Goal: Task Accomplishment & Management: Use online tool/utility

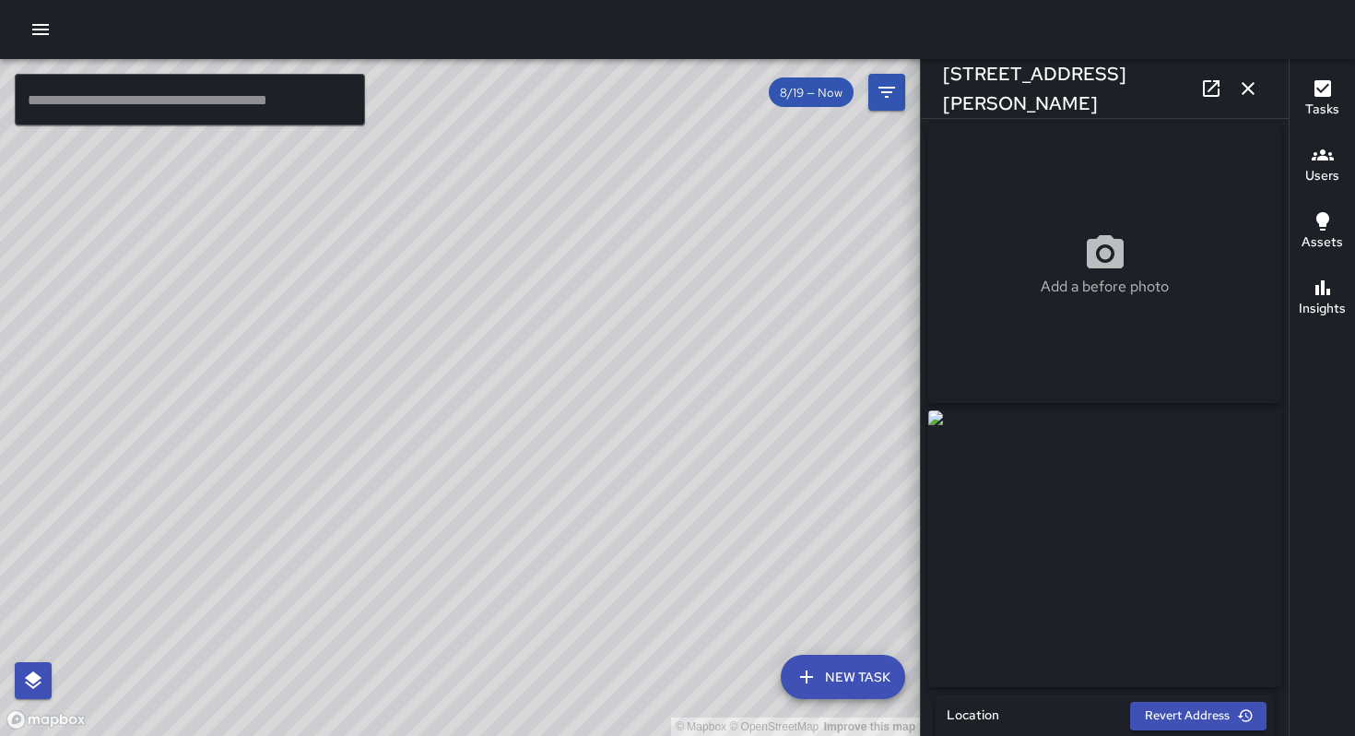
drag, startPoint x: 475, startPoint y: 351, endPoint x: 502, endPoint y: 349, distance: 26.8
click at [502, 349] on div "© Mapbox © OpenStreetMap Improve this map" at bounding box center [460, 397] width 920 height 677
drag, startPoint x: 309, startPoint y: 393, endPoint x: 765, endPoint y: 383, distance: 456.5
click at [764, 383] on div "© Mapbox © OpenStreetMap Improve this map" at bounding box center [460, 397] width 920 height 677
drag, startPoint x: 507, startPoint y: 370, endPoint x: 613, endPoint y: 282, distance: 137.5
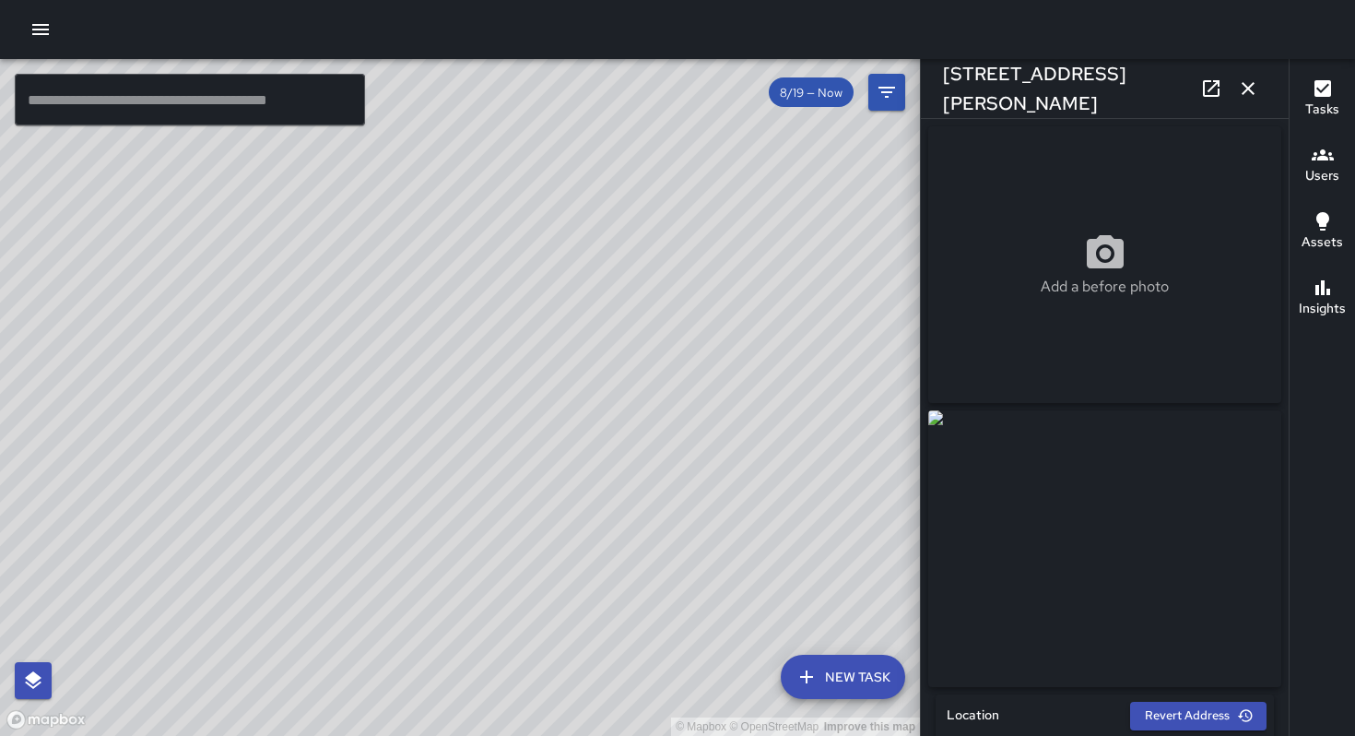
click at [613, 282] on div "© Mapbox © OpenStreetMap Improve this map" at bounding box center [460, 397] width 920 height 677
drag, startPoint x: 437, startPoint y: 388, endPoint x: 467, endPoint y: 326, distance: 68.9
click at [467, 325] on div "© Mapbox © OpenStreetMap Improve this map KT Katherine Treminio 1147 Folsom Str…" at bounding box center [460, 397] width 920 height 677
drag, startPoint x: 306, startPoint y: 387, endPoint x: 307, endPoint y: 410, distance: 23.1
click at [396, 316] on div "© Mapbox © OpenStreetMap Improve this map" at bounding box center [460, 397] width 920 height 677
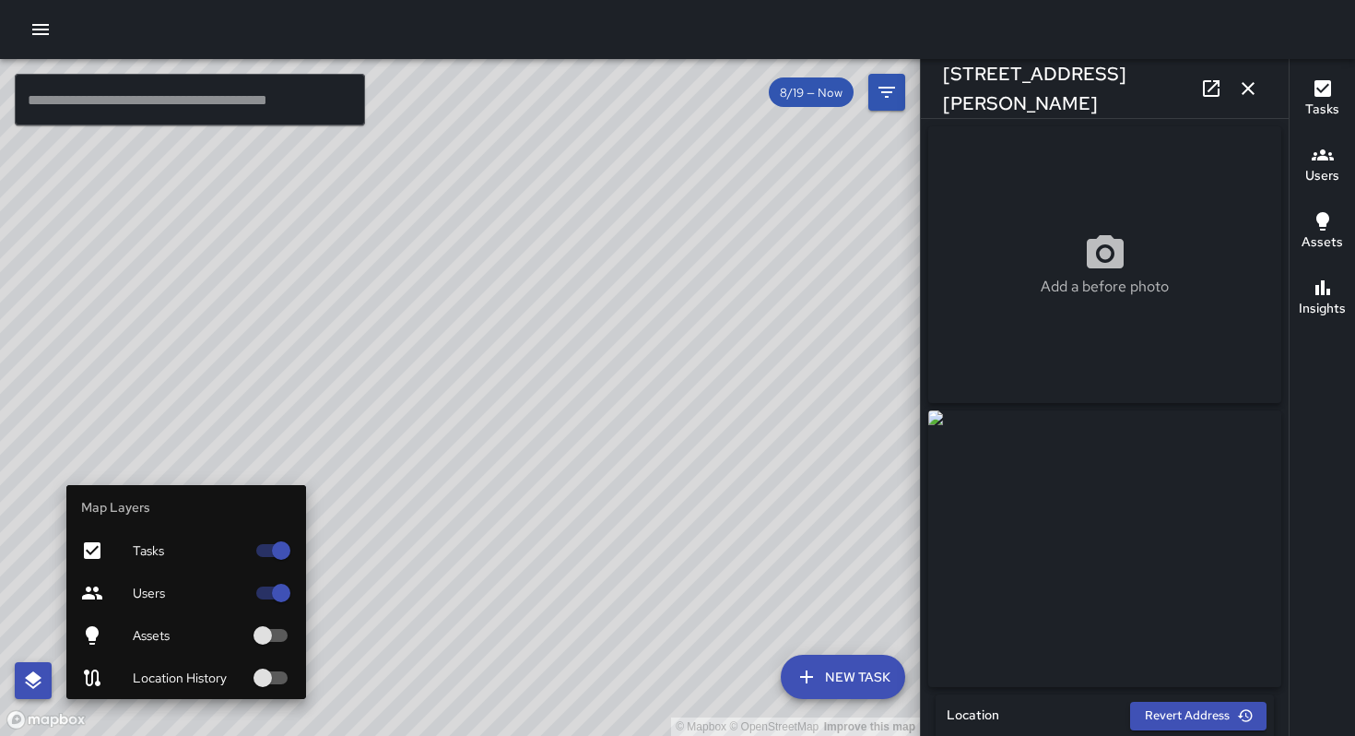
click at [32, 679] on icon "button" at bounding box center [33, 680] width 17 height 18
drag, startPoint x: 116, startPoint y: 645, endPoint x: 123, endPoint y: 635, distance: 11.3
click at [117, 645] on div at bounding box center [107, 635] width 52 height 22
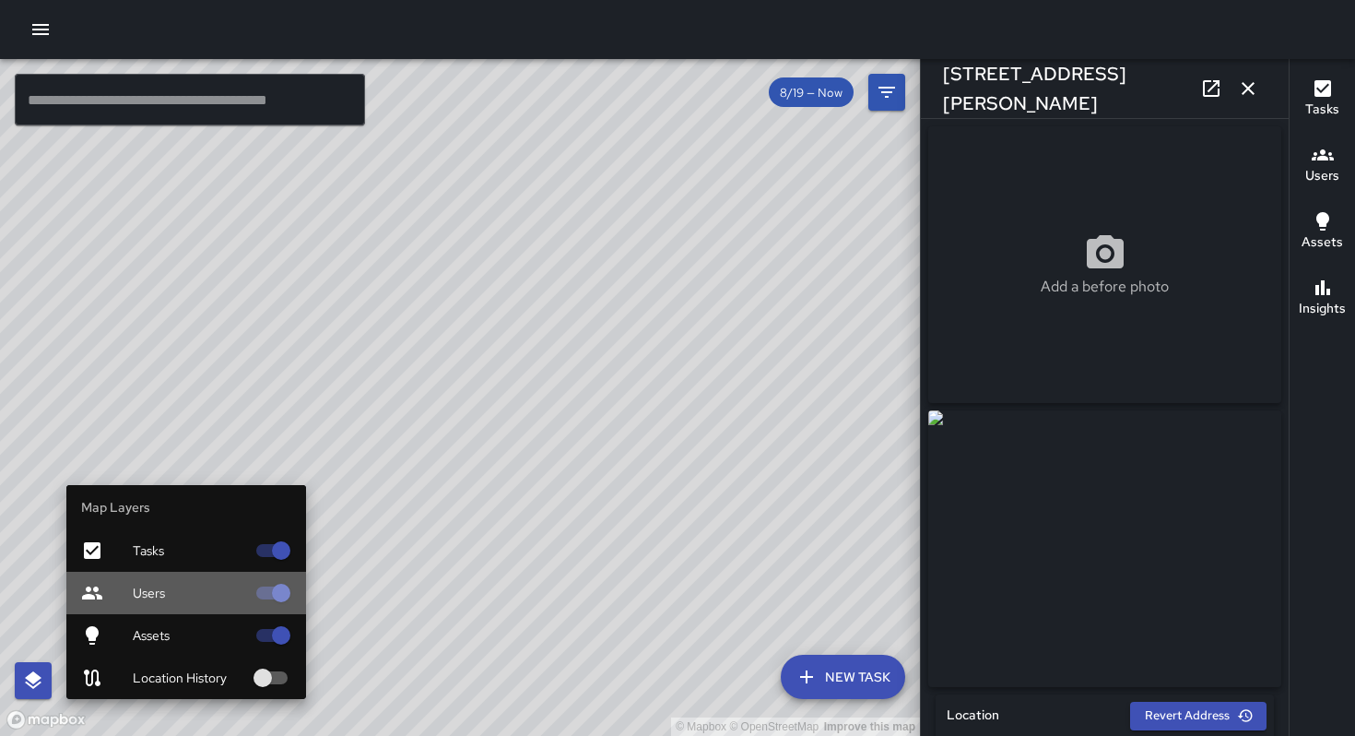
drag, startPoint x: 135, startPoint y: 602, endPoint x: 139, endPoint y: 590, distance: 12.8
click at [136, 602] on div "Users" at bounding box center [186, 593] width 240 height 42
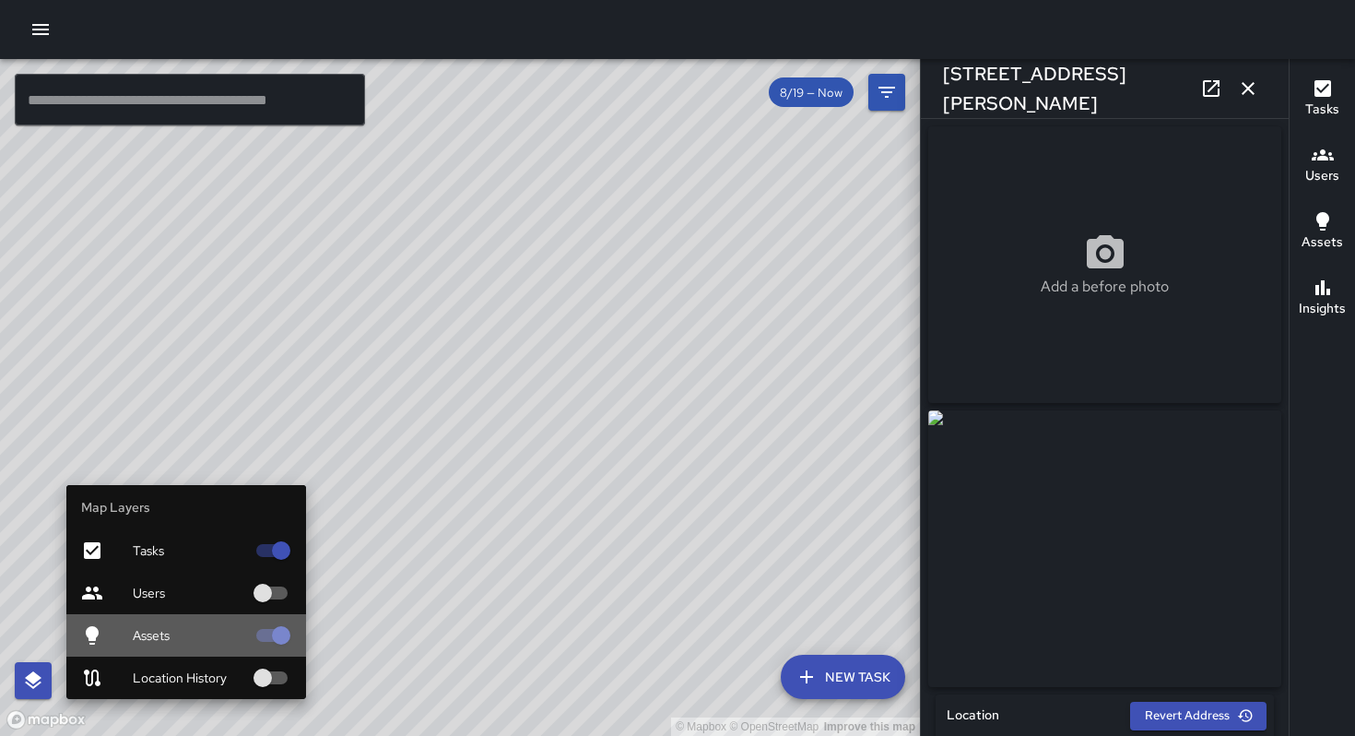
click at [173, 638] on span "Assets" at bounding box center [189, 635] width 112 height 18
click at [157, 544] on span "Tasks" at bounding box center [189, 550] width 112 height 18
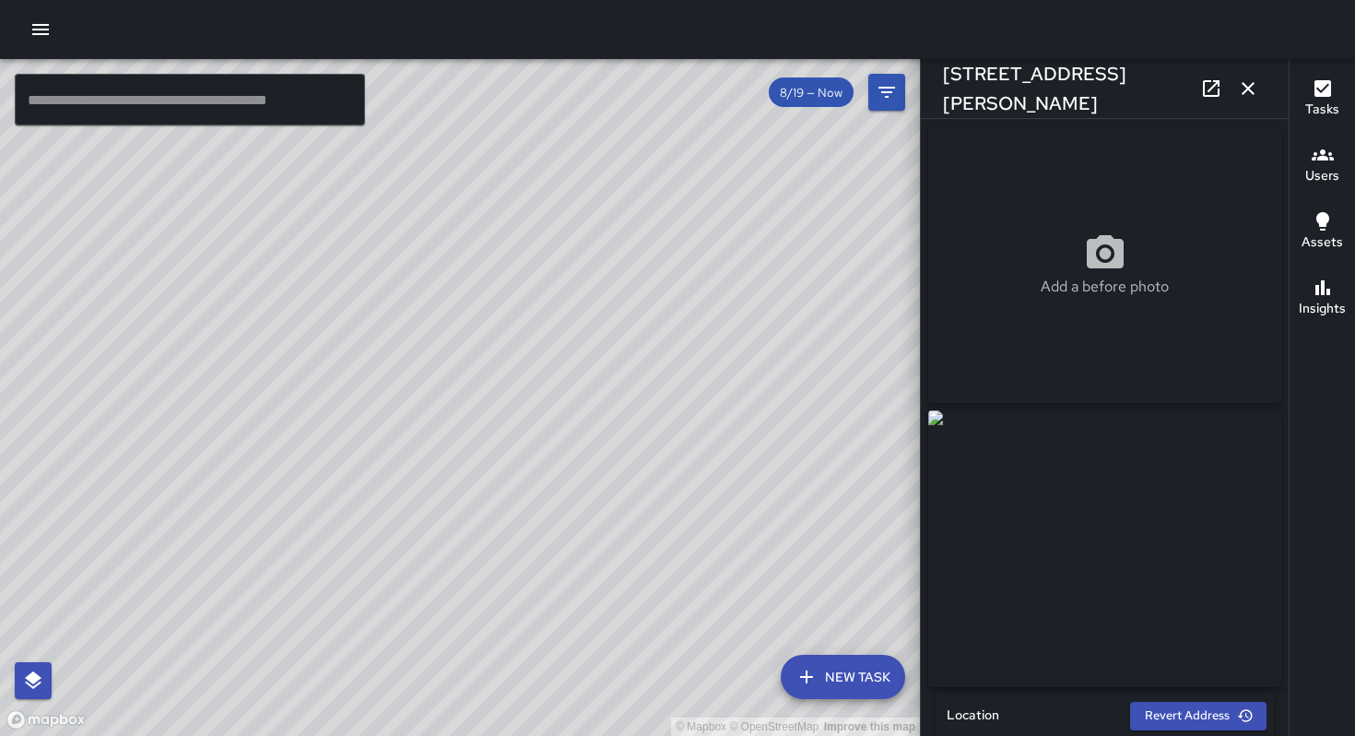
drag, startPoint x: 173, startPoint y: 369, endPoint x: 617, endPoint y: 393, distance: 444.2
click at [617, 391] on div "© Mapbox © OpenStreetMap Improve this map" at bounding box center [460, 397] width 920 height 677
drag, startPoint x: 633, startPoint y: 461, endPoint x: 424, endPoint y: 691, distance: 310.1
click at [423, 701] on div "© Mapbox © OpenStreetMap Improve this map" at bounding box center [460, 397] width 920 height 677
drag, startPoint x: 488, startPoint y: 567, endPoint x: 441, endPoint y: 581, distance: 49.0
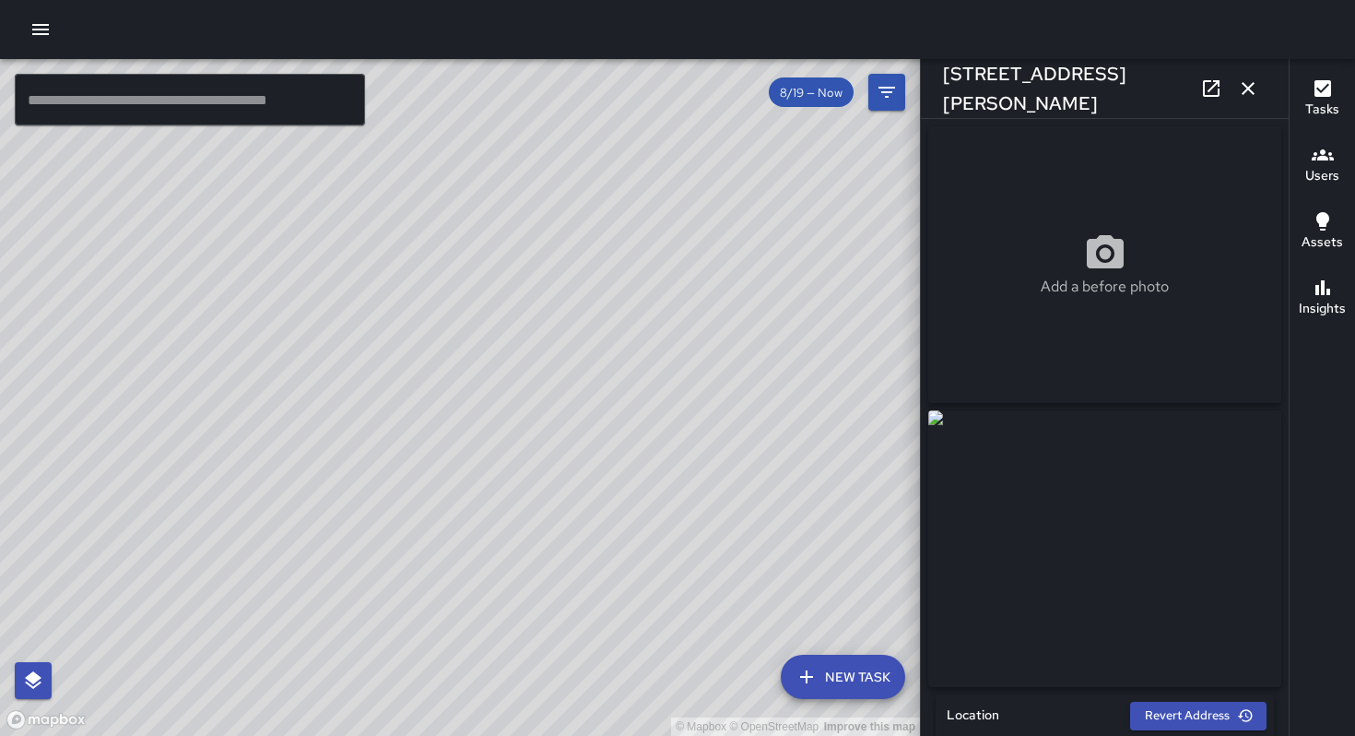
click at [441, 581] on div "© Mapbox © OpenStreetMap Improve this map" at bounding box center [460, 397] width 920 height 677
drag, startPoint x: 642, startPoint y: 437, endPoint x: 446, endPoint y: 535, distance: 218.5
click at [446, 535] on div "© Mapbox © OpenStreetMap Improve this map" at bounding box center [460, 397] width 920 height 677
click at [514, 513] on div "© Mapbox © OpenStreetMap Improve this map" at bounding box center [460, 397] width 920 height 677
drag, startPoint x: 550, startPoint y: 481, endPoint x: 480, endPoint y: 429, distance: 86.9
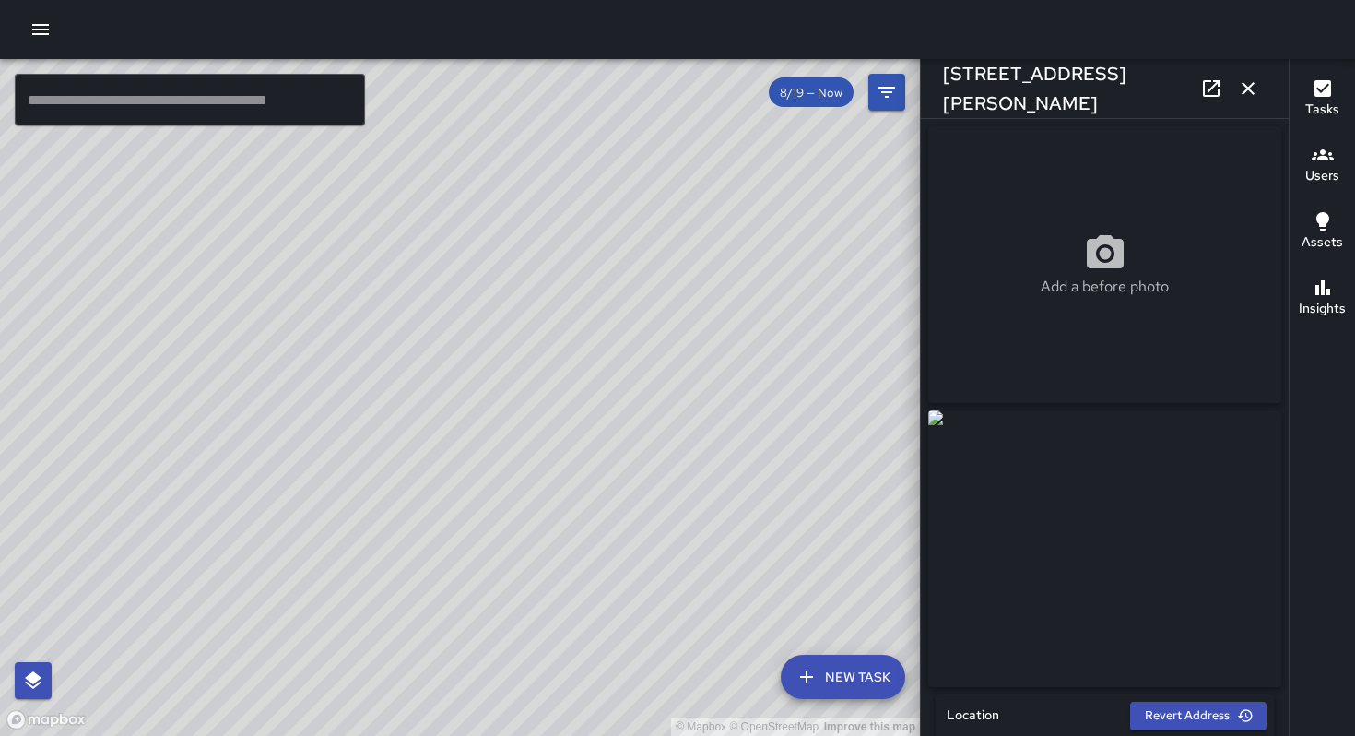
click at [481, 431] on div "© Mapbox © OpenStreetMap Improve this map" at bounding box center [460, 397] width 920 height 677
drag, startPoint x: 487, startPoint y: 436, endPoint x: 495, endPoint y: 459, distance: 24.5
click at [495, 459] on div "© Mapbox © OpenStreetMap Improve this map" at bounding box center [460, 397] width 920 height 677
drag, startPoint x: 421, startPoint y: 482, endPoint x: 437, endPoint y: 472, distance: 18.7
click at [437, 472] on div "© Mapbox © OpenStreetMap Improve this map" at bounding box center [460, 397] width 920 height 677
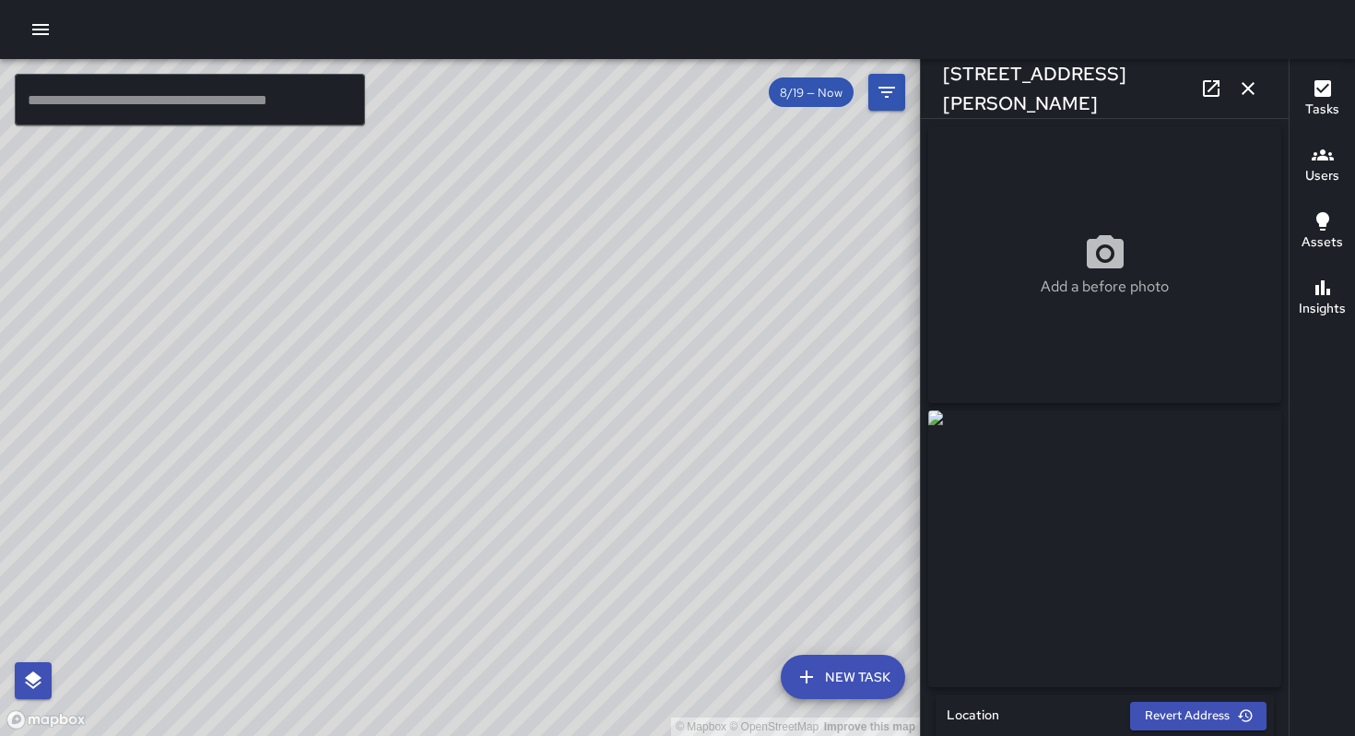
drag, startPoint x: 435, startPoint y: 470, endPoint x: 484, endPoint y: 467, distance: 48.9
click at [484, 467] on div "© Mapbox © OpenStreetMap Improve this map" at bounding box center [460, 397] width 920 height 677
drag, startPoint x: 420, startPoint y: 503, endPoint x: 446, endPoint y: 408, distance: 98.7
click at [445, 408] on div "© Mapbox © OpenStreetMap Improve this map" at bounding box center [460, 397] width 920 height 677
drag, startPoint x: 409, startPoint y: 501, endPoint x: 435, endPoint y: 487, distance: 29.3
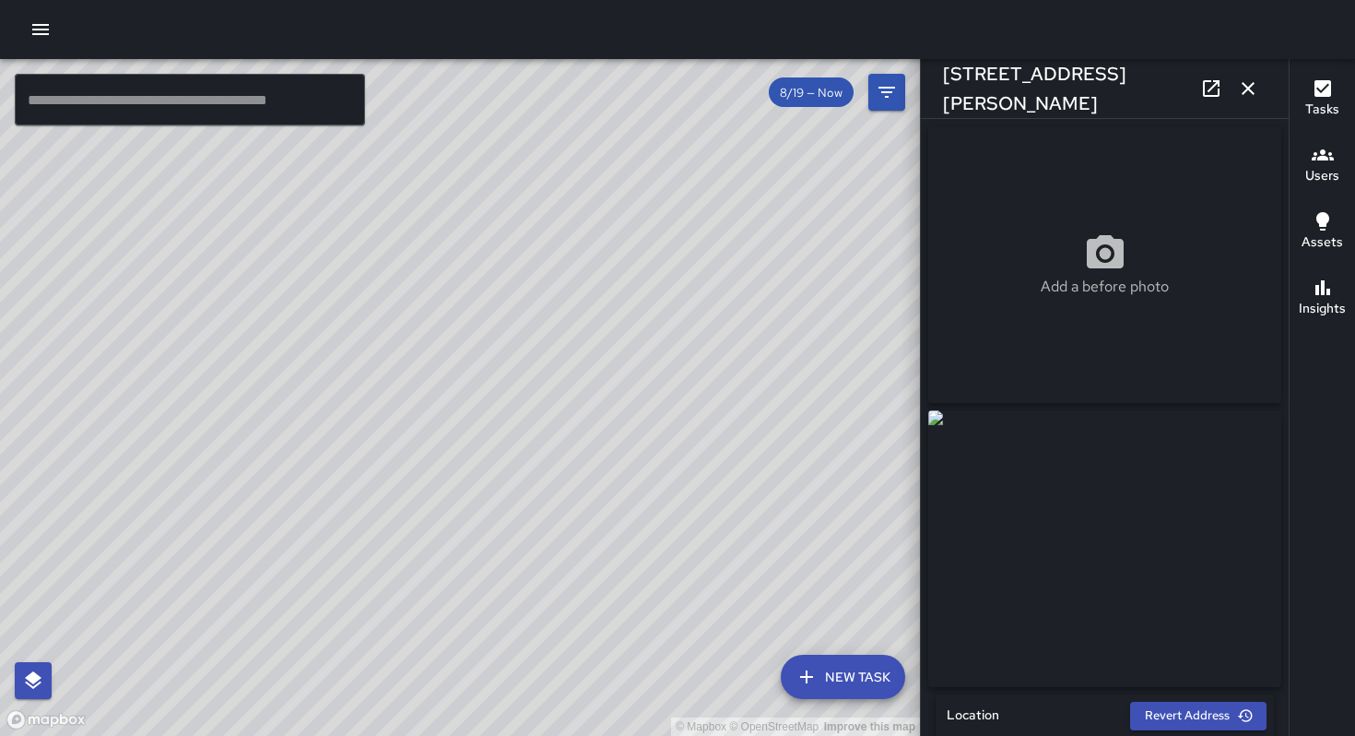
click at [435, 487] on div "© Mapbox © OpenStreetMap Improve this map" at bounding box center [460, 397] width 920 height 677
drag, startPoint x: 532, startPoint y: 527, endPoint x: 455, endPoint y: 575, distance: 91.1
click at [455, 666] on div "© Mapbox © OpenStreetMap Improve this map" at bounding box center [460, 397] width 920 height 677
drag, startPoint x: 458, startPoint y: 99, endPoint x: 500, endPoint y: 224, distance: 132.1
click at [500, 224] on div "© Mapbox © OpenStreetMap Improve this map" at bounding box center [460, 397] width 920 height 677
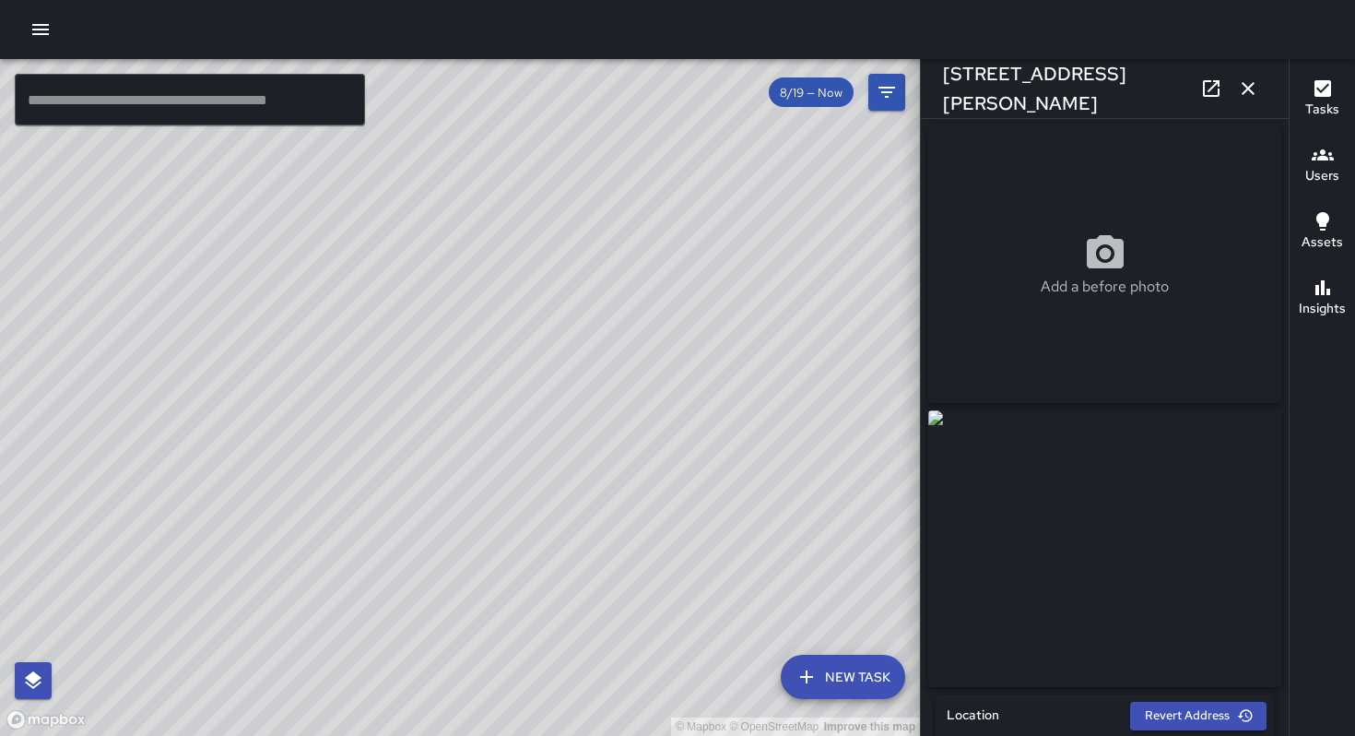
drag, startPoint x: 684, startPoint y: 407, endPoint x: 602, endPoint y: 373, distance: 88.9
click at [610, 364] on div "© Mapbox © OpenStreetMap Improve this map" at bounding box center [460, 397] width 920 height 677
drag, startPoint x: 515, startPoint y: 454, endPoint x: 548, endPoint y: 387, distance: 74.2
click at [551, 376] on div "© Mapbox © OpenStreetMap Improve this map" at bounding box center [460, 397] width 920 height 677
drag, startPoint x: 483, startPoint y: 510, endPoint x: 429, endPoint y: 350, distance: 168.5
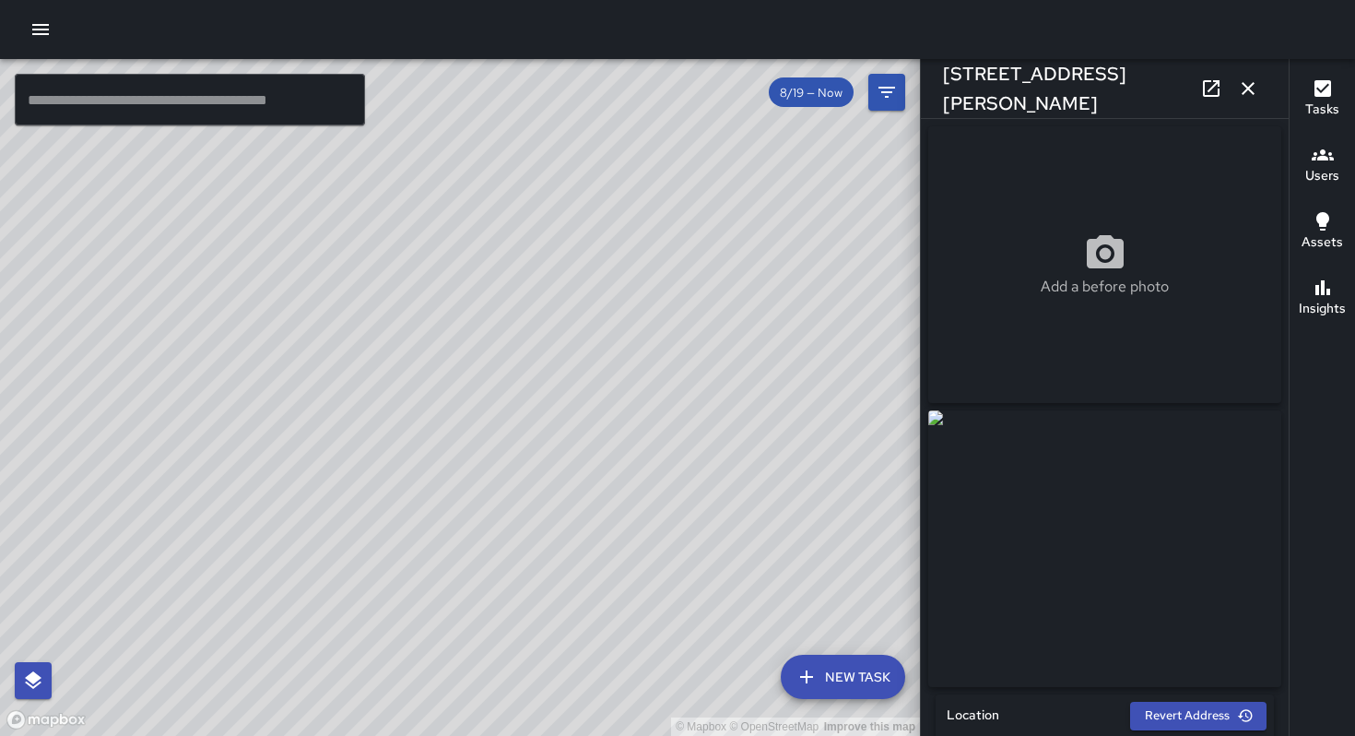
click at [431, 348] on div "© Mapbox © OpenStreetMap Improve this map" at bounding box center [460, 397] width 920 height 677
drag, startPoint x: 523, startPoint y: 468, endPoint x: 451, endPoint y: 371, distance: 121.3
click at [417, 436] on div "© Mapbox © OpenStreetMap Improve this map" at bounding box center [460, 397] width 920 height 677
drag, startPoint x: 751, startPoint y: 322, endPoint x: 705, endPoint y: 312, distance: 46.3
click at [723, 296] on div "© Mapbox © OpenStreetMap Improve this map" at bounding box center [460, 397] width 920 height 677
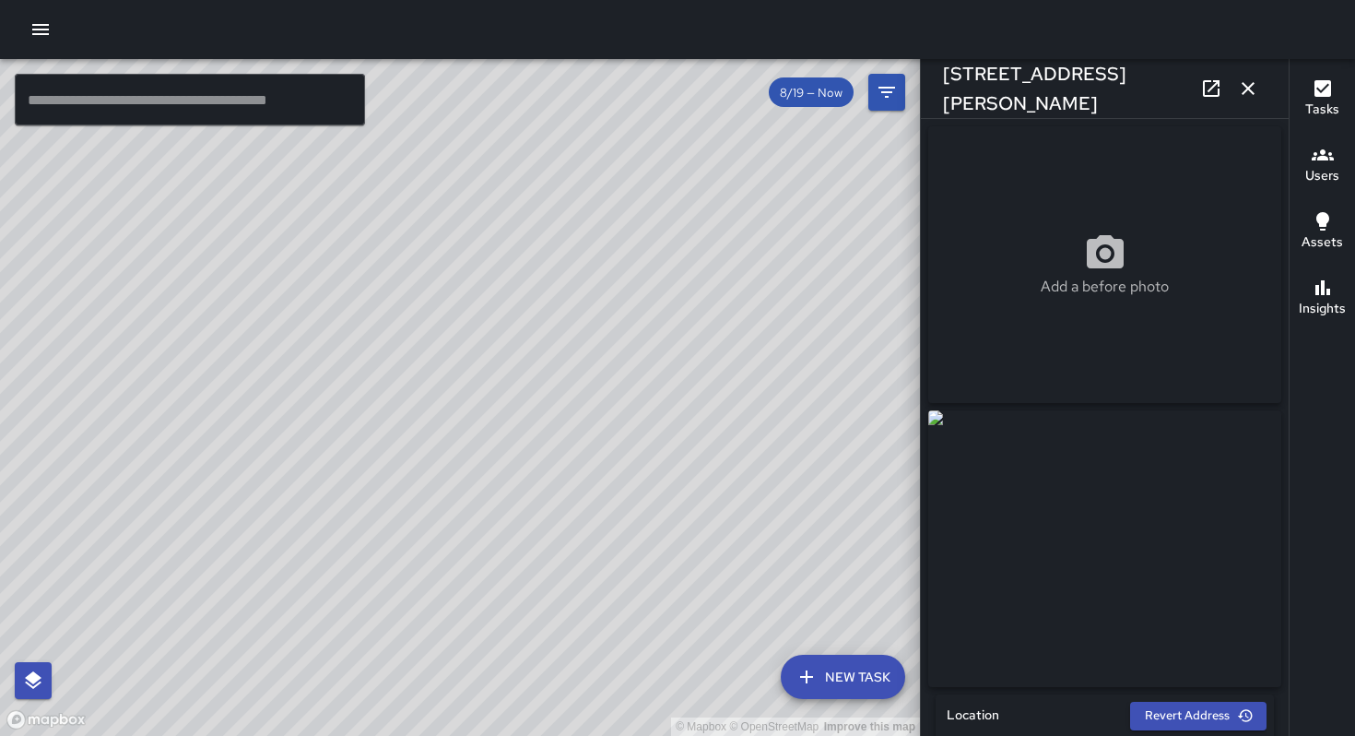
drag, startPoint x: 566, startPoint y: 361, endPoint x: 688, endPoint y: 279, distance: 146.8
click at [688, 278] on div "© Mapbox © OpenStreetMap Improve this map" at bounding box center [460, 397] width 920 height 677
drag, startPoint x: 524, startPoint y: 297, endPoint x: 562, endPoint y: 271, distance: 46.5
click at [562, 234] on div "© Mapbox © OpenStreetMap Improve this map" at bounding box center [460, 397] width 920 height 677
drag, startPoint x: 560, startPoint y: 242, endPoint x: 538, endPoint y: 207, distance: 40.2
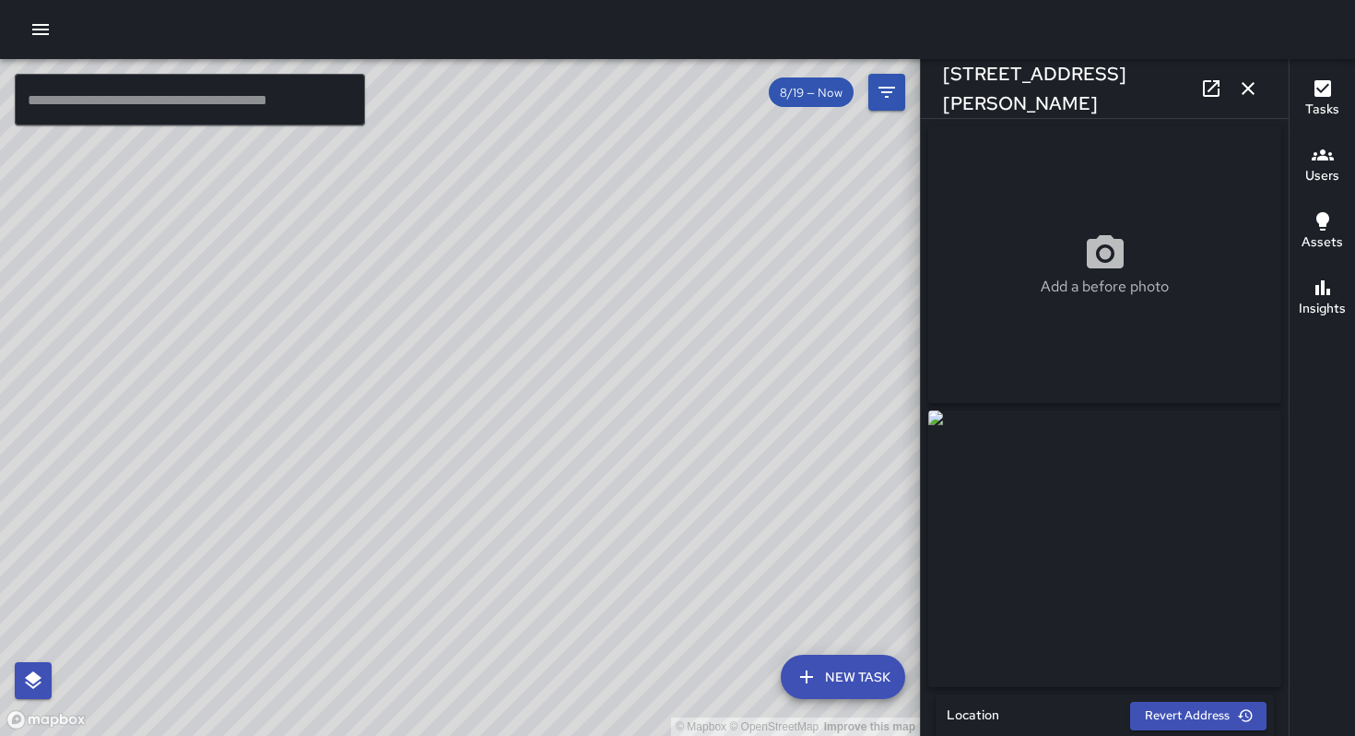
click at [539, 207] on div "© Mapbox © OpenStreetMap Improve this map" at bounding box center [460, 397] width 920 height 677
drag, startPoint x: 551, startPoint y: 342, endPoint x: 535, endPoint y: 254, distance: 90.1
click at [535, 217] on div "© Mapbox © OpenStreetMap Improve this map" at bounding box center [460, 397] width 920 height 677
drag, startPoint x: 720, startPoint y: 353, endPoint x: 683, endPoint y: 384, distance: 47.8
click at [686, 386] on div "© Mapbox © OpenStreetMap Improve this map" at bounding box center [460, 397] width 920 height 677
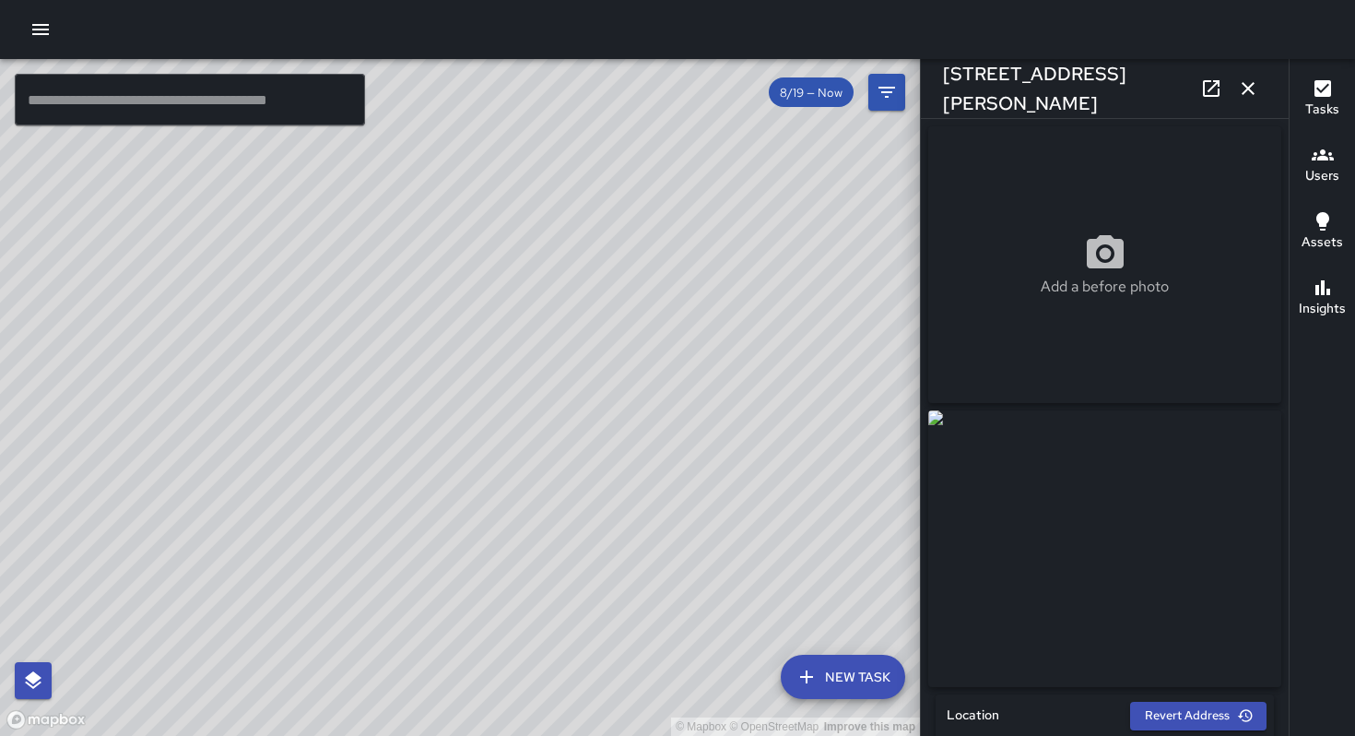
drag, startPoint x: 598, startPoint y: 348, endPoint x: 647, endPoint y: 396, distance: 68.5
click at [647, 396] on div "© Mapbox © OpenStreetMap Improve this map" at bounding box center [460, 397] width 920 height 677
drag
click at [639, 373] on div "© Mapbox © OpenStreetMap Improve this map" at bounding box center [460, 397] width 920 height 677
click at [612, 274] on div "© Mapbox © OpenStreetMap Improve this map" at bounding box center [460, 397] width 920 height 677
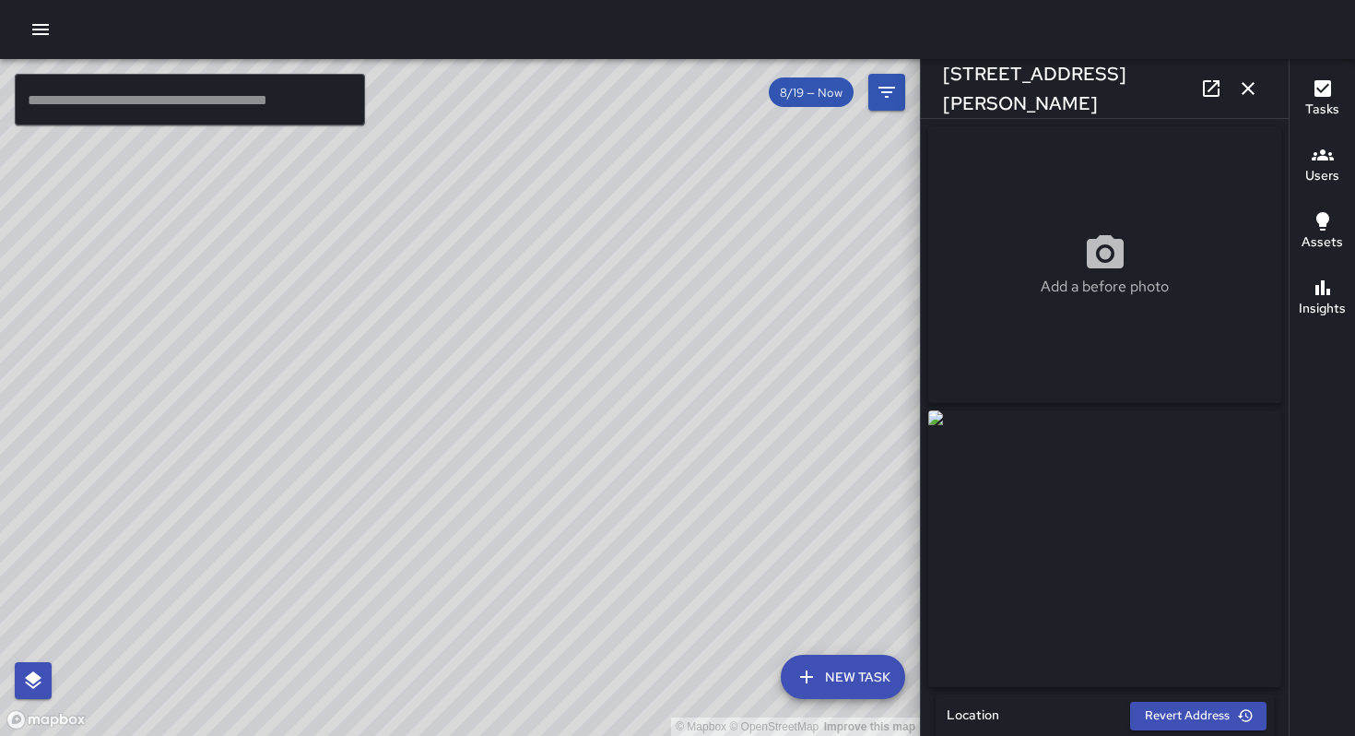
click at [507, 305] on div "© Mapbox © OpenStreetMap Improve this map" at bounding box center [460, 397] width 920 height 677
click at [439, 367] on div "© Mapbox © OpenStreetMap Improve this map" at bounding box center [460, 397] width 920 height 677
click at [546, 329] on div "© Mapbox © OpenStreetMap Improve this map" at bounding box center [460, 397] width 920 height 677
click at [574, 345] on div "© Mapbox © OpenStreetMap Improve this map" at bounding box center [460, 397] width 920 height 677
click at [623, 470] on div "© Mapbox © OpenStreetMap Improve this map" at bounding box center [460, 397] width 920 height 677
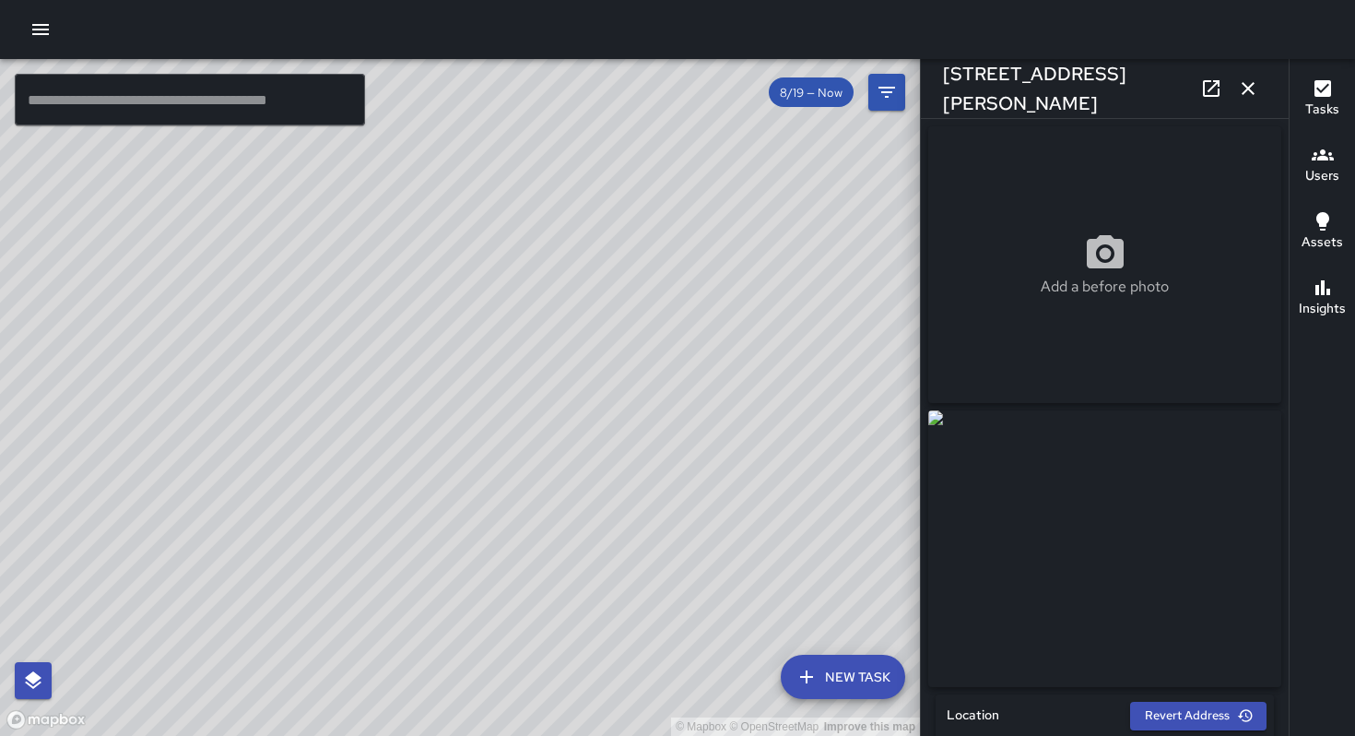
click at [727, 445] on div "© Mapbox © OpenStreetMap Improve this map" at bounding box center [460, 397] width 920 height 677
click at [678, 396] on div "© Mapbox © OpenStreetMap Improve this map" at bounding box center [460, 397] width 920 height 677
click at [560, 313] on div "© Mapbox © OpenStreetMap Improve this map" at bounding box center [460, 397] width 920 height 677
click at [712, 423] on div "© Mapbox © OpenStreetMap Improve this map" at bounding box center [460, 397] width 920 height 677
click at [644, 416] on div "© Mapbox © OpenStreetMap Improve this map" at bounding box center [460, 397] width 920 height 677
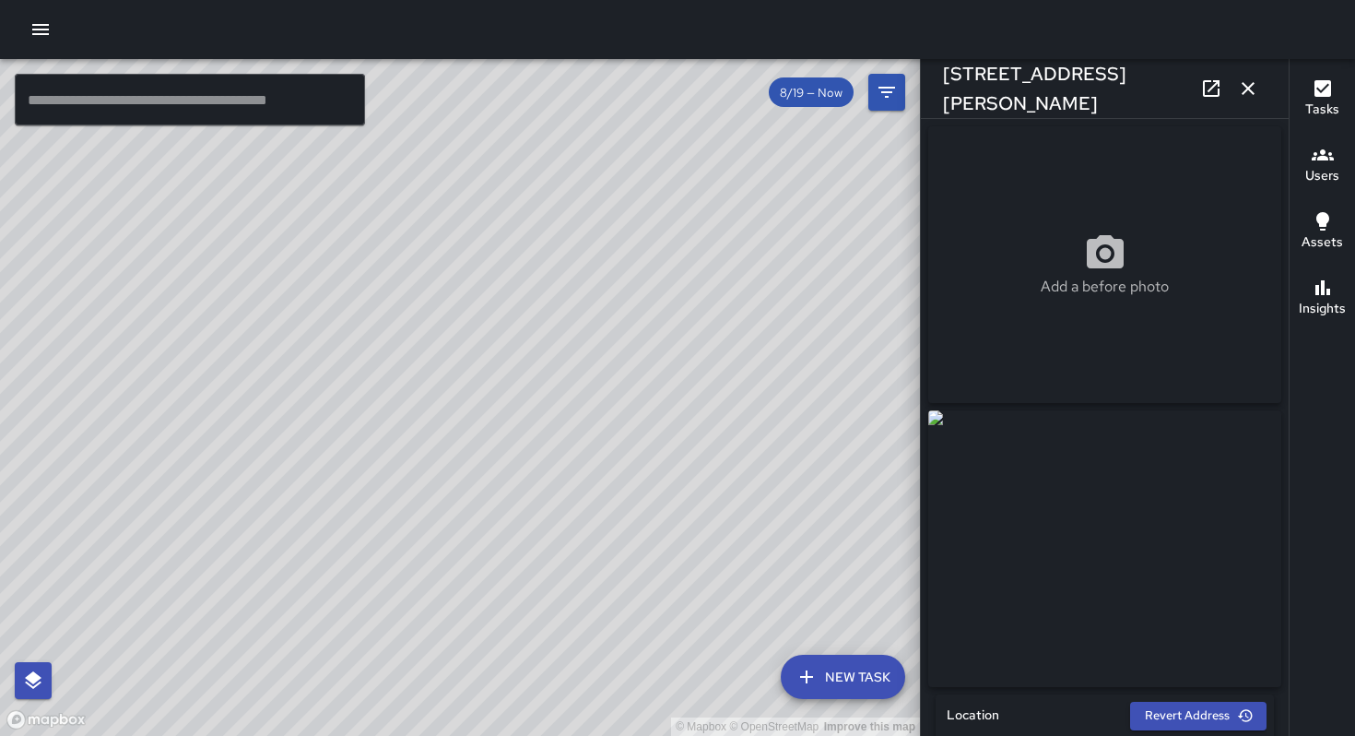
click at [639, 414] on div "© Mapbox © OpenStreetMap Improve this map" at bounding box center [460, 397] width 920 height 677
click at [624, 443] on div "© Mapbox © OpenStreetMap Improve this map" at bounding box center [460, 397] width 920 height 677
click at [571, 409] on div "© Mapbox © OpenStreetMap Improve this map" at bounding box center [460, 397] width 920 height 677
click at [602, 458] on div "© Mapbox © OpenStreetMap Improve this map" at bounding box center [460, 397] width 920 height 677
click at [456, 479] on div "© Mapbox © OpenStreetMap Improve this map" at bounding box center [460, 397] width 920 height 677
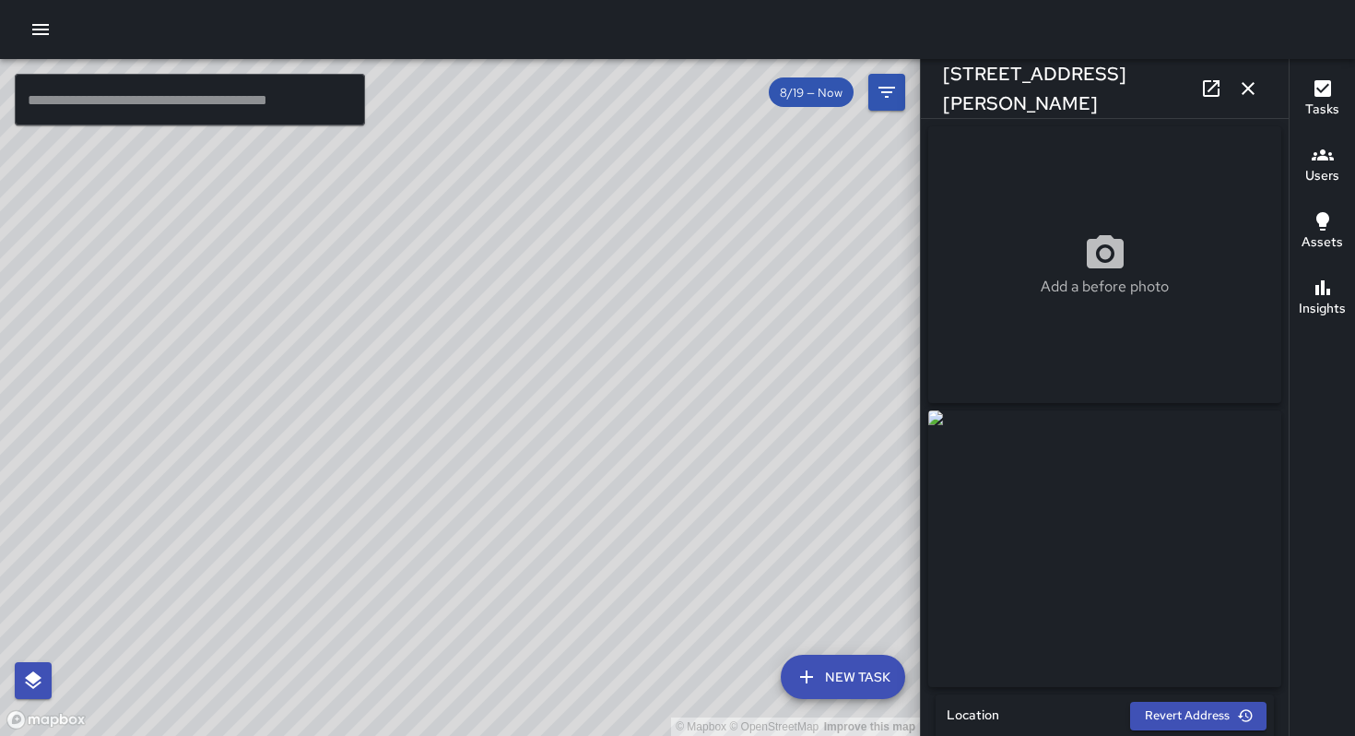
click at [463, 320] on div "© Mapbox © OpenStreetMap Improve this map" at bounding box center [460, 397] width 920 height 677
click at [478, 479] on div "© Mapbox © OpenStreetMap Improve this map" at bounding box center [460, 397] width 920 height 677
click at [498, 494] on div "© Mapbox © OpenStreetMap Improve this map" at bounding box center [460, 397] width 920 height 677
click at [533, 503] on div "© Mapbox © OpenStreetMap Improve this map" at bounding box center [460, 397] width 920 height 677
click at [642, 519] on div "© Mapbox © OpenStreetMap Improve this map" at bounding box center [460, 397] width 920 height 677
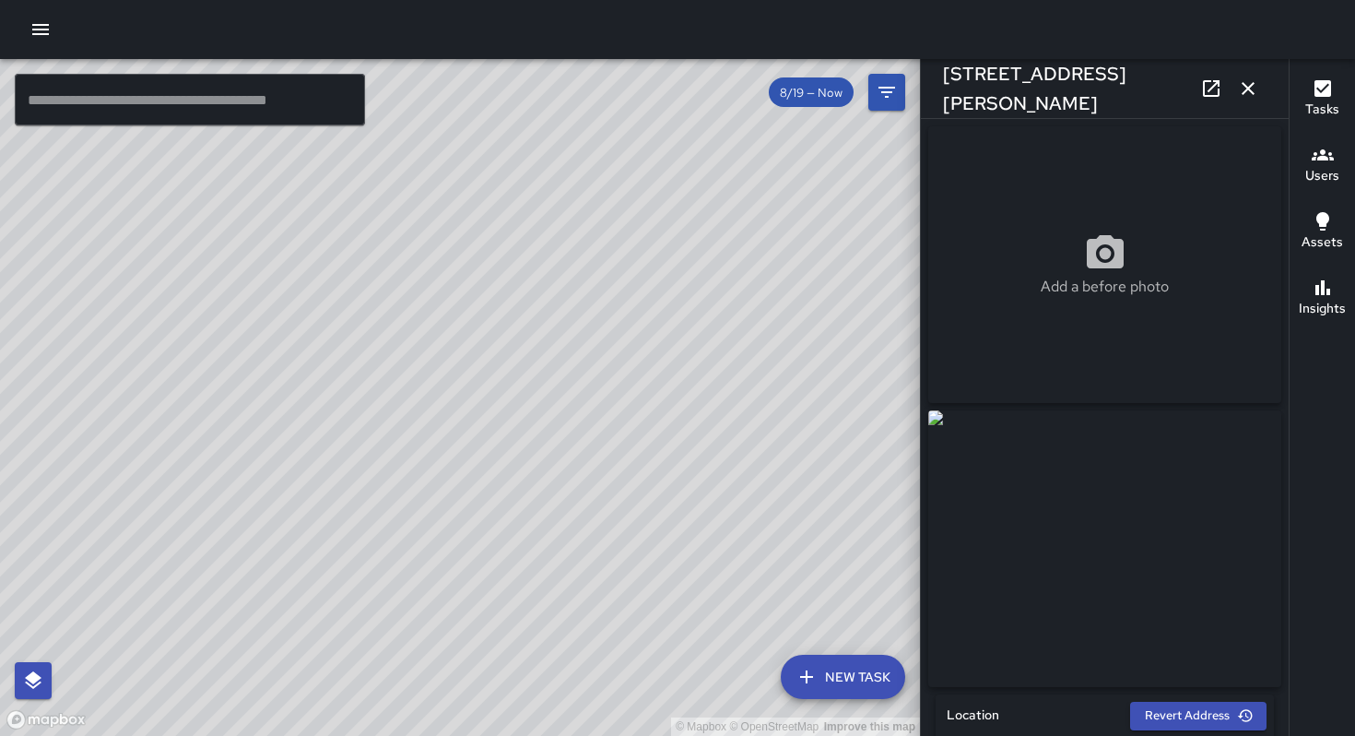
click at [586, 512] on div "© Mapbox © OpenStreetMap Improve this map" at bounding box center [460, 397] width 920 height 677
click at [511, 484] on div "© Mapbox © OpenStreetMap Improve this map" at bounding box center [460, 397] width 920 height 677
click at [365, 449] on div "© Mapbox © OpenStreetMap Improve this map" at bounding box center [460, 397] width 920 height 677
click at [241, 506] on div "© Mapbox © OpenStreetMap Improve this map" at bounding box center [460, 397] width 920 height 677
click at [284, 465] on div "© Mapbox © OpenStreetMap Improve this map" at bounding box center [460, 397] width 920 height 677
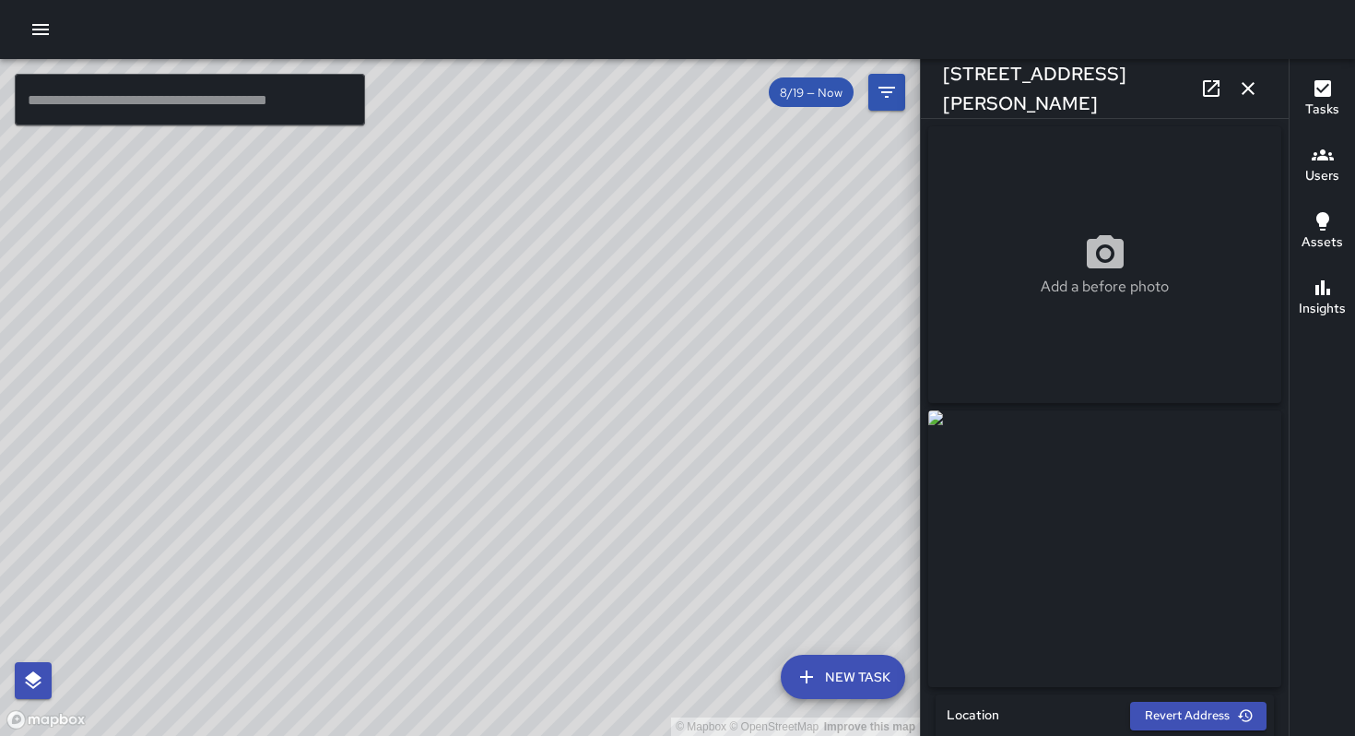
click at [339, 449] on div "© Mapbox © OpenStreetMap Improve this map" at bounding box center [460, 397] width 920 height 677
drag, startPoint x: 251, startPoint y: 538, endPoint x: 242, endPoint y: 266, distance: 272.1
click at [242, 266] on div "© Mapbox © OpenStreetMap Improve this map" at bounding box center [460, 397] width 920 height 677
drag, startPoint x: 297, startPoint y: 311, endPoint x: 234, endPoint y: 411, distance: 118.5
click at [234, 411] on div "© Mapbox © OpenStreetMap Improve this map" at bounding box center [460, 397] width 920 height 677
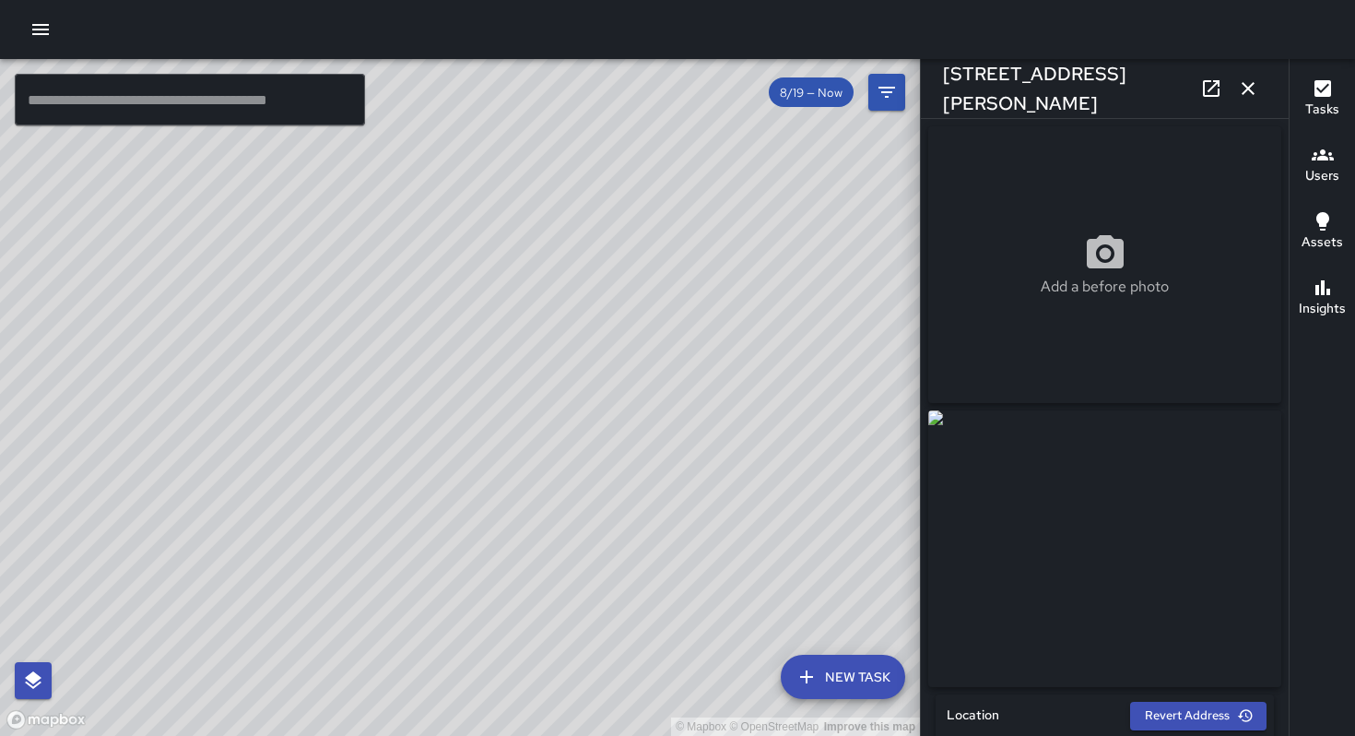
drag, startPoint x: 540, startPoint y: 420, endPoint x: 463, endPoint y: 376, distance: 89.2
click at [368, 404] on div "© Mapbox © OpenStreetMap Improve this map" at bounding box center [460, 397] width 920 height 677
drag, startPoint x: 681, startPoint y: 362, endPoint x: 590, endPoint y: 435, distance: 116.8
click at [590, 442] on div "© Mapbox © OpenStreetMap Improve this map" at bounding box center [460, 397] width 920 height 677
drag, startPoint x: 529, startPoint y: 421, endPoint x: 467, endPoint y: 502, distance: 101.2
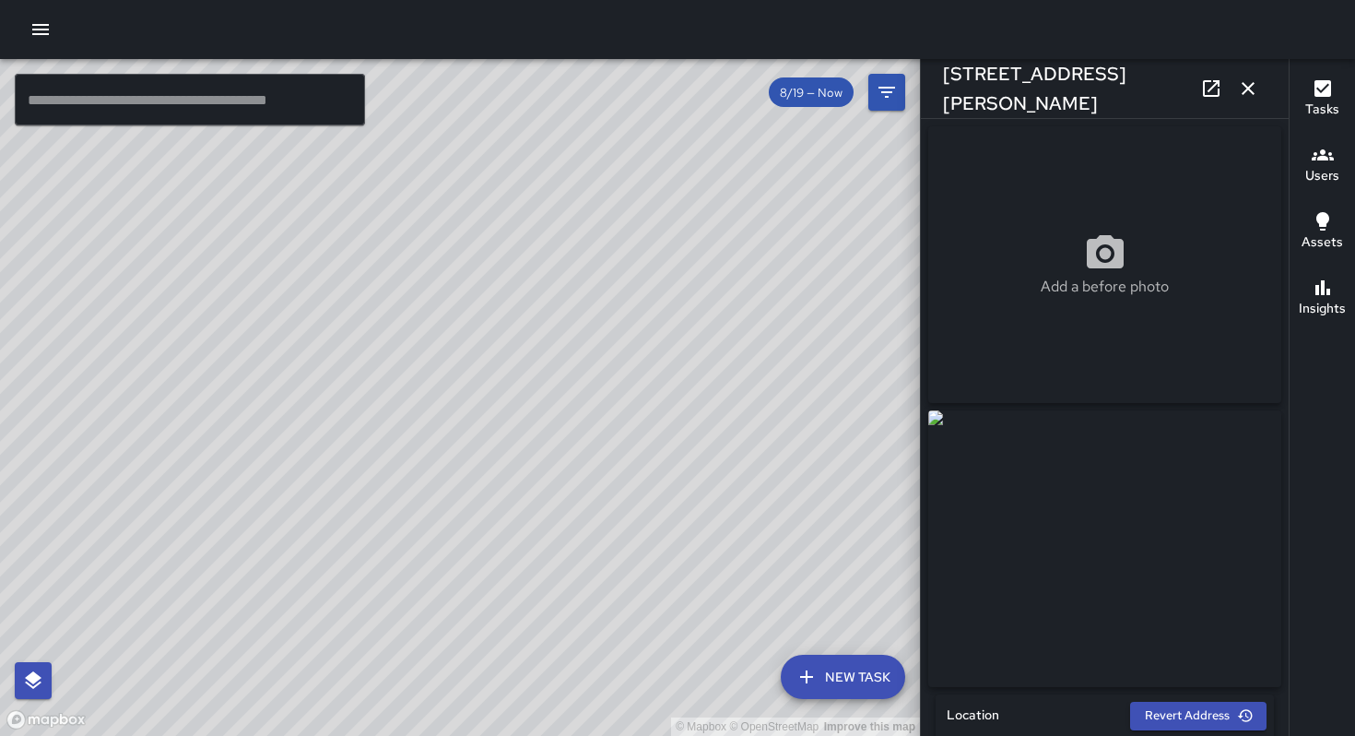
click at [489, 482] on div "© Mapbox © OpenStreetMap Improve this map" at bounding box center [460, 397] width 920 height 677
drag, startPoint x: 511, startPoint y: 615, endPoint x: 338, endPoint y: 597, distance: 173.3
click at [318, 607] on div "© Mapbox © OpenStreetMap Improve this map" at bounding box center [460, 397] width 920 height 677
drag, startPoint x: 395, startPoint y: 497, endPoint x: 368, endPoint y: 462, distance: 44.1
click at [369, 463] on div "© Mapbox © OpenStreetMap Improve this map" at bounding box center [460, 397] width 920 height 677
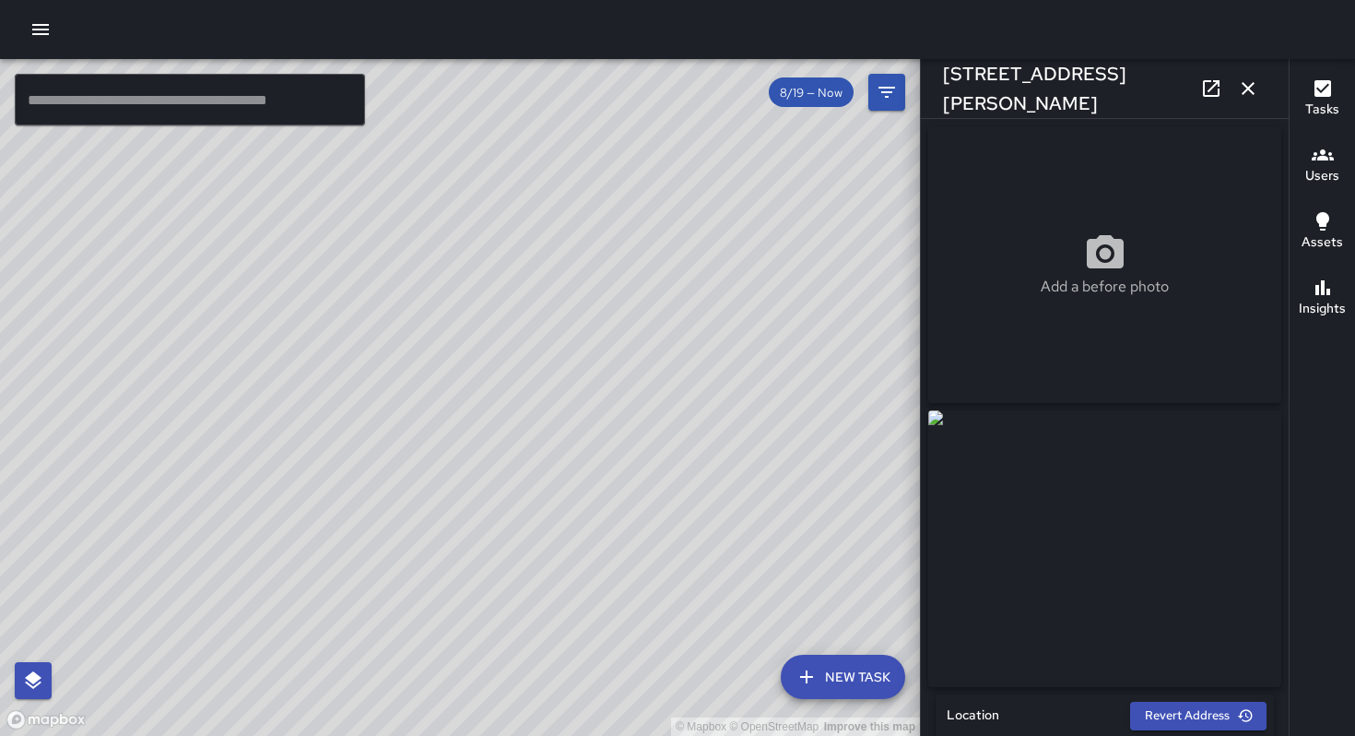
drag, startPoint x: 692, startPoint y: 477, endPoint x: 439, endPoint y: 621, distance: 291.5
click at [431, 648] on div "© Mapbox © OpenStreetMap Improve this map" at bounding box center [460, 397] width 920 height 677
drag, startPoint x: 463, startPoint y: 493, endPoint x: 542, endPoint y: 626, distance: 154.7
click at [542, 626] on div "© Mapbox © OpenStreetMap Improve this map" at bounding box center [460, 397] width 920 height 677
click at [453, 522] on div "© Mapbox © OpenStreetMap Improve this map" at bounding box center [460, 397] width 920 height 677
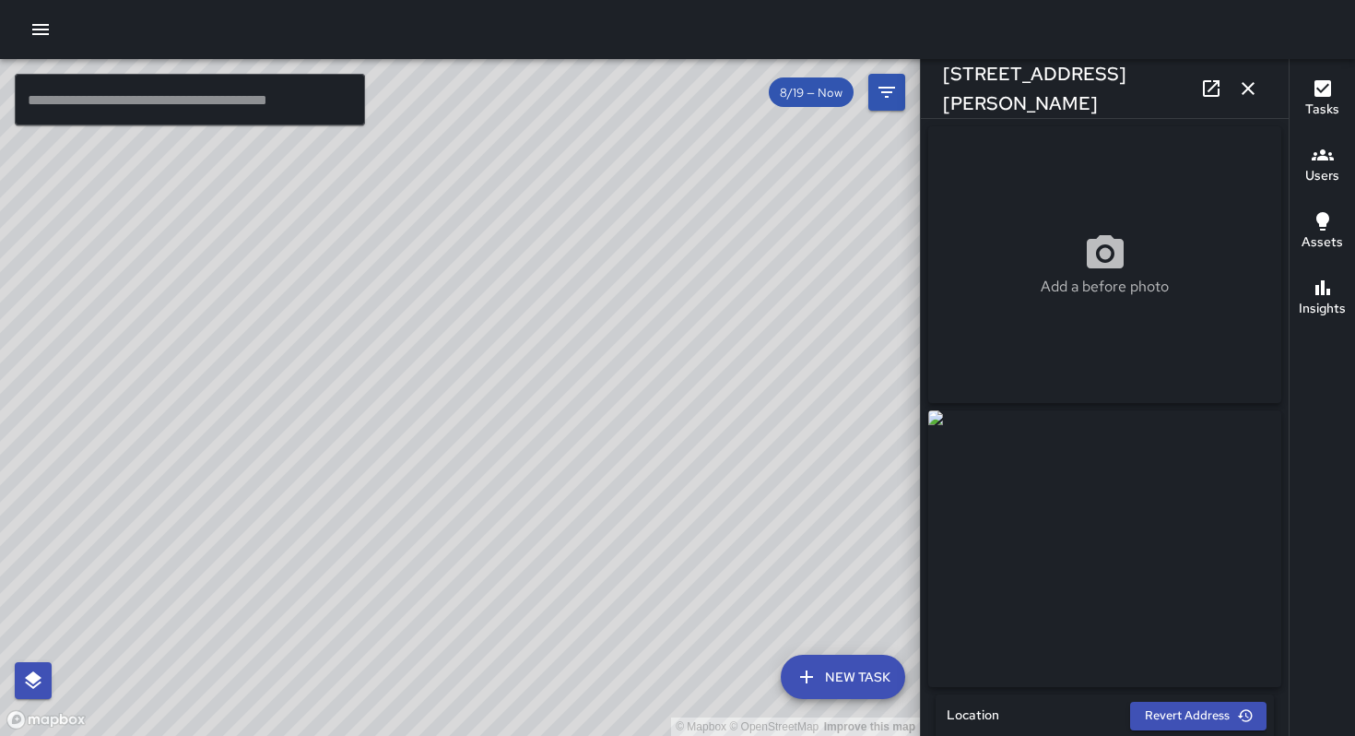
drag, startPoint x: 568, startPoint y: 638, endPoint x: 522, endPoint y: 486, distance: 159.0
click at [521, 464] on div "© Mapbox © OpenStreetMap Improve this map" at bounding box center [460, 397] width 920 height 677
drag, startPoint x: 512, startPoint y: 485, endPoint x: 544, endPoint y: 618, distance: 136.6
click at [540, 643] on div "© Mapbox © OpenStreetMap Improve this map" at bounding box center [460, 397] width 920 height 677
drag, startPoint x: 537, startPoint y: 457, endPoint x: 566, endPoint y: 485, distance: 40.4
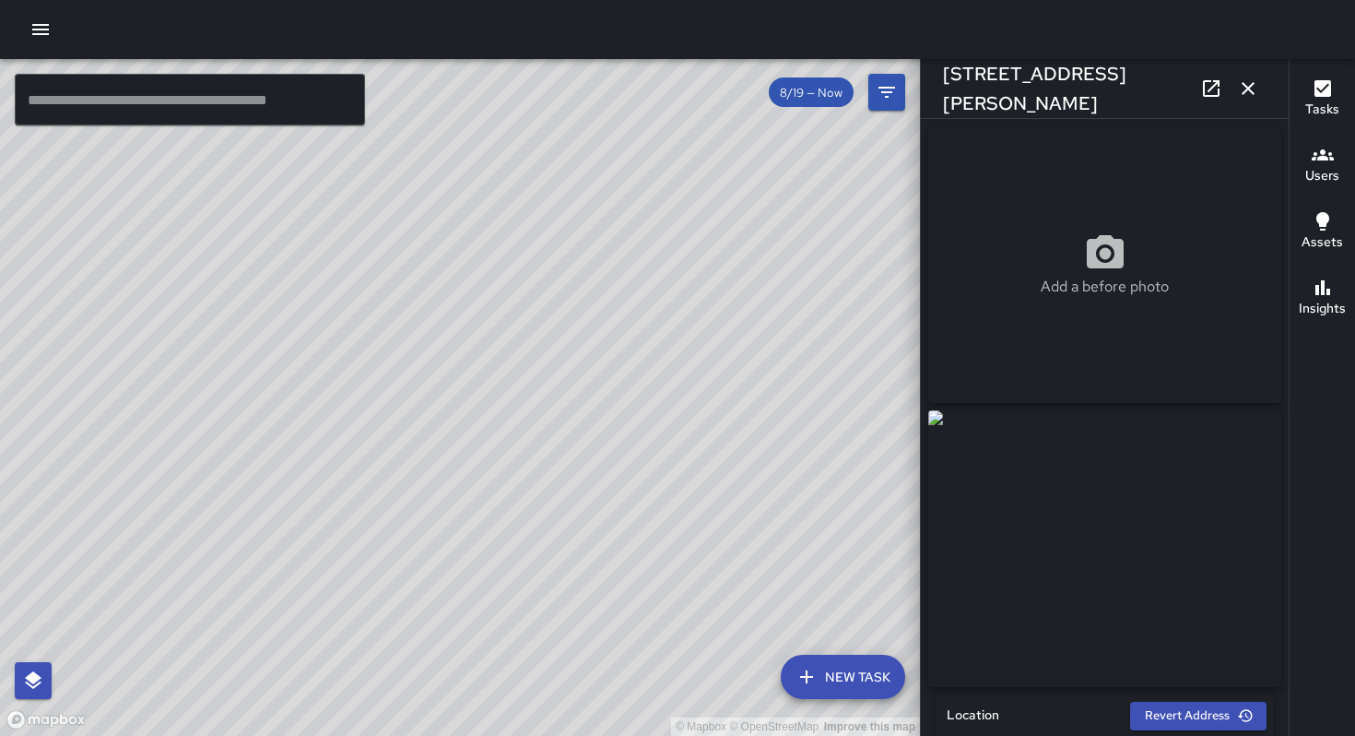
click at [571, 516] on div "© Mapbox © OpenStreetMap Improve this map" at bounding box center [460, 397] width 920 height 677
drag, startPoint x: 558, startPoint y: 448, endPoint x: 564, endPoint y: 489, distance: 41.1
click at [568, 541] on div "© Mapbox © OpenStreetMap Improve this map" at bounding box center [460, 397] width 920 height 677
drag, startPoint x: 565, startPoint y: 435, endPoint x: 583, endPoint y: 463, distance: 32.7
click at [583, 463] on div "© Mapbox © OpenStreetMap Improve this map" at bounding box center [460, 397] width 920 height 677
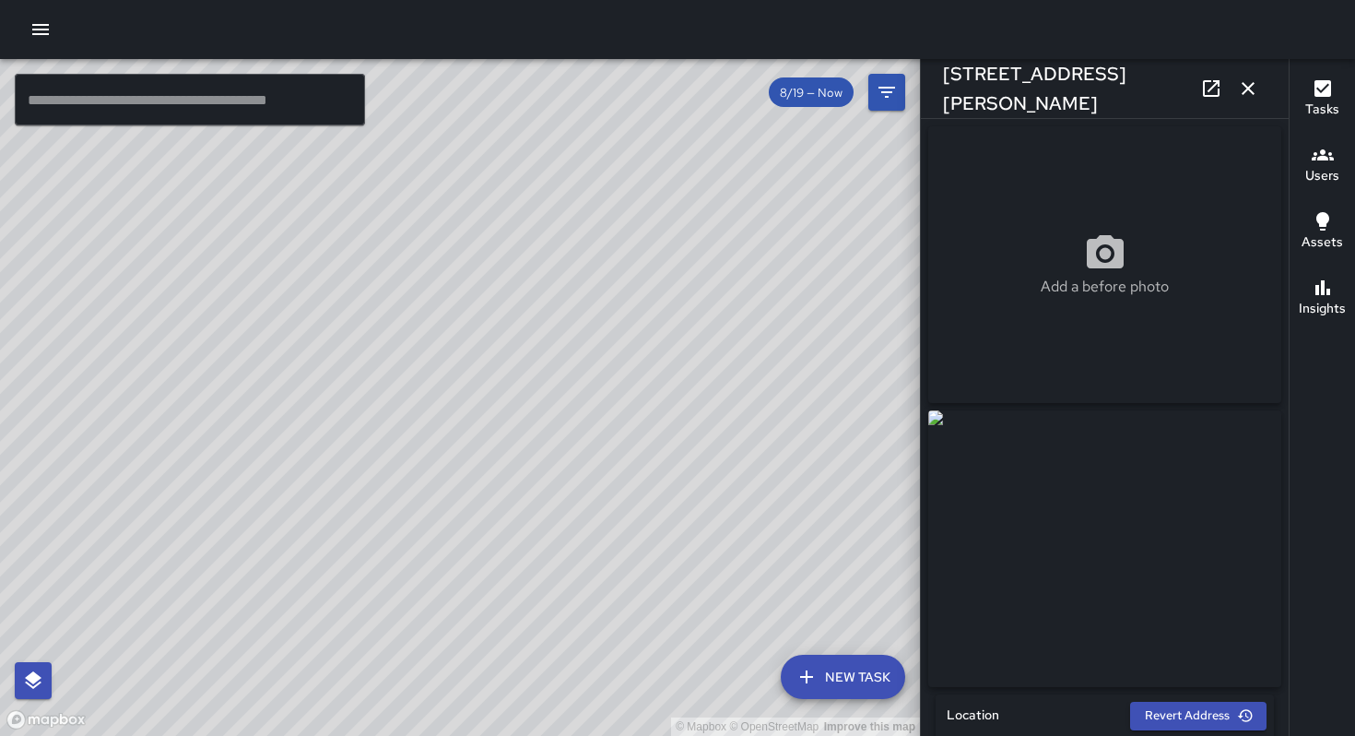
drag, startPoint x: 502, startPoint y: 448, endPoint x: 583, endPoint y: 453, distance: 81.3
click at [583, 453] on div "© Mapbox © OpenStreetMap Improve this map" at bounding box center [460, 397] width 920 height 677
drag, startPoint x: 558, startPoint y: 444, endPoint x: 581, endPoint y: 450, distance: 23.9
click at [581, 450] on div "© Mapbox © OpenStreetMap Improve this map" at bounding box center [460, 397] width 920 height 677
drag, startPoint x: 518, startPoint y: 455, endPoint x: 462, endPoint y: 448, distance: 56.6
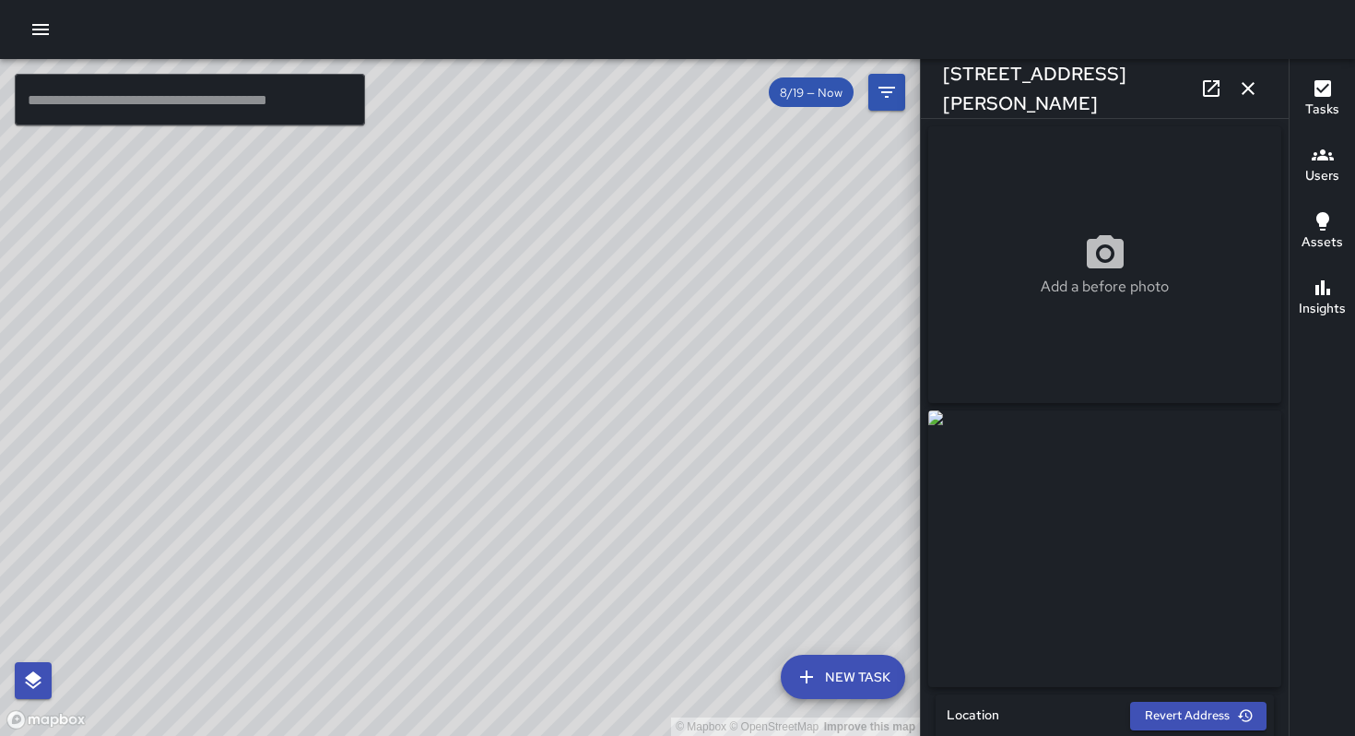
click at [602, 467] on div "© Mapbox © OpenStreetMap Improve this map" at bounding box center [460, 397] width 920 height 677
drag, startPoint x: 456, startPoint y: 443, endPoint x: 524, endPoint y: 428, distance: 68.9
click at [574, 380] on div "© Mapbox © OpenStreetMap Improve this map" at bounding box center [460, 397] width 920 height 677
drag, startPoint x: 412, startPoint y: 453, endPoint x: 521, endPoint y: 378, distance: 132.0
click at [521, 376] on div "© Mapbox © OpenStreetMap Improve this map" at bounding box center [460, 397] width 920 height 677
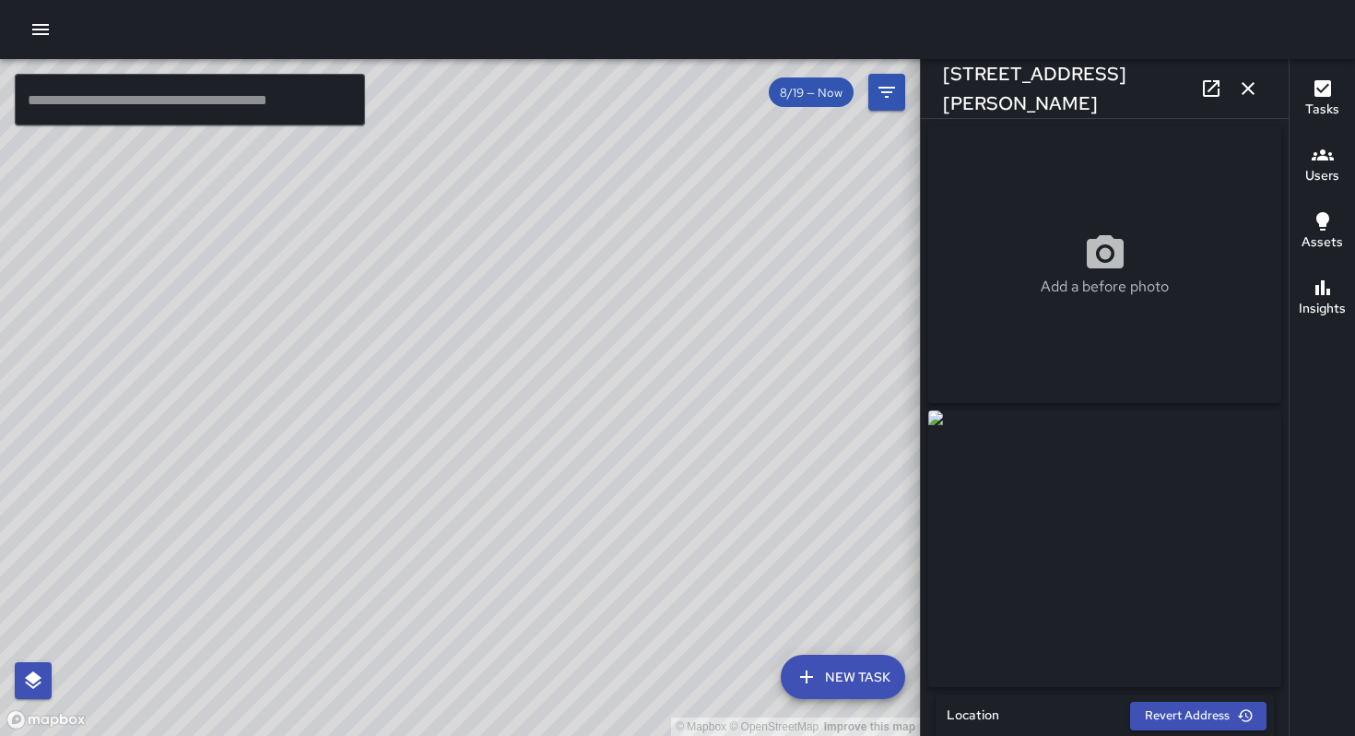
drag, startPoint x: 528, startPoint y: 451, endPoint x: 466, endPoint y: 289, distance: 174.0
click at [466, 289] on div "© Mapbox © OpenStreetMap Improve this map" at bounding box center [460, 397] width 920 height 677
click at [1250, 86] on icon "button" at bounding box center [1248, 88] width 13 height 13
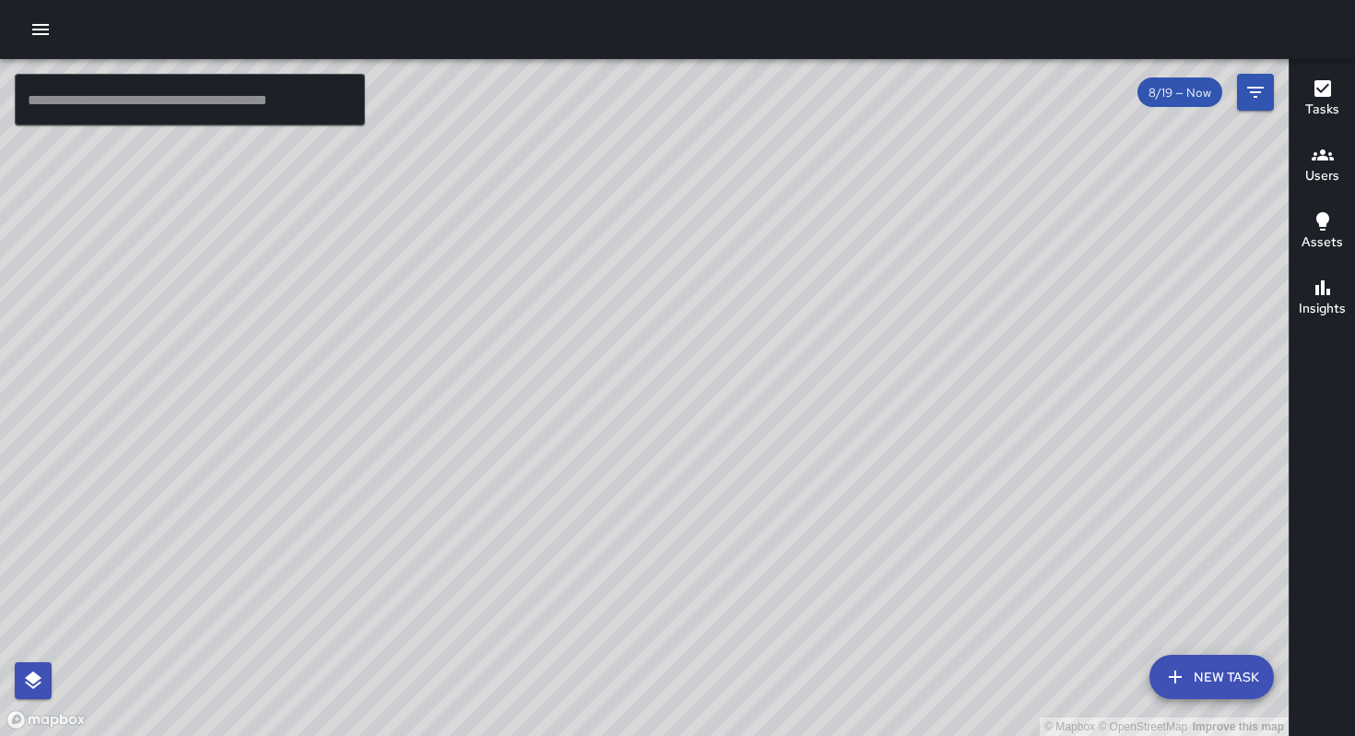
drag, startPoint x: 837, startPoint y: 183, endPoint x: 774, endPoint y: 261, distance: 100.9
click at [774, 261] on div "© Mapbox © OpenStreetMap Improve this map" at bounding box center [644, 397] width 1289 height 677
drag, startPoint x: 444, startPoint y: 315, endPoint x: 417, endPoint y: 263, distance: 59.0
click at [417, 263] on div "© Mapbox © OpenStreetMap Improve this map" at bounding box center [644, 397] width 1289 height 677
drag, startPoint x: 514, startPoint y: 328, endPoint x: 493, endPoint y: 313, distance: 25.6
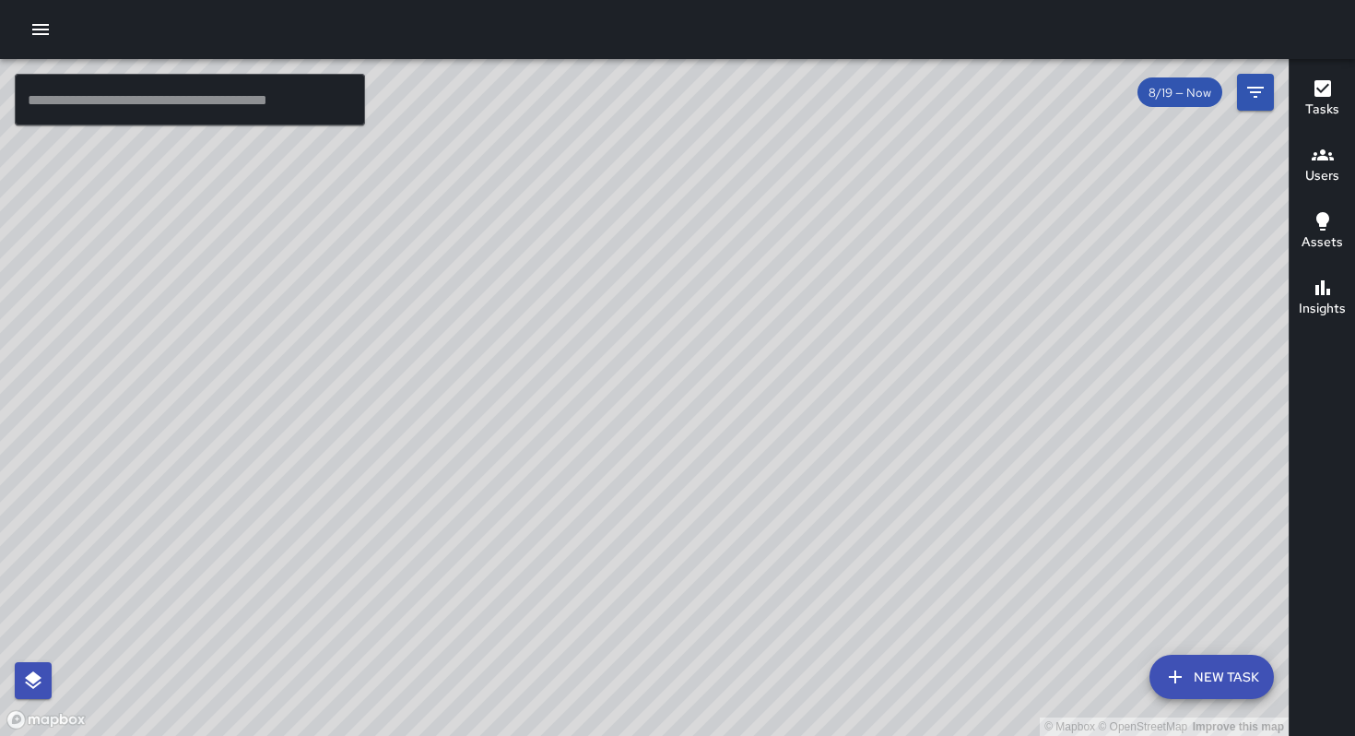
click at [493, 313] on div "© Mapbox © OpenStreetMap Improve this map" at bounding box center [644, 397] width 1289 height 677
click at [541, 328] on div "© Mapbox © OpenStreetMap Improve this map" at bounding box center [644, 397] width 1289 height 677
click at [1133, 245] on div "© Mapbox © OpenStreetMap Improve this map" at bounding box center [644, 397] width 1289 height 677
click at [429, 106] on div "© Mapbox © OpenStreetMap Improve this map" at bounding box center [644, 397] width 1289 height 677
click at [417, 211] on div "© Mapbox © OpenStreetMap Improve this map" at bounding box center [644, 397] width 1289 height 677
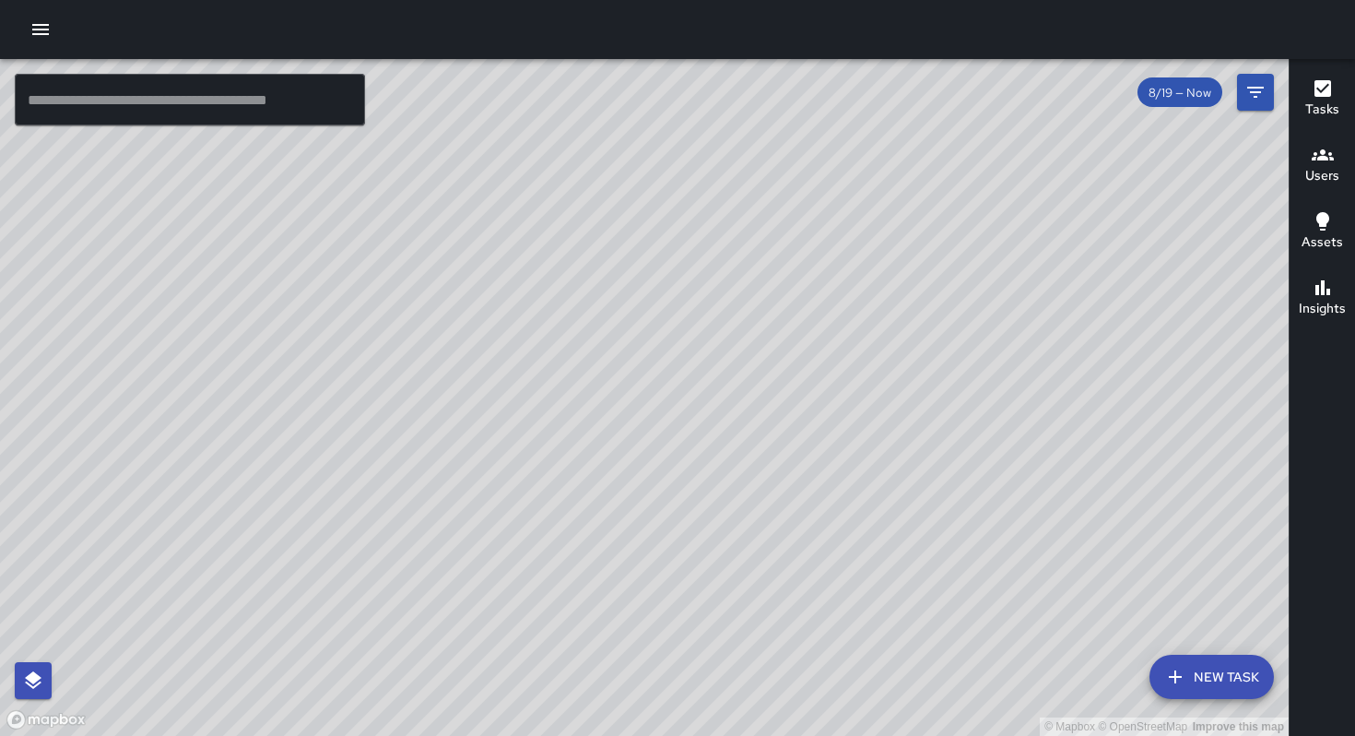
click at [445, 165] on div "© Mapbox © OpenStreetMap Improve this map" at bounding box center [644, 397] width 1289 height 677
click at [442, 159] on div "© Mapbox © OpenStreetMap Improve this map" at bounding box center [644, 397] width 1289 height 677
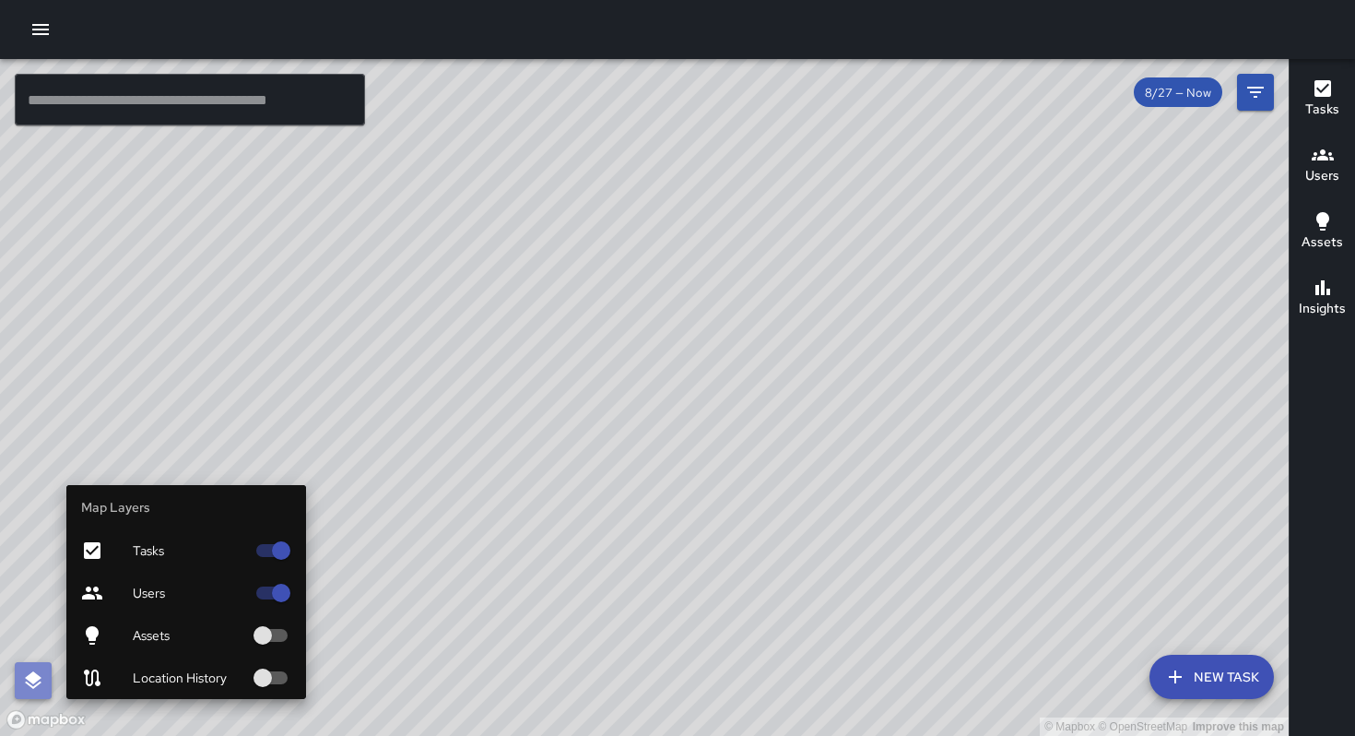
click at [24, 687] on icon "button" at bounding box center [33, 680] width 22 height 22
click at [101, 592] on icon at bounding box center [92, 593] width 22 height 22
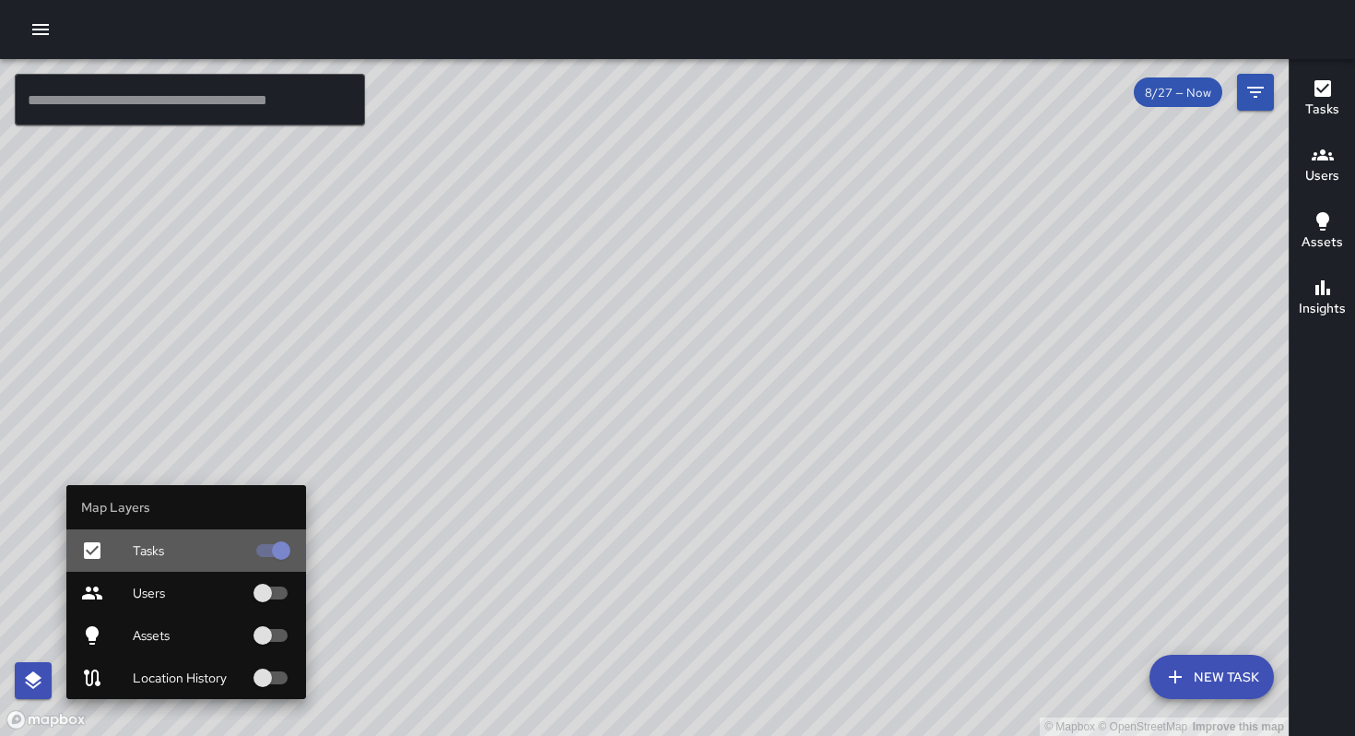
click at [97, 544] on icon at bounding box center [92, 550] width 17 height 17
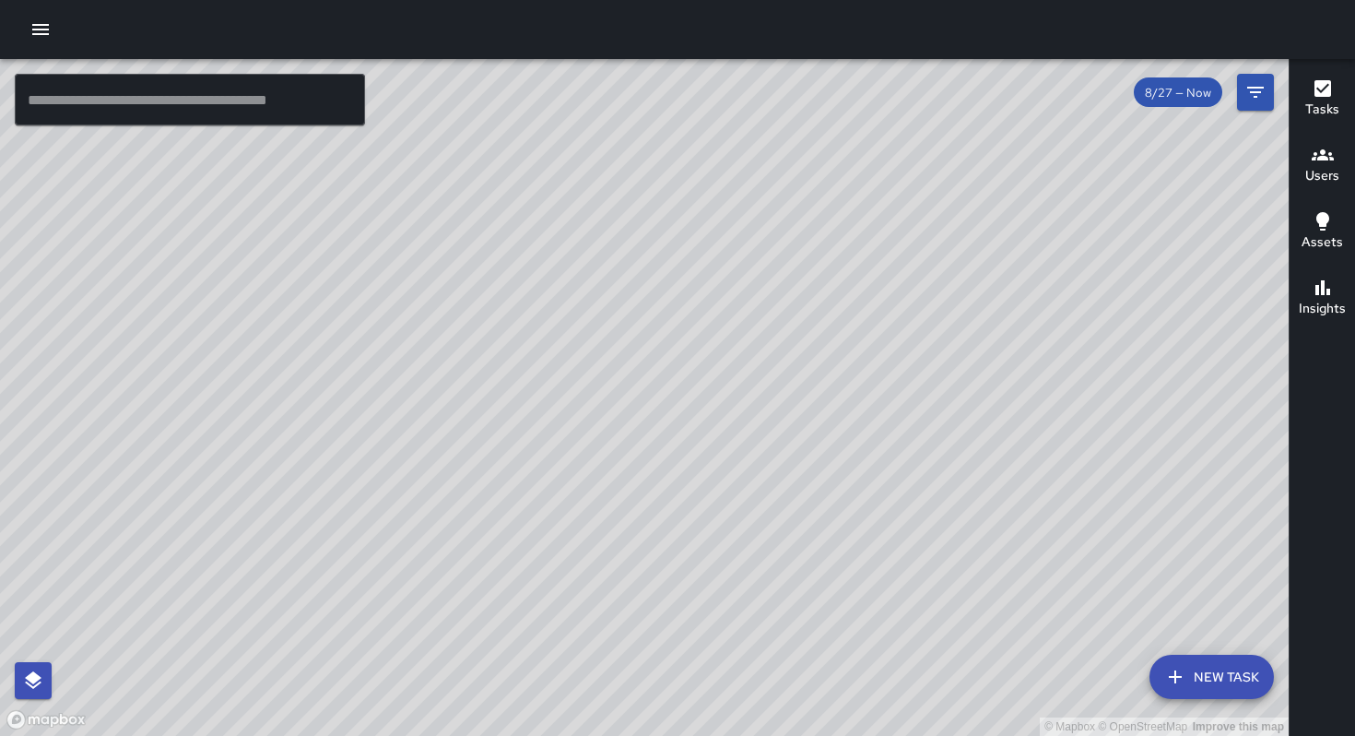
click at [145, 91] on input "text" at bounding box center [190, 100] width 350 height 52
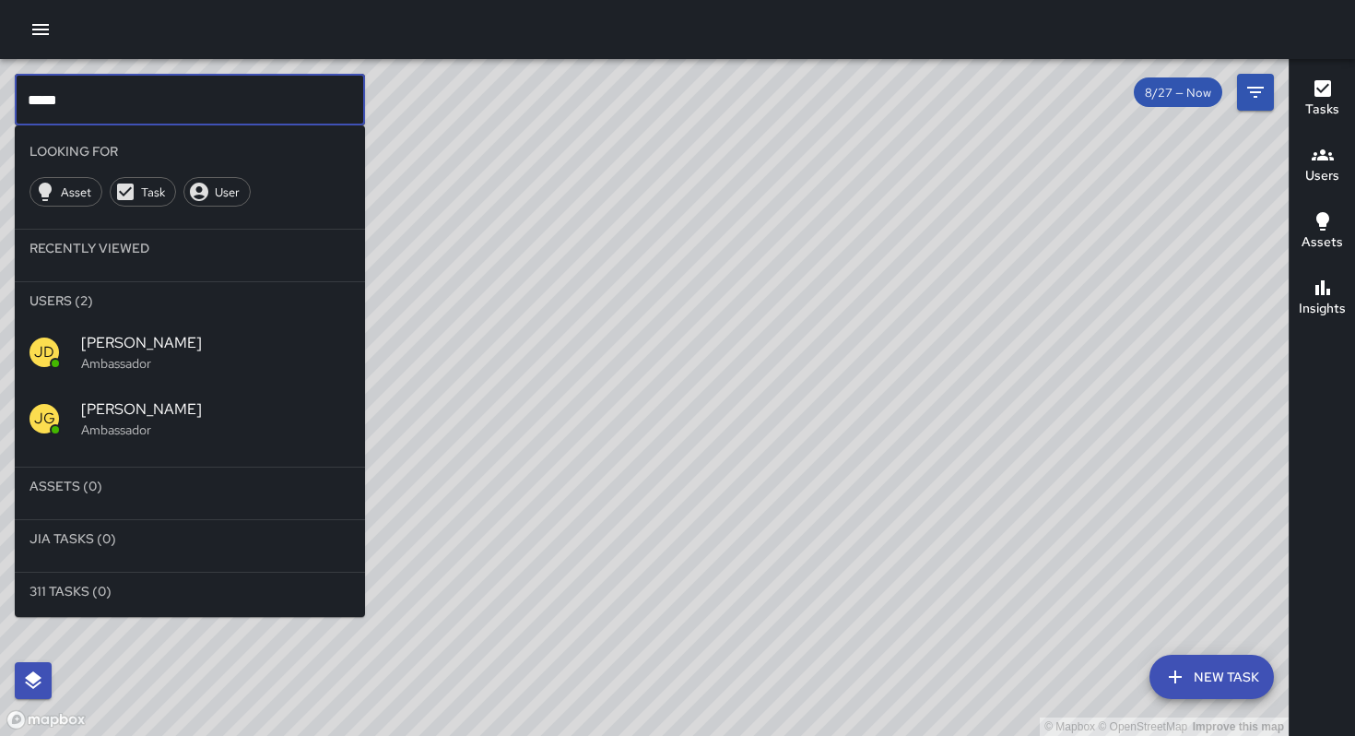
click at [180, 430] on p "Ambassador" at bounding box center [215, 429] width 269 height 18
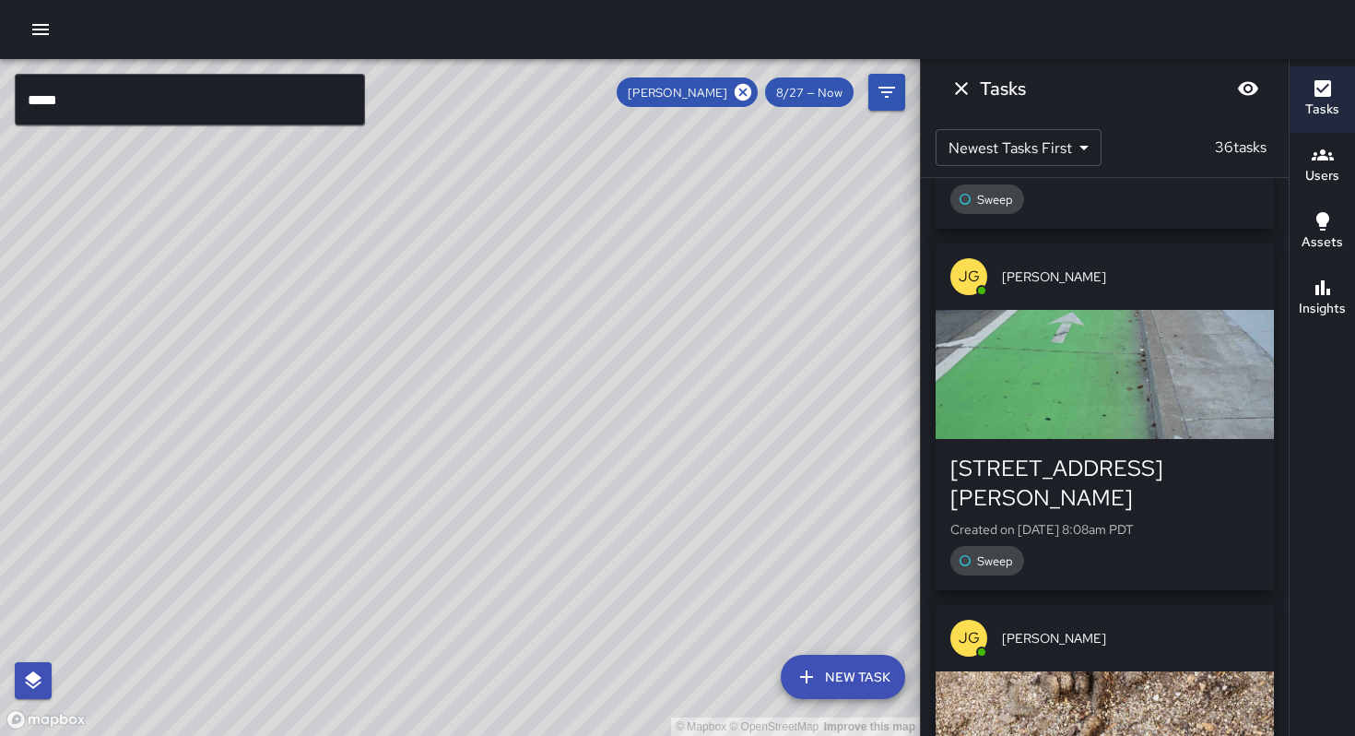
scroll to position [971, 0]
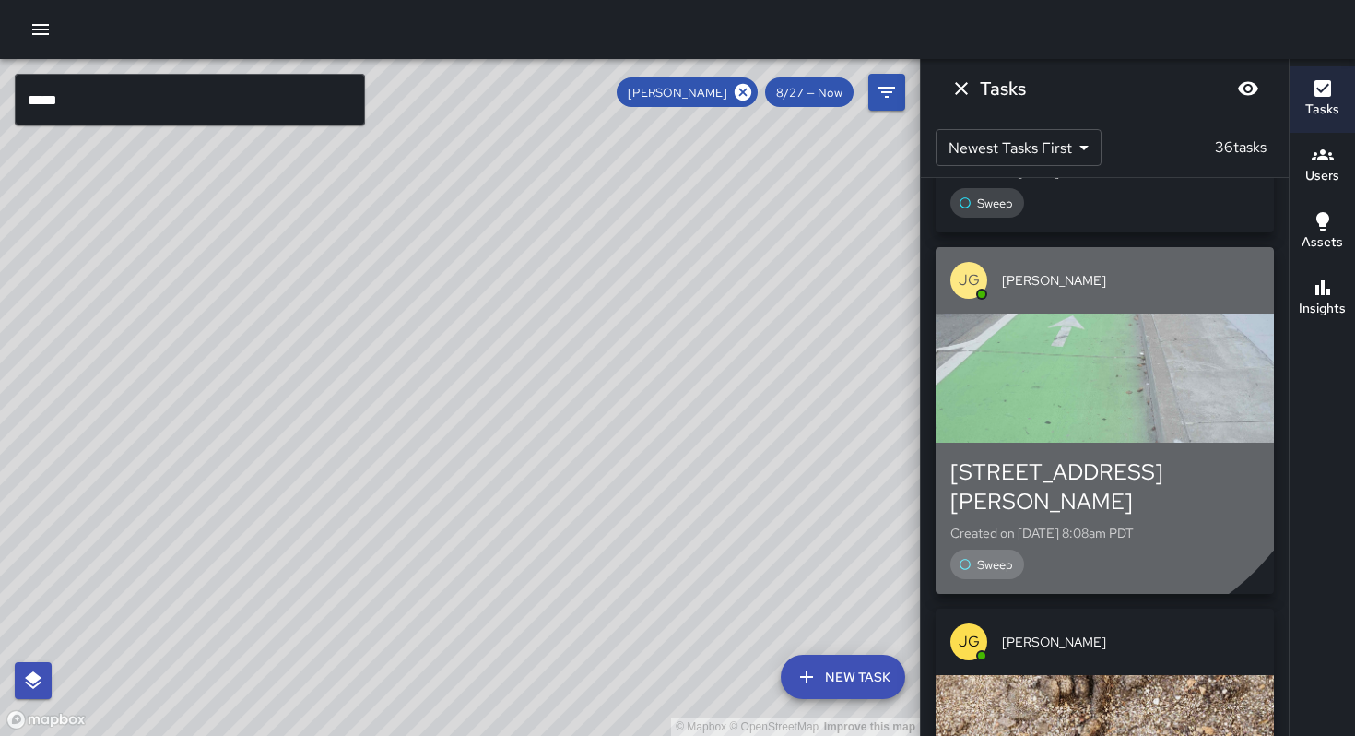
click at [1080, 365] on div "button" at bounding box center [1105, 377] width 338 height 129
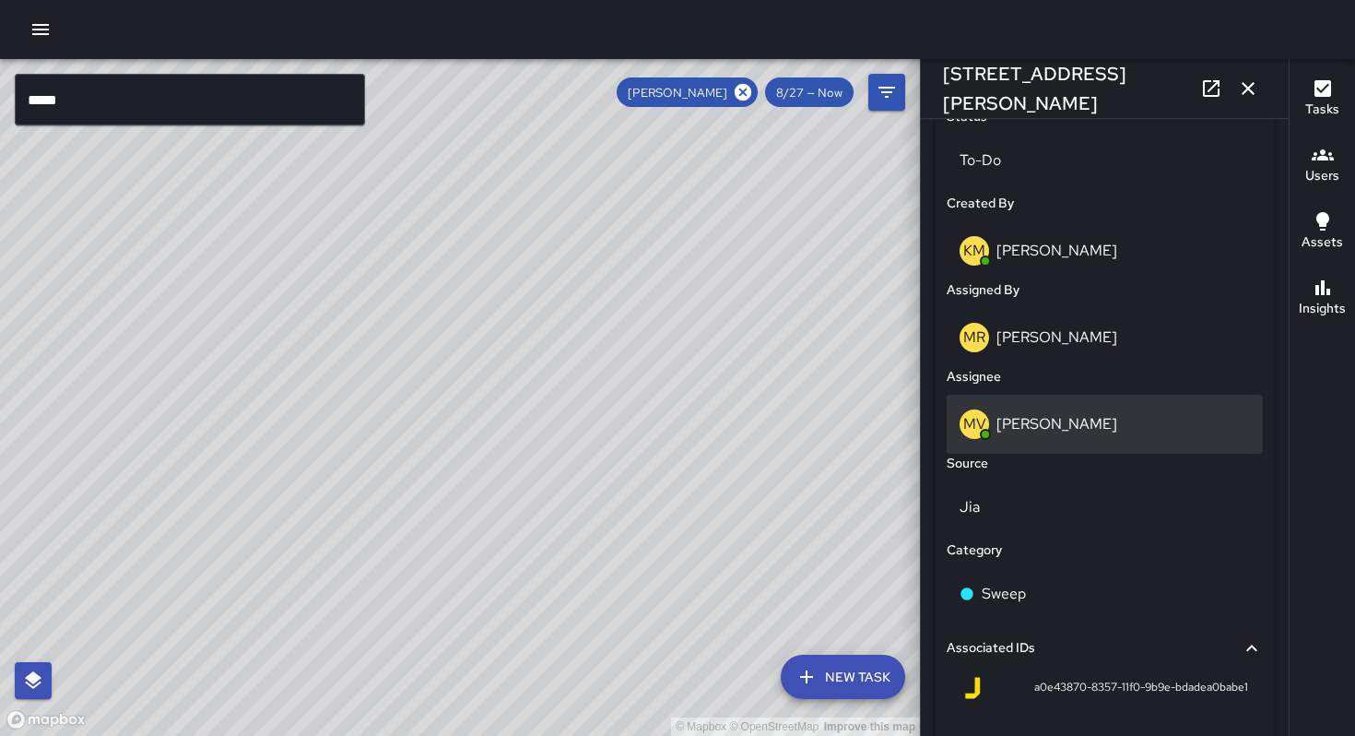
scroll to position [895, 0]
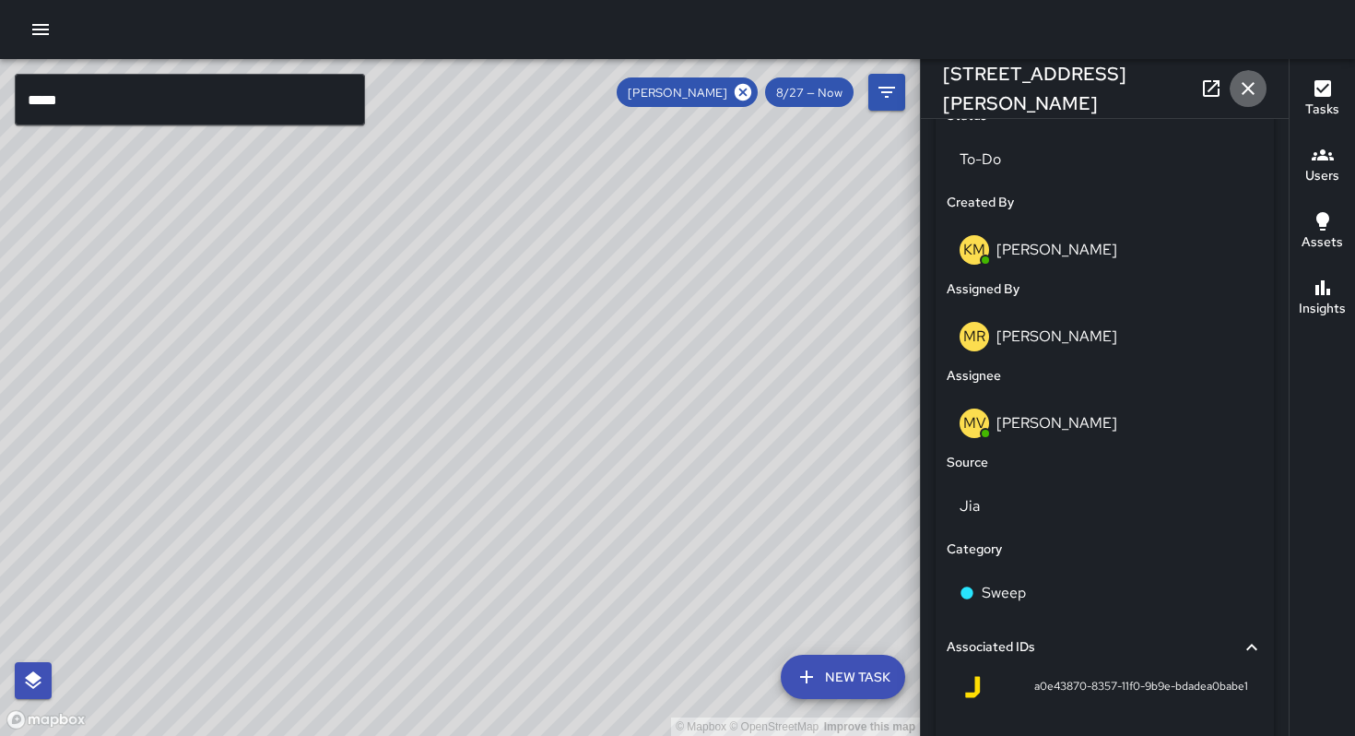
click at [1245, 91] on icon "button" at bounding box center [1248, 88] width 13 height 13
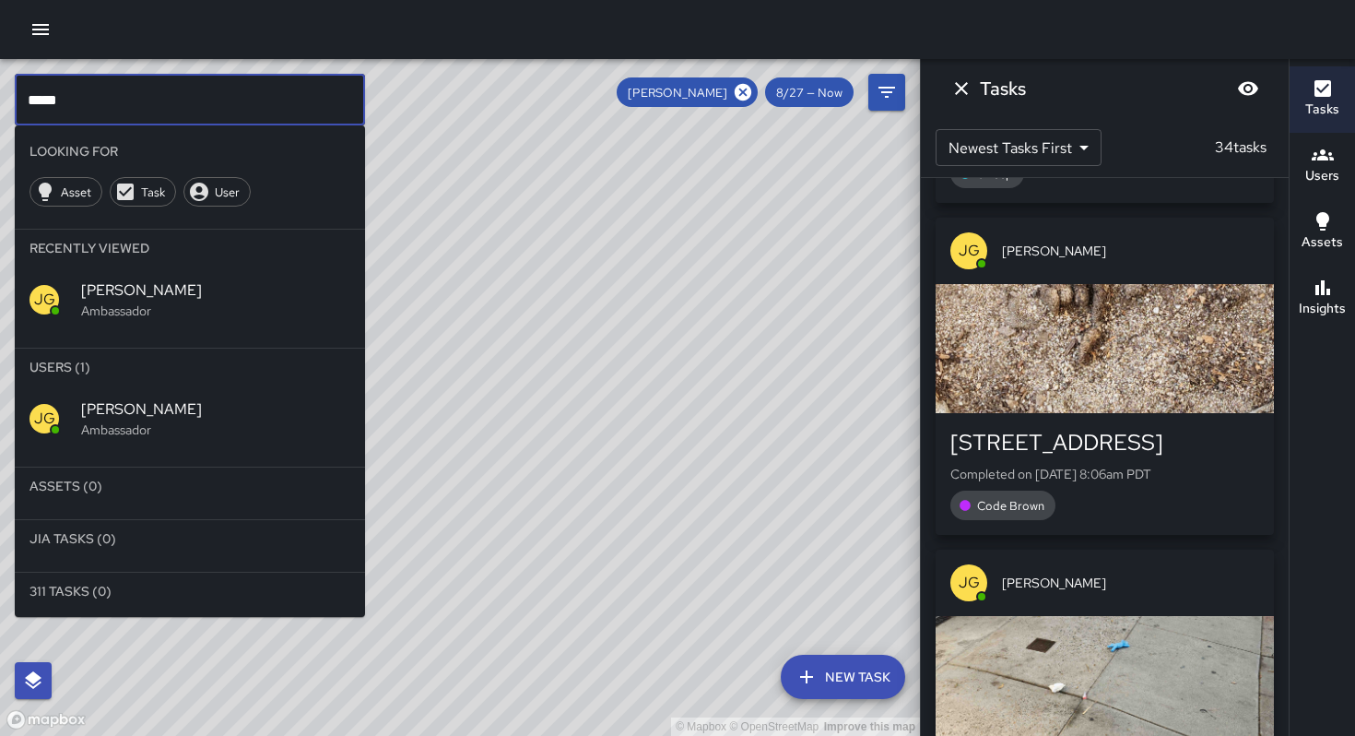
click at [86, 102] on input "*****" at bounding box center [190, 100] width 350 height 52
drag, startPoint x: 55, startPoint y: 98, endPoint x: 0, endPoint y: 83, distance: 57.3
click at [0, 85] on div "© Mapbox © OpenStreetMap Improve this map ***** ​ Looking For Asset Task User R…" at bounding box center [460, 397] width 920 height 677
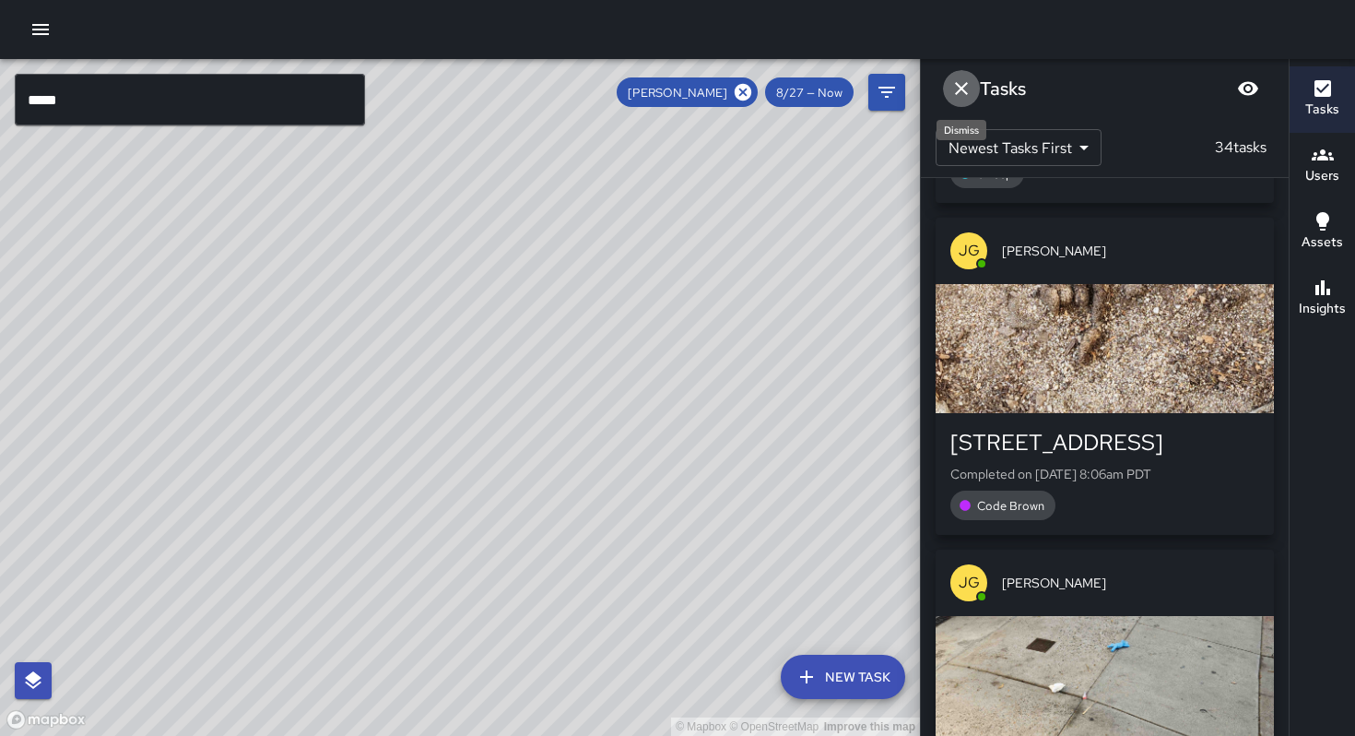
click at [970, 88] on icon "Dismiss" at bounding box center [962, 88] width 22 height 22
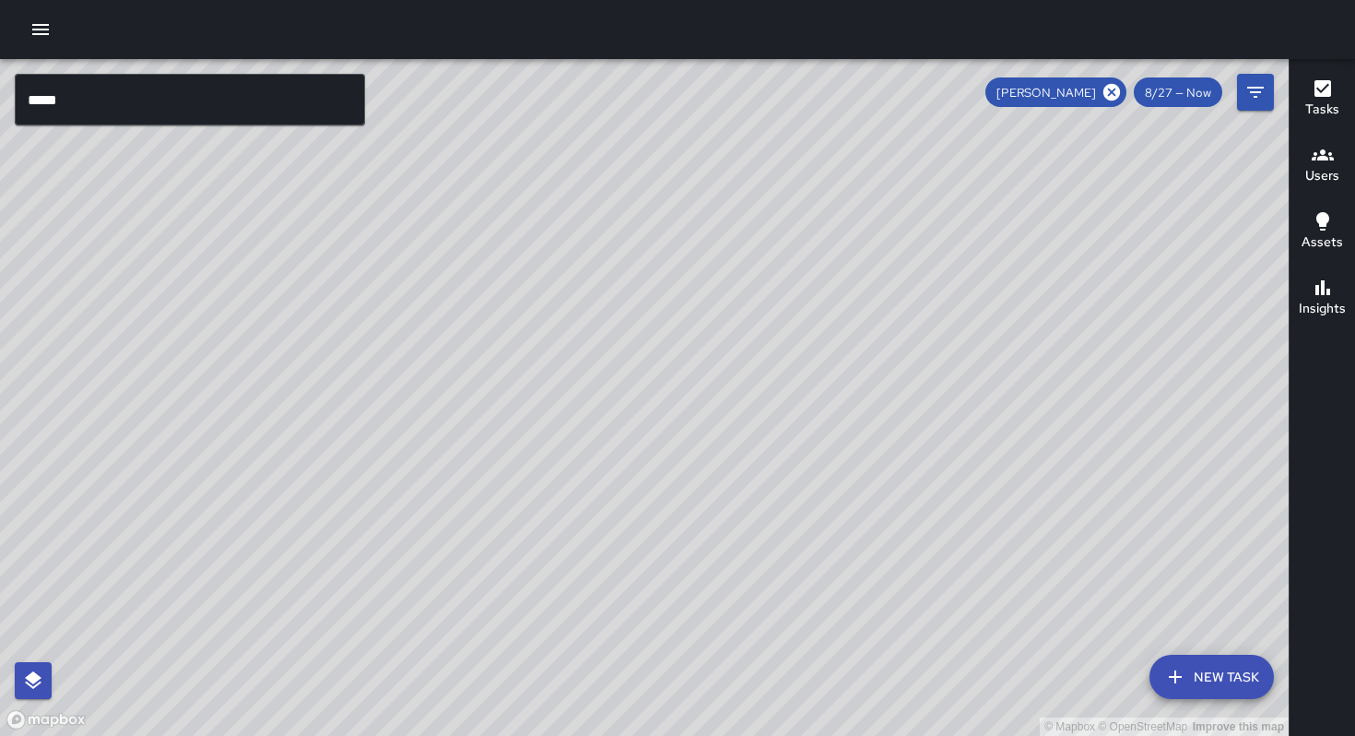
click at [1119, 98] on icon at bounding box center [1112, 92] width 17 height 17
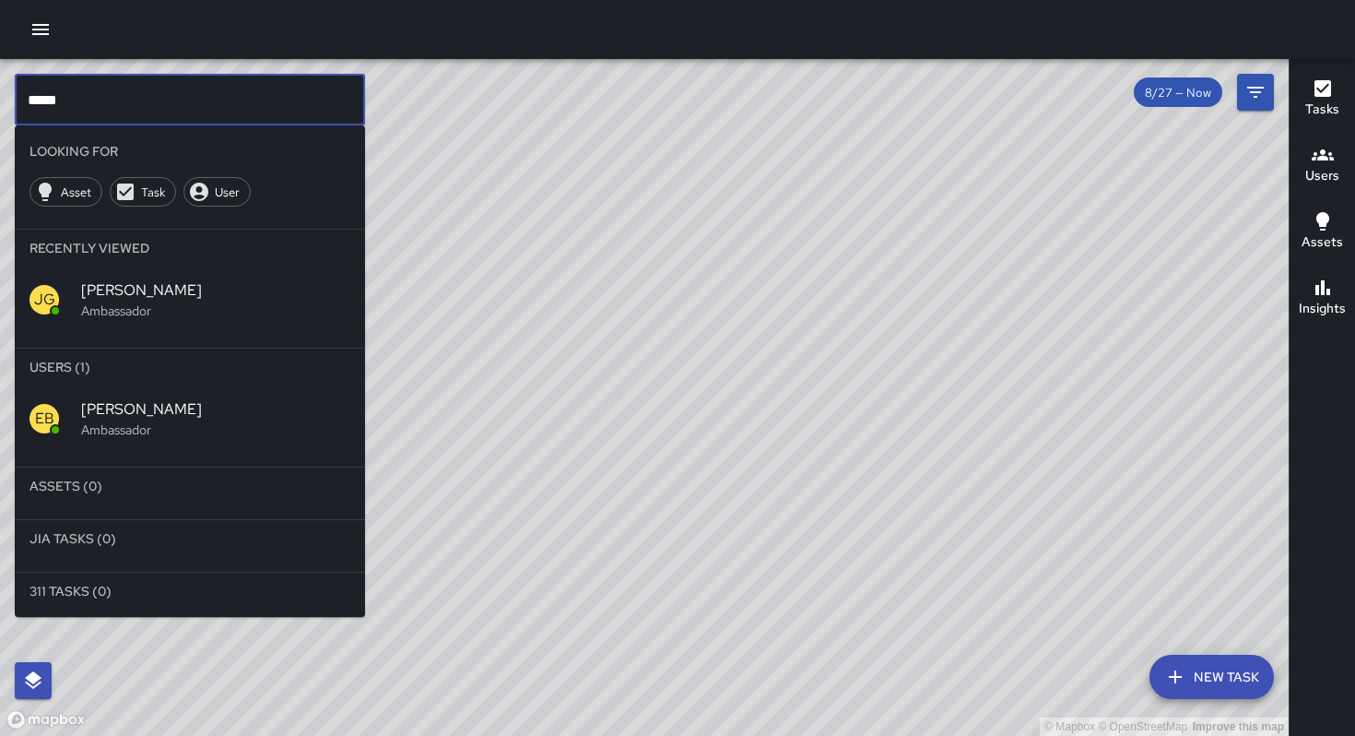
click at [187, 99] on input "*****" at bounding box center [190, 100] width 350 height 52
click at [141, 407] on span "[PERSON_NAME]" at bounding box center [215, 409] width 269 height 22
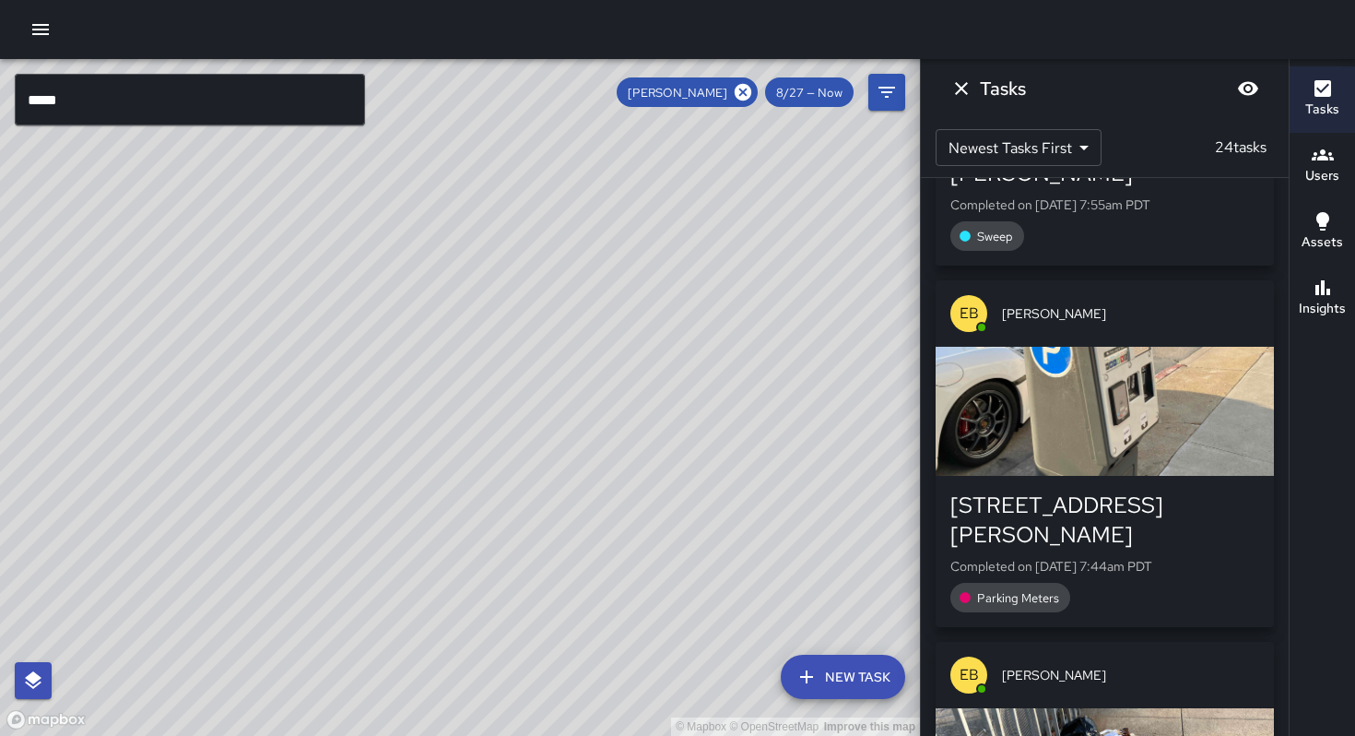
scroll to position [2732, 0]
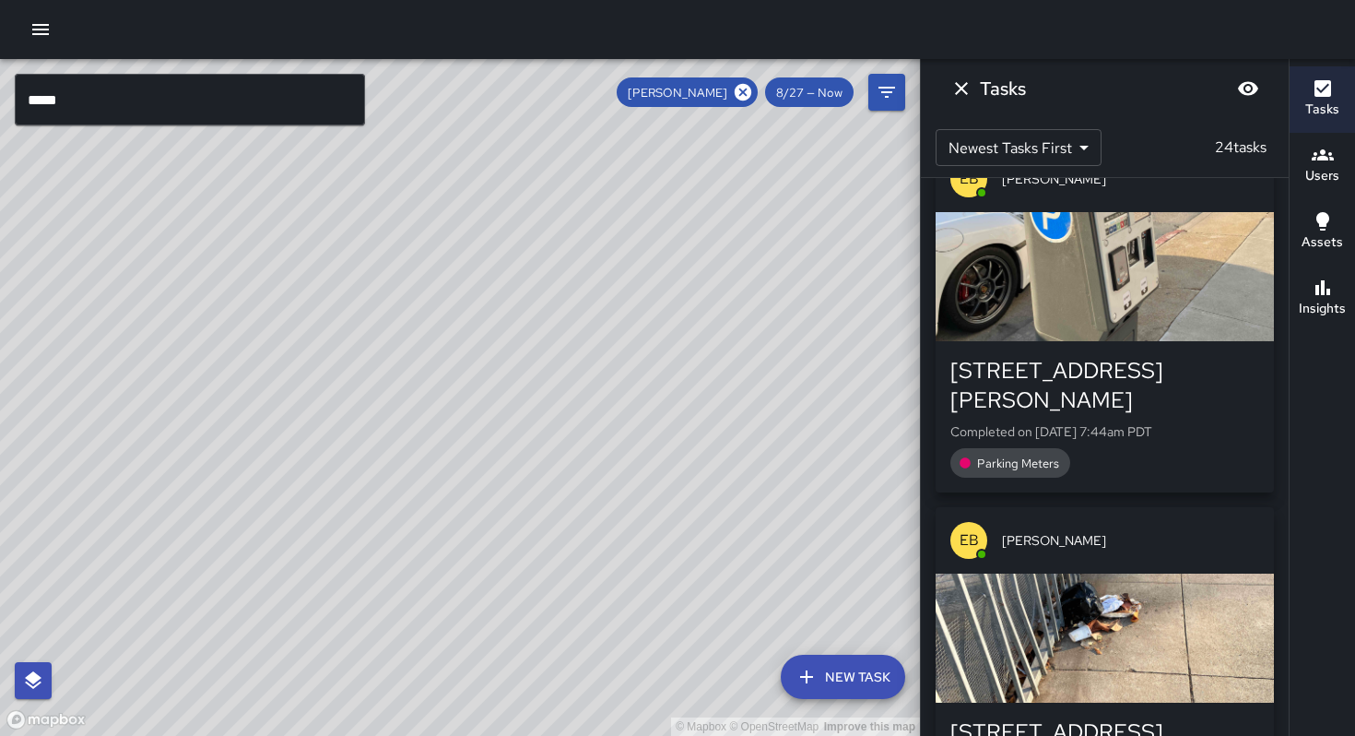
drag, startPoint x: 659, startPoint y: 574, endPoint x: 675, endPoint y: 574, distance: 15.7
click at [675, 574] on div "© Mapbox © OpenStreetMap Improve this map" at bounding box center [460, 397] width 920 height 677
drag, startPoint x: 526, startPoint y: 495, endPoint x: 748, endPoint y: 556, distance: 230.4
click at [748, 556] on div "© Mapbox © OpenStreetMap Improve this map" at bounding box center [460, 397] width 920 height 677
drag, startPoint x: 479, startPoint y: 541, endPoint x: 493, endPoint y: 436, distance: 106.0
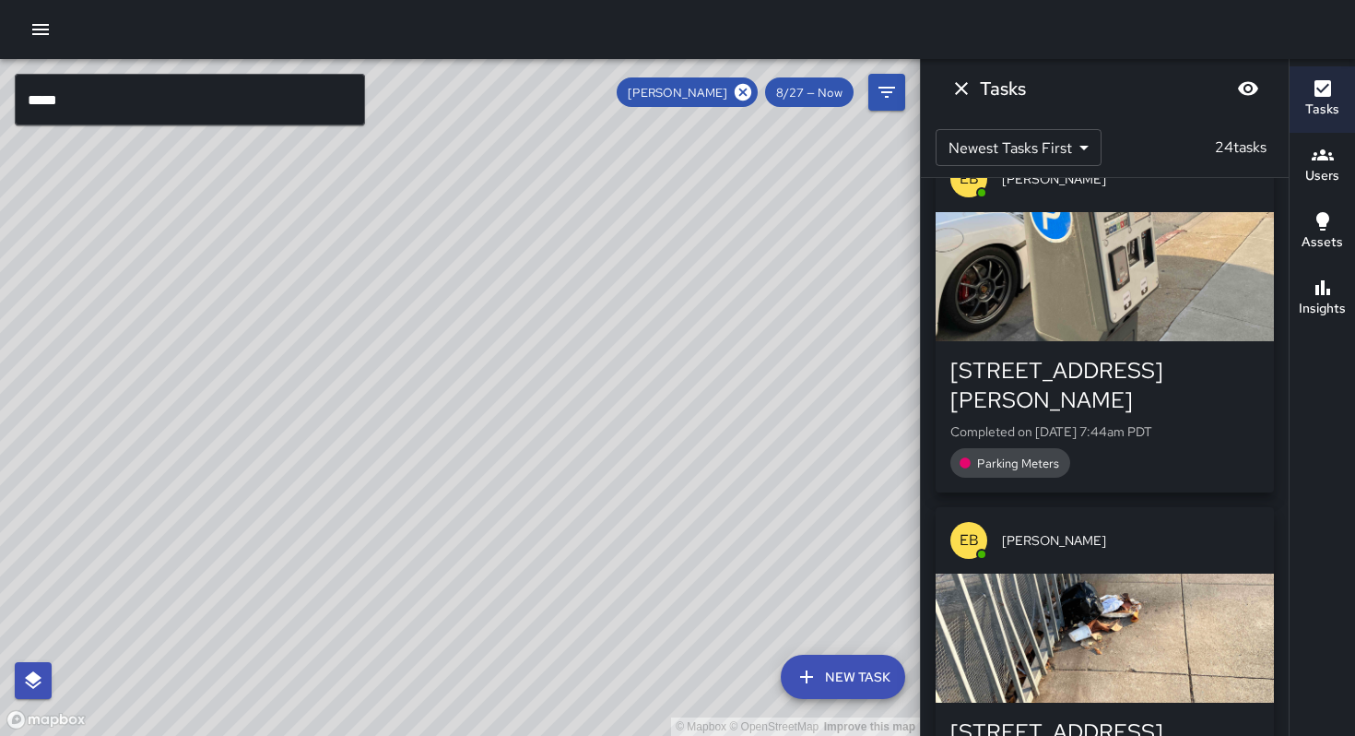
click at [493, 436] on div "© Mapbox © OpenStreetMap Improve this map" at bounding box center [460, 397] width 920 height 677
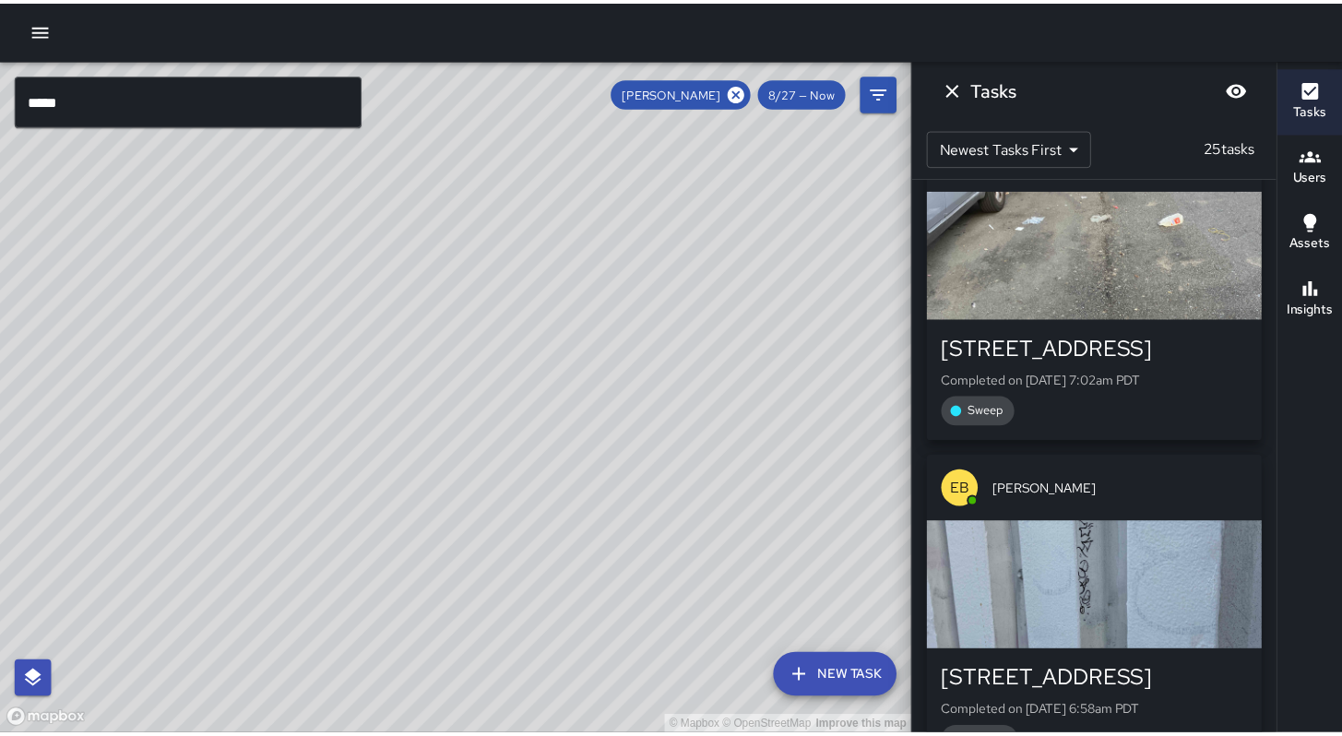
scroll to position [7612, 0]
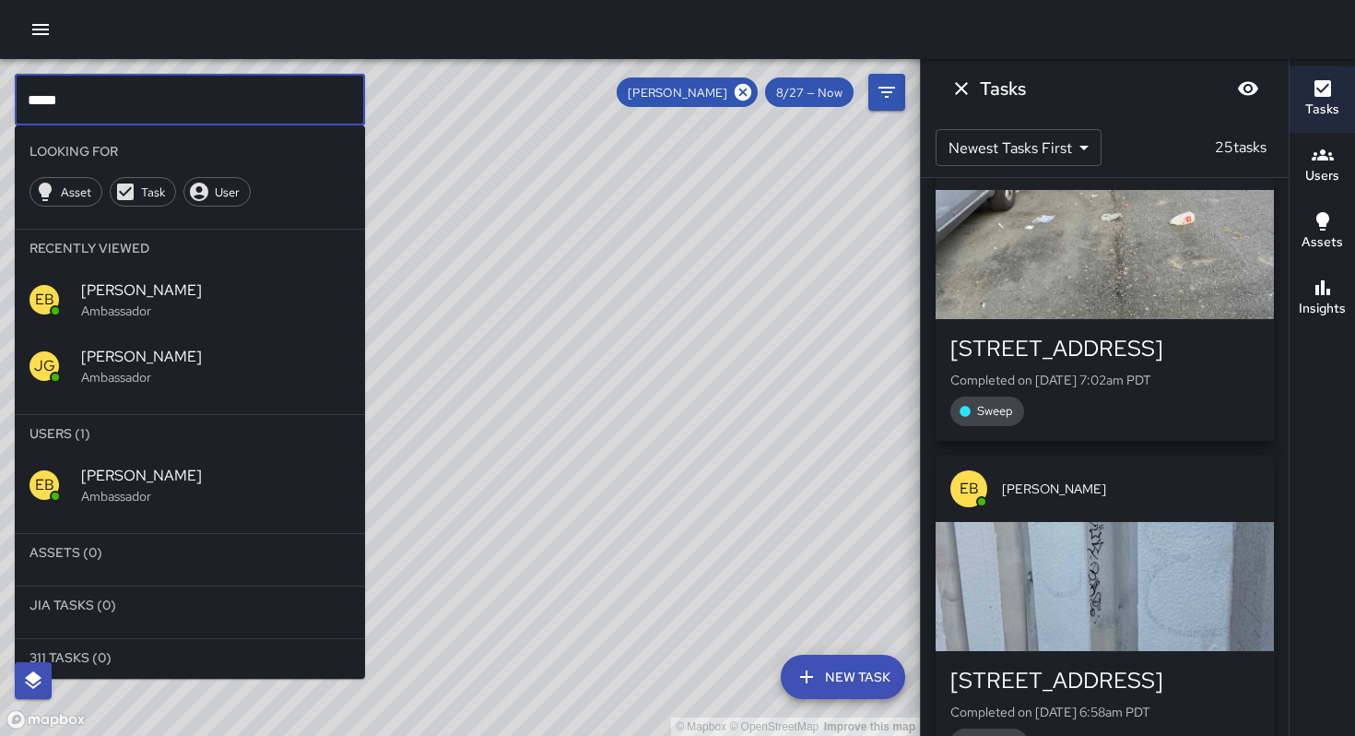
click at [148, 114] on input "*****" at bounding box center [190, 100] width 350 height 52
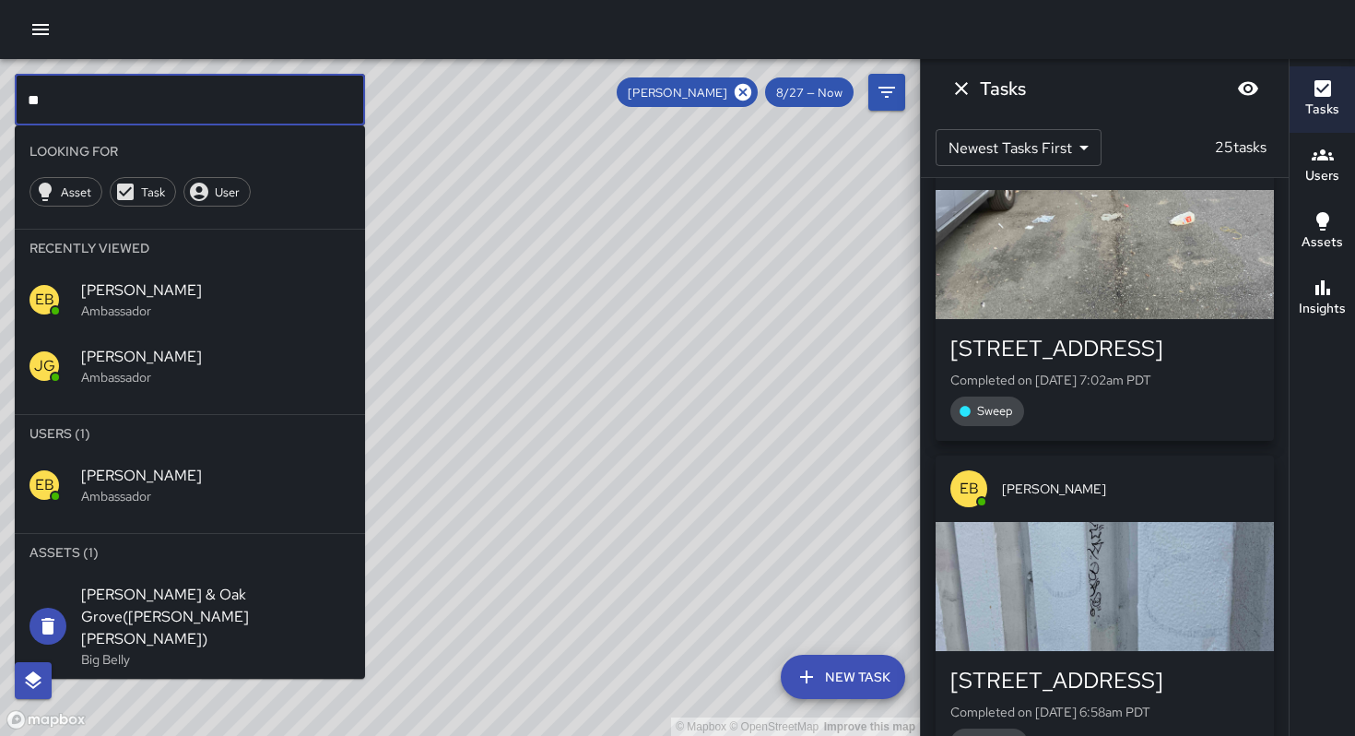
type input "*"
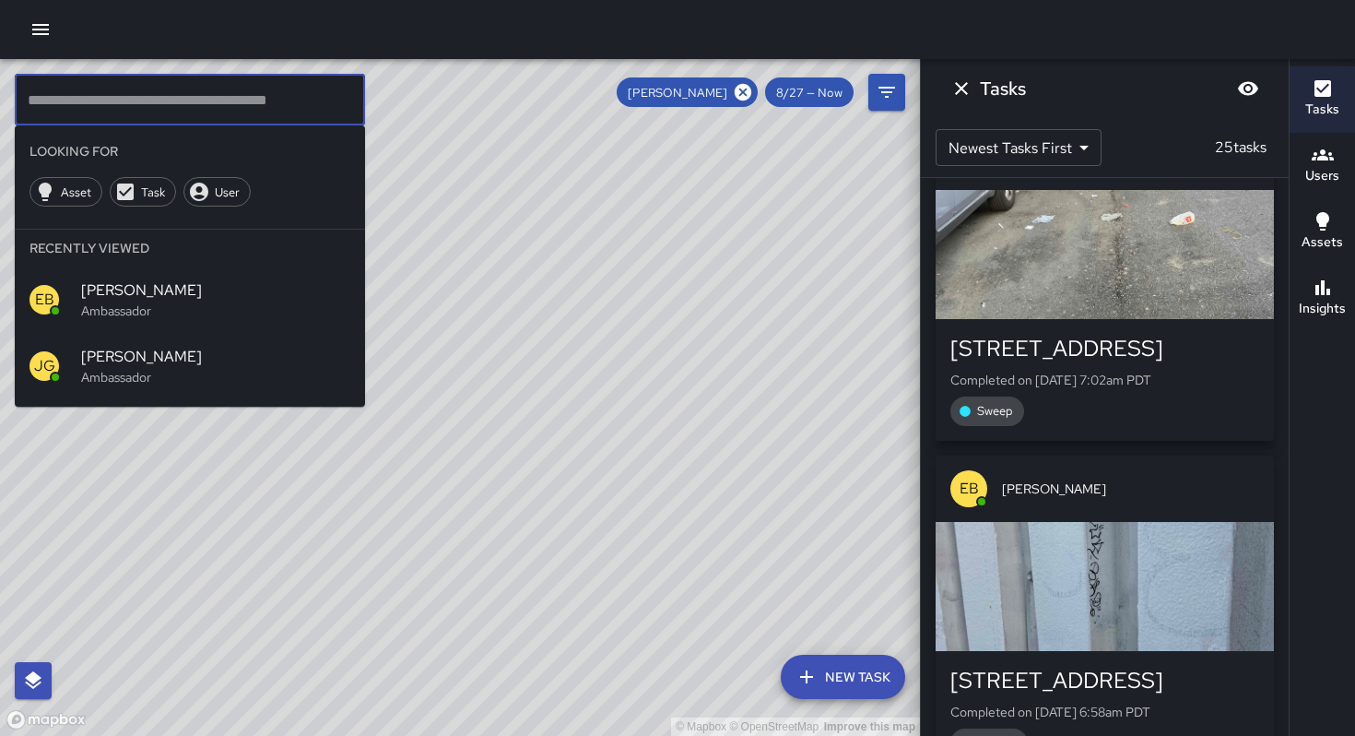
click at [146, 363] on span "[PERSON_NAME]" at bounding box center [215, 357] width 269 height 22
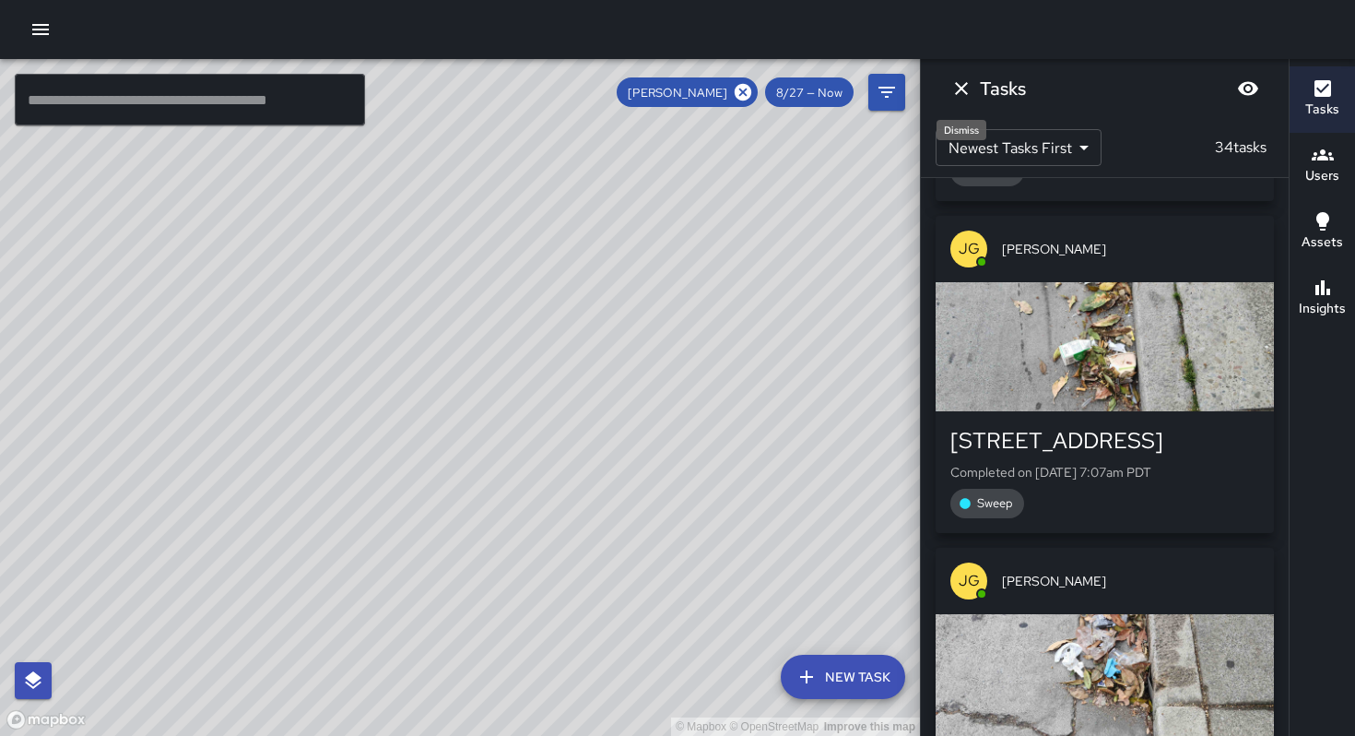
click at [959, 92] on icon "Dismiss" at bounding box center [962, 88] width 22 height 22
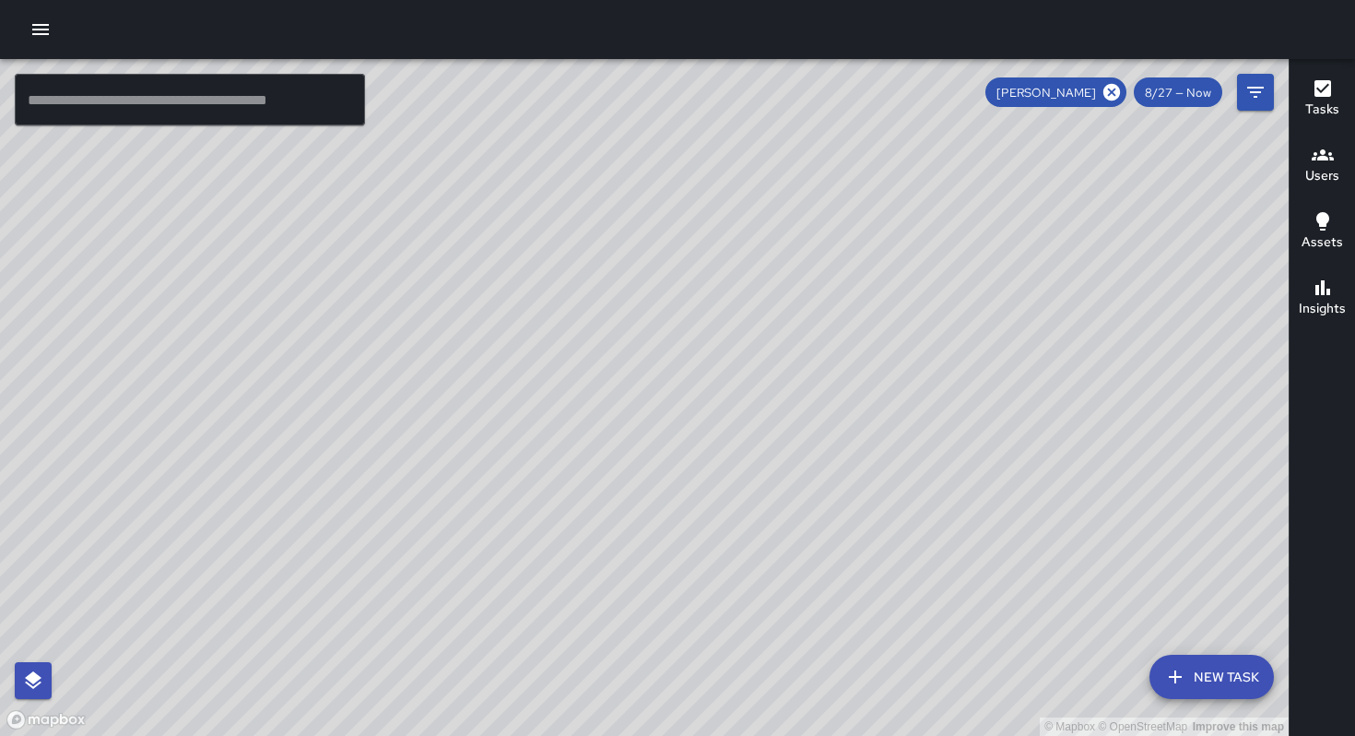
drag, startPoint x: 975, startPoint y: 439, endPoint x: 741, endPoint y: 521, distance: 247.3
click at [745, 520] on div "© Mapbox © OpenStreetMap Improve this map" at bounding box center [644, 397] width 1289 height 677
drag, startPoint x: 855, startPoint y: 472, endPoint x: 813, endPoint y: 513, distance: 58.0
click at [813, 513] on div "© Mapbox © OpenStreetMap Improve this map" at bounding box center [644, 397] width 1289 height 677
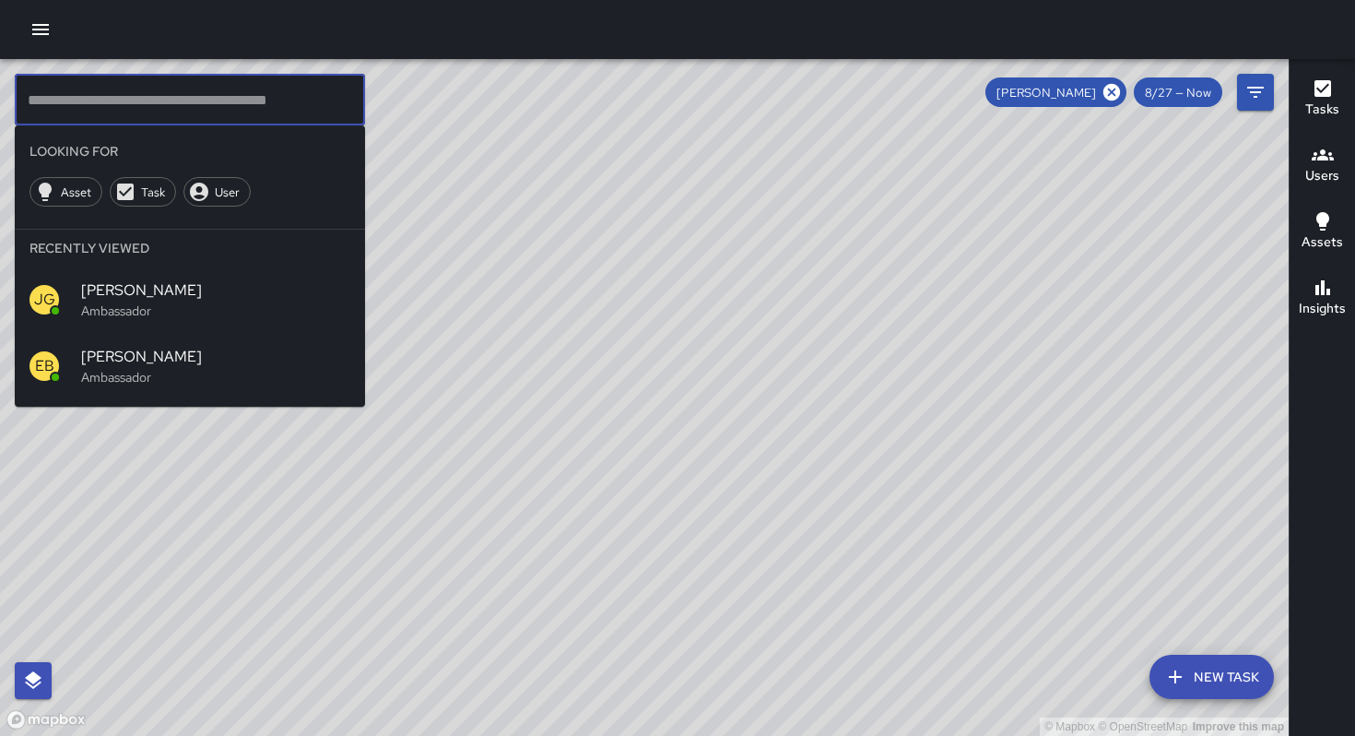
click at [81, 108] on input "text" at bounding box center [190, 100] width 350 height 52
click at [502, 126] on div "© Mapbox © OpenStreetMap Improve this map" at bounding box center [644, 397] width 1289 height 677
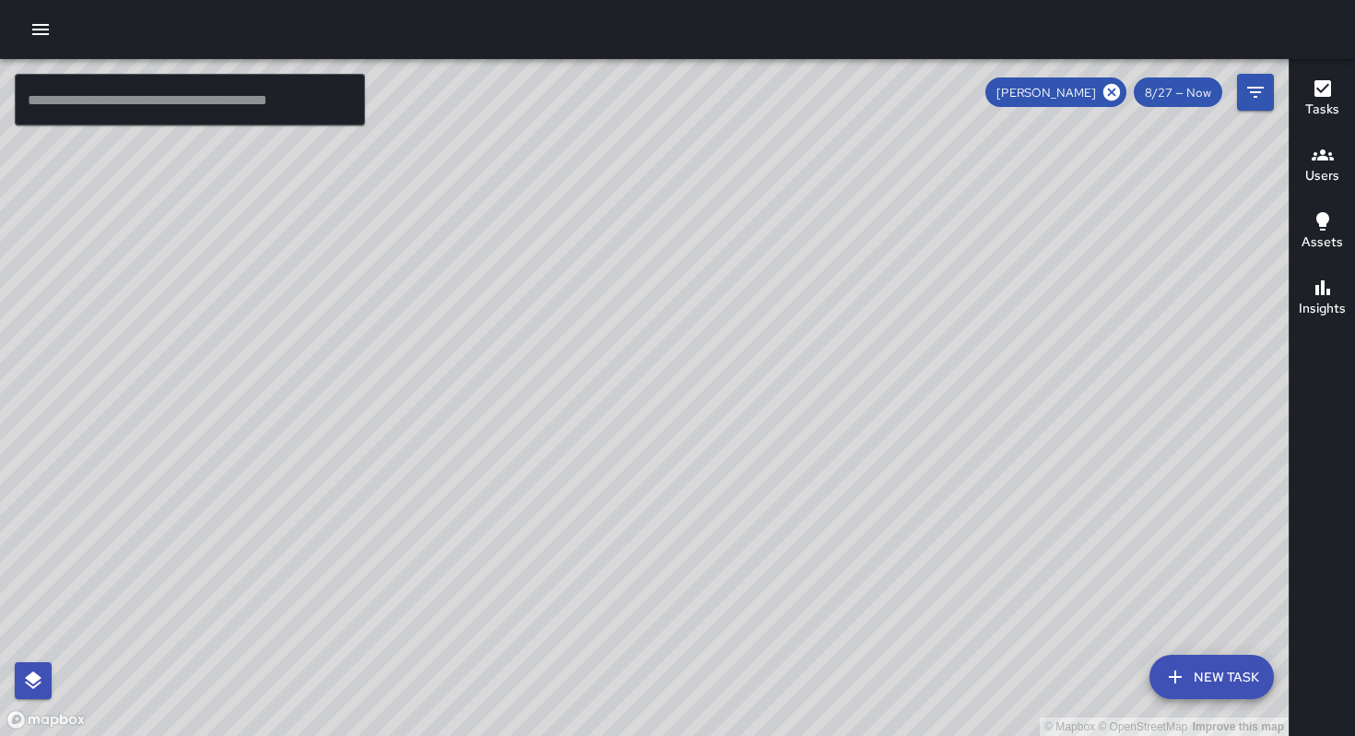
click at [36, 35] on icon "button" at bounding box center [41, 29] width 22 height 22
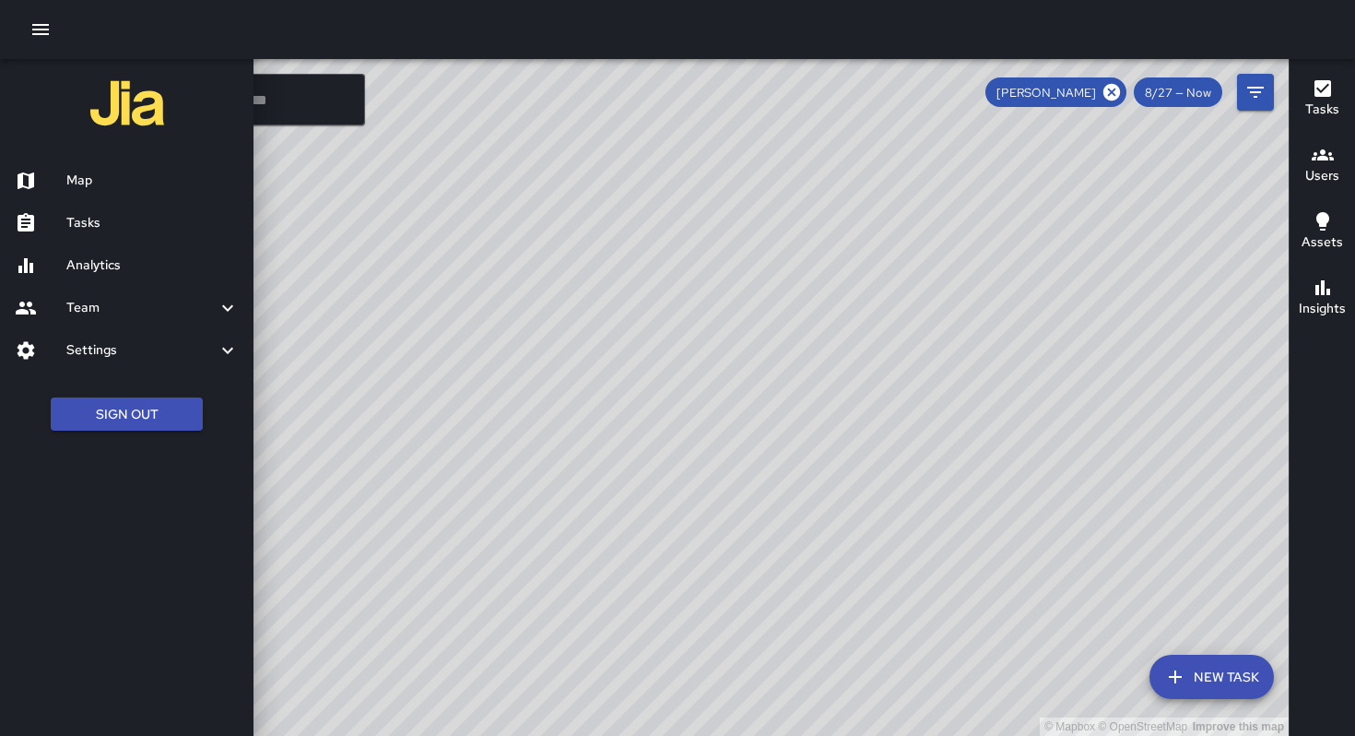
click at [106, 225] on h6 "Tasks" at bounding box center [152, 223] width 172 height 20
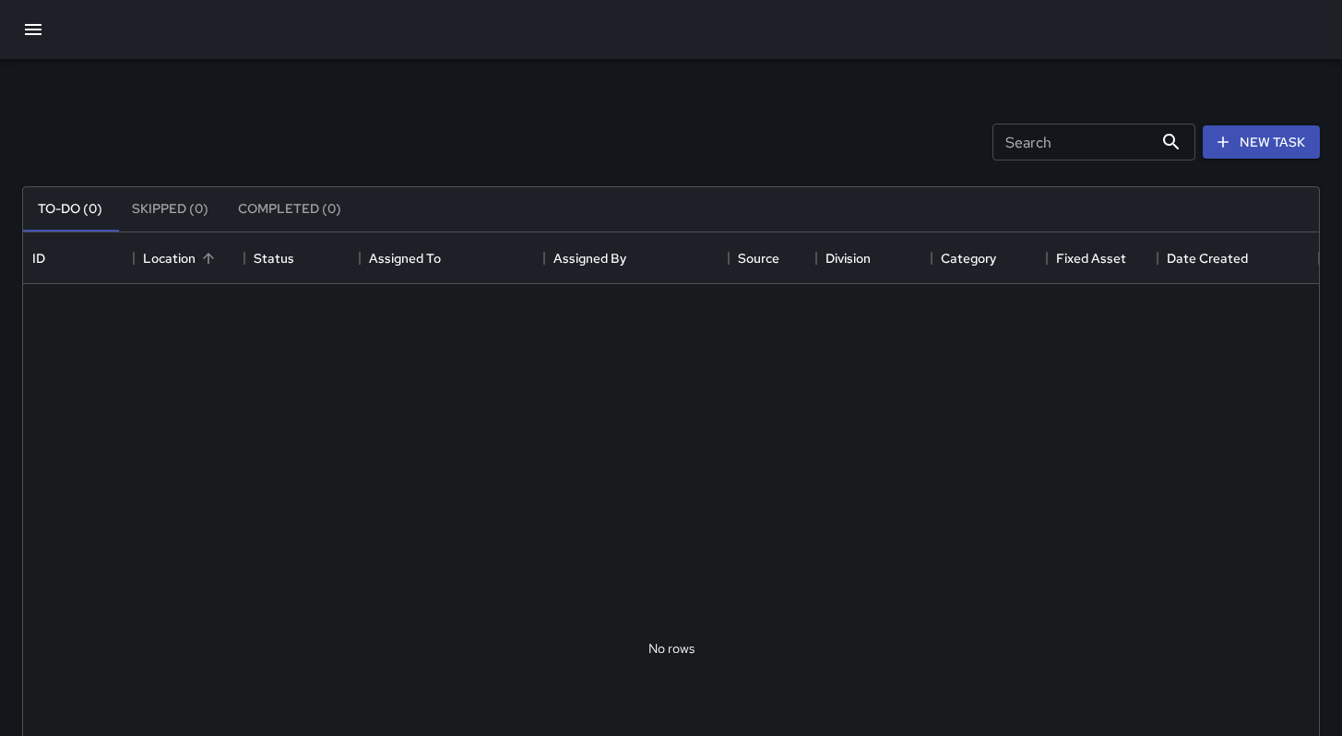
scroll to position [767, 1282]
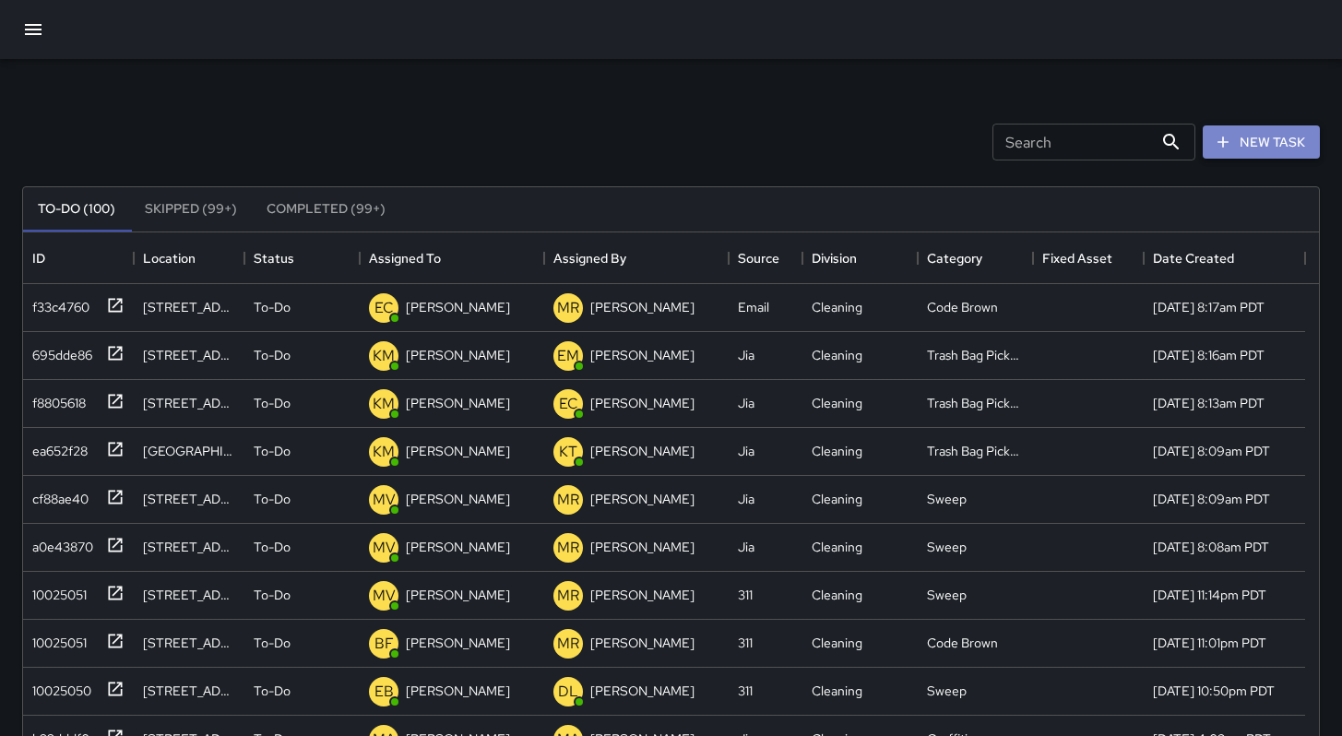
click at [1223, 145] on icon "button" at bounding box center [1222, 141] width 11 height 11
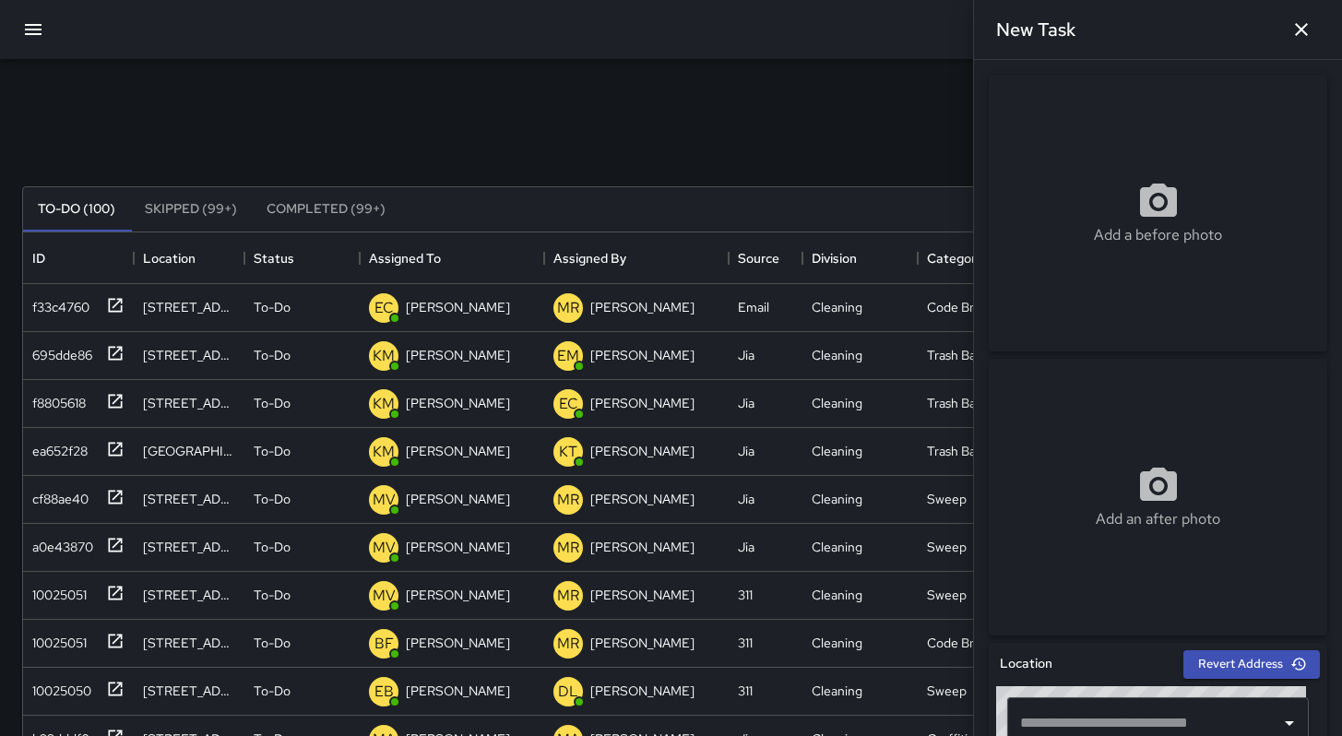
click at [1101, 709] on input "text" at bounding box center [1143, 722] width 257 height 35
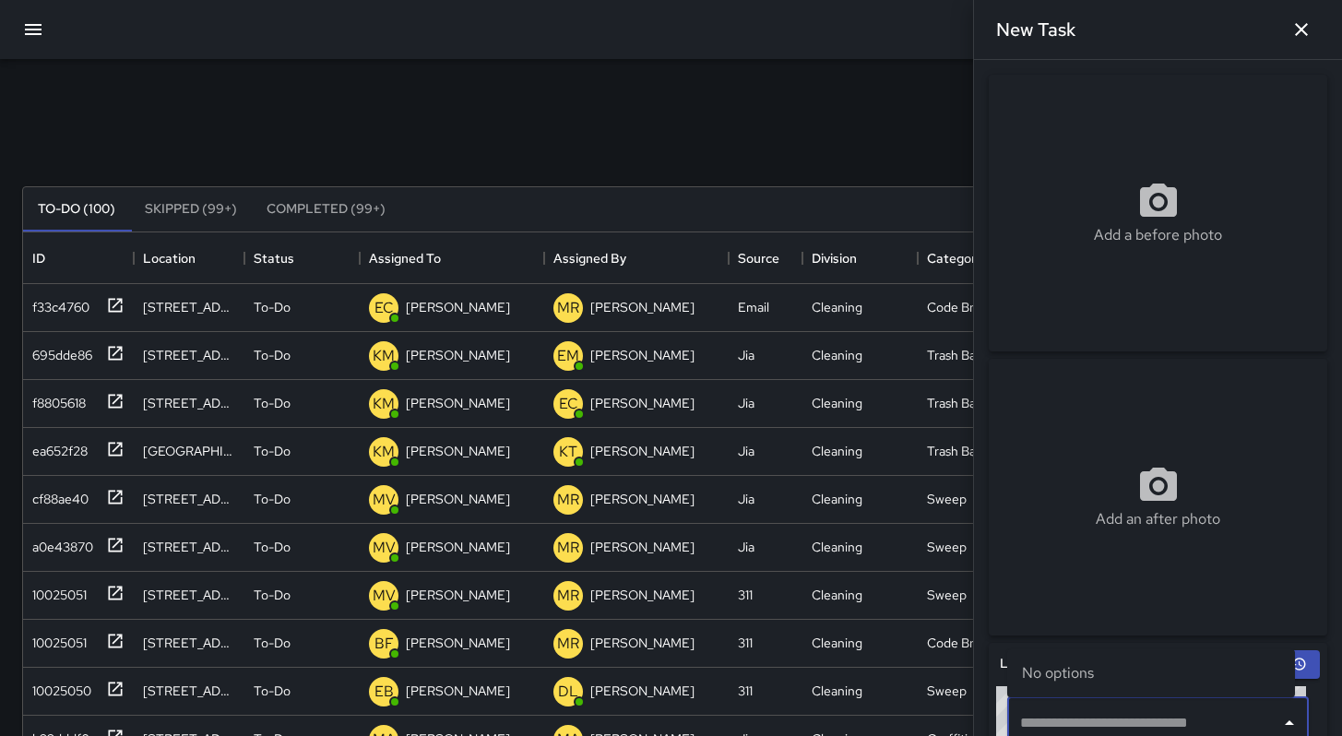
paste input "**********"
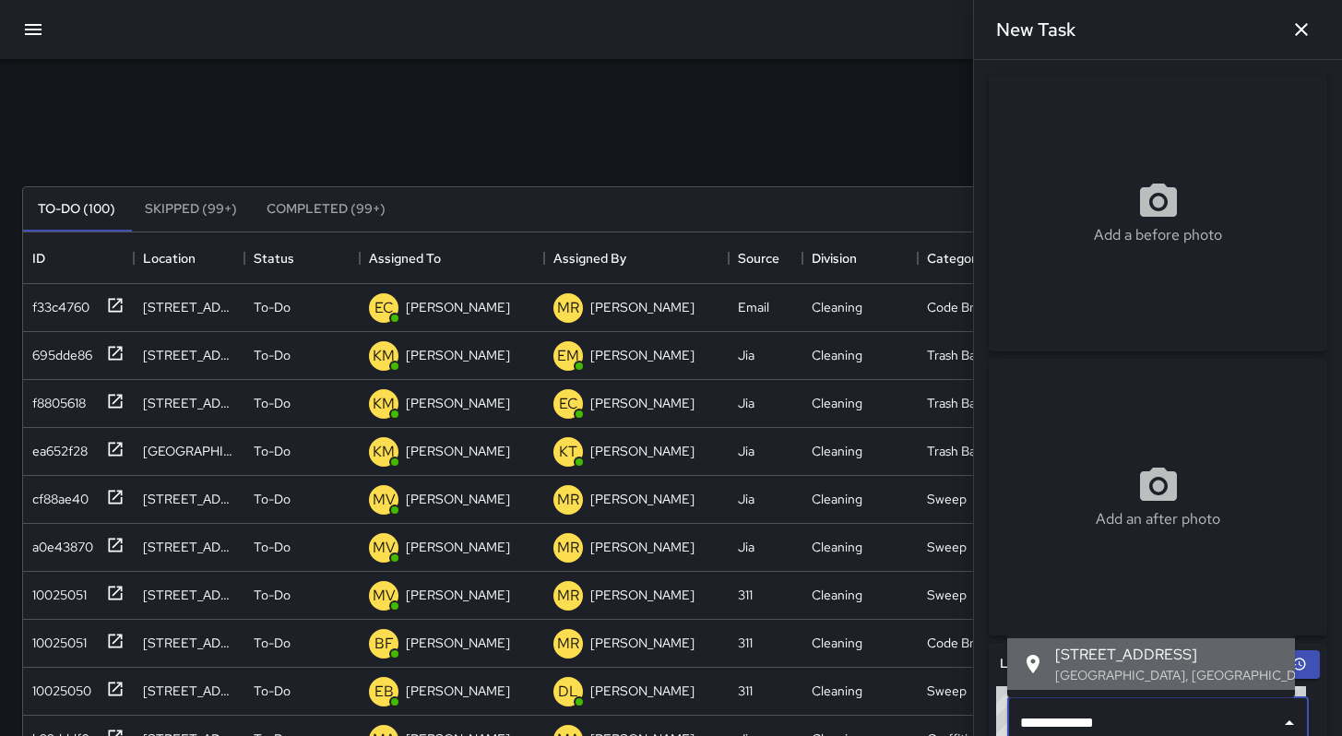
click at [1067, 659] on span "530 Natoma Street" at bounding box center [1167, 655] width 225 height 22
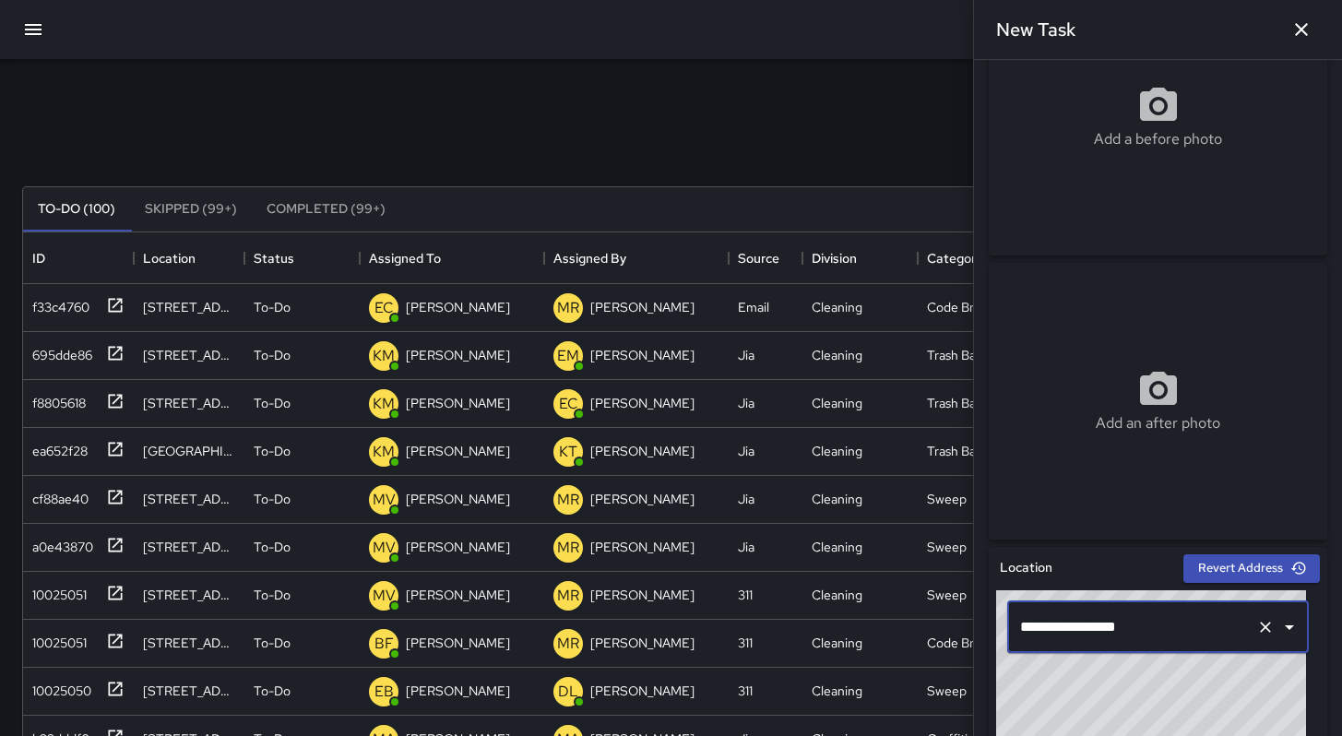
scroll to position [6, 0]
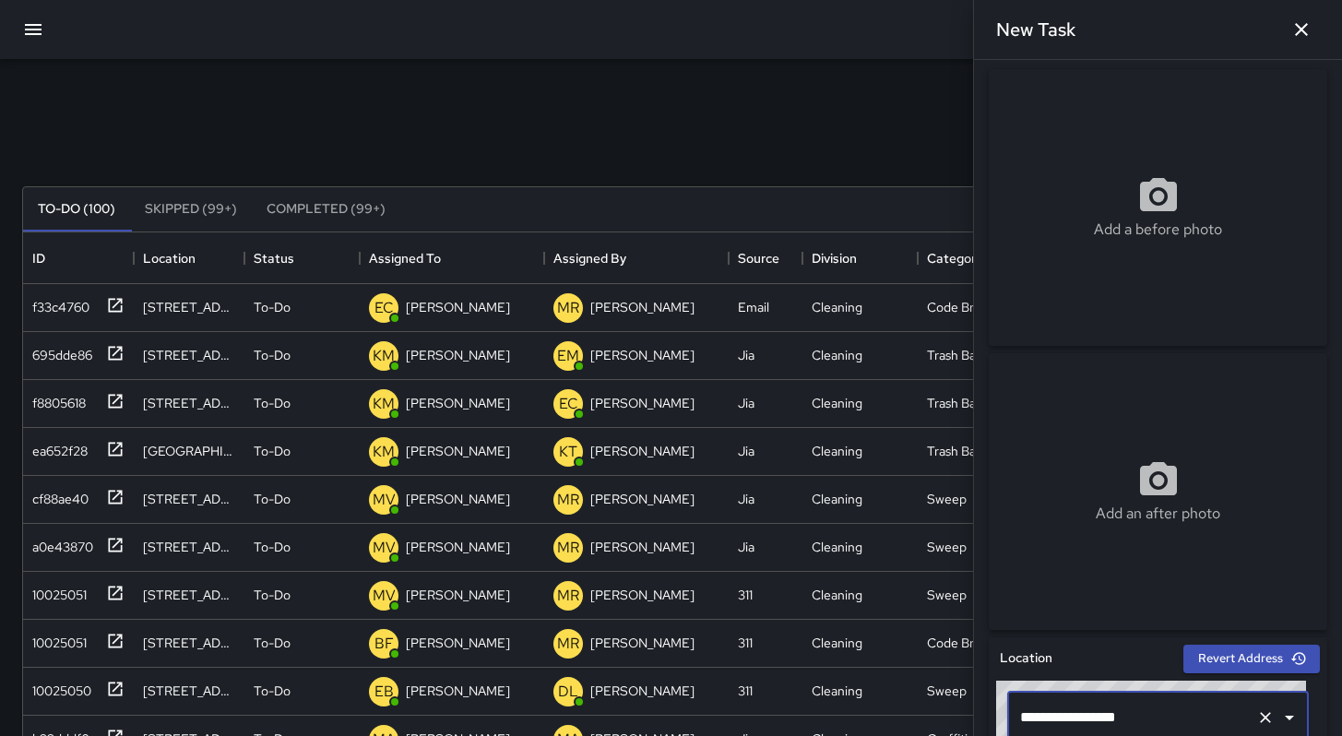
type input "**********"
click at [1101, 260] on div "Add a before photo" at bounding box center [1157, 207] width 338 height 277
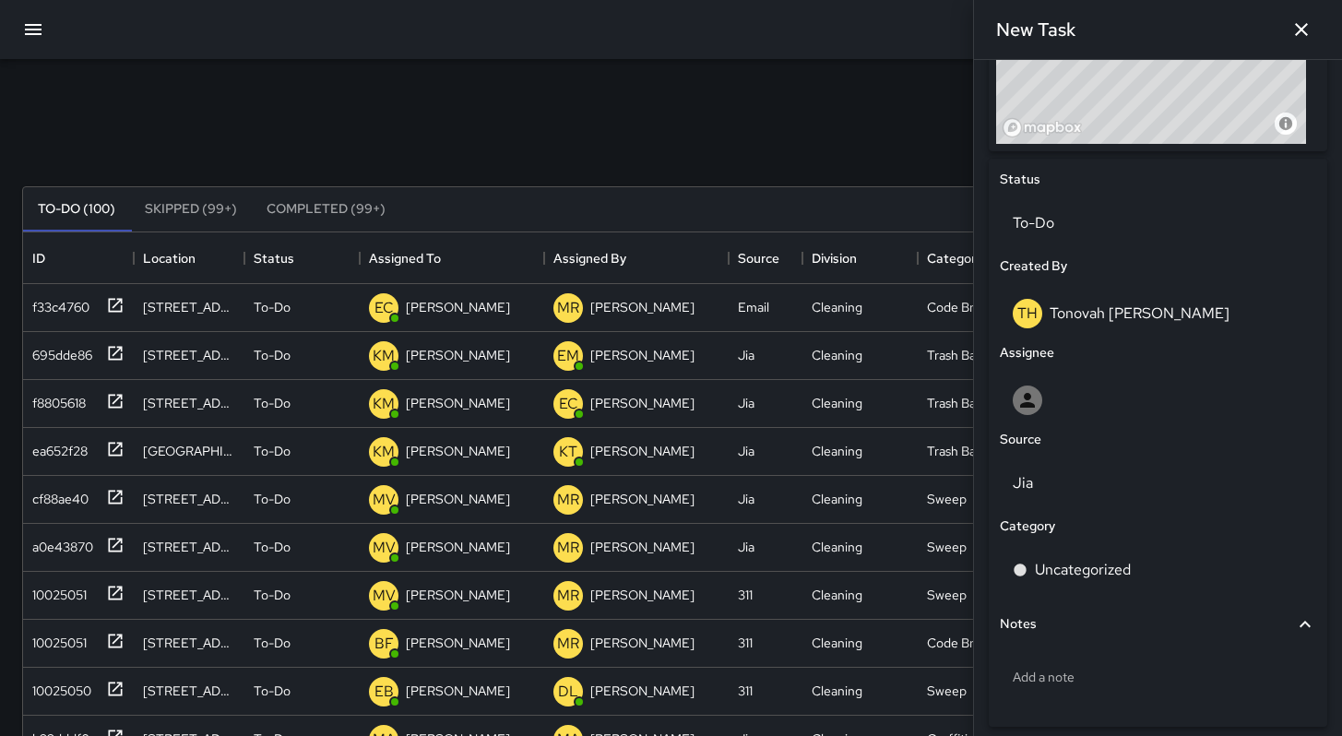
scroll to position [777, 0]
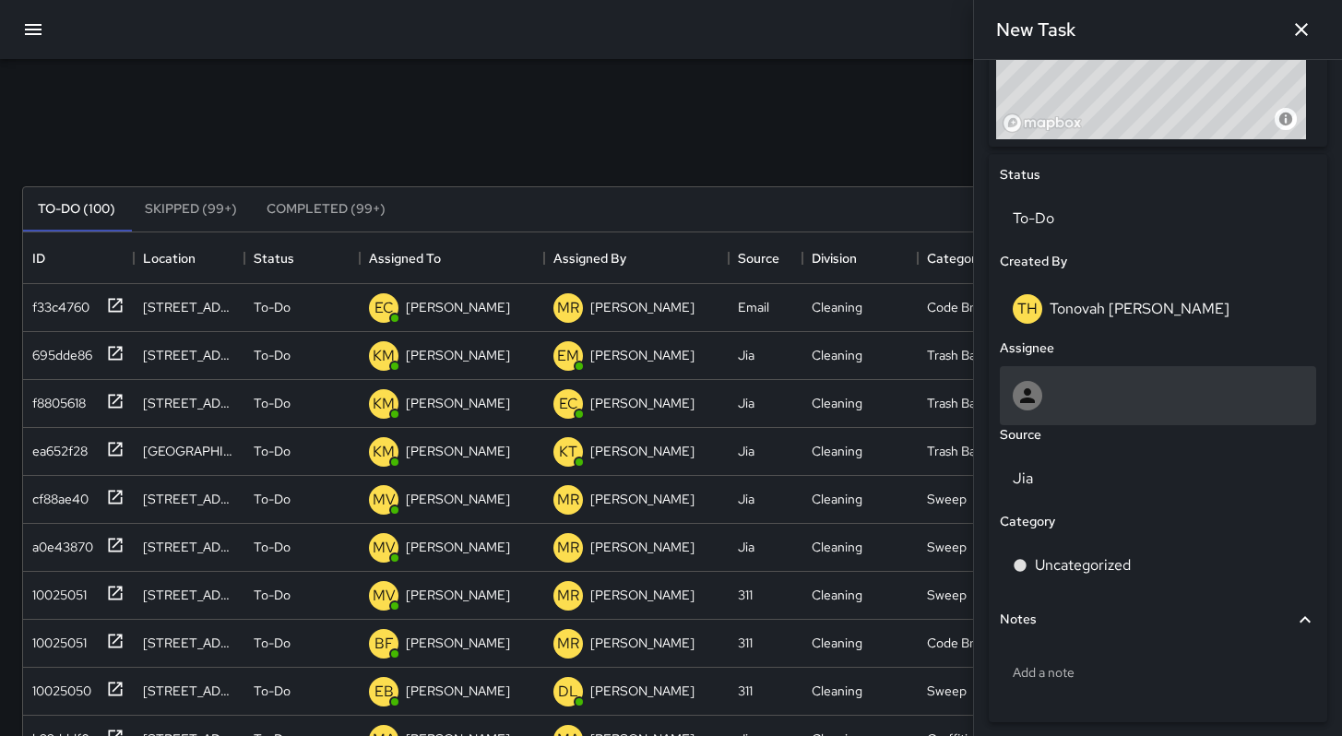
click at [1082, 415] on div at bounding box center [1157, 395] width 316 height 59
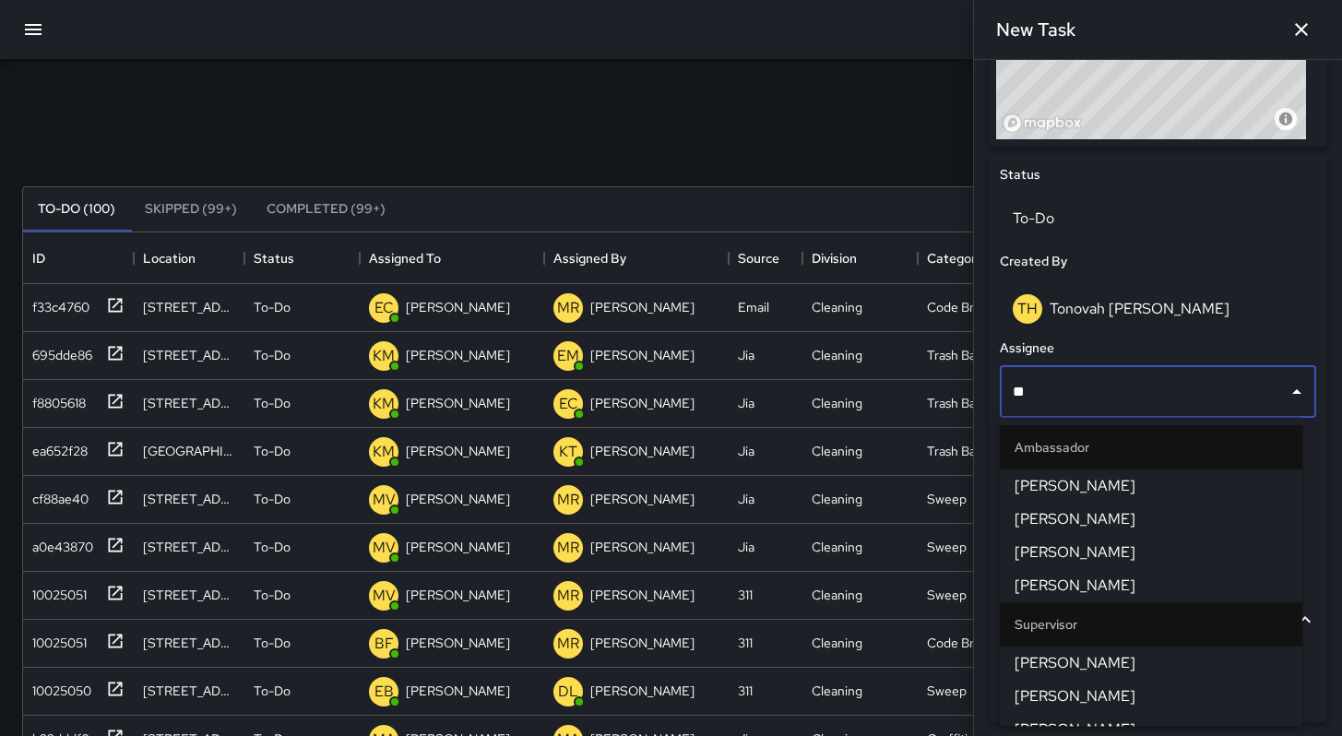
type input "***"
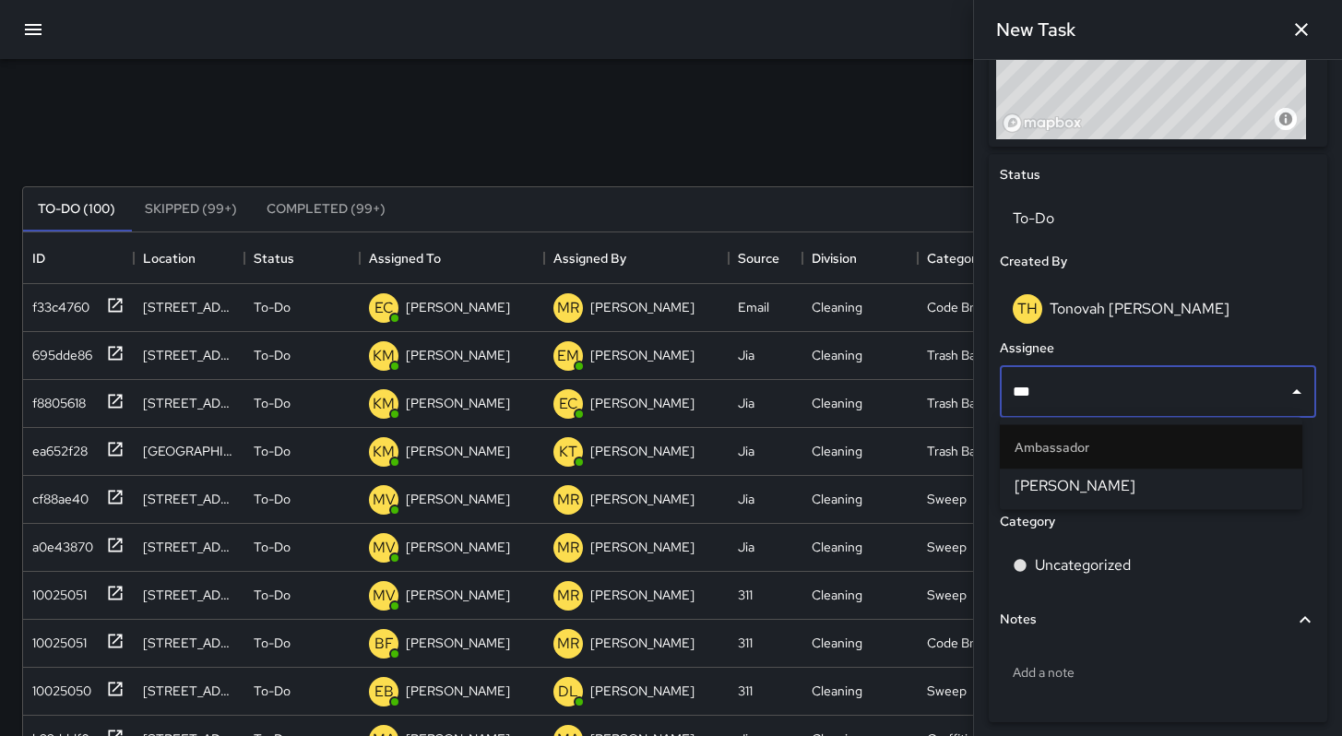
click at [1069, 496] on li "[PERSON_NAME]" at bounding box center [1150, 485] width 302 height 33
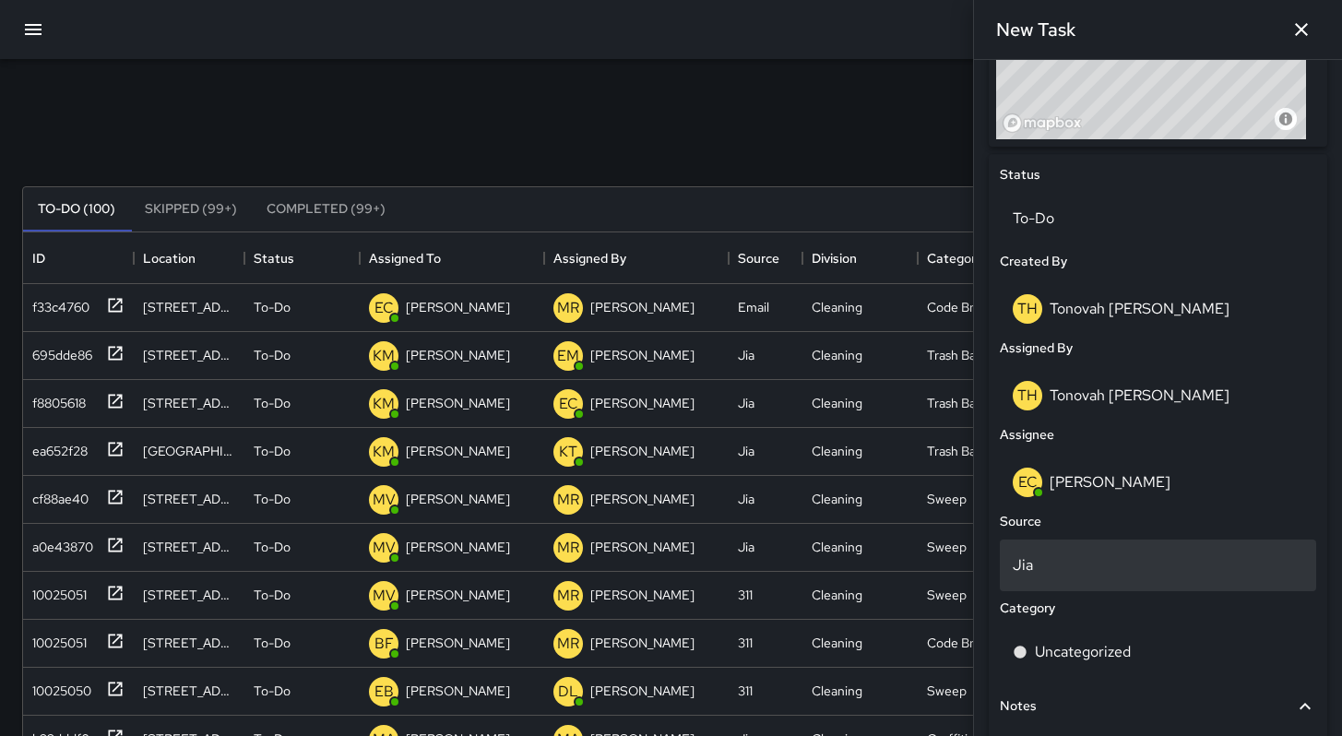
click at [1065, 571] on p "Jia" at bounding box center [1157, 565] width 290 height 22
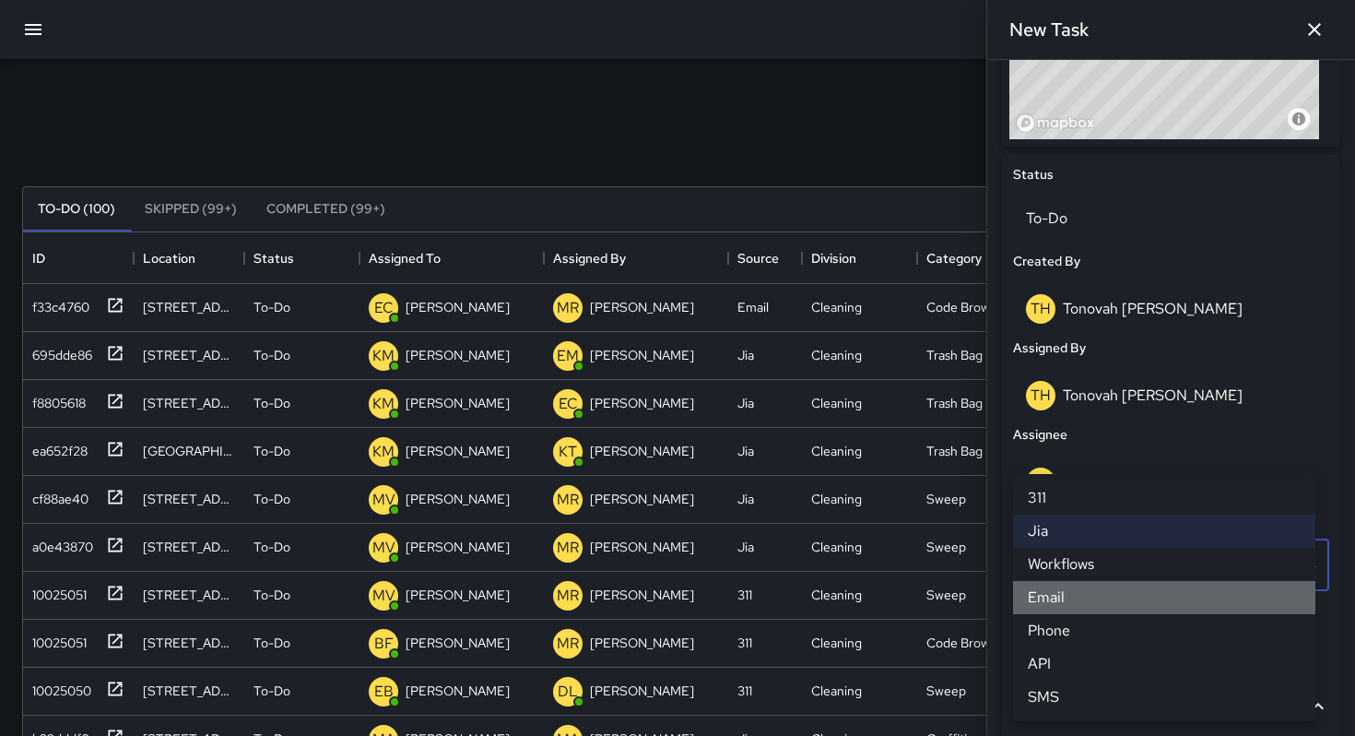
click at [1064, 600] on li "Email" at bounding box center [1164, 597] width 302 height 33
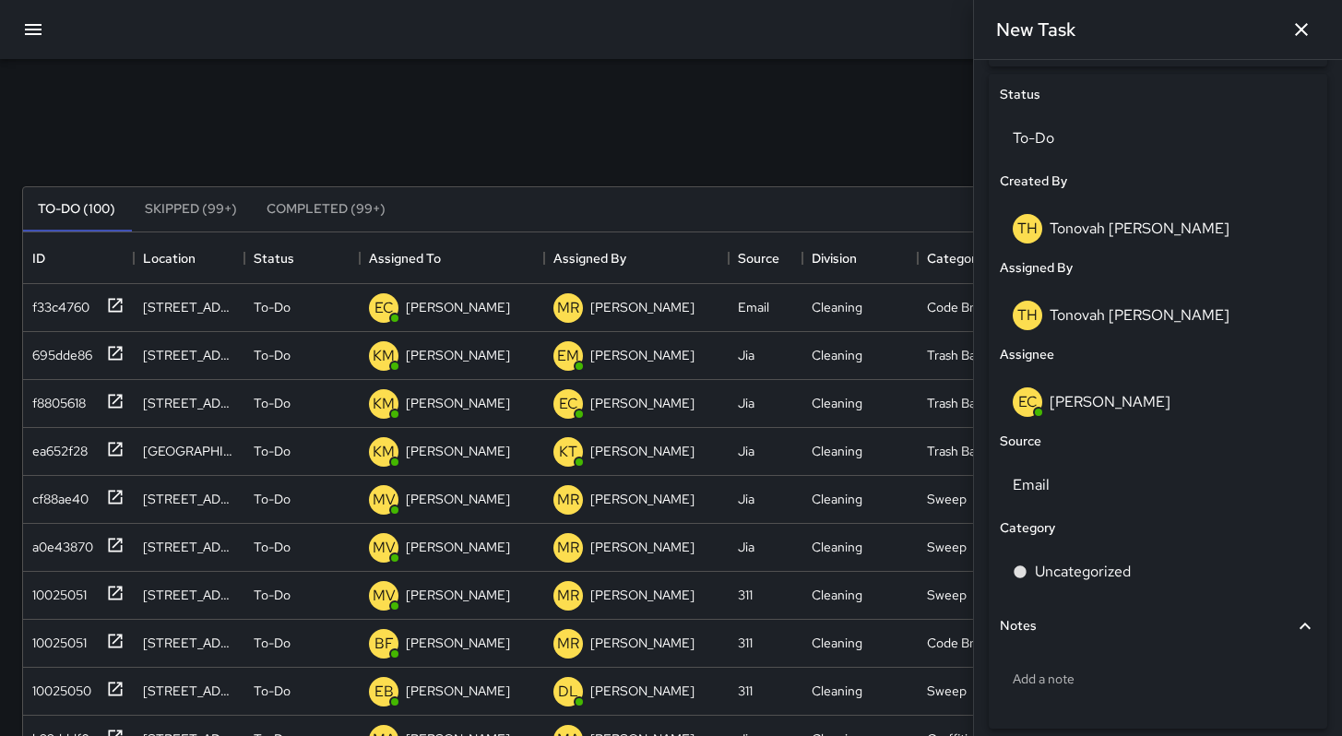
scroll to position [935, 0]
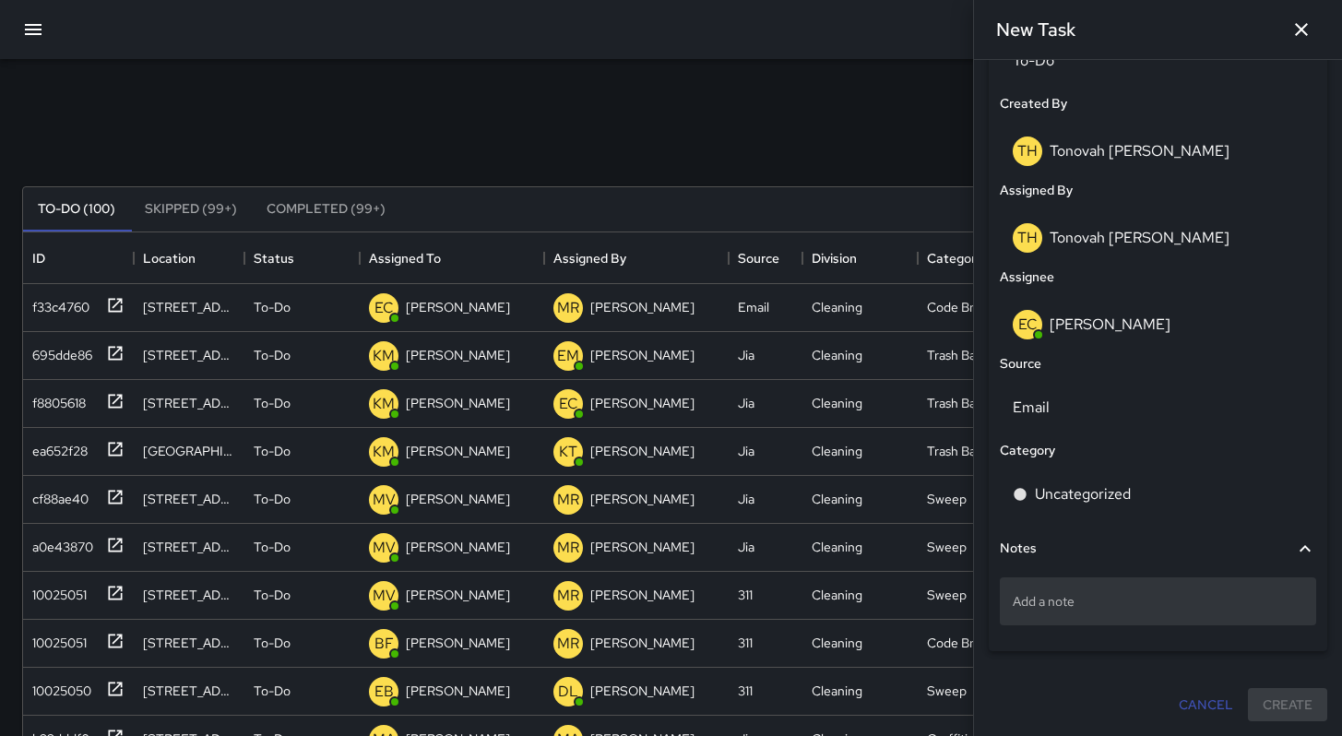
click at [1062, 596] on p "Add a note" at bounding box center [1157, 601] width 290 height 18
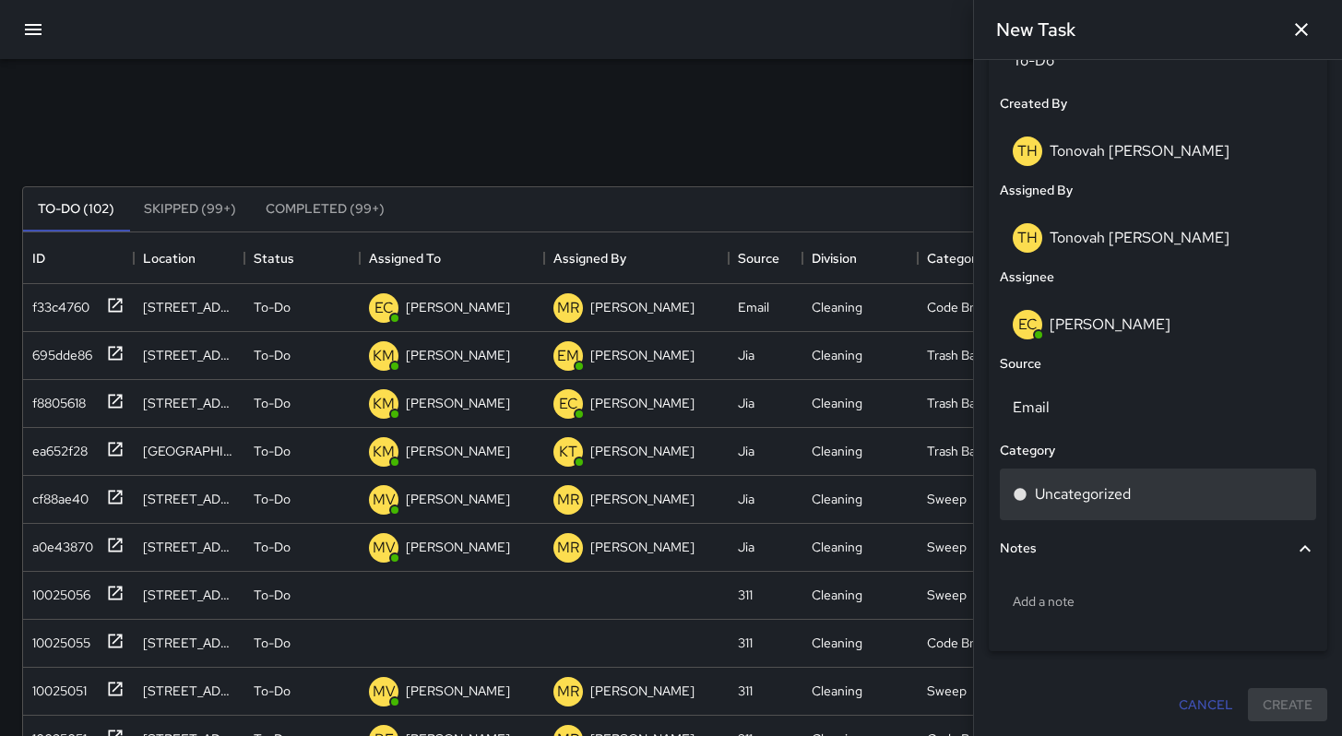
click at [1100, 490] on p "Uncategorized" at bounding box center [1083, 494] width 96 height 22
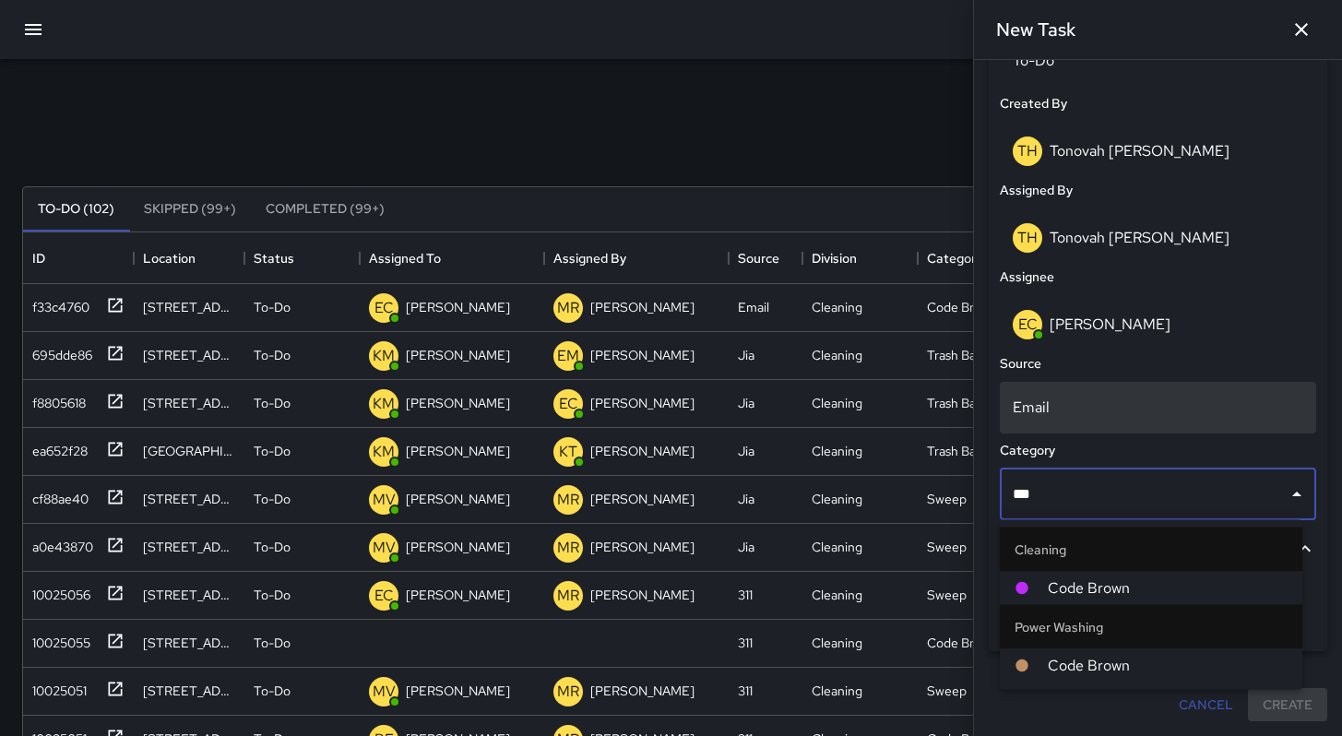
type input "****"
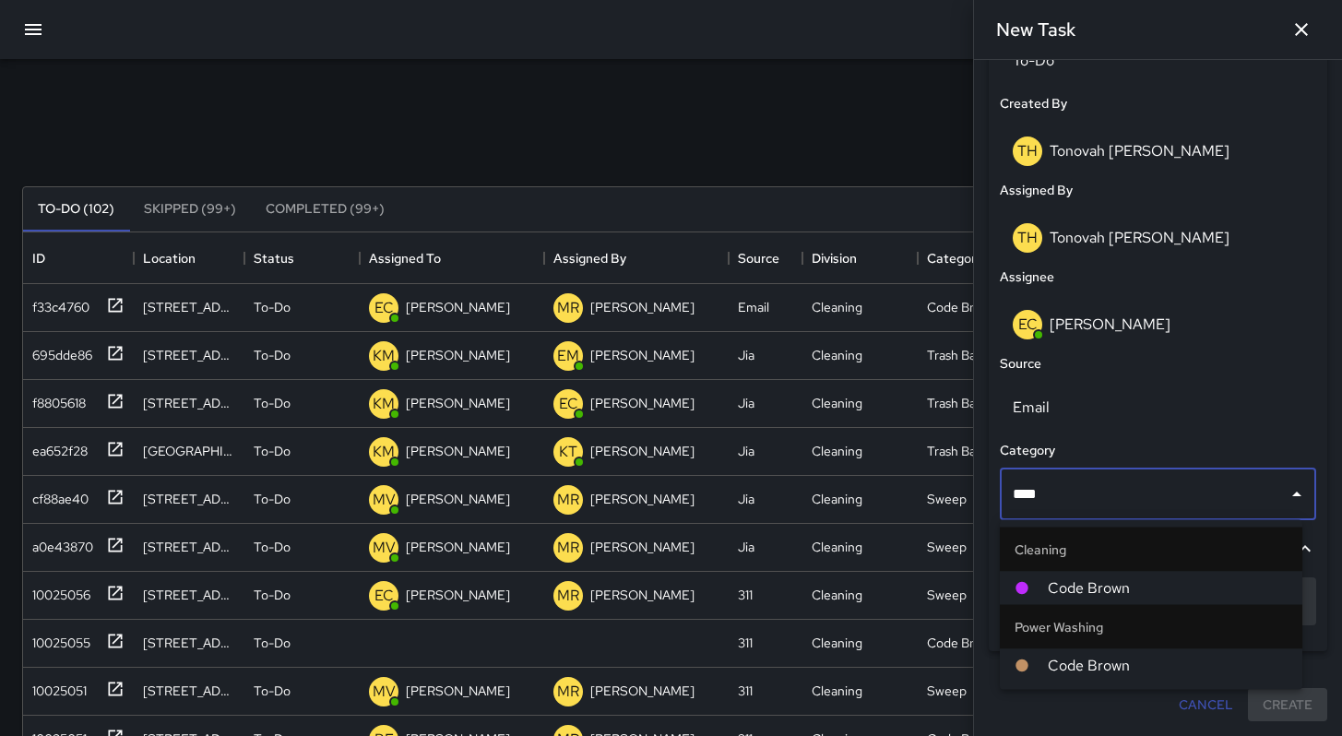
click at [1079, 584] on span "Code Brown" at bounding box center [1167, 588] width 240 height 22
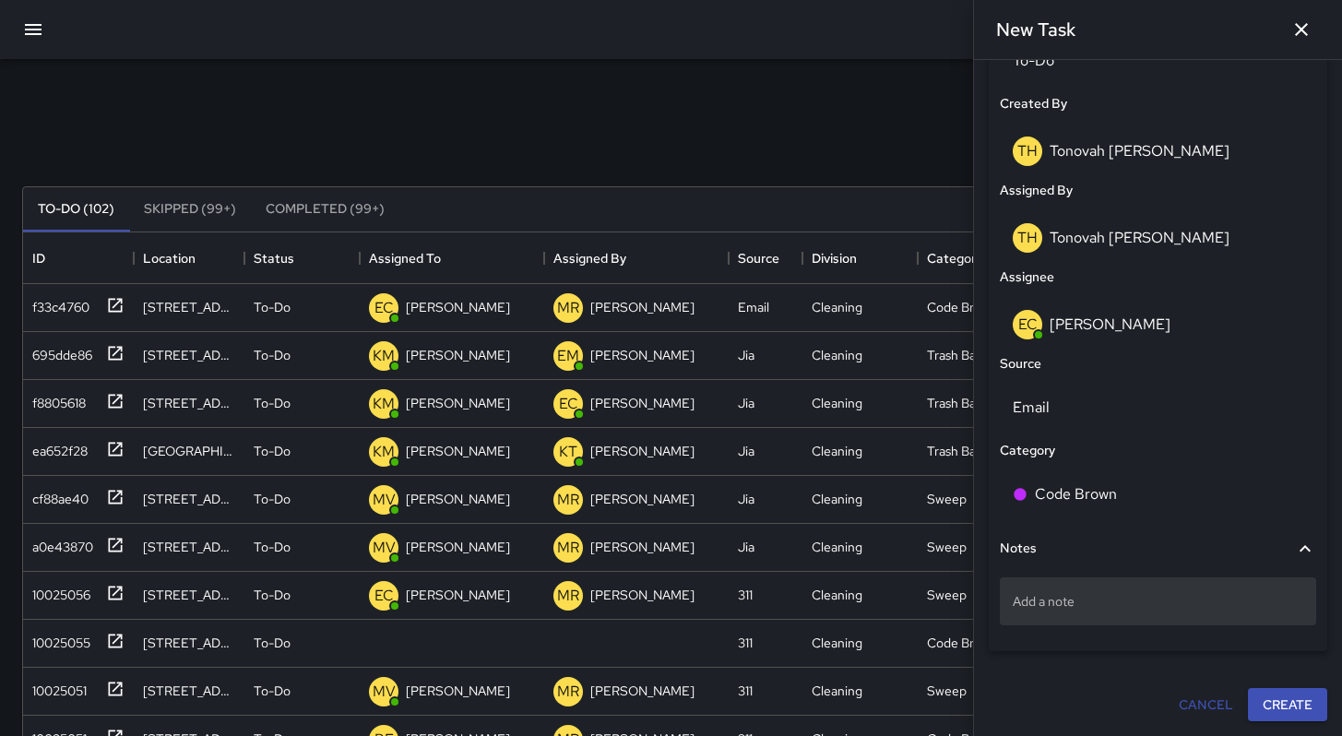
click at [1100, 614] on div "Add a note" at bounding box center [1157, 601] width 316 height 48
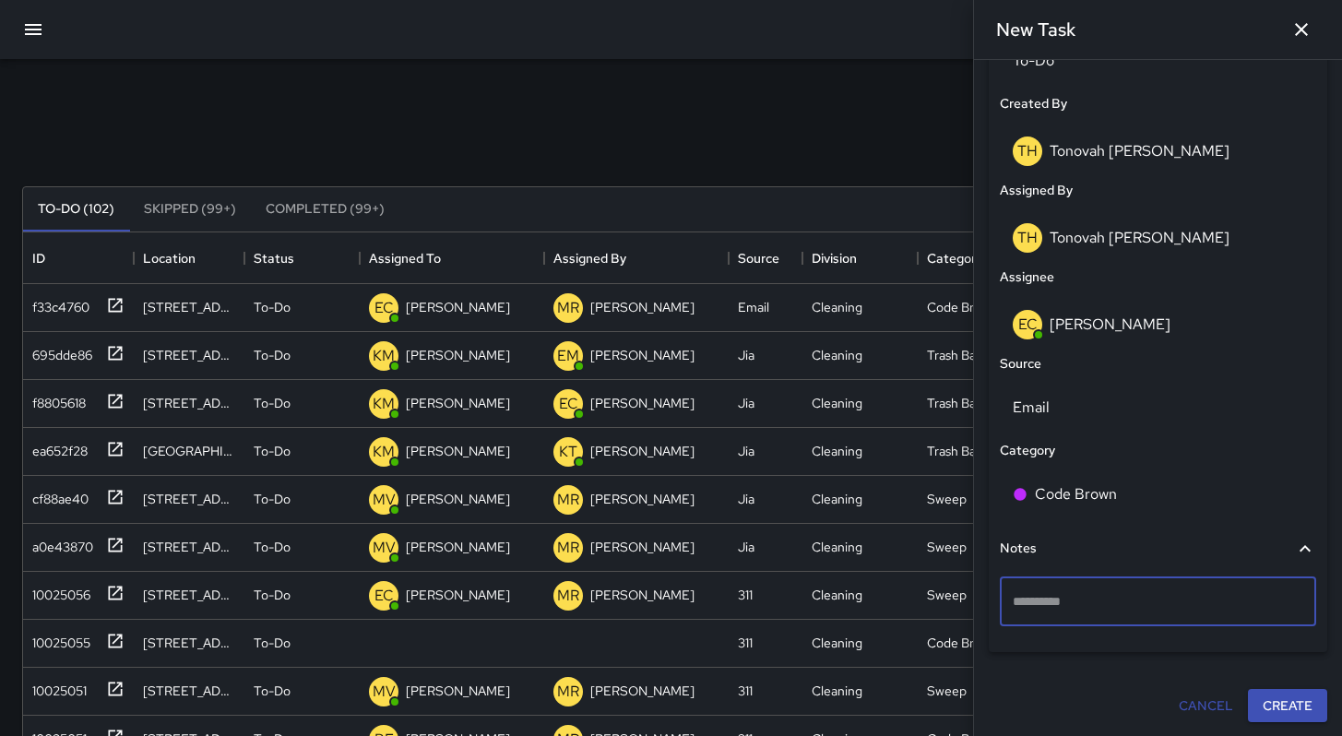
type textarea "**********"
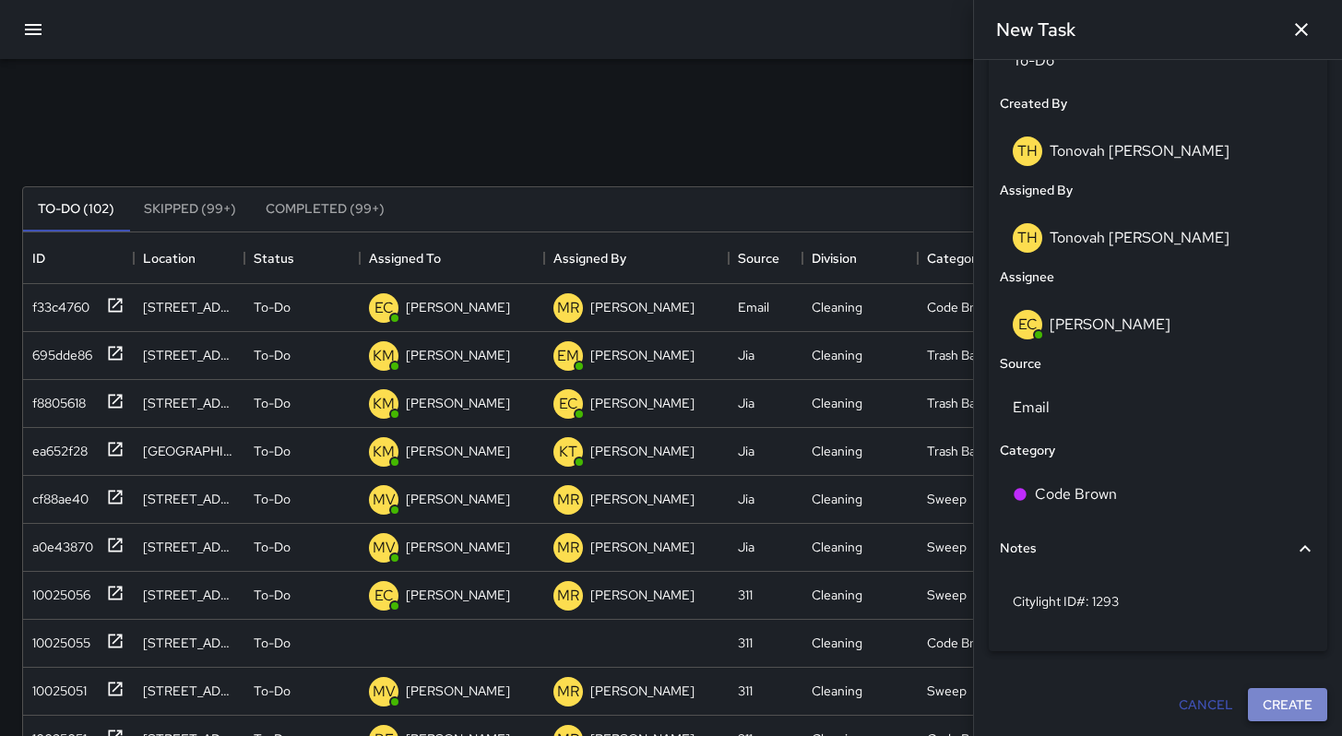
click at [1297, 709] on button "Create" at bounding box center [1287, 705] width 79 height 34
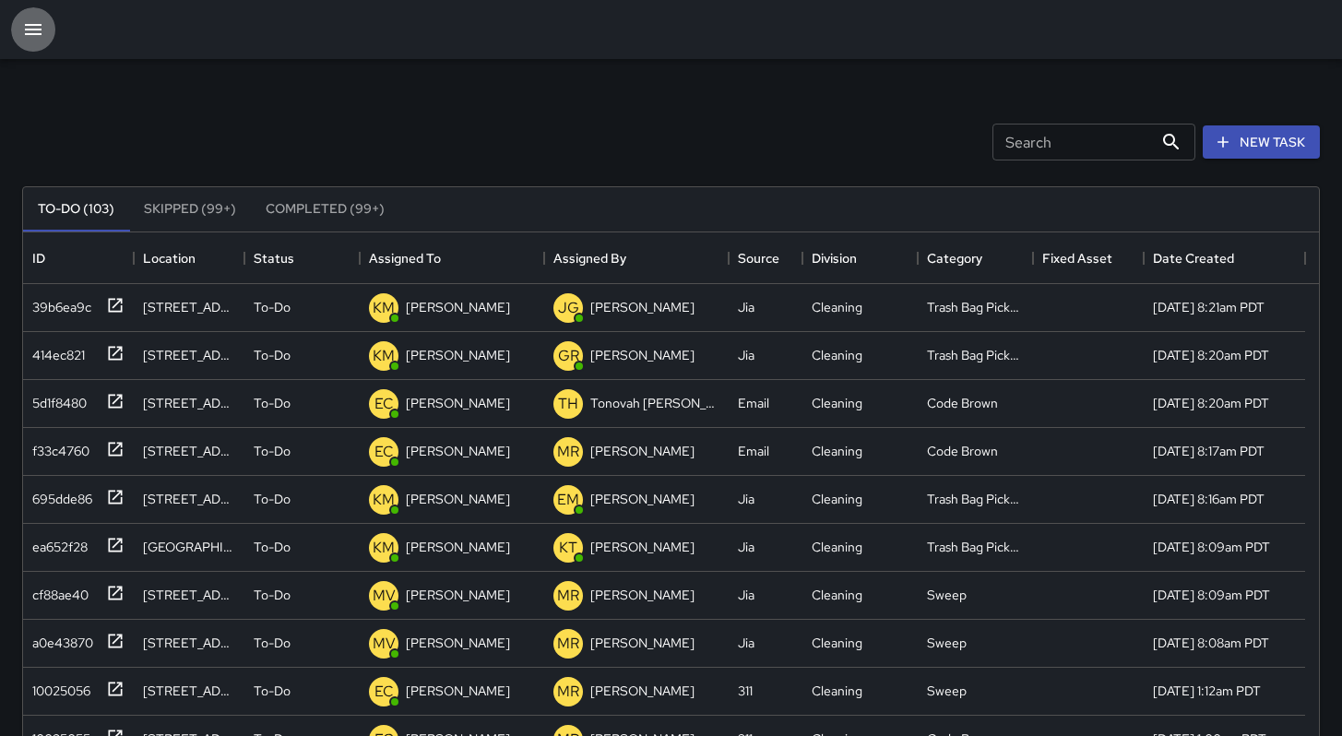
click at [39, 37] on icon "button" at bounding box center [33, 29] width 22 height 22
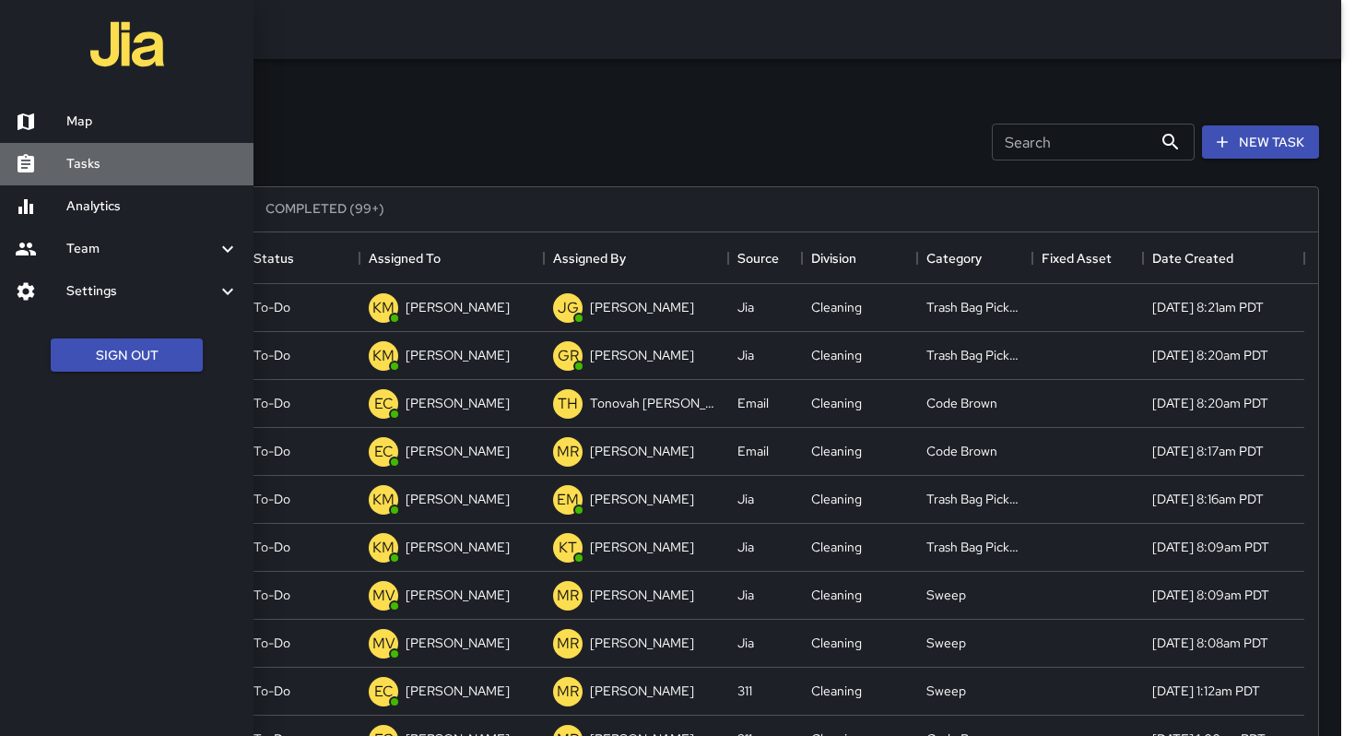
click at [67, 159] on h6 "Tasks" at bounding box center [152, 164] width 172 height 20
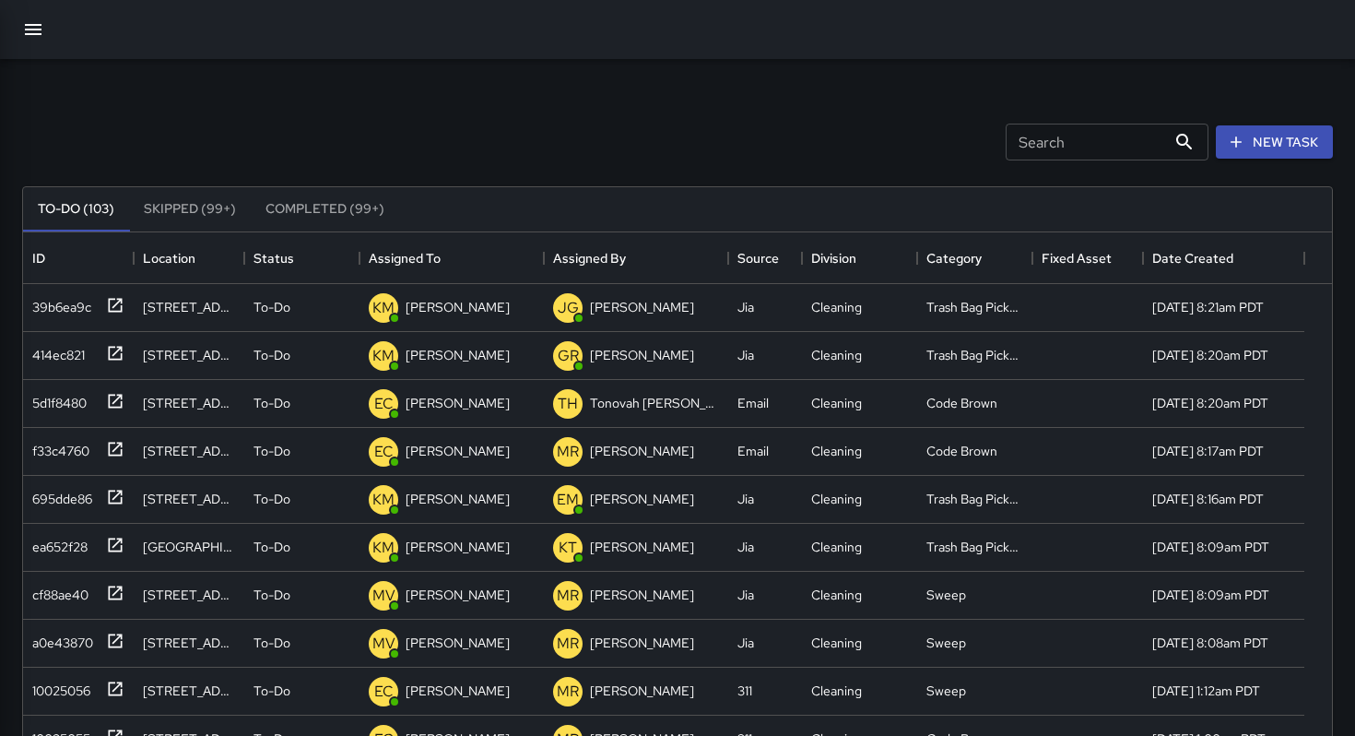
scroll to position [15, 15]
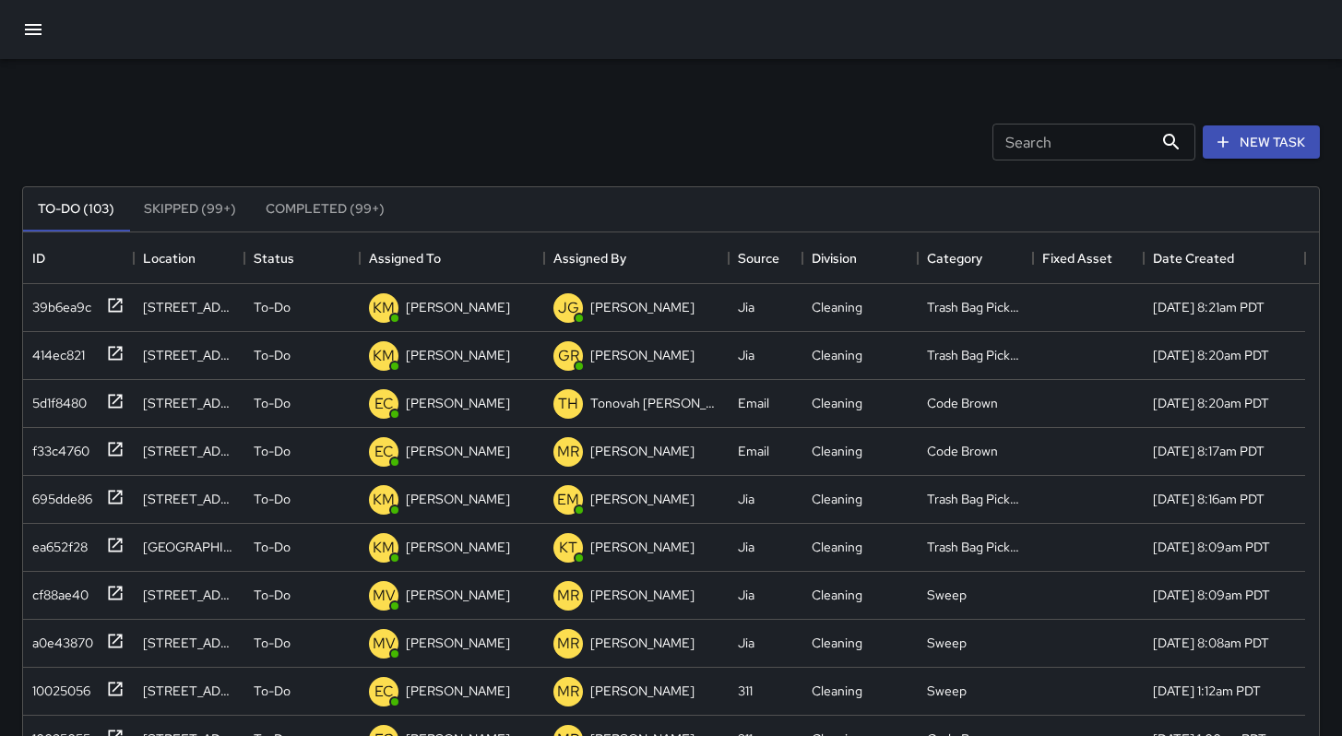
click at [286, 146] on div "Search Search New Task" at bounding box center [670, 142] width 1305 height 96
click at [77, 457] on div "5d1f8480" at bounding box center [56, 447] width 62 height 26
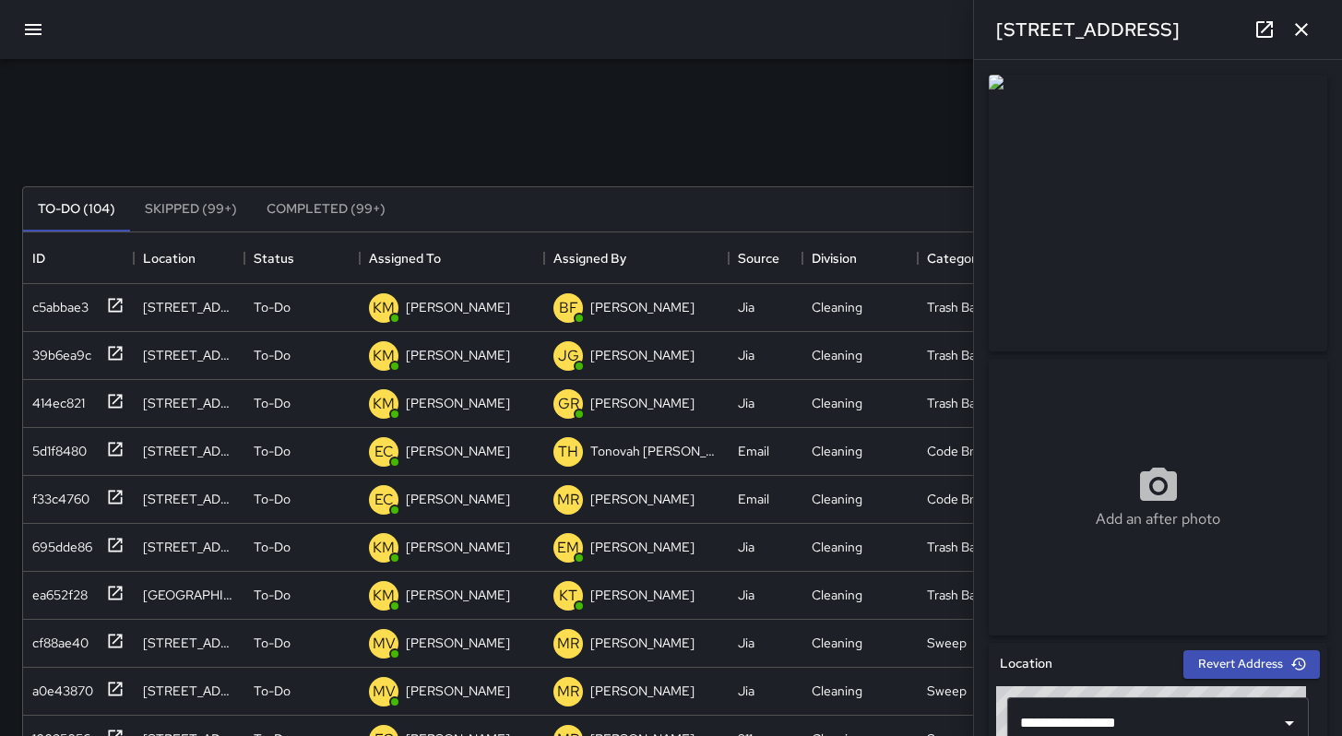
click at [1266, 41] on link at bounding box center [1264, 29] width 37 height 37
click at [1307, 30] on icon "button" at bounding box center [1301, 29] width 22 height 22
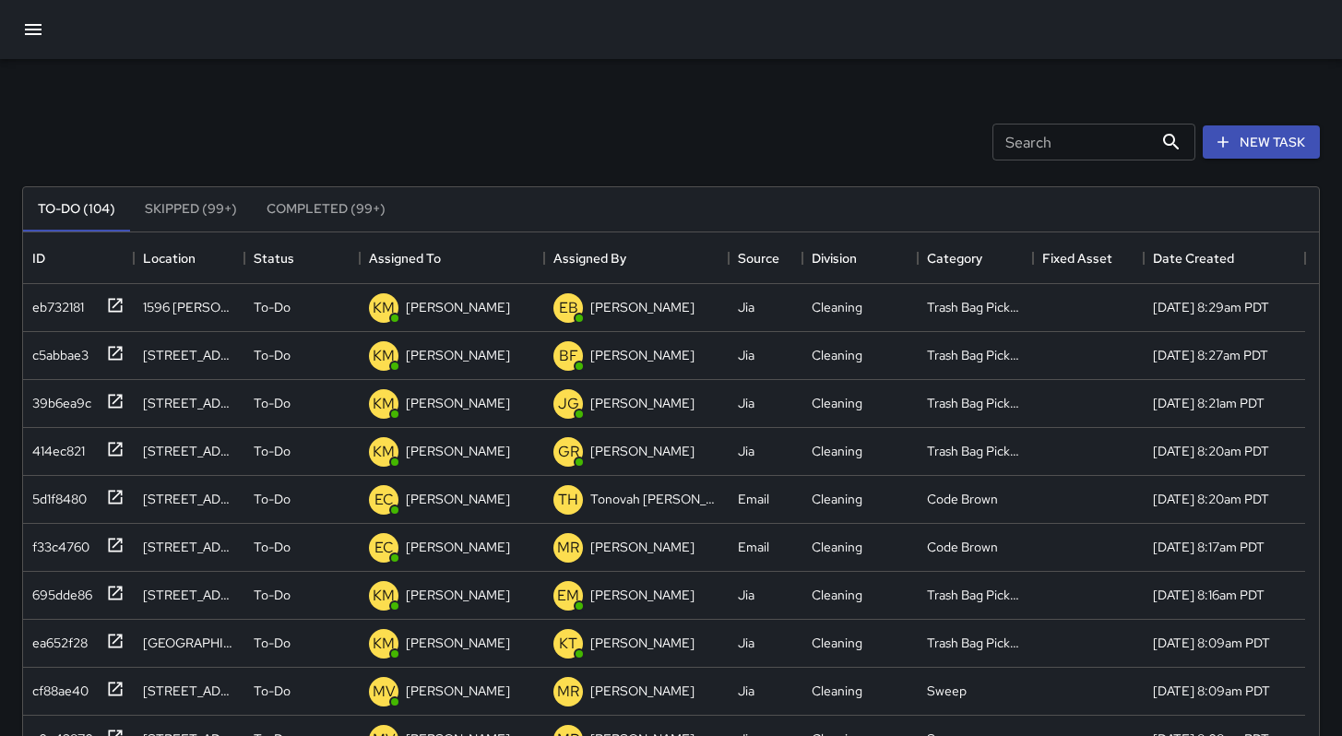
click at [19, 21] on button "button" at bounding box center [33, 29] width 44 height 44
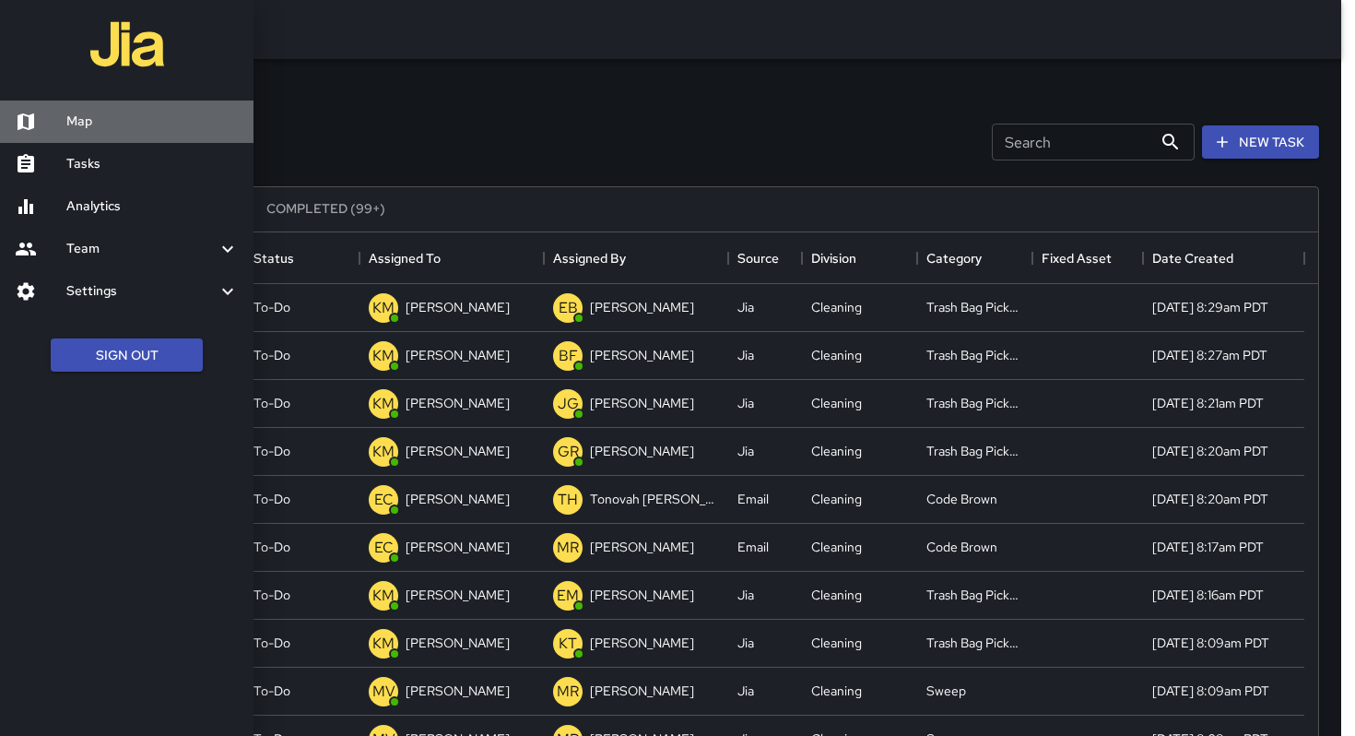
click at [80, 124] on h6 "Map" at bounding box center [152, 122] width 172 height 20
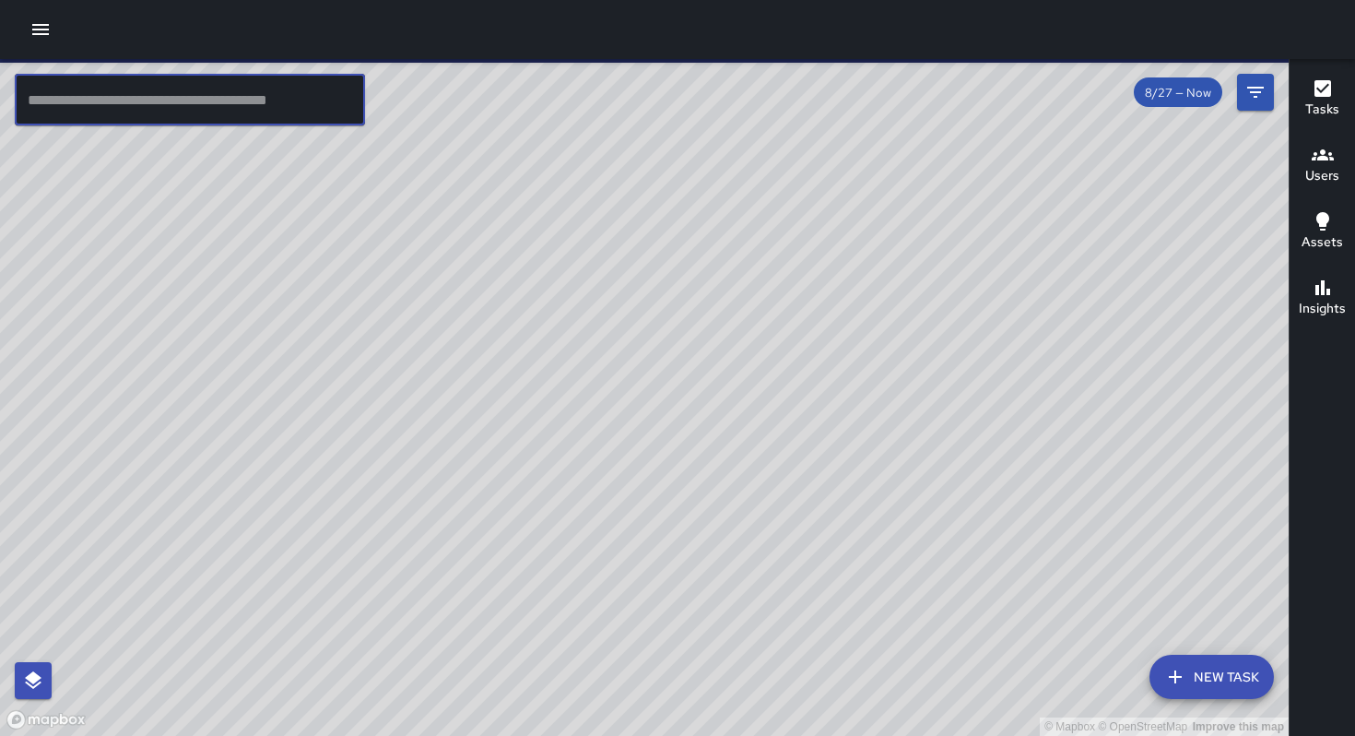
click at [84, 109] on input "text" at bounding box center [190, 100] width 350 height 52
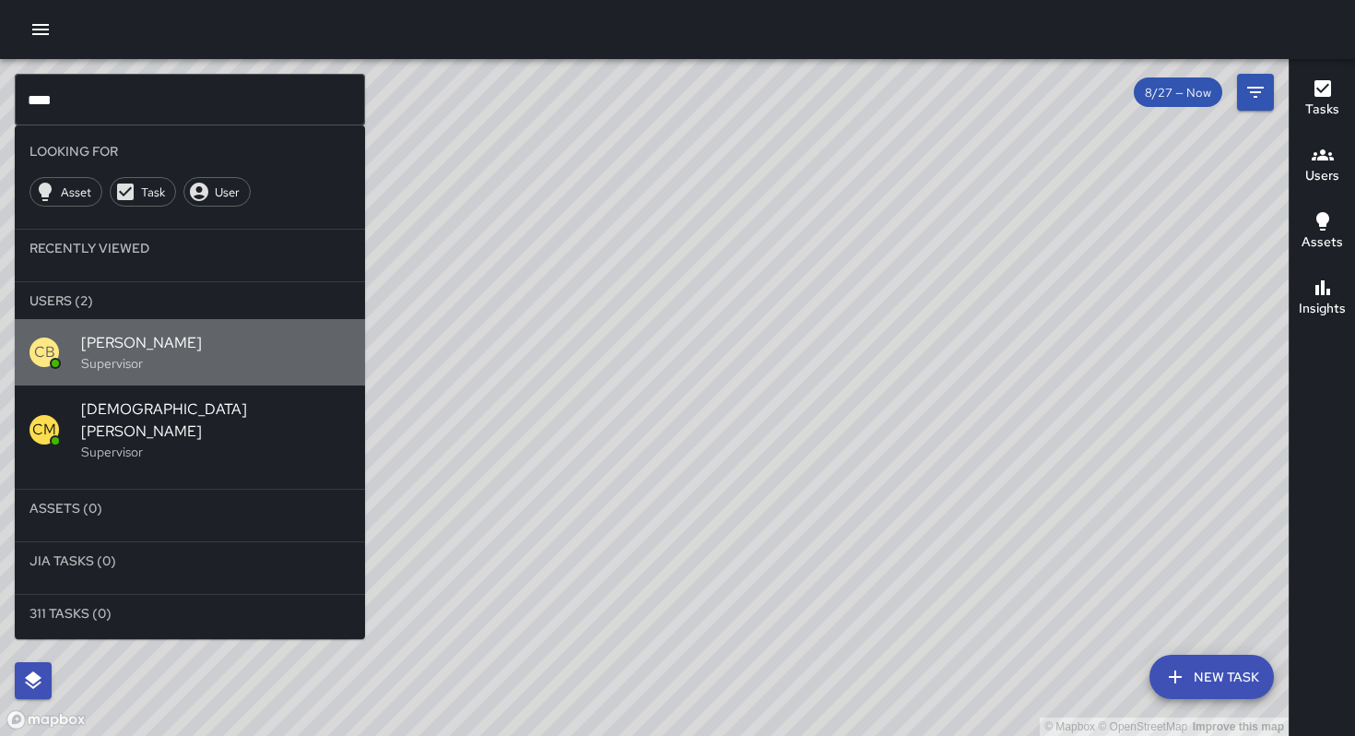
click at [168, 360] on p "Supervisor" at bounding box center [215, 363] width 269 height 18
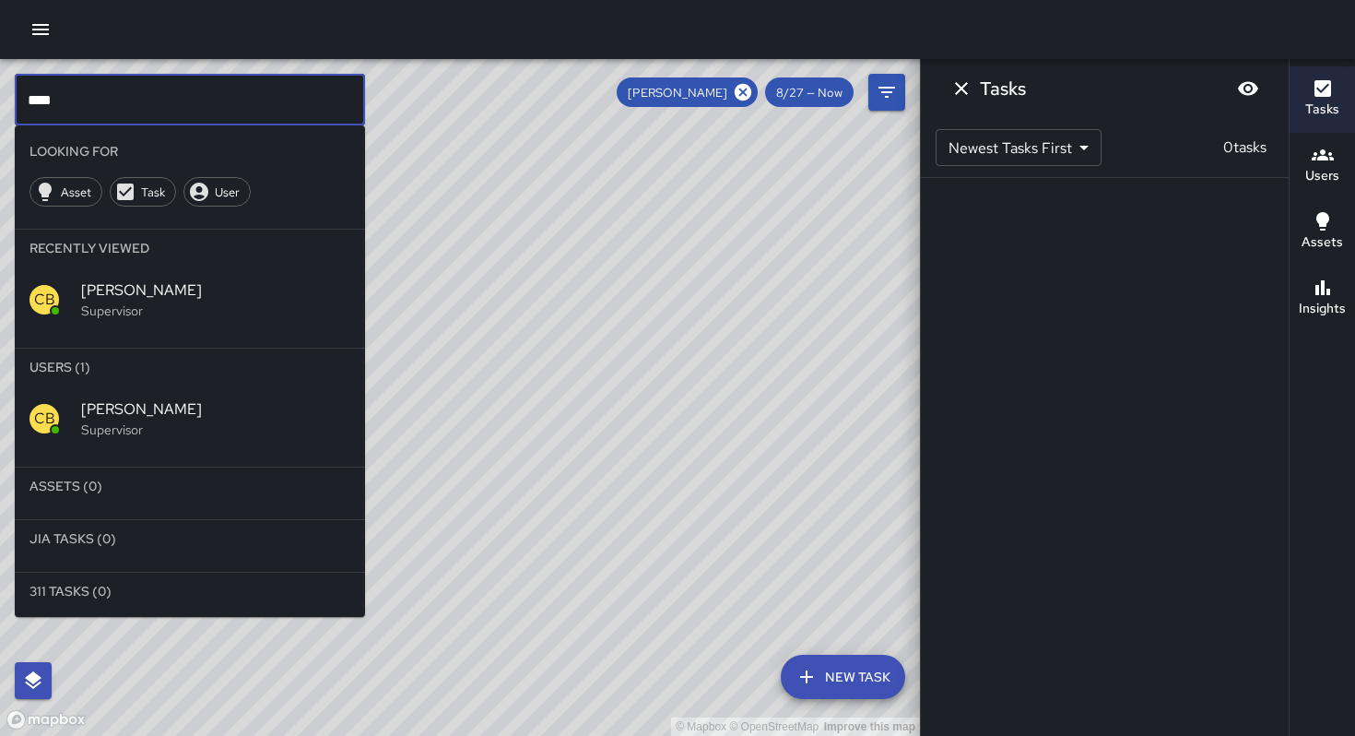
drag, startPoint x: 98, startPoint y: 109, endPoint x: 0, endPoint y: 86, distance: 100.4
click at [0, 86] on div "© Mapbox © OpenStreetMap Improve this map **** ​ Looking For Asset Task User Re…" at bounding box center [460, 397] width 920 height 677
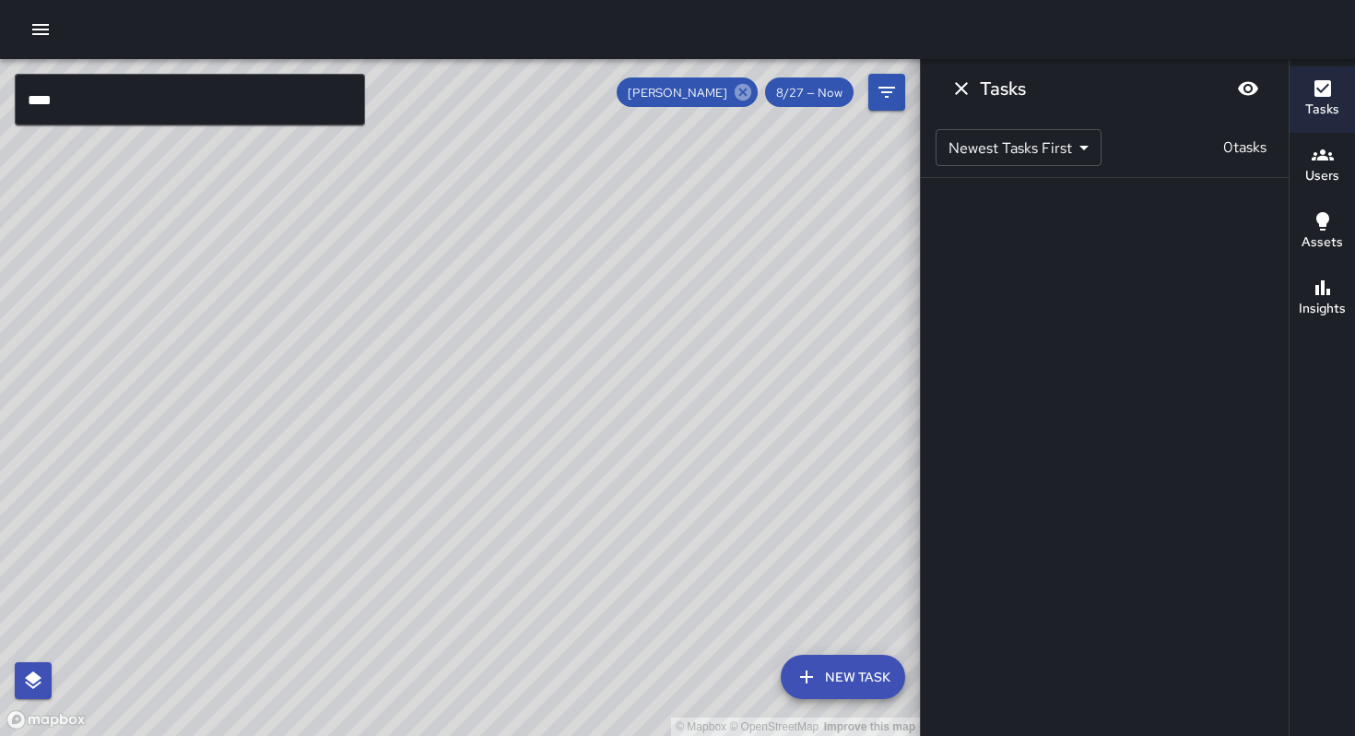
click at [741, 88] on icon at bounding box center [743, 92] width 17 height 17
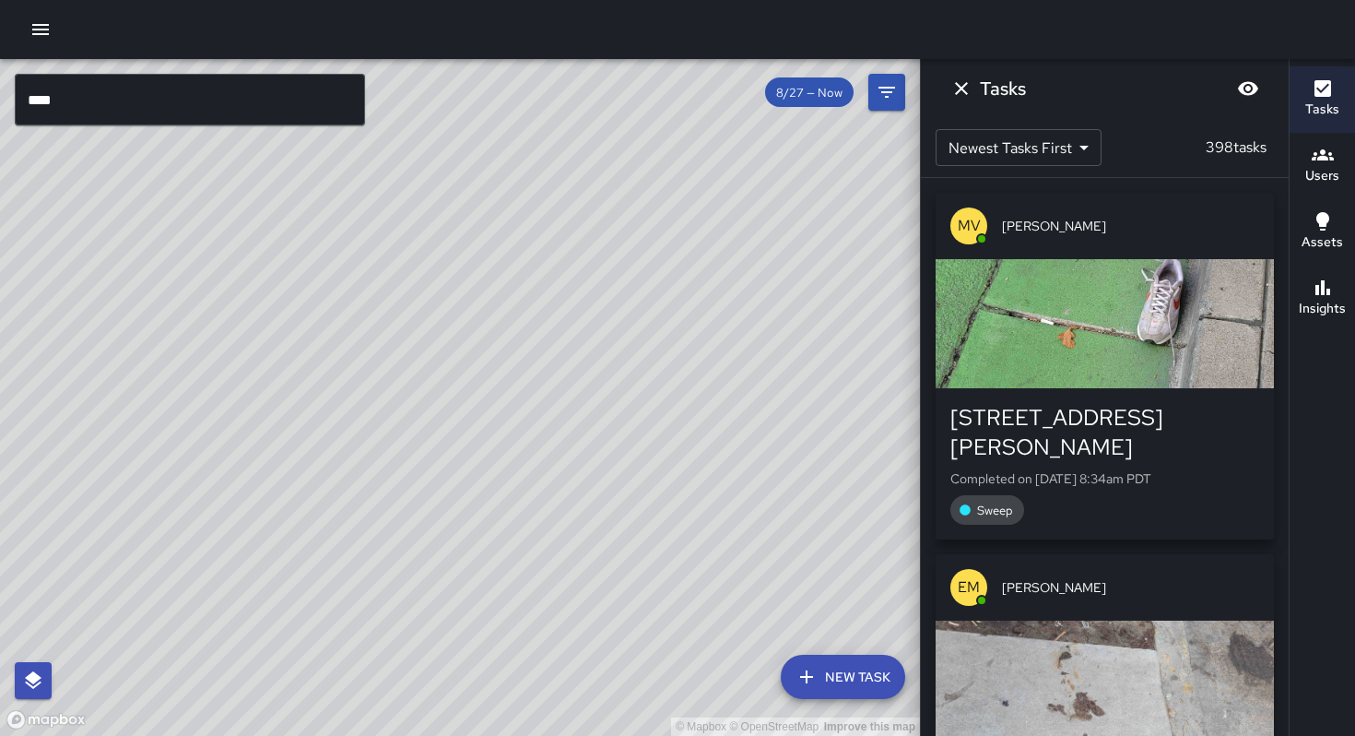
click at [145, 113] on input "****" at bounding box center [190, 100] width 350 height 52
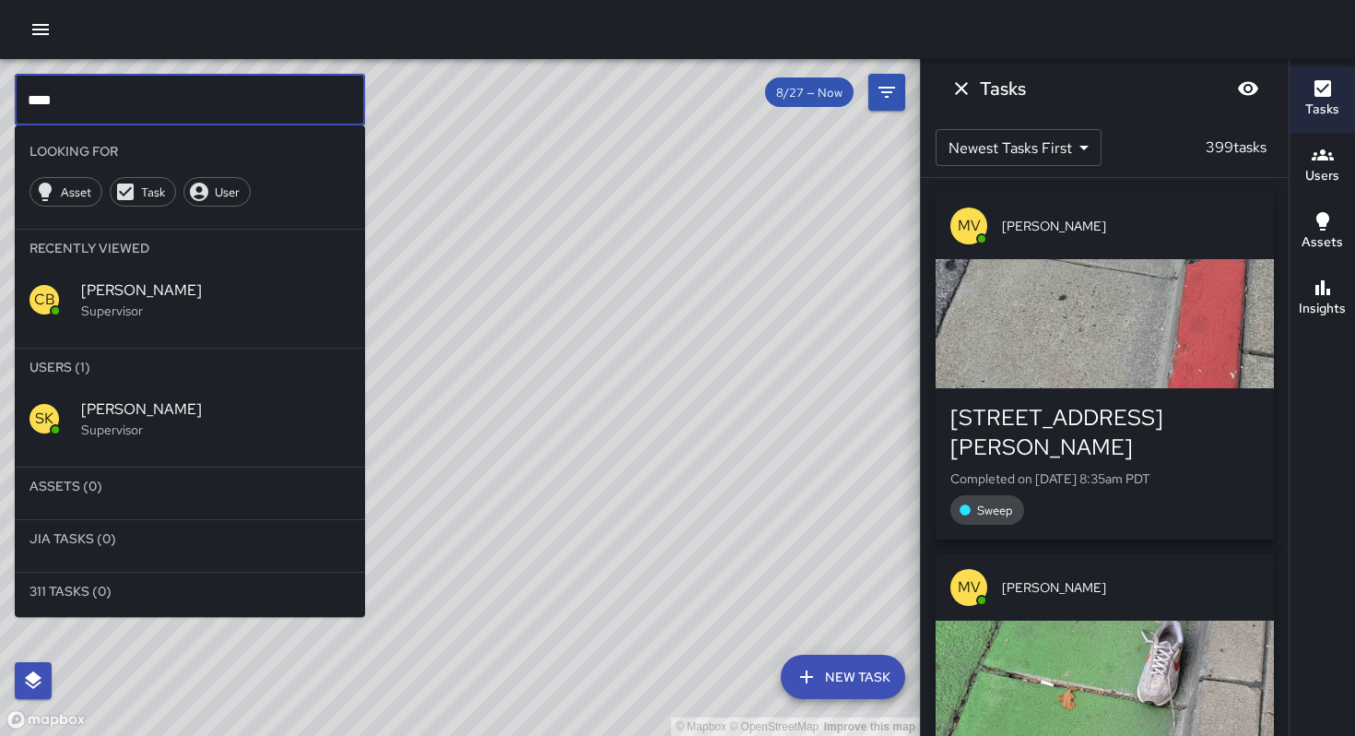
click at [115, 102] on input "****" at bounding box center [190, 100] width 350 height 52
drag, startPoint x: 115, startPoint y: 102, endPoint x: 0, endPoint y: 95, distance: 115.5
click at [0, 95] on div "© Mapbox © OpenStreetMap Improve this map **** ​ Looking For Asset Task User Re…" at bounding box center [460, 397] width 920 height 677
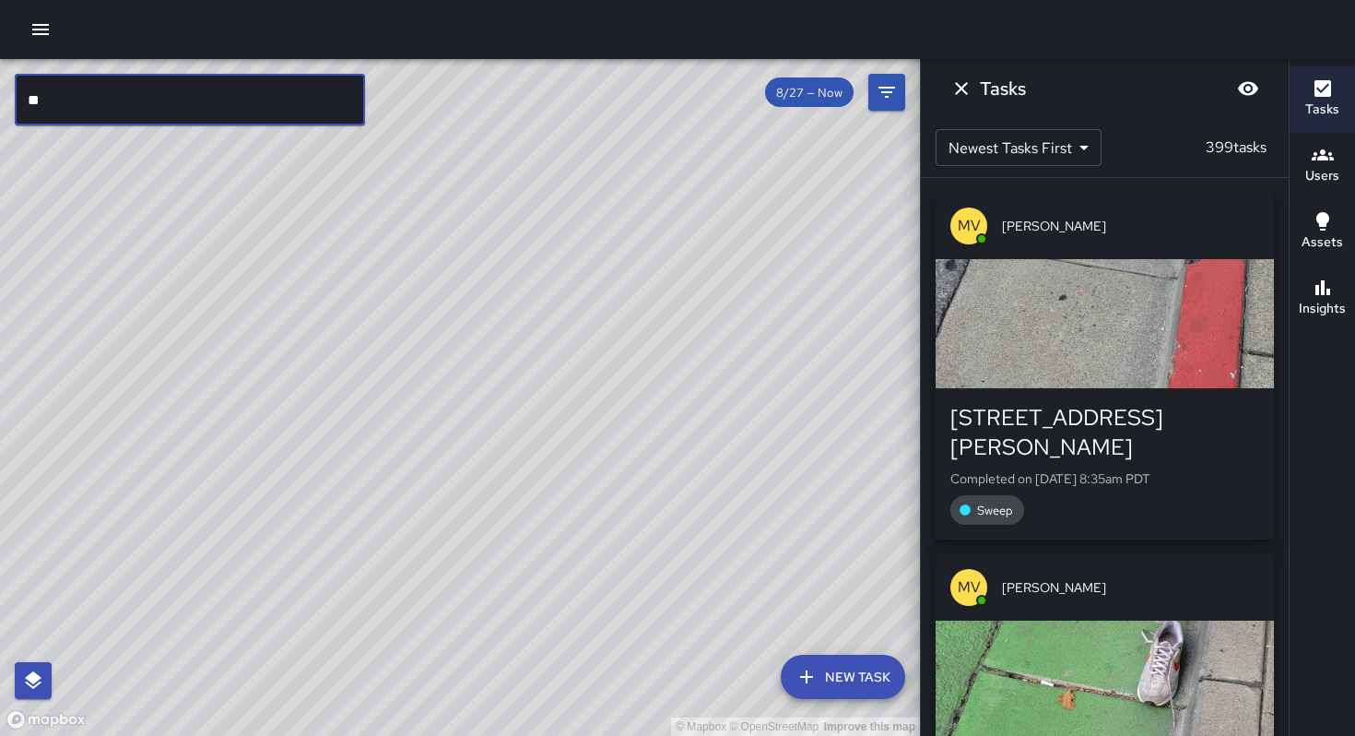
type input "*"
type input "***"
click at [964, 88] on icon "Dismiss" at bounding box center [962, 88] width 22 height 22
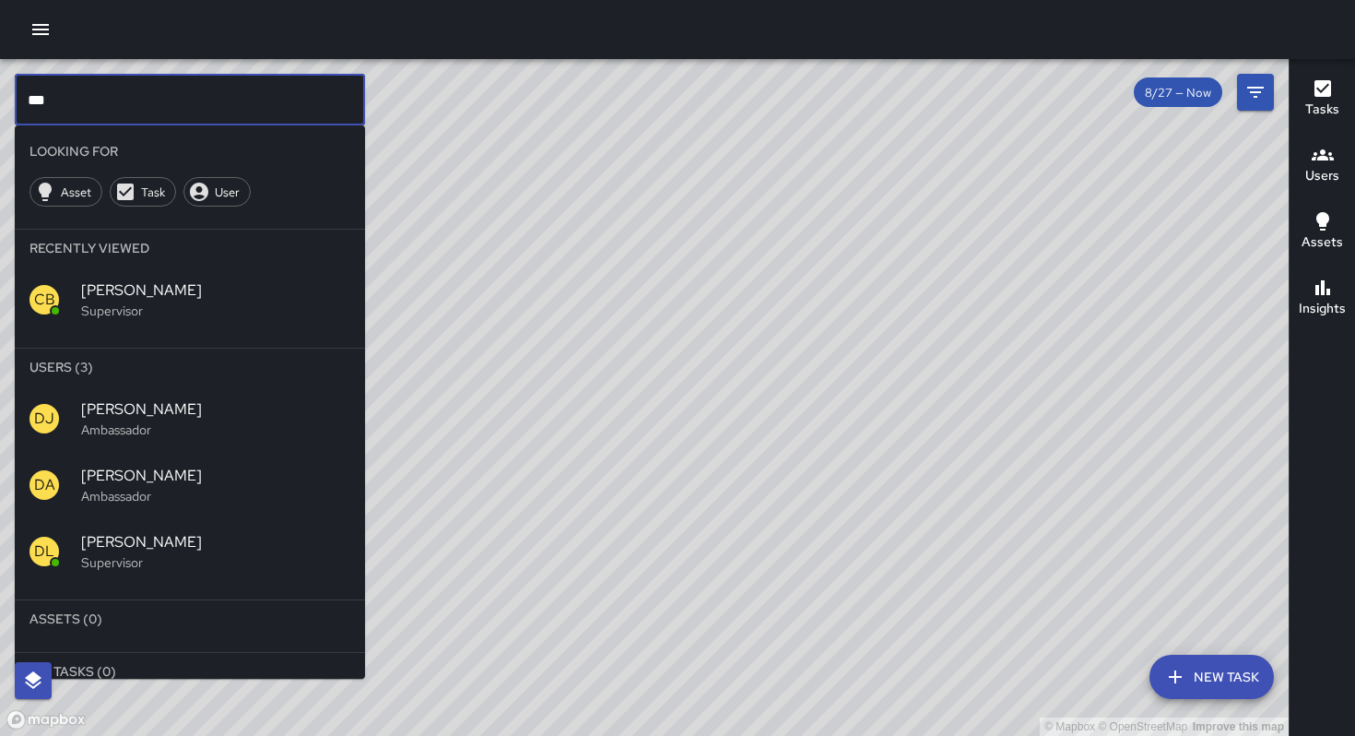
click at [253, 98] on input "***" at bounding box center [190, 100] width 350 height 52
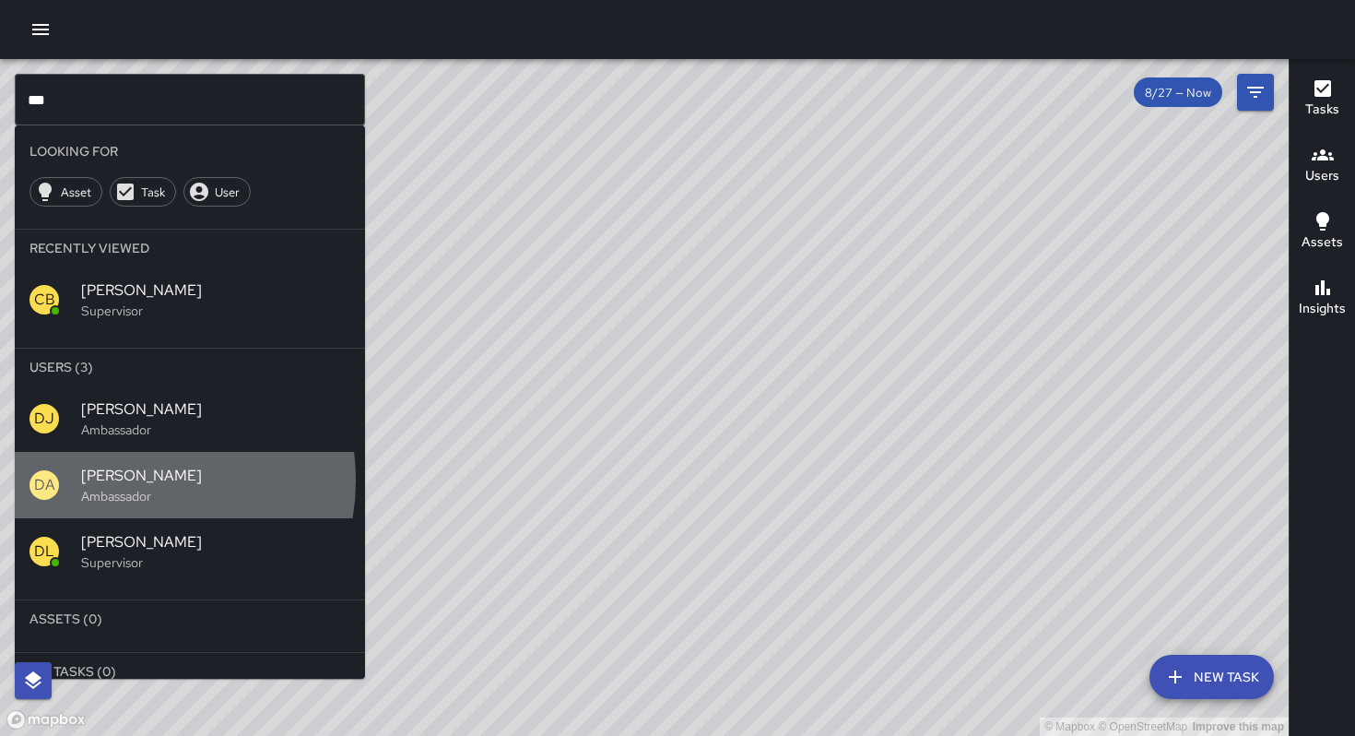
click at [131, 481] on span "[PERSON_NAME]" at bounding box center [215, 476] width 269 height 22
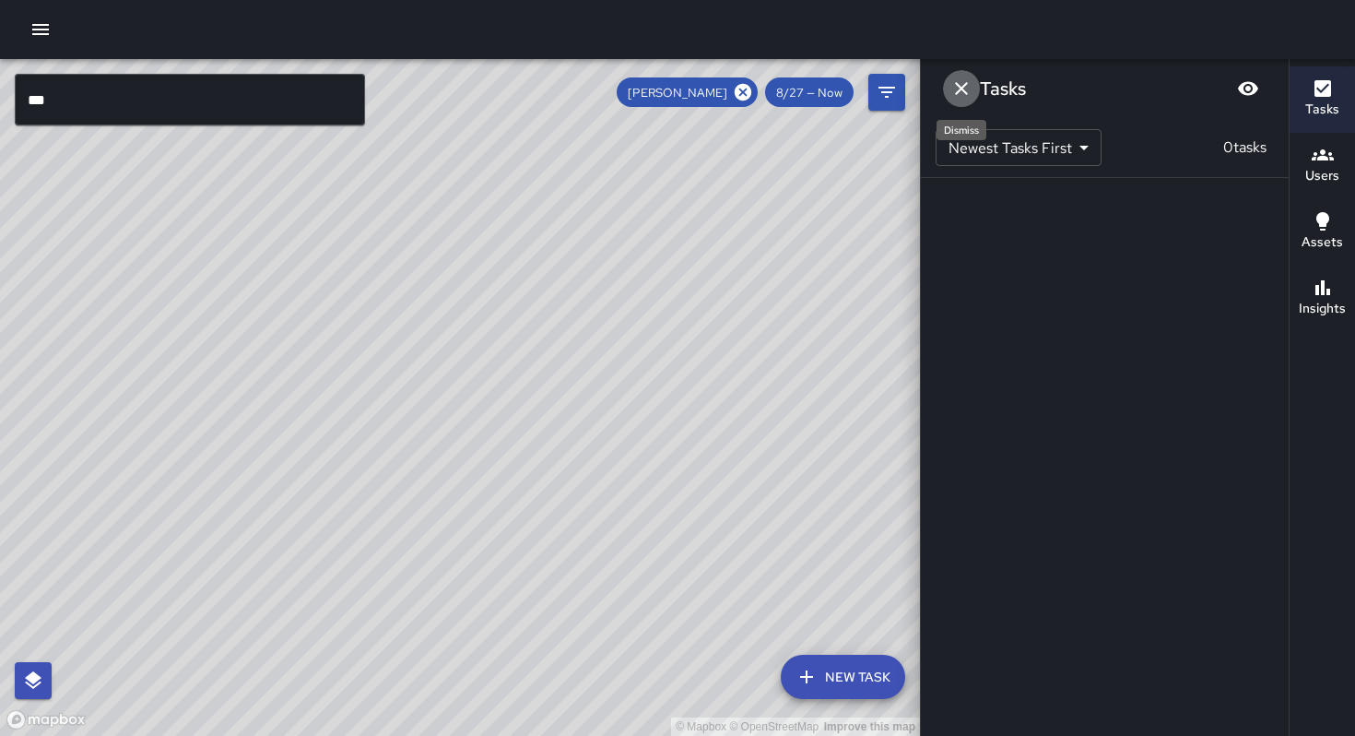
click at [947, 95] on button "Dismiss" at bounding box center [961, 88] width 37 height 37
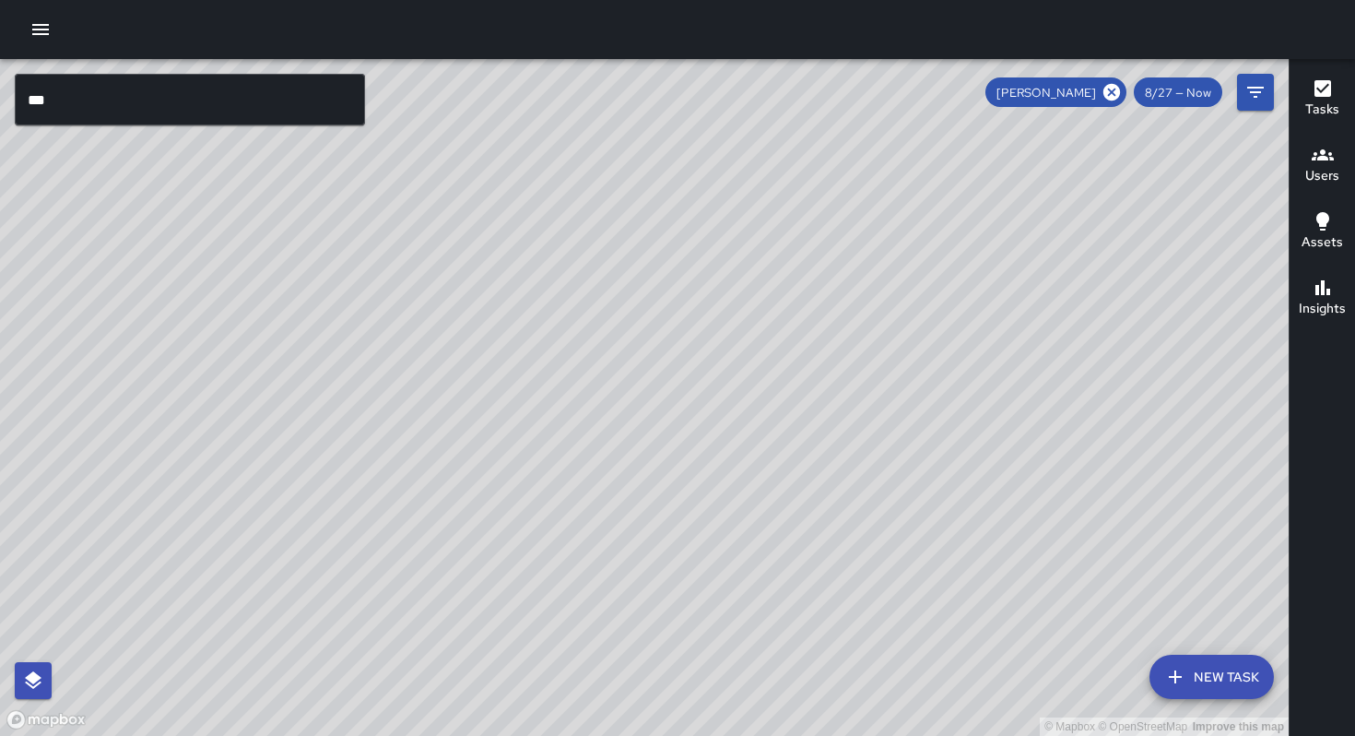
click at [1337, 93] on div "Tasks" at bounding box center [1323, 98] width 34 height 42
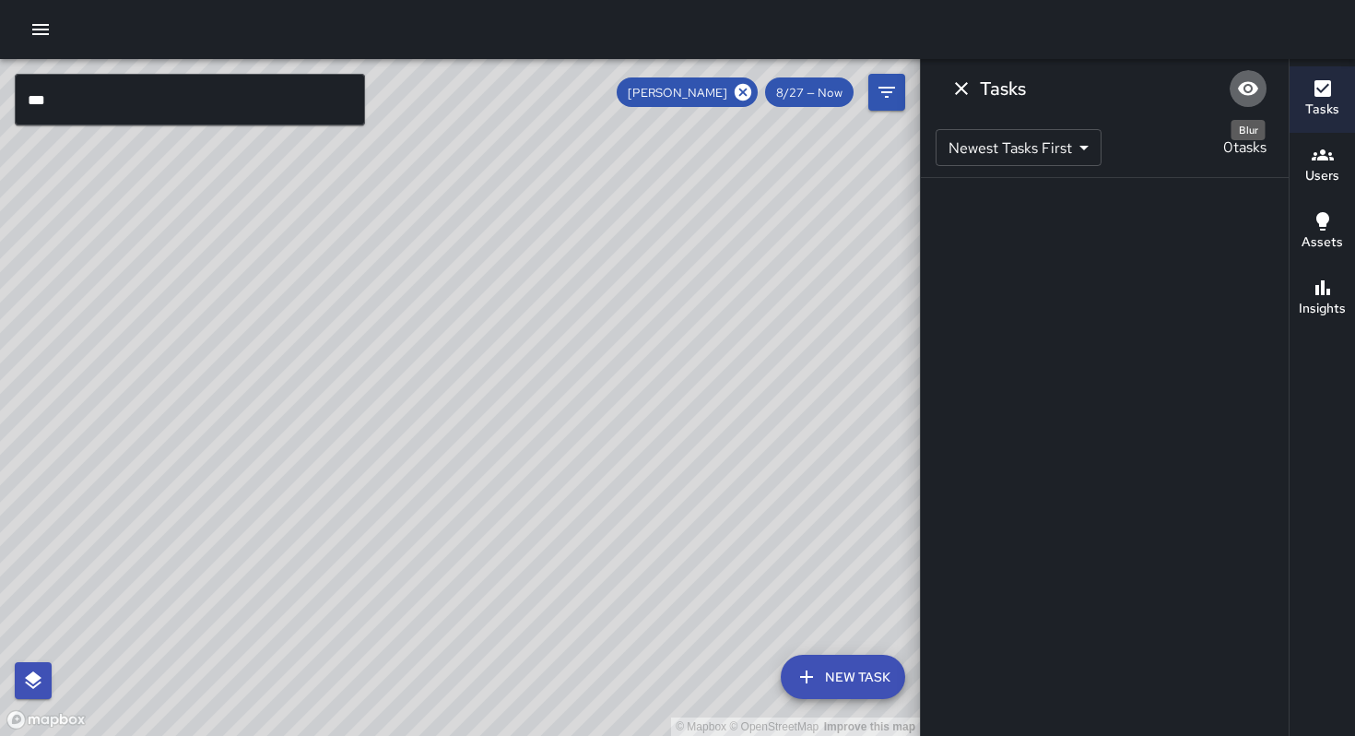
click at [1247, 91] on icon "Blur" at bounding box center [1248, 88] width 22 height 22
click at [962, 90] on icon "Dismiss" at bounding box center [962, 88] width 22 height 22
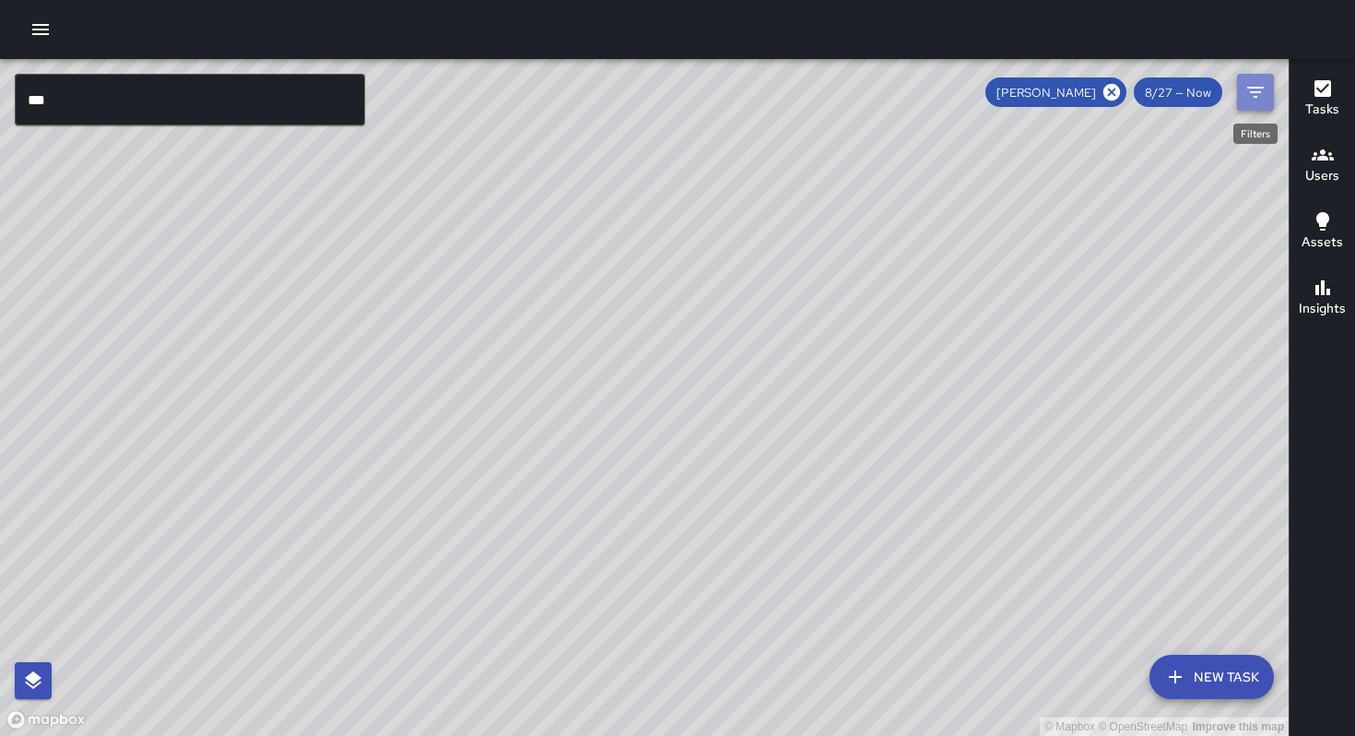
click at [1246, 93] on icon "Filters" at bounding box center [1256, 92] width 22 height 22
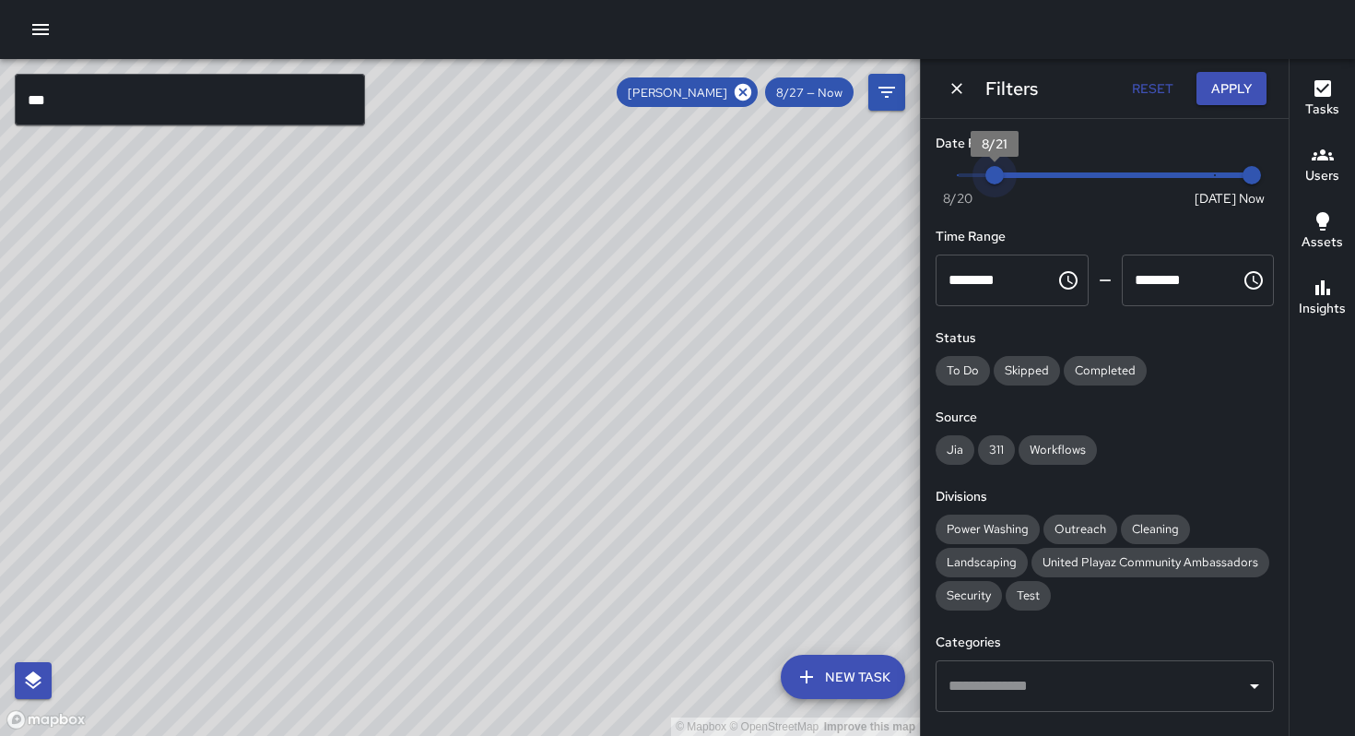
type input "*"
drag, startPoint x: 1201, startPoint y: 175, endPoint x: 940, endPoint y: 176, distance: 261.9
click at [986, 176] on span "8/21" at bounding box center [995, 175] width 18 height 18
click at [511, 131] on div "© Mapbox © OpenStreetMap Improve this map" at bounding box center [460, 397] width 920 height 677
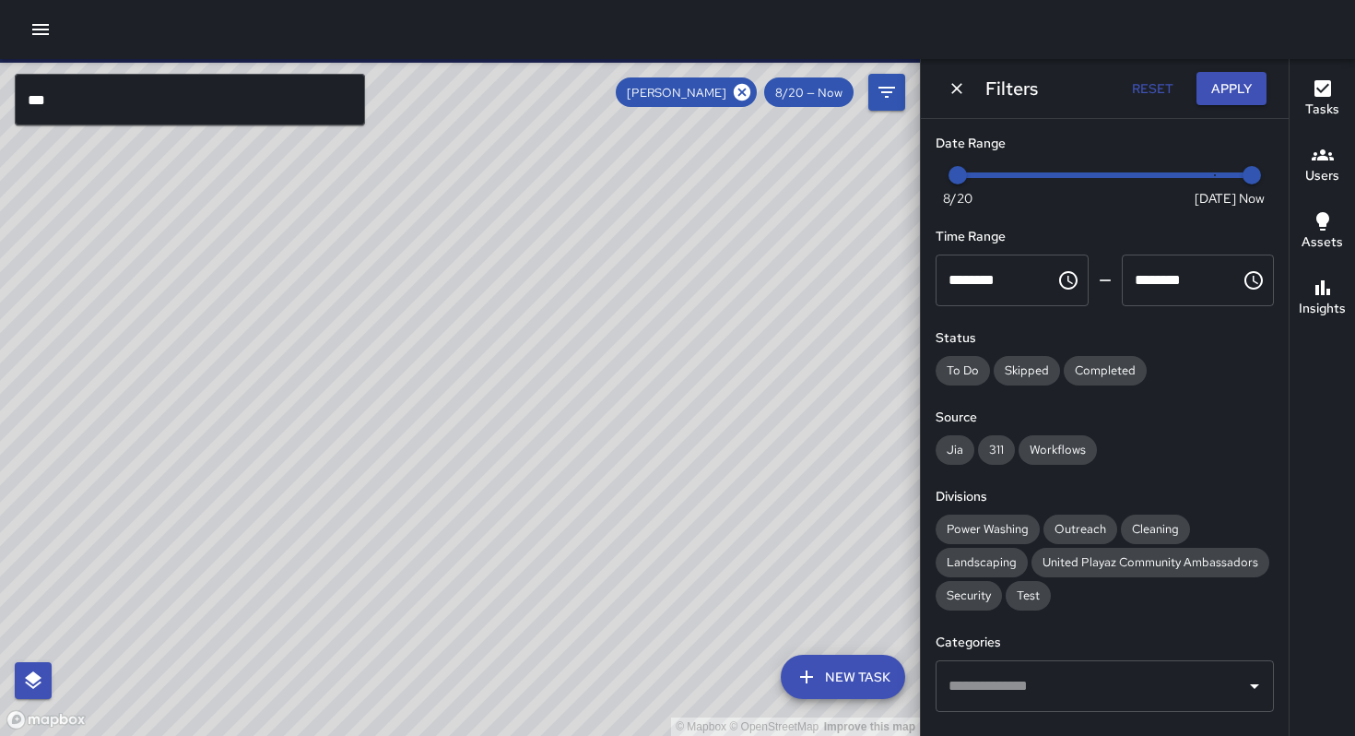
click at [759, 203] on div "© Mapbox © OpenStreetMap Improve this map" at bounding box center [460, 397] width 920 height 677
click at [975, 87] on div "Filters Reset Apply" at bounding box center [1105, 88] width 368 height 59
click at [968, 89] on button "Dismiss" at bounding box center [957, 89] width 28 height 28
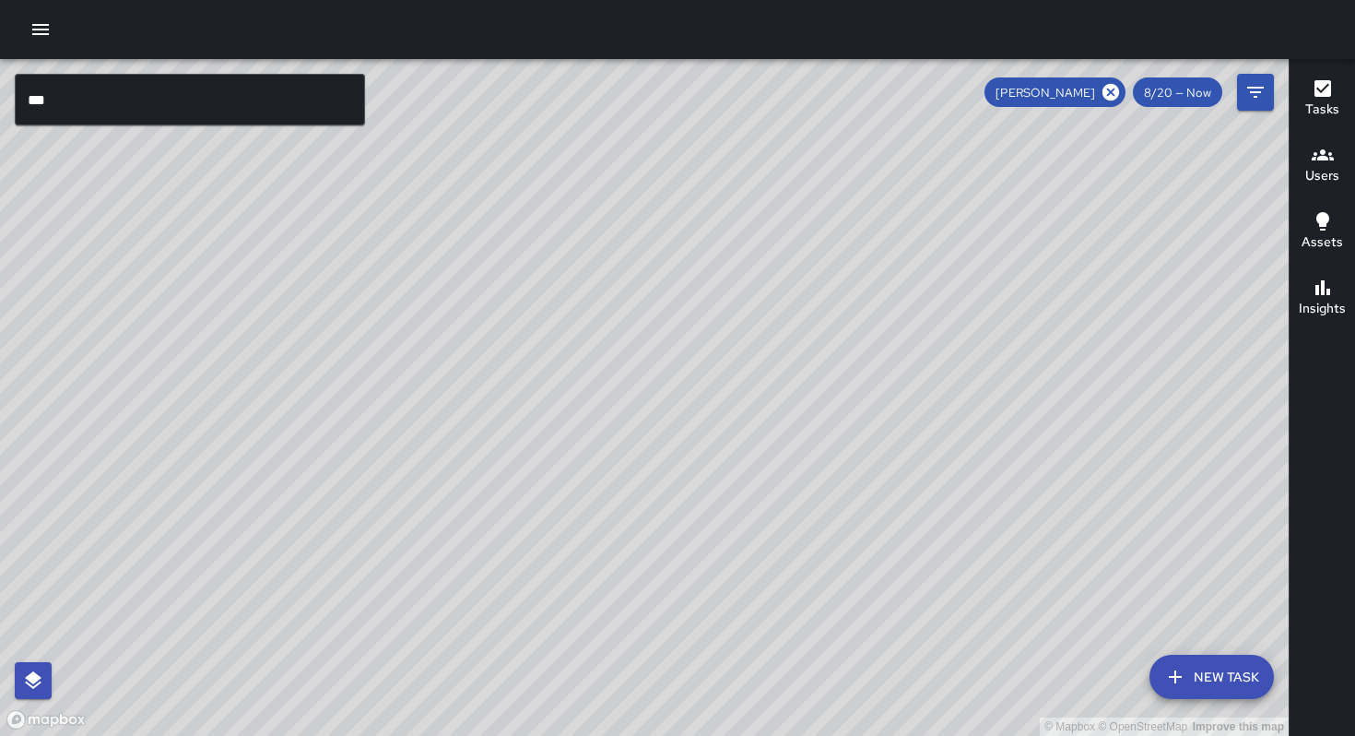
click at [212, 82] on input "***" at bounding box center [190, 100] width 350 height 52
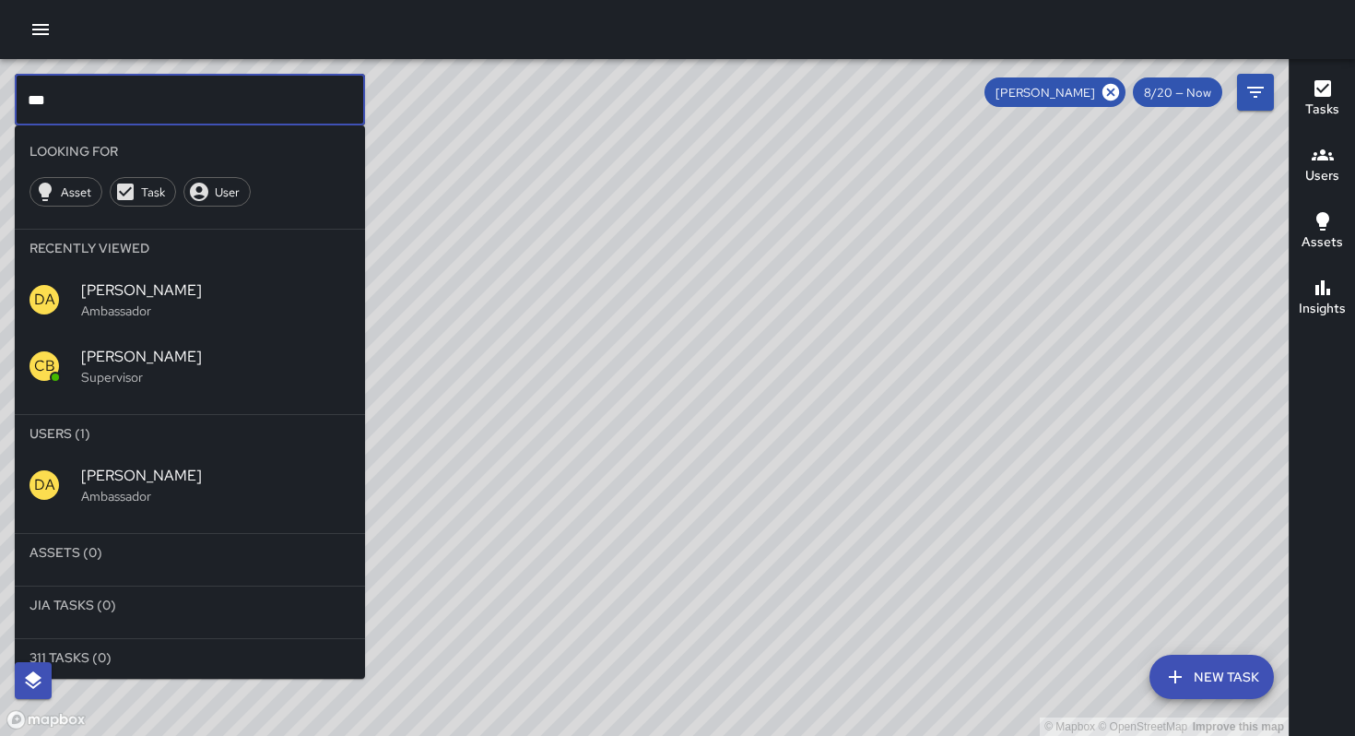
click at [164, 92] on input "***" at bounding box center [190, 100] width 350 height 52
drag, startPoint x: 89, startPoint y: 91, endPoint x: 4, endPoint y: 95, distance: 85.8
click at [4, 95] on div "© Mapbox © OpenStreetMap Improve this map *** ​ Looking For Asset Task User Rec…" at bounding box center [644, 397] width 1289 height 677
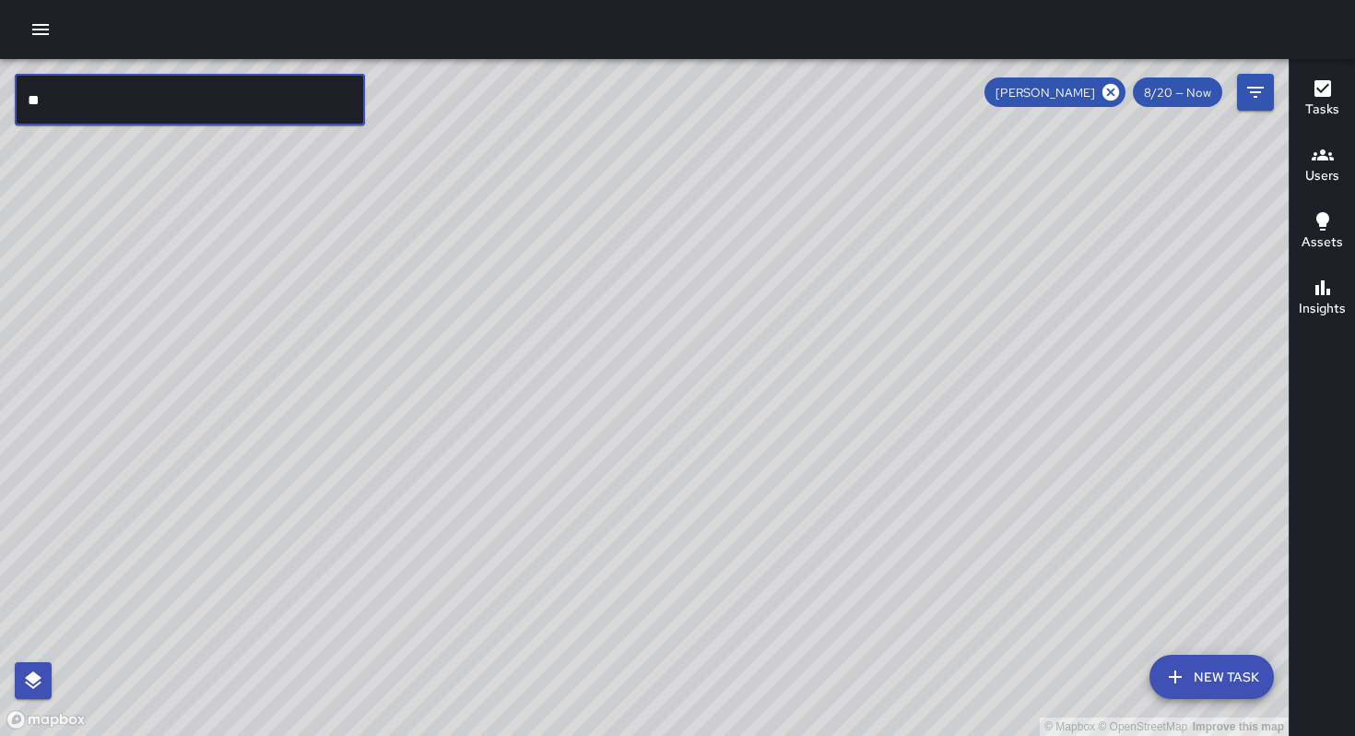
type input "*"
drag, startPoint x: 1106, startPoint y: 90, endPoint x: 931, endPoint y: 102, distance: 174.7
click at [1106, 90] on icon at bounding box center [1111, 92] width 17 height 17
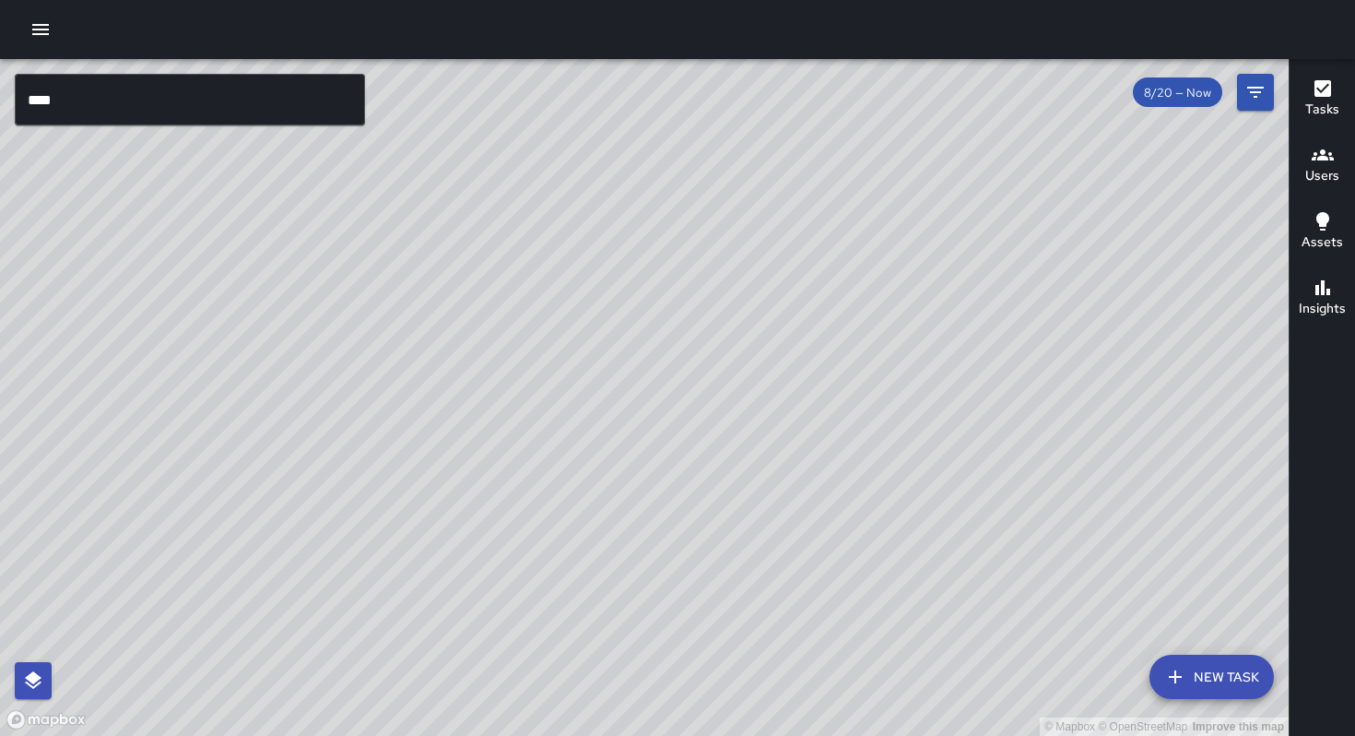
click at [162, 109] on input "****" at bounding box center [190, 100] width 350 height 52
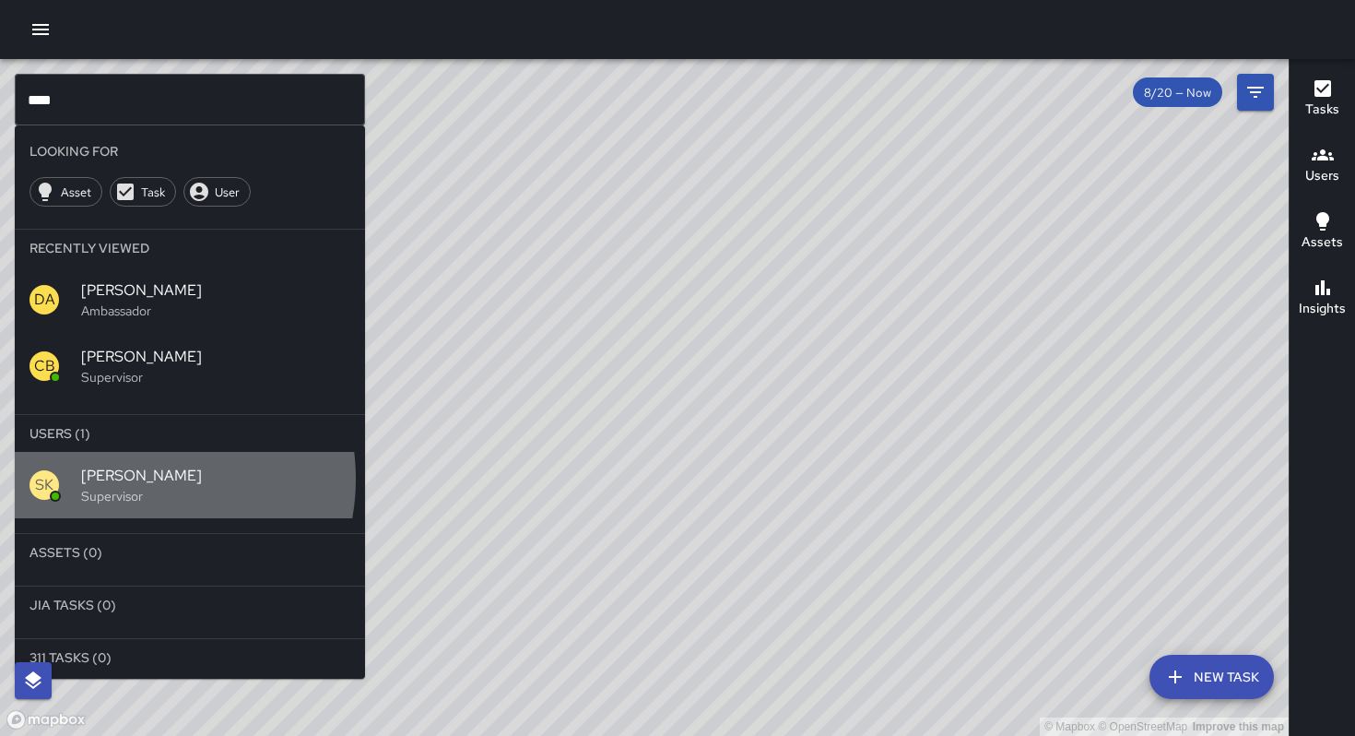
click at [128, 479] on span "[PERSON_NAME]" at bounding box center [215, 476] width 269 height 22
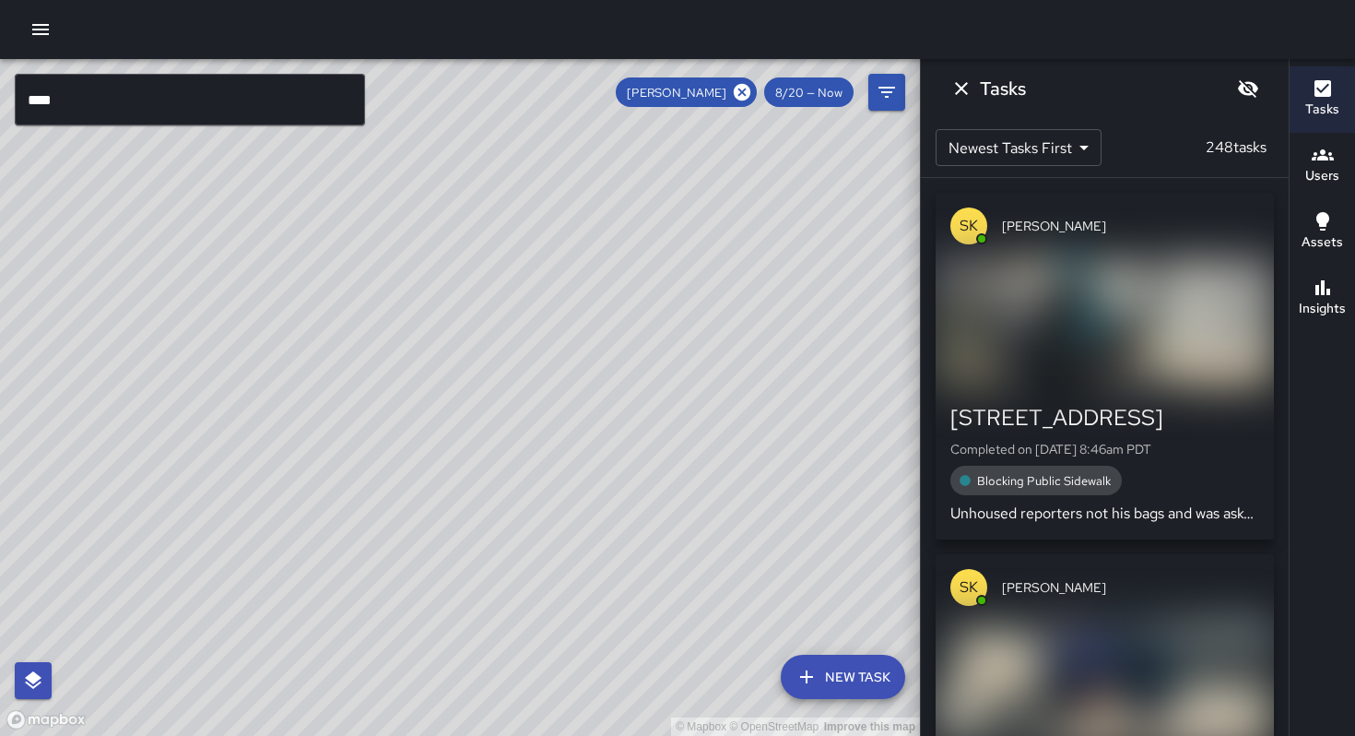
click at [1256, 87] on icon "Unblur" at bounding box center [1248, 89] width 20 height 18
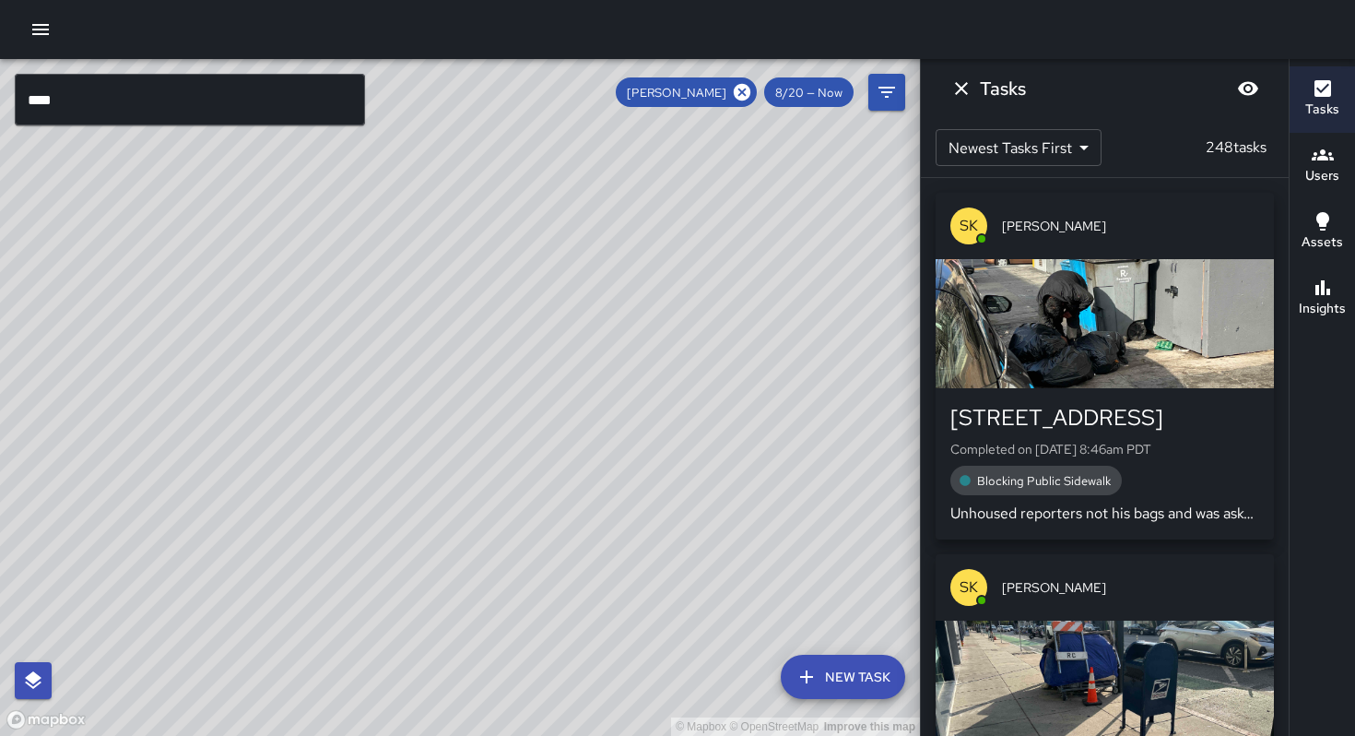
drag, startPoint x: 576, startPoint y: 344, endPoint x: 583, endPoint y: 476, distance: 132.0
click at [583, 476] on div "© Mapbox © OpenStreetMap Improve this map" at bounding box center [460, 397] width 920 height 677
drag, startPoint x: 374, startPoint y: 363, endPoint x: 587, endPoint y: 367, distance: 213.0
click at [609, 355] on div "© Mapbox © OpenStreetMap Improve this map" at bounding box center [460, 397] width 920 height 677
drag, startPoint x: 485, startPoint y: 388, endPoint x: 616, endPoint y: 266, distance: 178.8
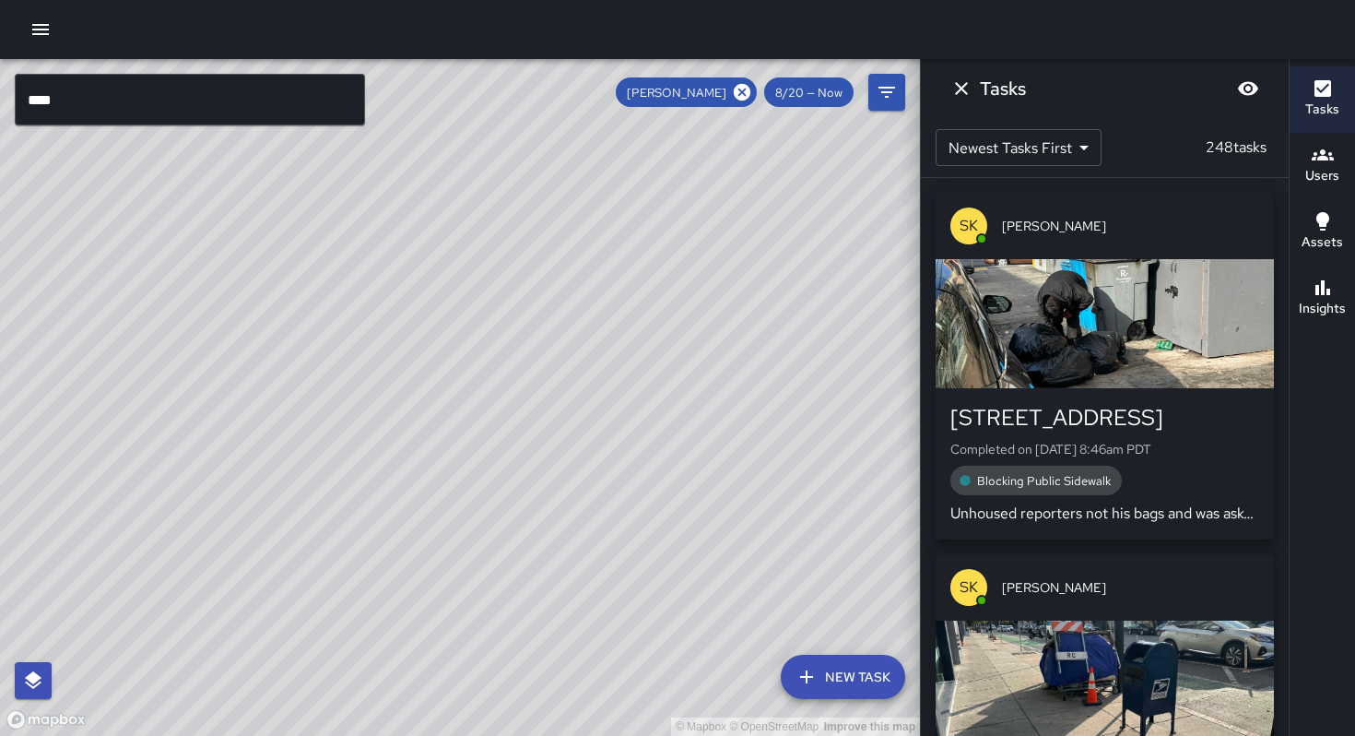
click at [616, 266] on div "© Mapbox © OpenStreetMap Improve this map" at bounding box center [460, 397] width 920 height 677
drag, startPoint x: 15, startPoint y: 702, endPoint x: 24, endPoint y: 695, distance: 11.3
click at [17, 701] on div "© Mapbox © OpenStreetMap Improve this map" at bounding box center [460, 397] width 920 height 677
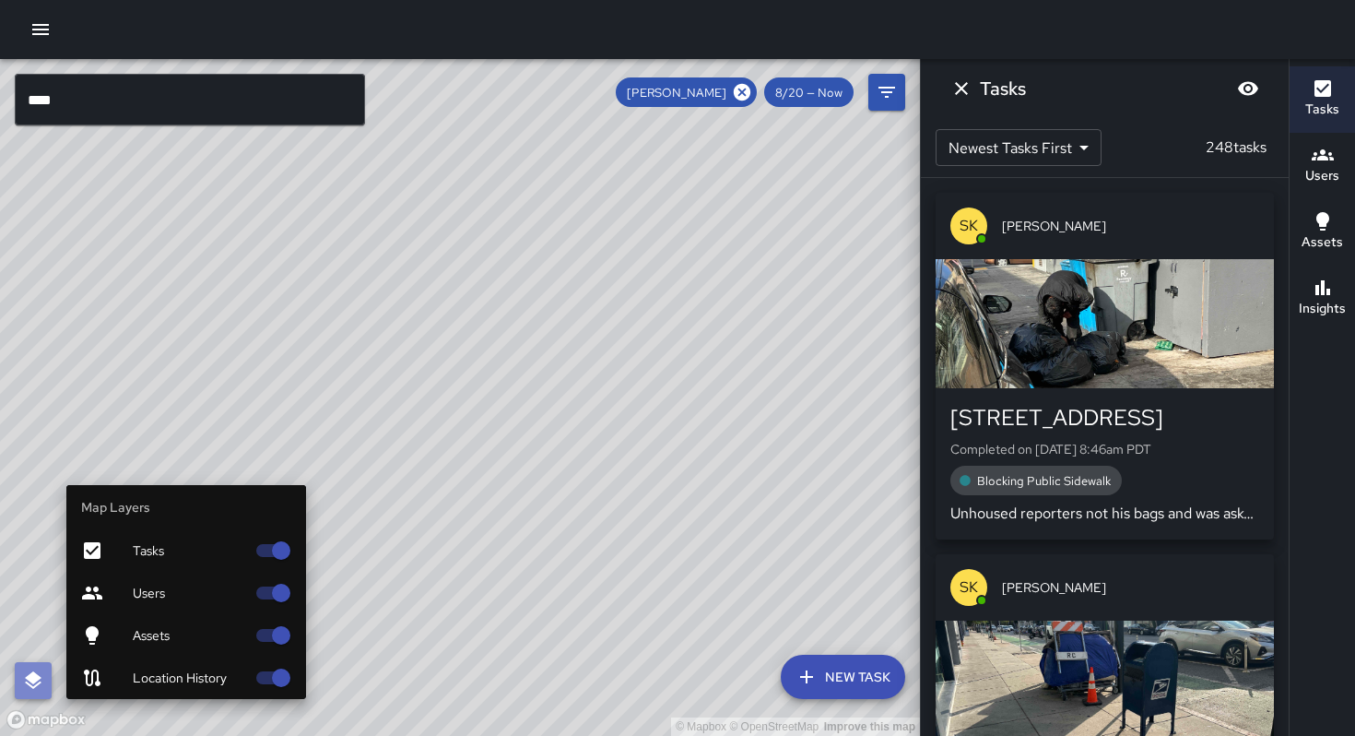
click at [29, 680] on icon "button" at bounding box center [33, 680] width 17 height 18
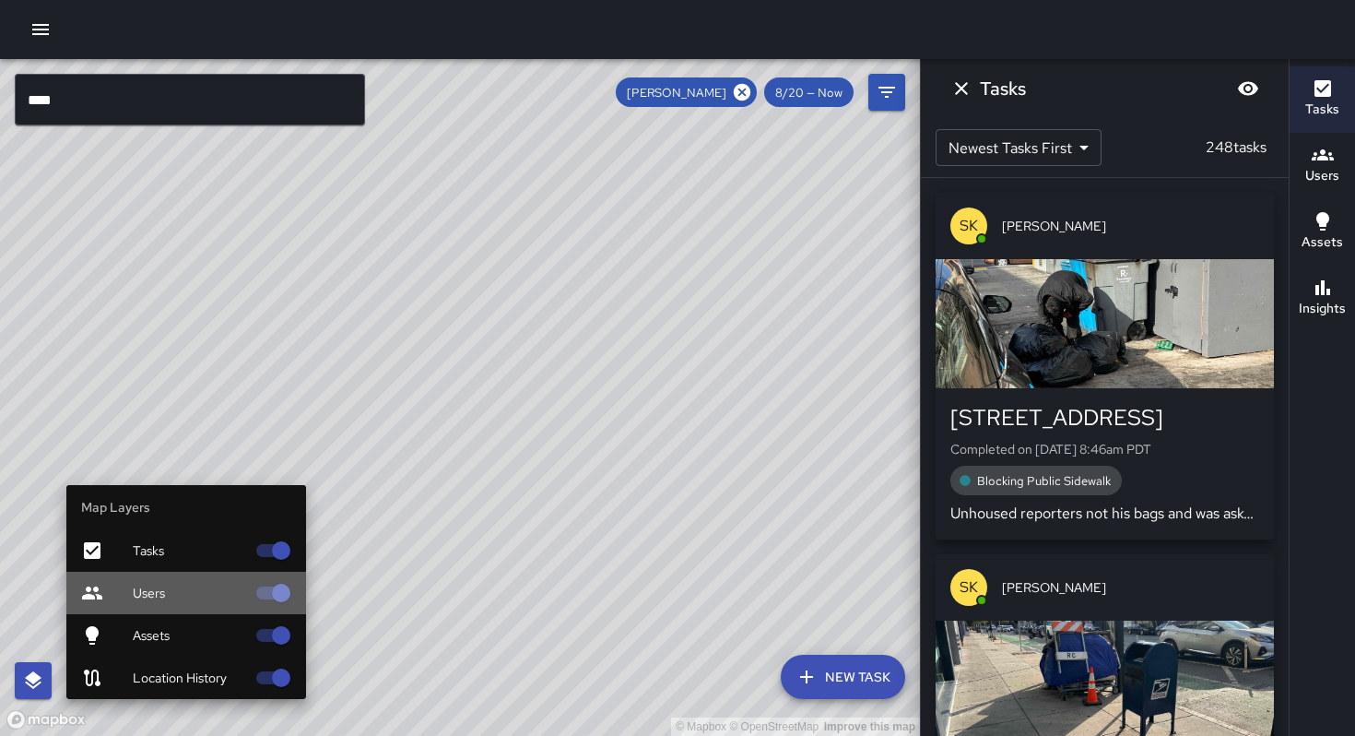
click at [98, 595] on icon at bounding box center [92, 592] width 20 height 13
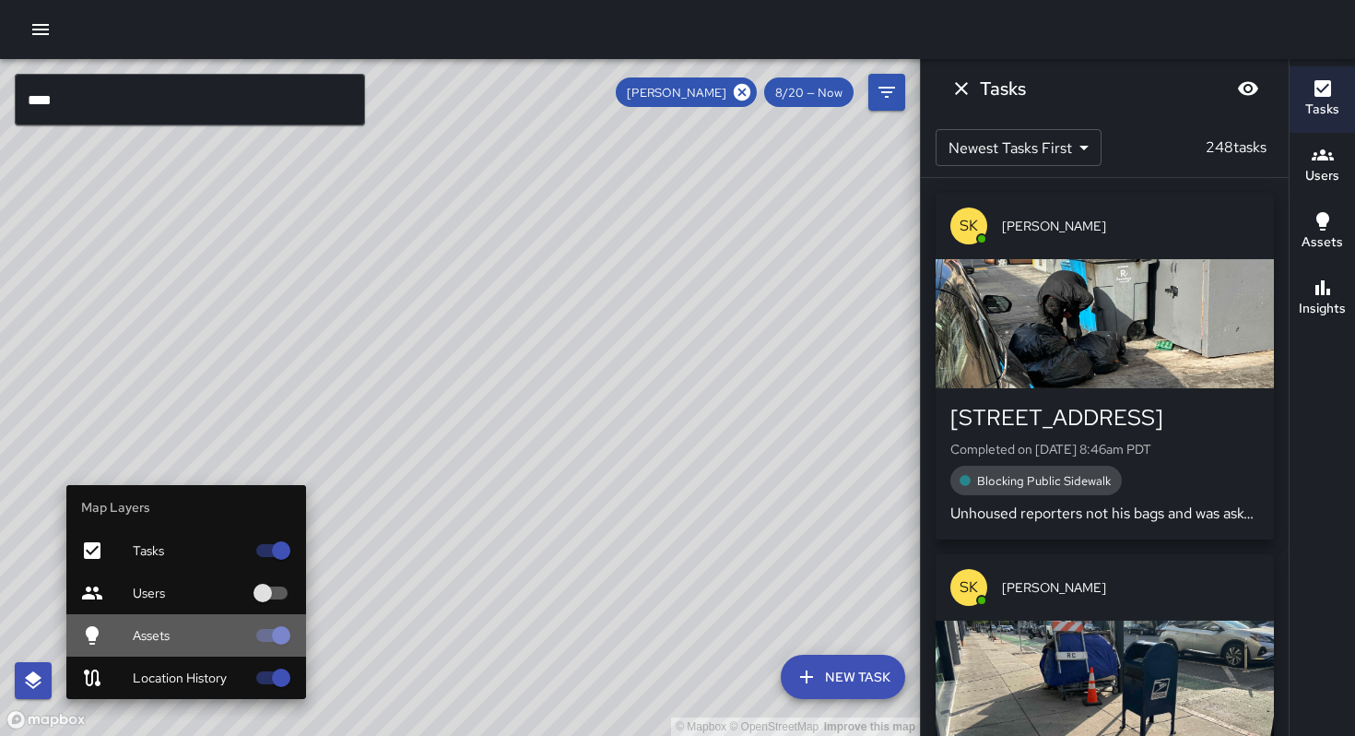
click at [110, 633] on div at bounding box center [107, 635] width 52 height 22
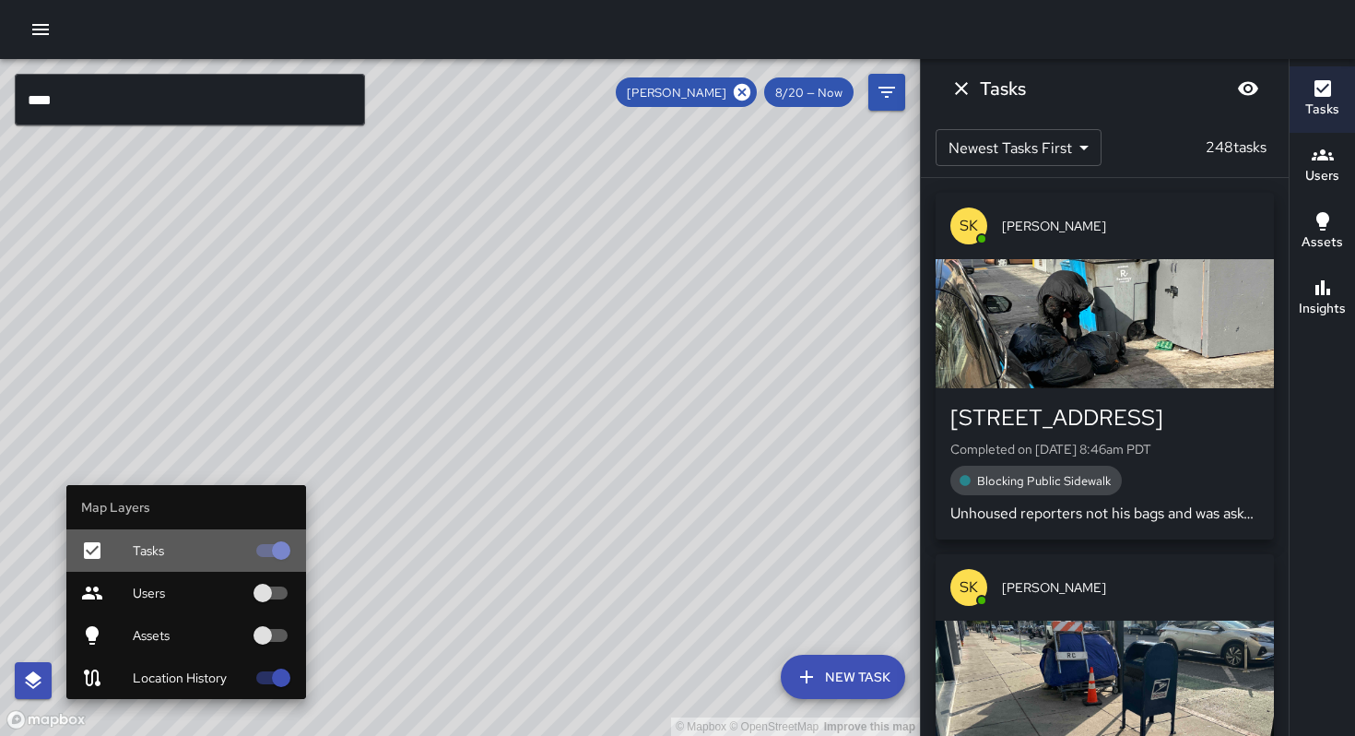
click at [112, 556] on div at bounding box center [107, 550] width 52 height 22
click at [132, 675] on div at bounding box center [107, 678] width 52 height 22
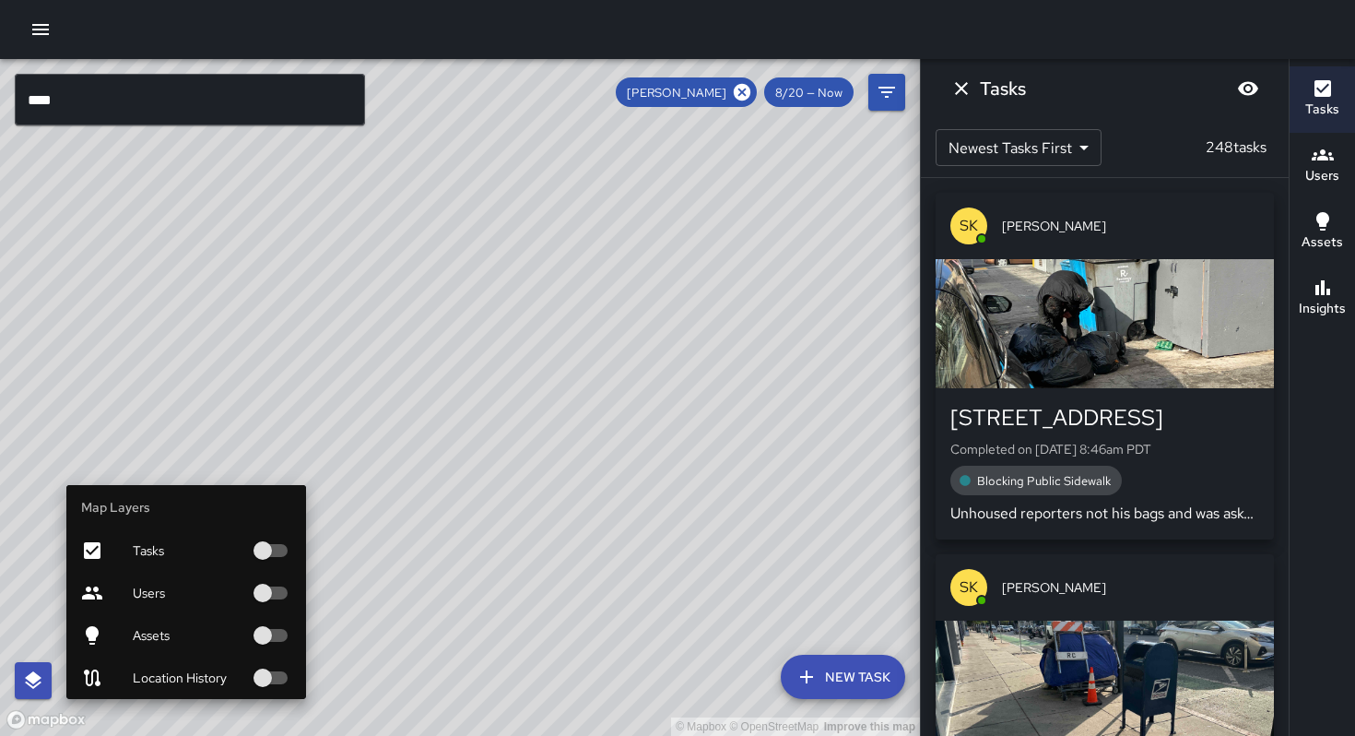
click at [117, 600] on div at bounding box center [107, 593] width 52 height 22
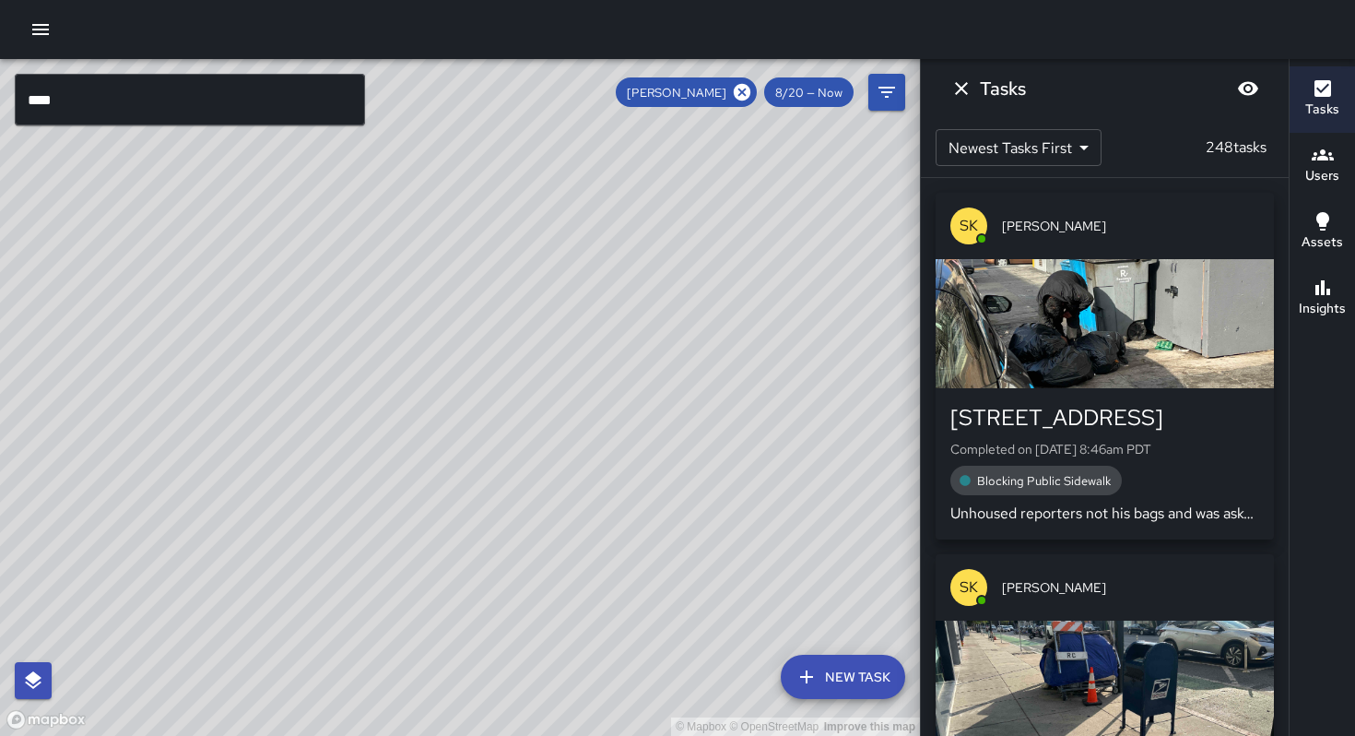
drag, startPoint x: 402, startPoint y: 475, endPoint x: 400, endPoint y: 501, distance: 25.9
click at [400, 501] on div "© Mapbox © OpenStreetMap Improve this map" at bounding box center [460, 397] width 920 height 677
click at [196, 102] on input "****" at bounding box center [190, 100] width 350 height 52
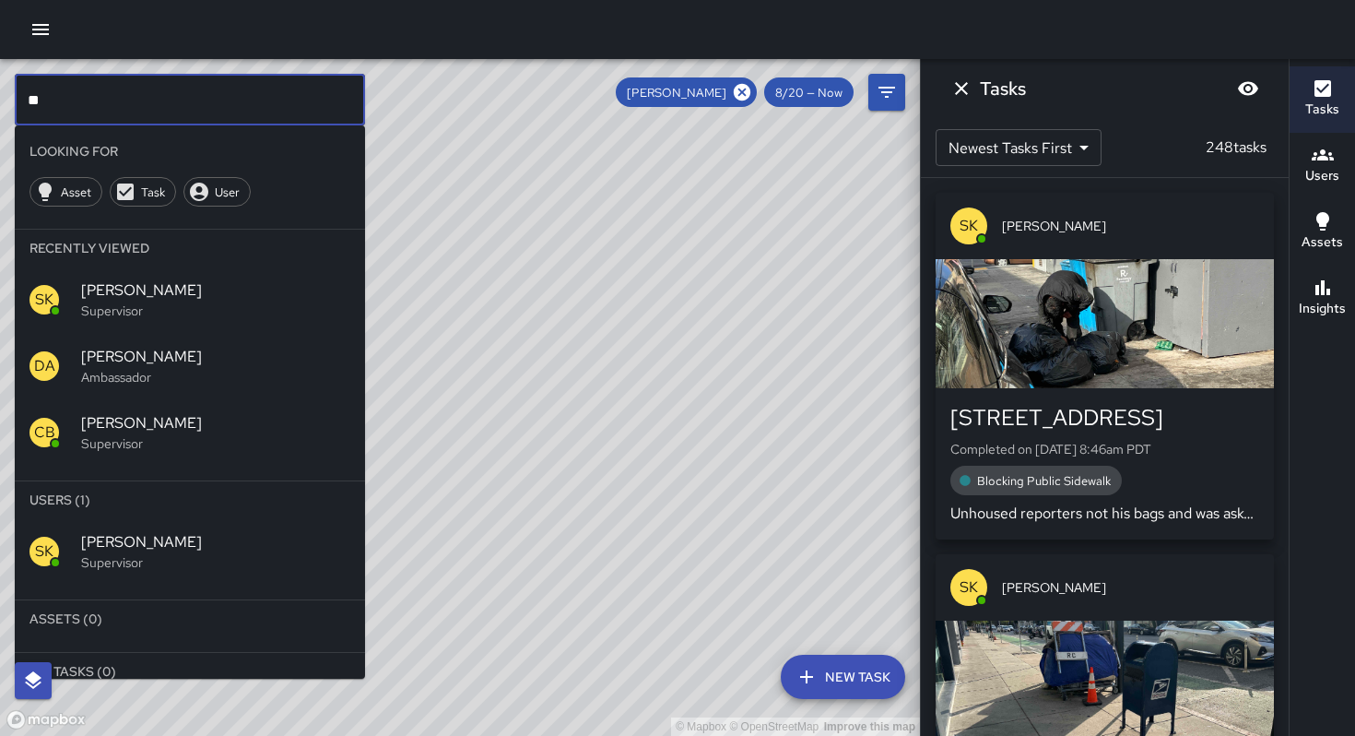
type input "*"
click at [124, 123] on input "****" at bounding box center [190, 100] width 350 height 52
drag, startPoint x: 744, startPoint y: 92, endPoint x: 596, endPoint y: 109, distance: 149.4
click at [743, 95] on icon at bounding box center [742, 92] width 20 height 20
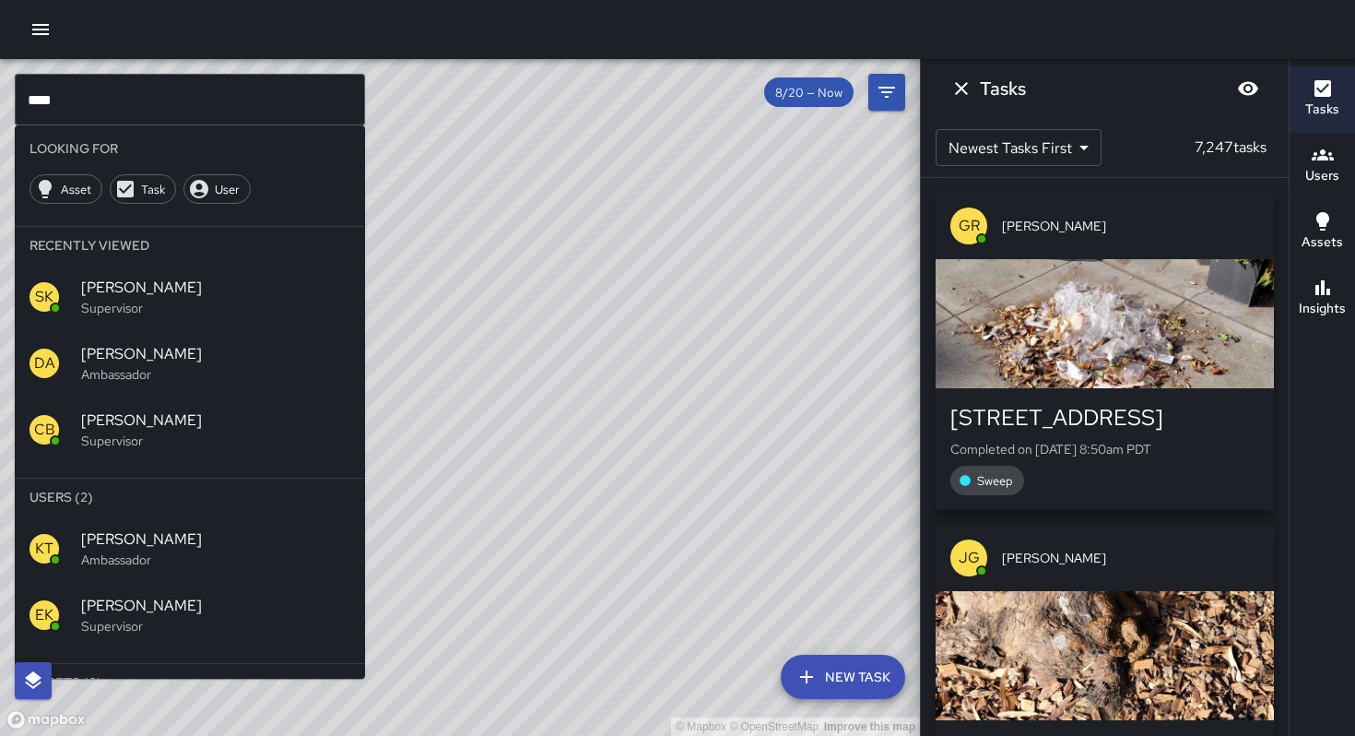
scroll to position [4, 0]
click at [126, 616] on p "Supervisor" at bounding box center [215, 625] width 269 height 18
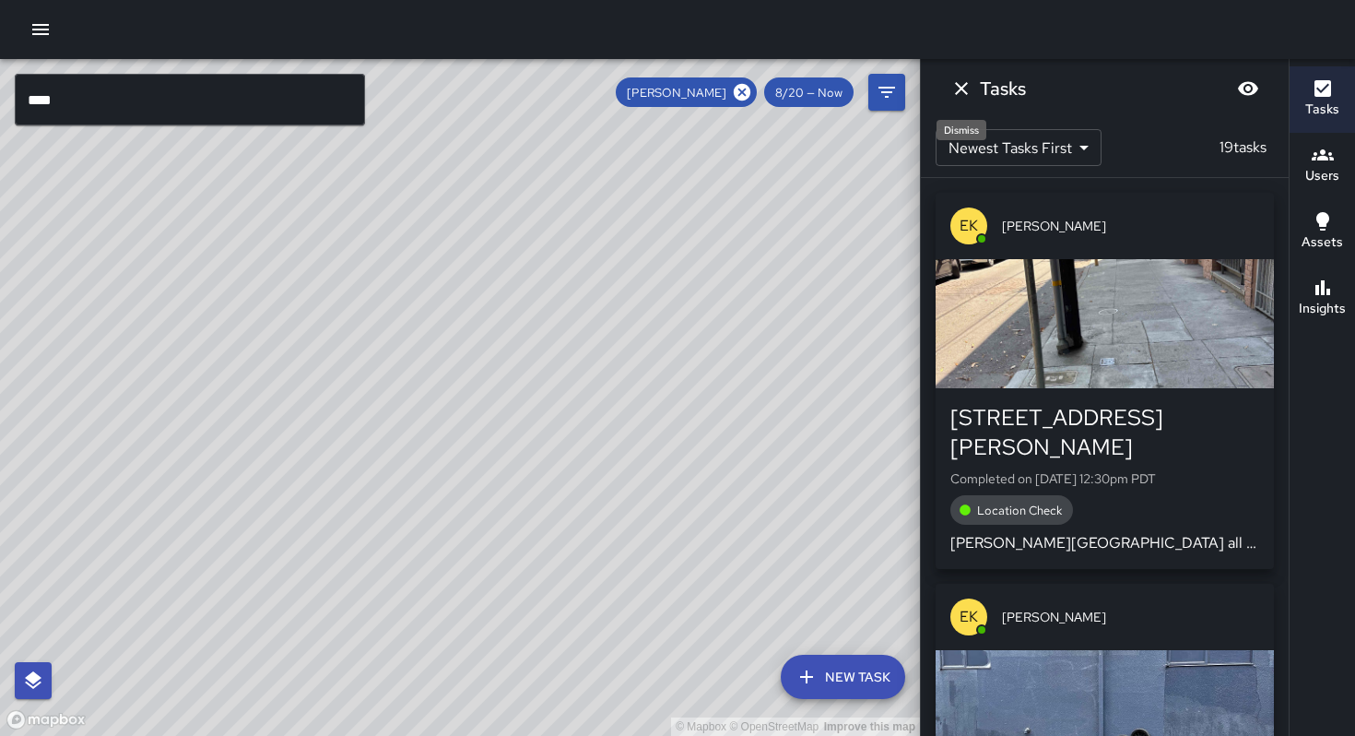
click at [968, 89] on icon "Dismiss" at bounding box center [962, 88] width 22 height 22
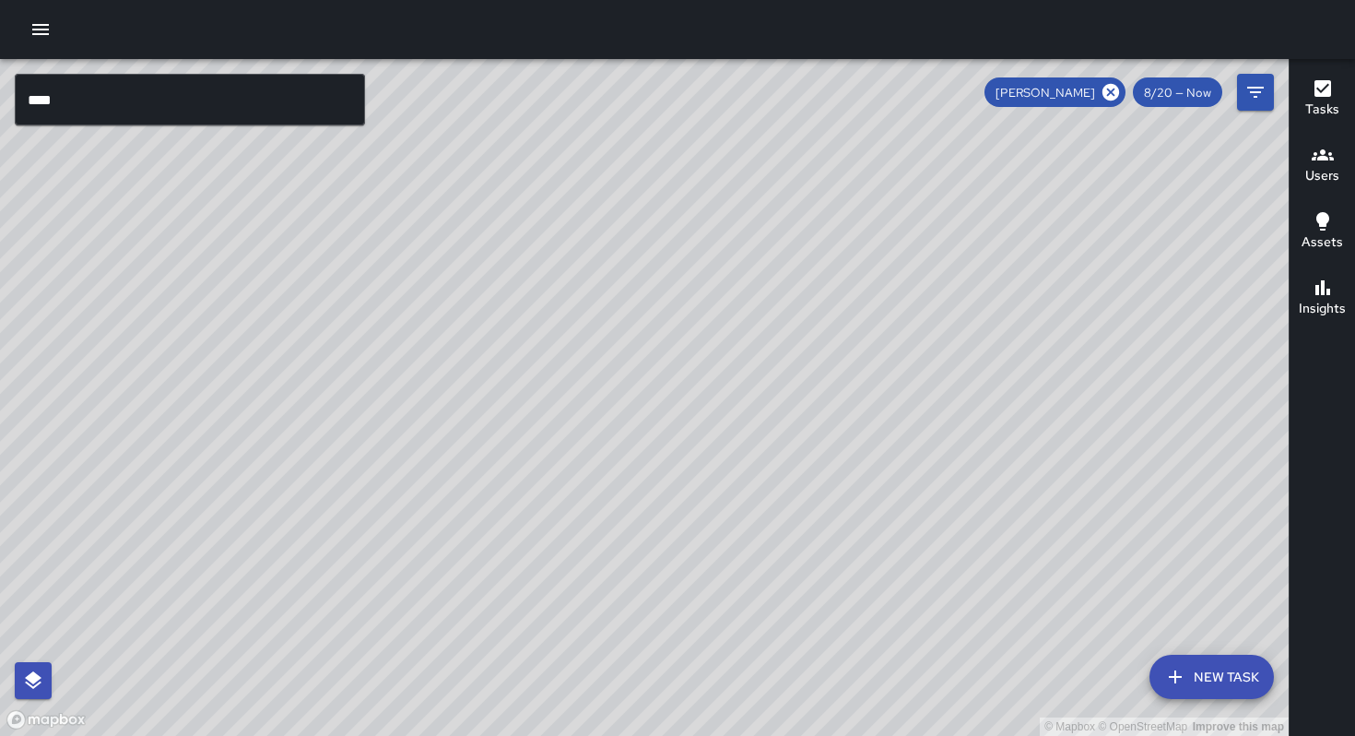
click at [222, 113] on input "****" at bounding box center [190, 100] width 350 height 52
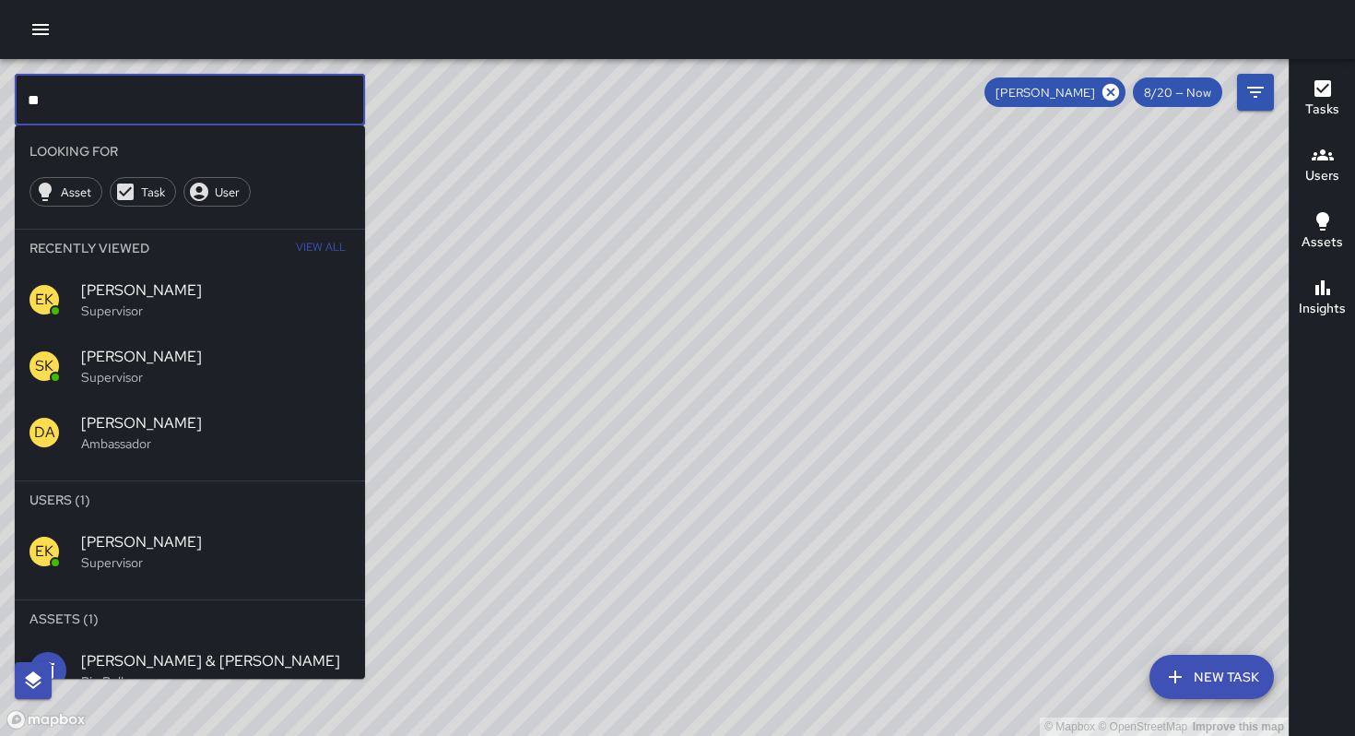
type input "*"
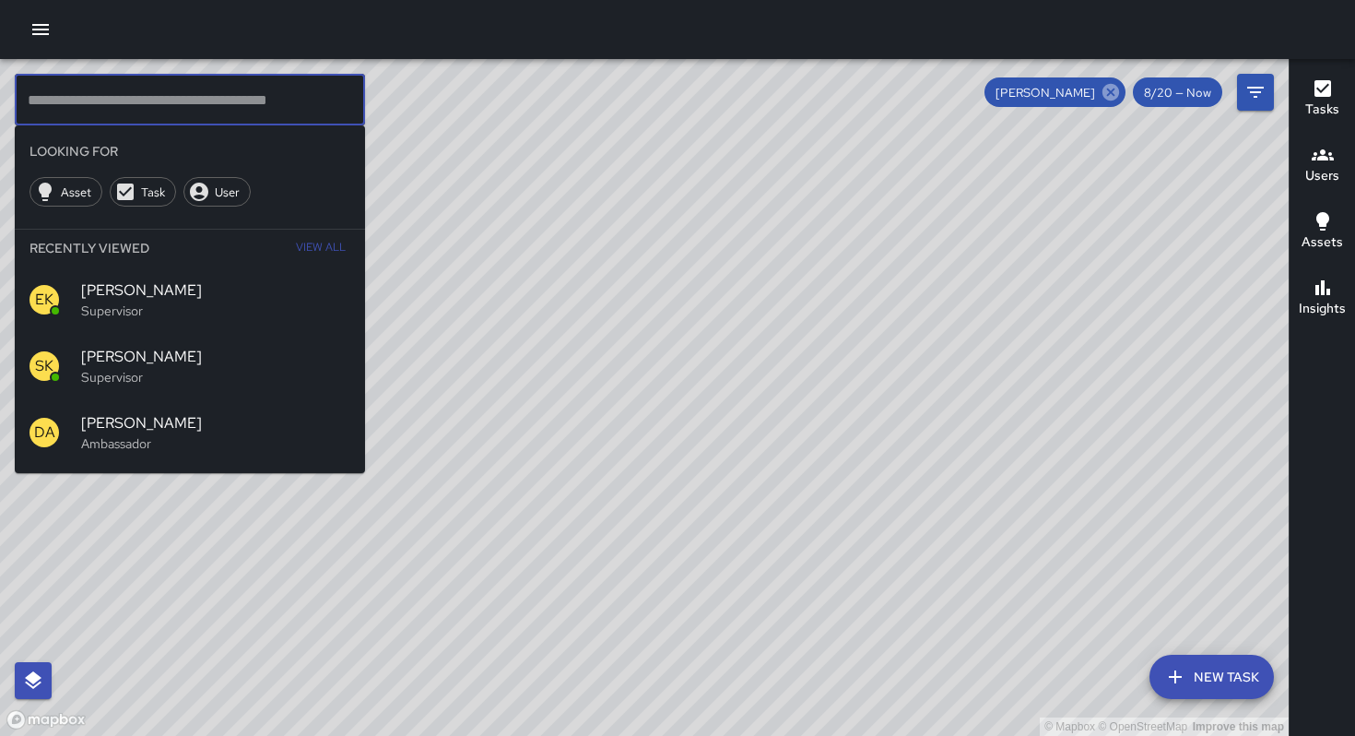
click at [1116, 100] on icon at bounding box center [1111, 92] width 17 height 17
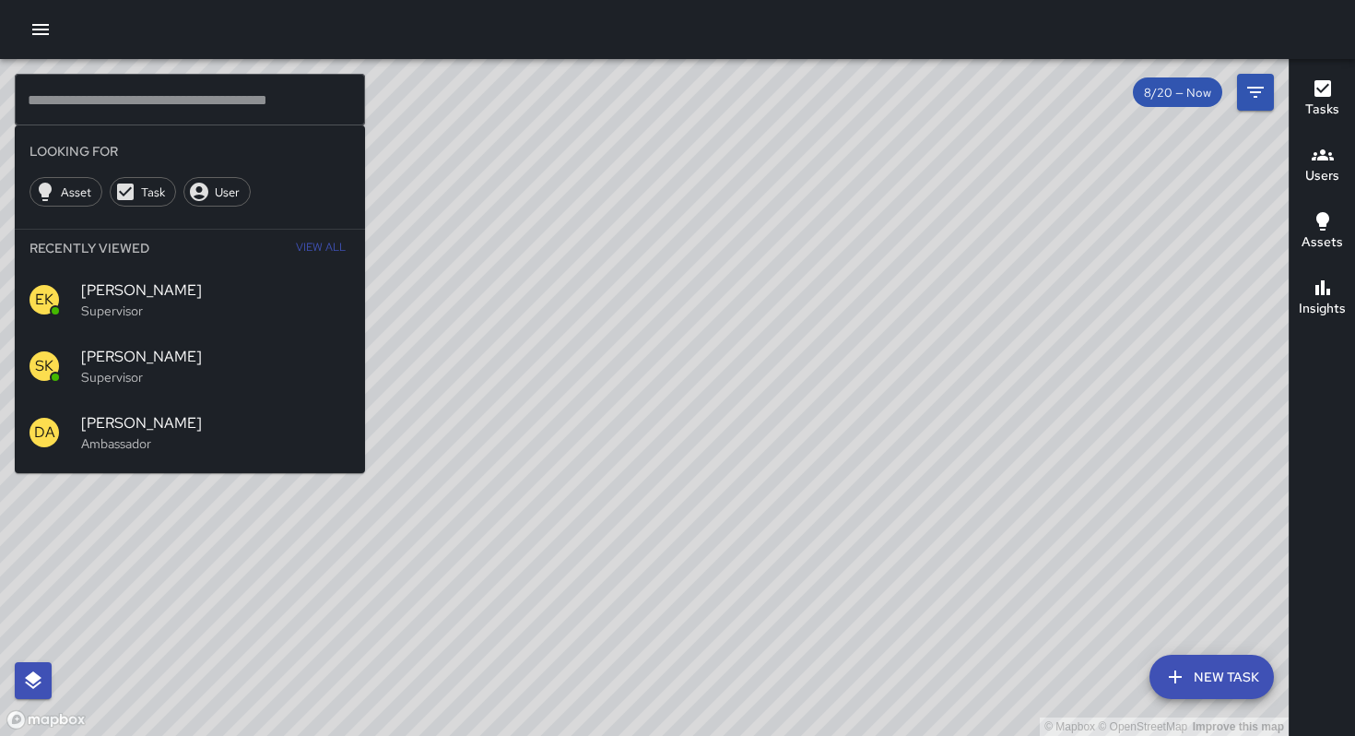
click at [157, 297] on span "[PERSON_NAME]" at bounding box center [215, 290] width 269 height 22
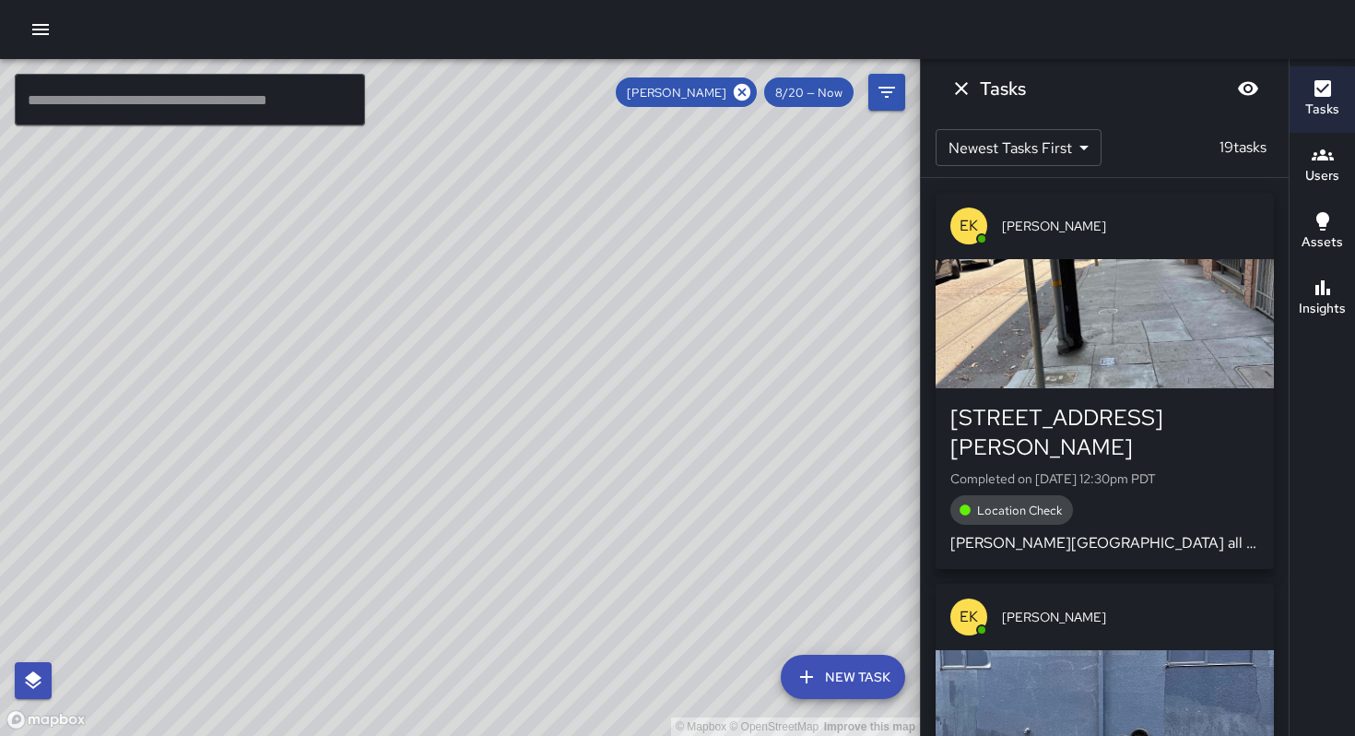
drag, startPoint x: 296, startPoint y: 333, endPoint x: 394, endPoint y: 344, distance: 98.4
click at [391, 341] on div "© Mapbox © OpenStreetMap Improve this map" at bounding box center [460, 397] width 920 height 677
click at [739, 96] on icon at bounding box center [742, 92] width 17 height 17
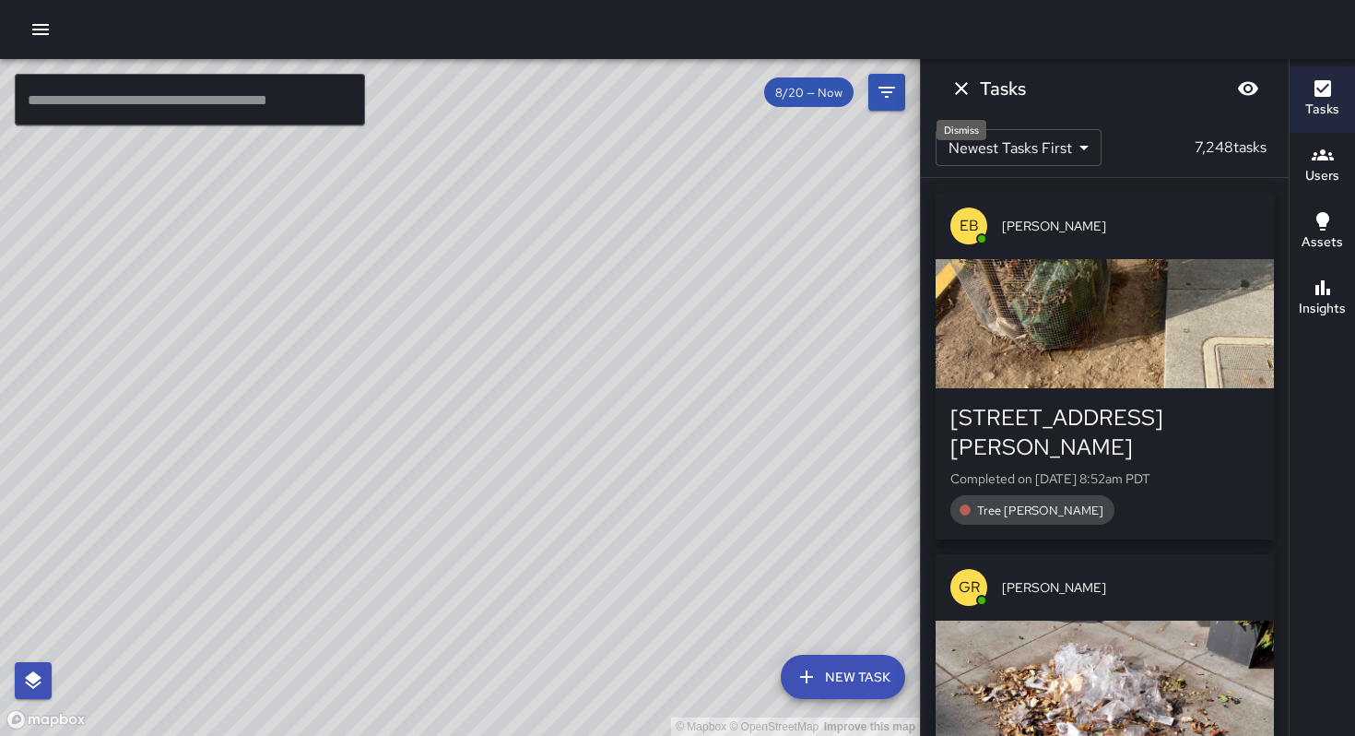
click at [956, 91] on icon "Dismiss" at bounding box center [962, 88] width 22 height 22
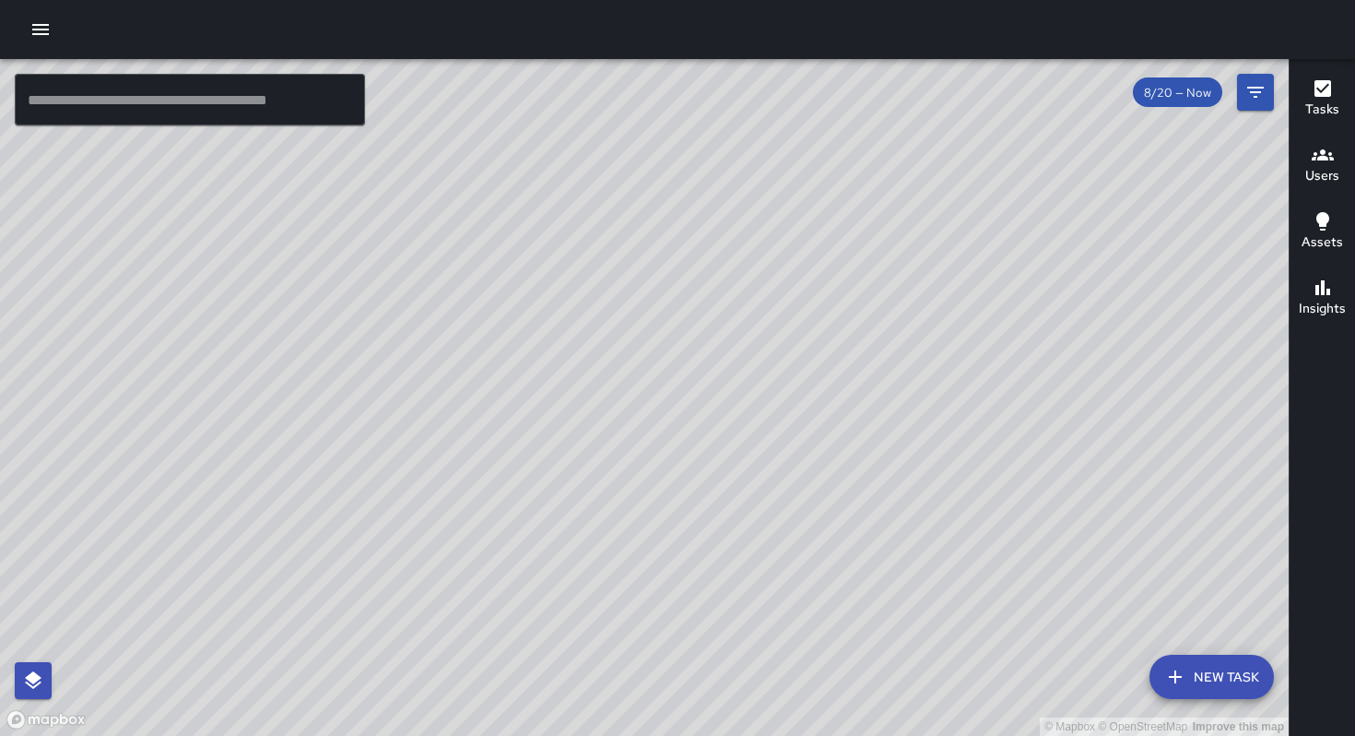
click at [188, 109] on input "text" at bounding box center [190, 100] width 350 height 52
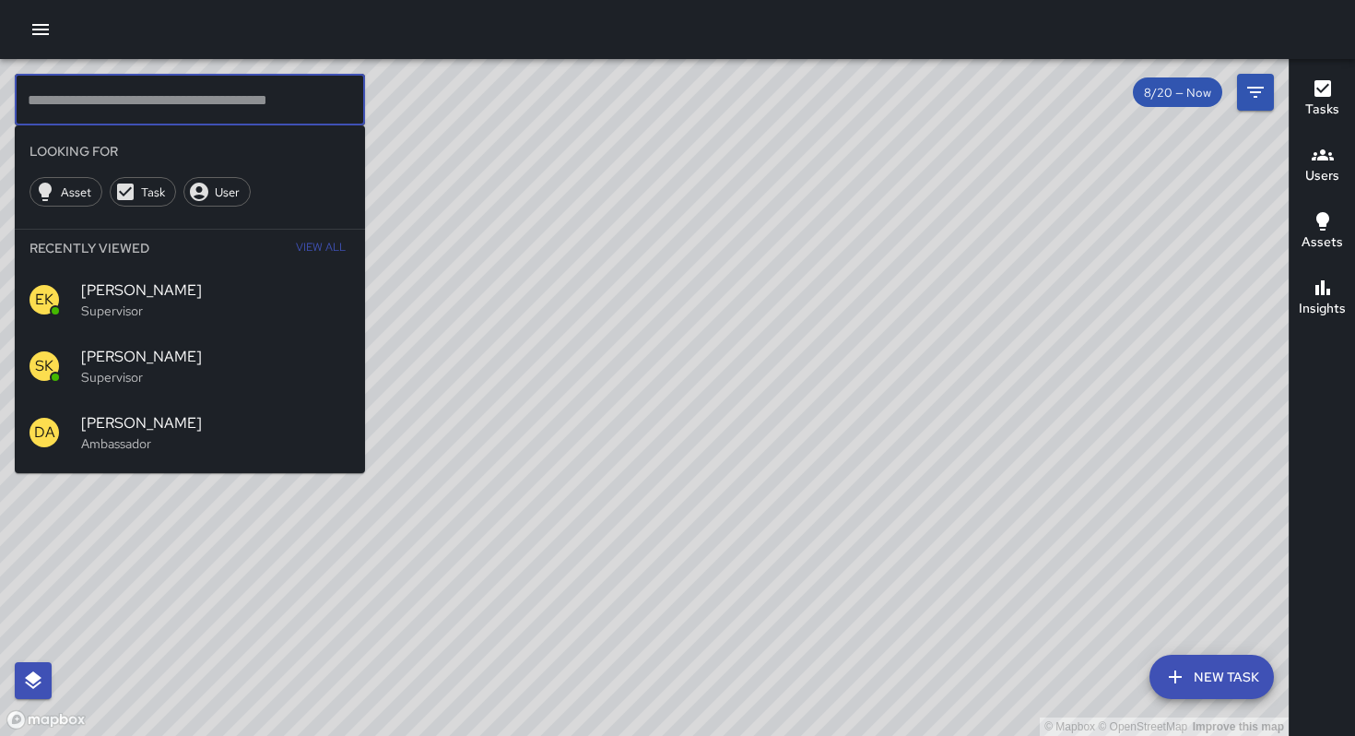
click at [148, 378] on p "Supervisor" at bounding box center [215, 377] width 269 height 18
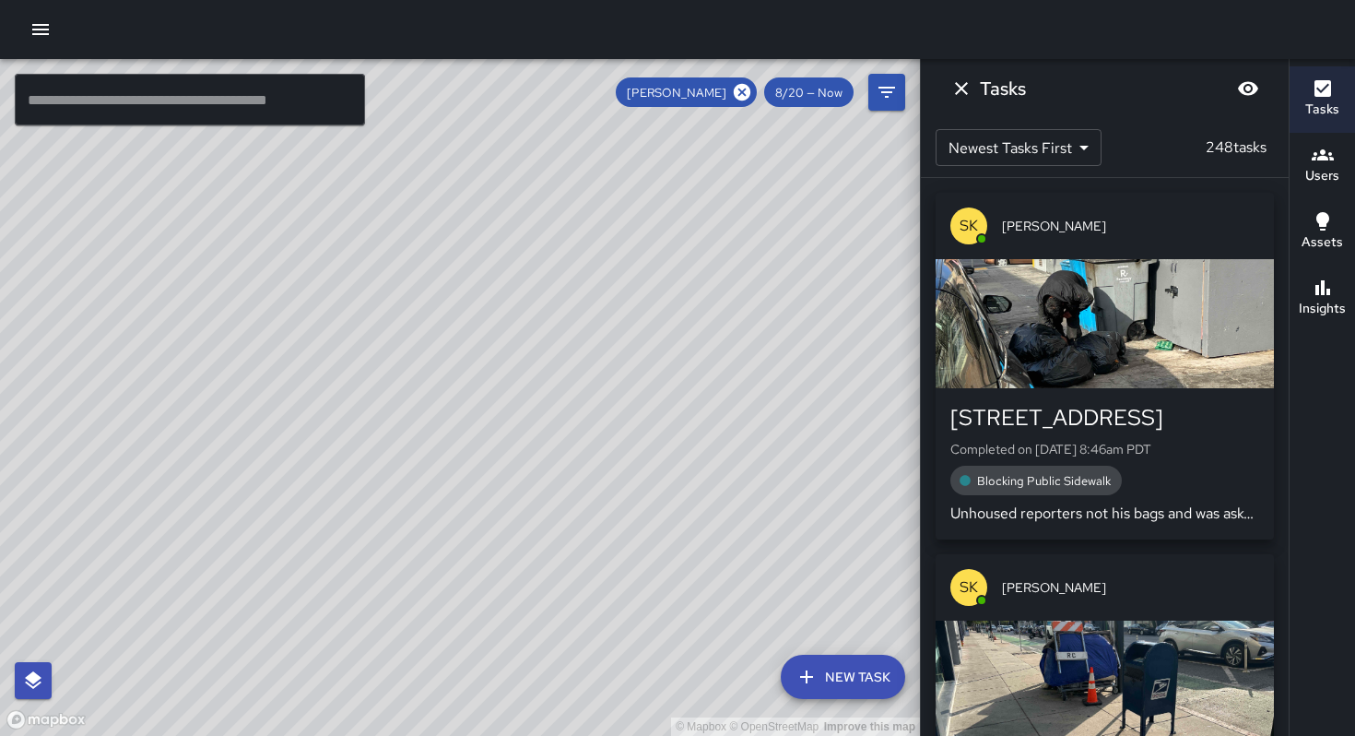
drag, startPoint x: 345, startPoint y: 333, endPoint x: 438, endPoint y: 467, distance: 162.9
click at [436, 465] on div "© Mapbox © OpenStreetMap Improve this map" at bounding box center [460, 397] width 920 height 677
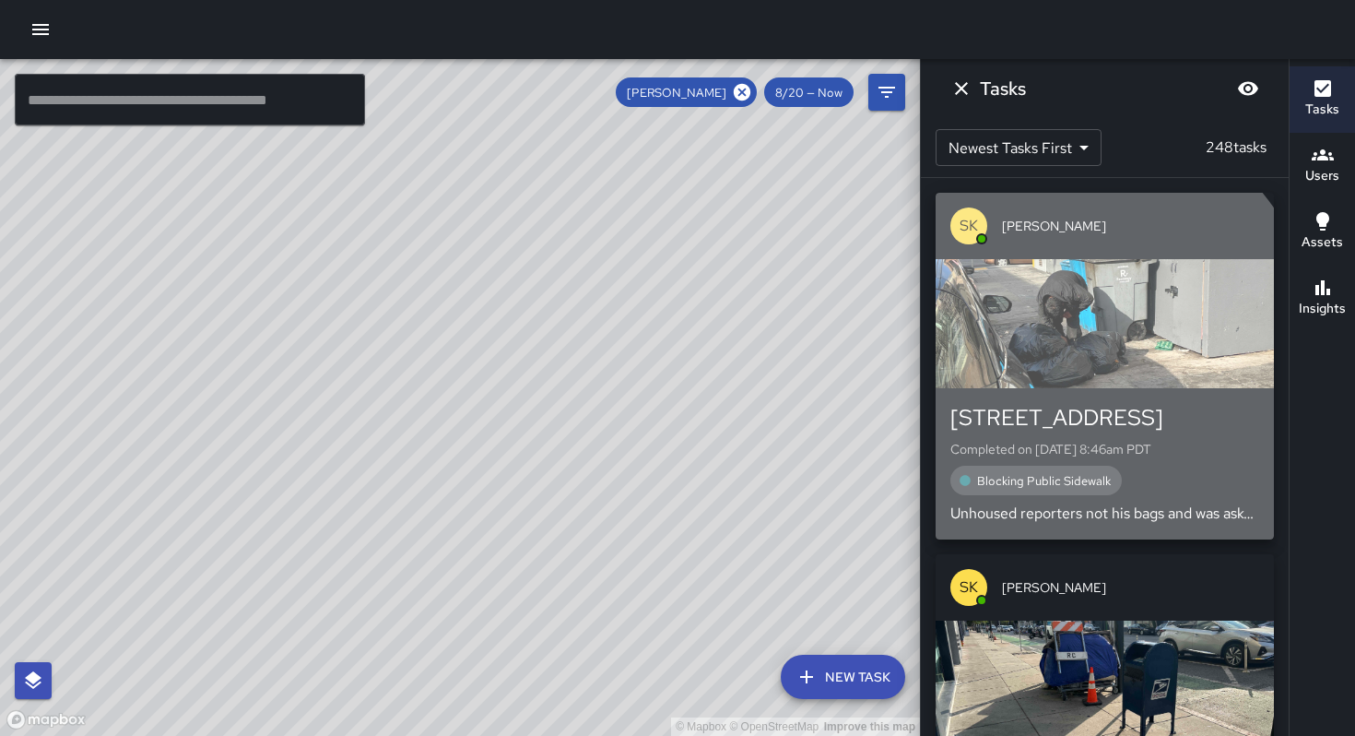
click at [1020, 391] on div "139 8th Street Completed on 8/27/2025, 8:46am PDT Blocking Public Sidewalk Unho…" at bounding box center [1105, 463] width 338 height 151
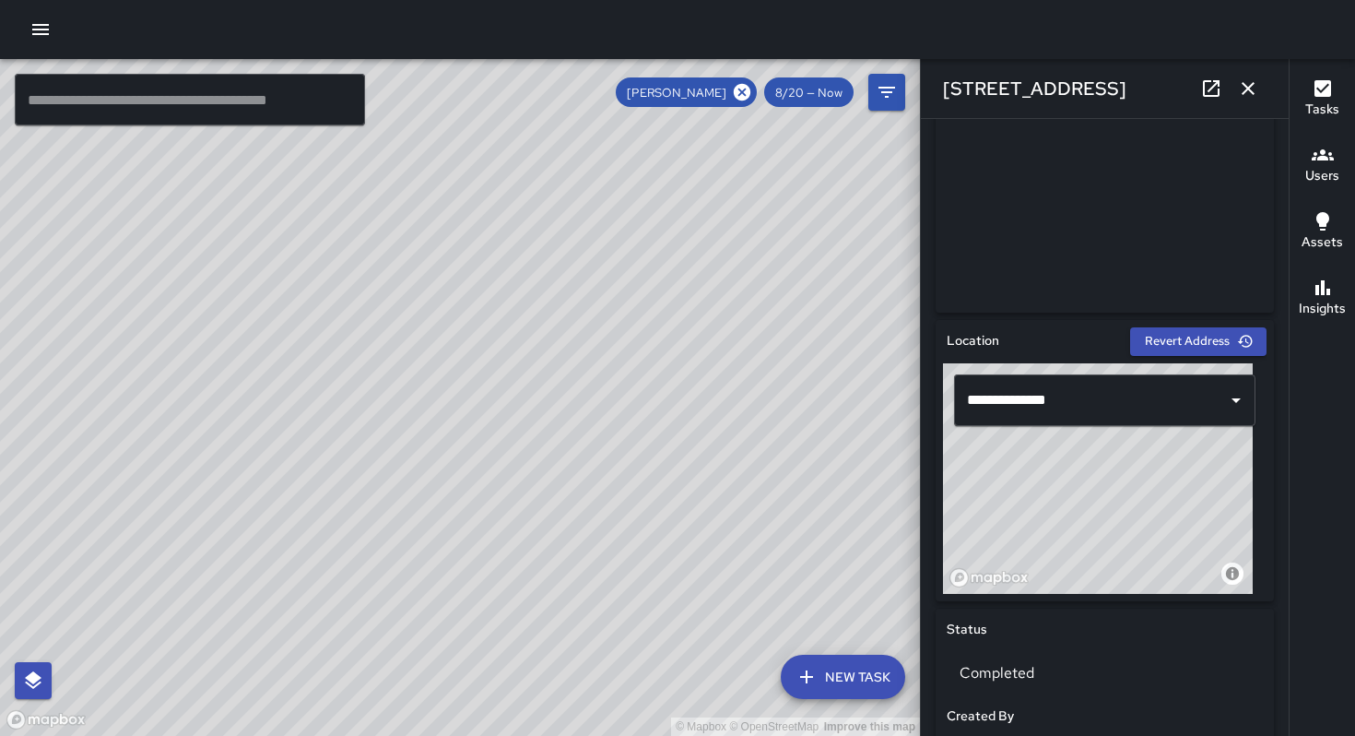
scroll to position [142, 0]
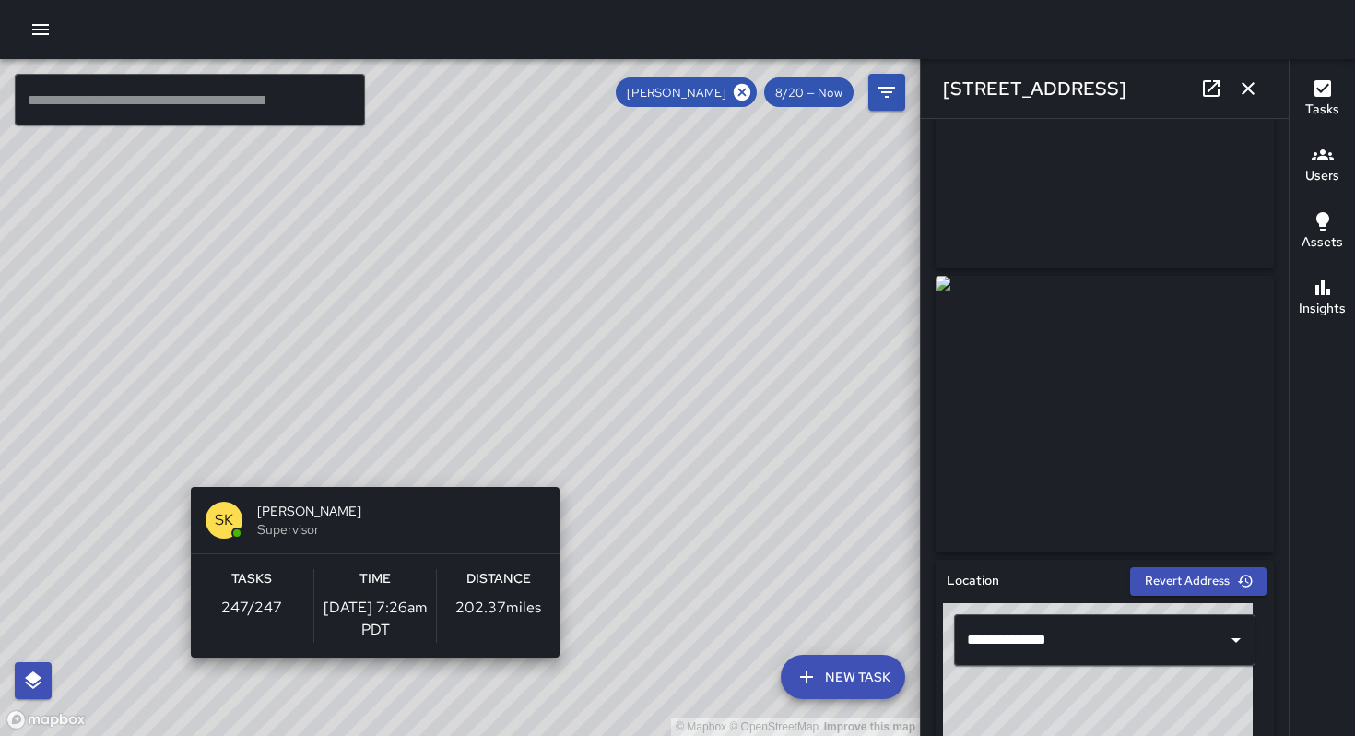
drag, startPoint x: 469, startPoint y: 481, endPoint x: 570, endPoint y: 461, distance: 102.5
click at [572, 474] on div "© Mapbox © OpenStreetMap Improve this map SK SEAN KELLEY Supervisor Tasks 247 /…" at bounding box center [460, 397] width 920 height 677
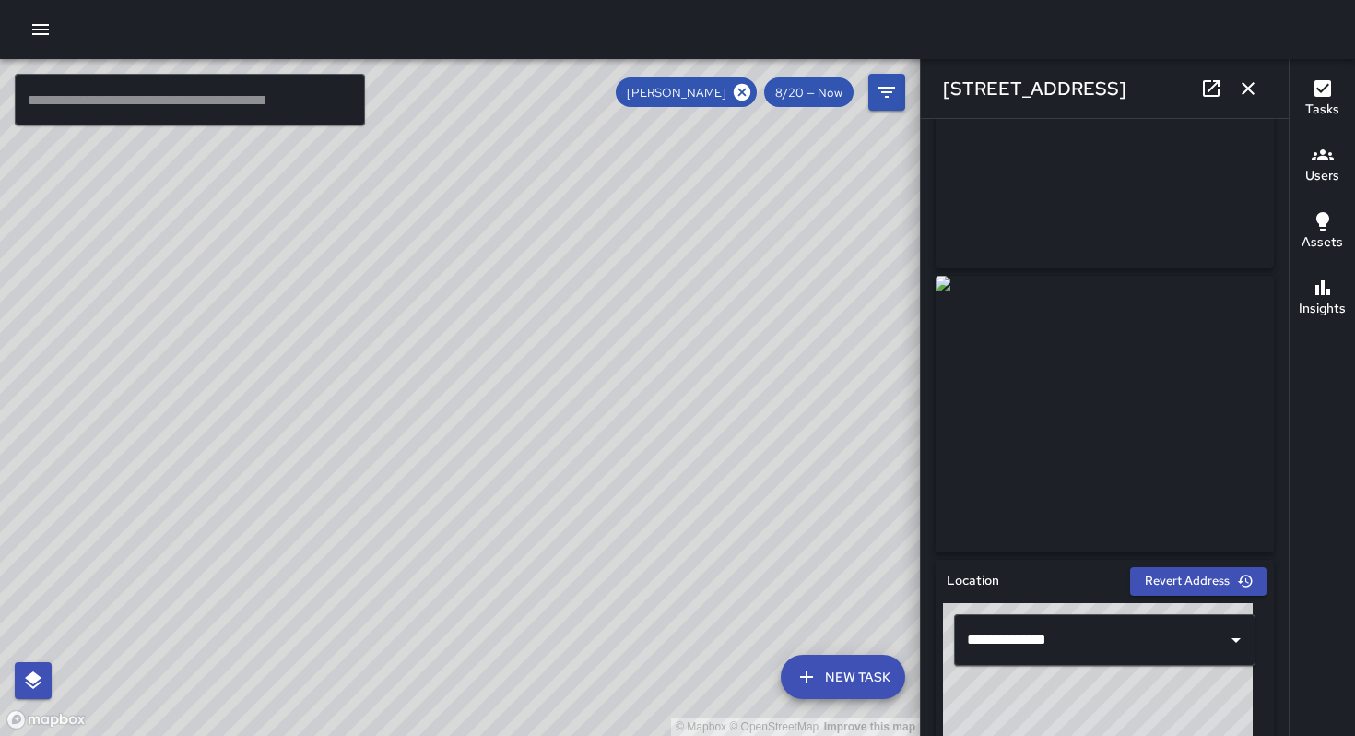
drag, startPoint x: 457, startPoint y: 352, endPoint x: 489, endPoint y: 368, distance: 35.0
click at [489, 368] on div "© Mapbox © OpenStreetMap Improve this map" at bounding box center [460, 397] width 920 height 677
drag, startPoint x: 567, startPoint y: 429, endPoint x: 553, endPoint y: 415, distance: 19.6
click at [553, 415] on div "© Mapbox © OpenStreetMap Improve this map" at bounding box center [460, 397] width 920 height 677
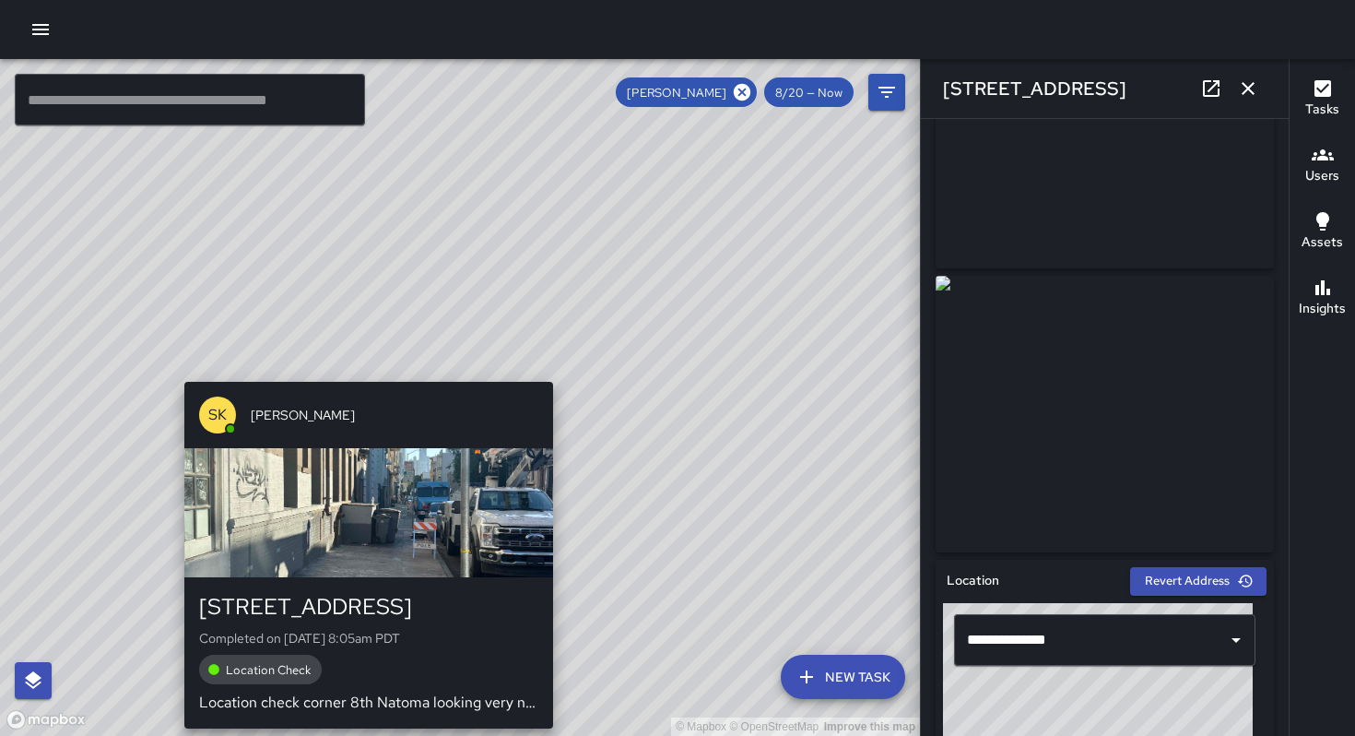
click at [574, 370] on div "© Mapbox © OpenStreetMap Improve this map SK SEAN KELLEY 139 8th Street Complet…" at bounding box center [460, 397] width 920 height 677
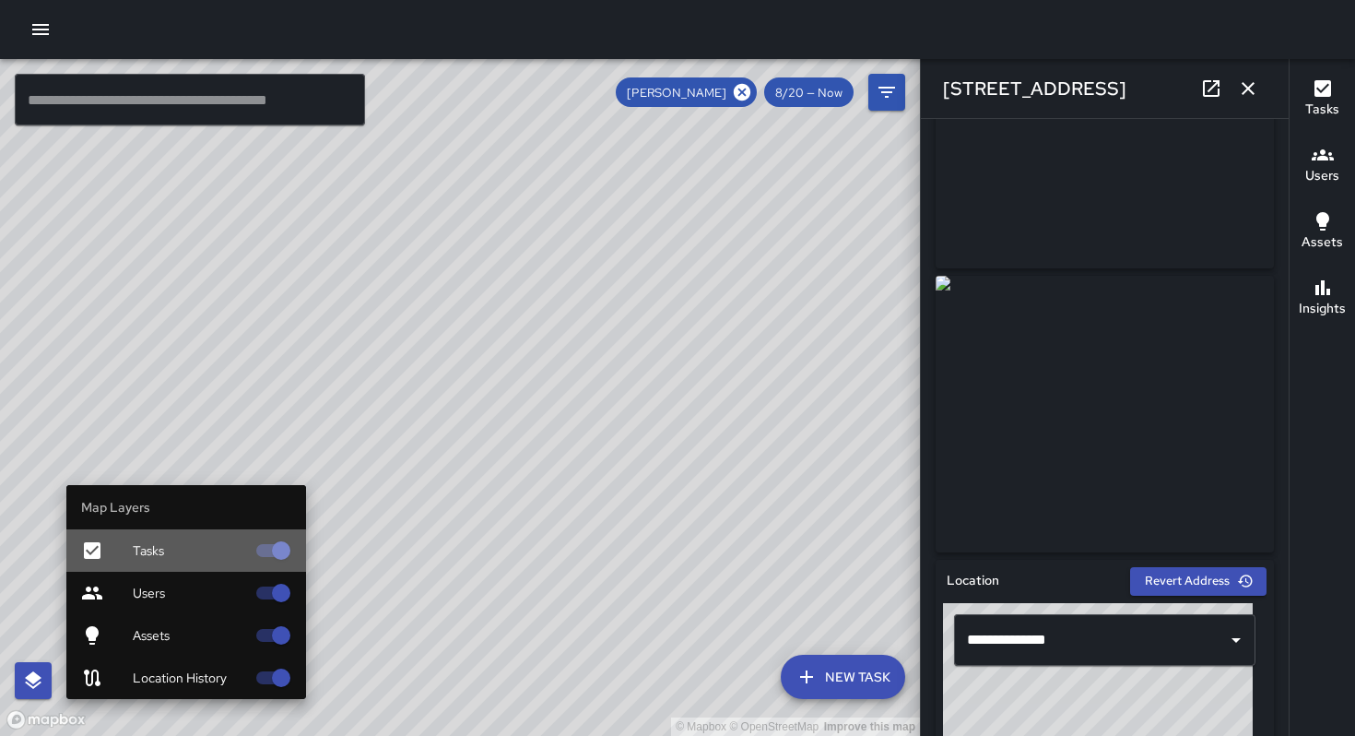
click at [202, 552] on span "Tasks" at bounding box center [189, 550] width 112 height 18
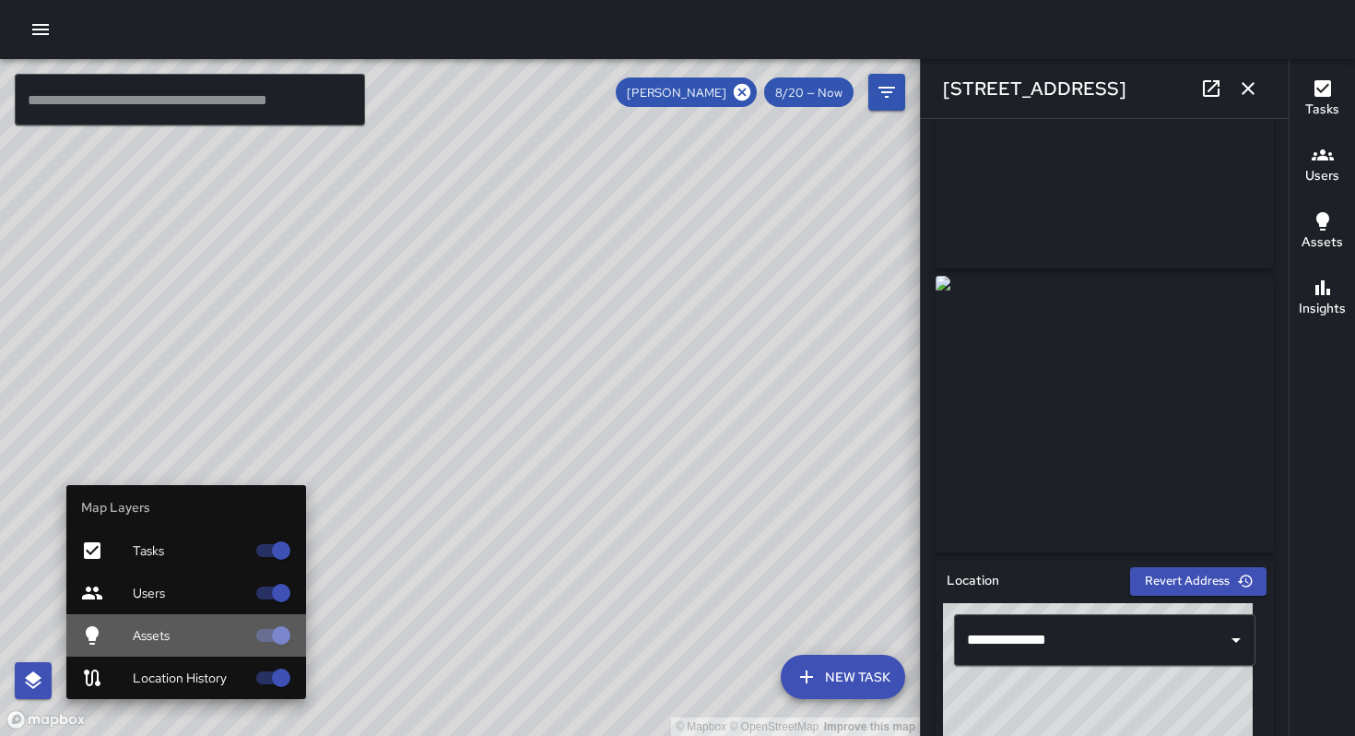
click at [204, 634] on span "Assets" at bounding box center [189, 635] width 112 height 18
click at [206, 635] on span "Assets" at bounding box center [189, 635] width 112 height 18
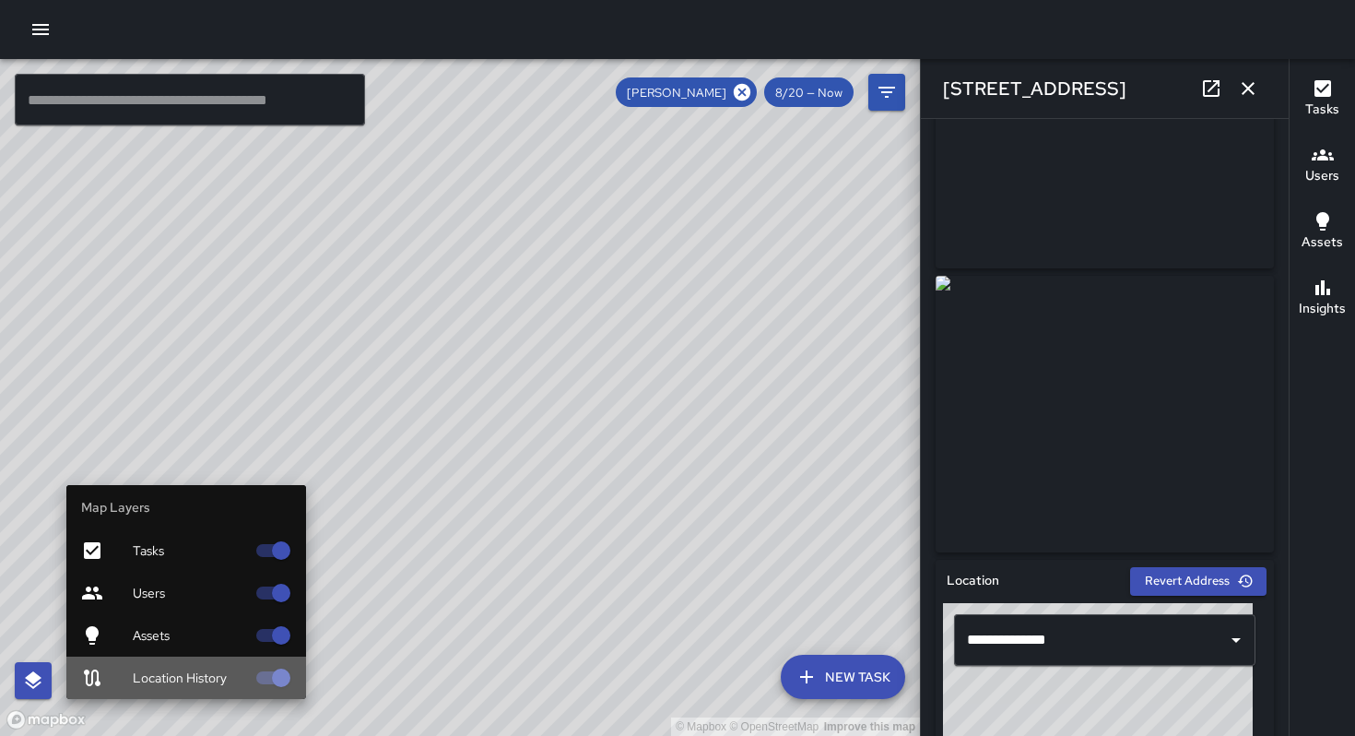
click at [197, 688] on div "Location History" at bounding box center [186, 677] width 240 height 42
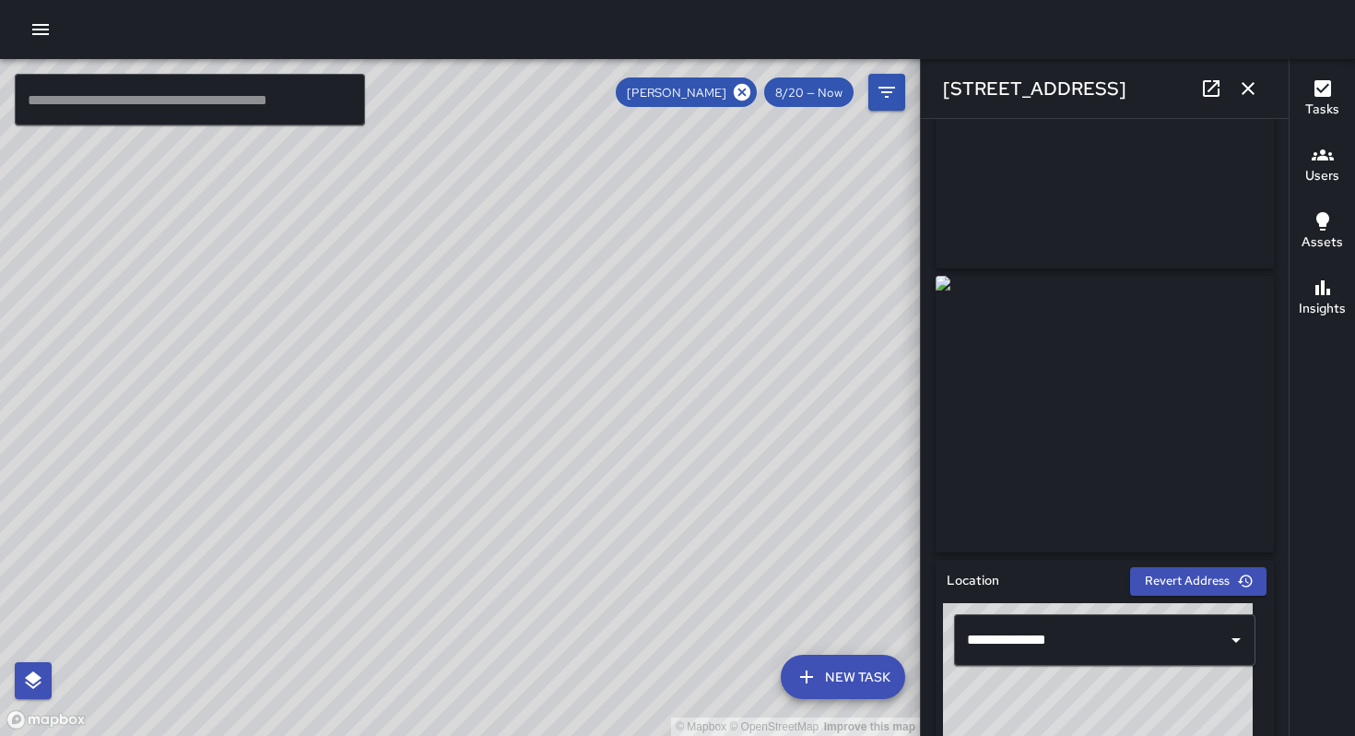
click at [500, 414] on div "© Mapbox © OpenStreetMap Improve this map SK SEAN KELLEY 139 8th Street Complet…" at bounding box center [460, 397] width 920 height 677
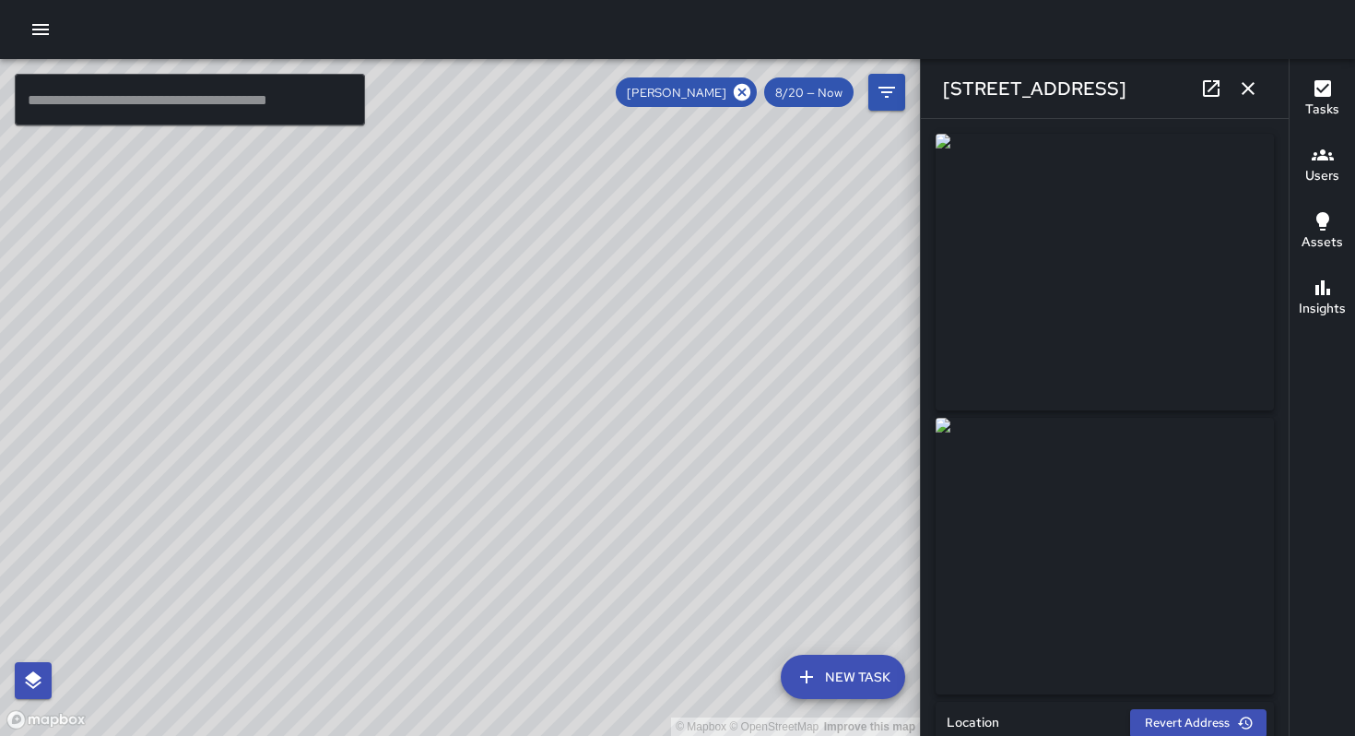
click at [478, 349] on div "© Mapbox © OpenStreetMap Improve this map SK SEAN KELLEY 137 8th Street Complet…" at bounding box center [460, 397] width 920 height 677
click at [1110, 538] on img at bounding box center [1105, 556] width 338 height 277
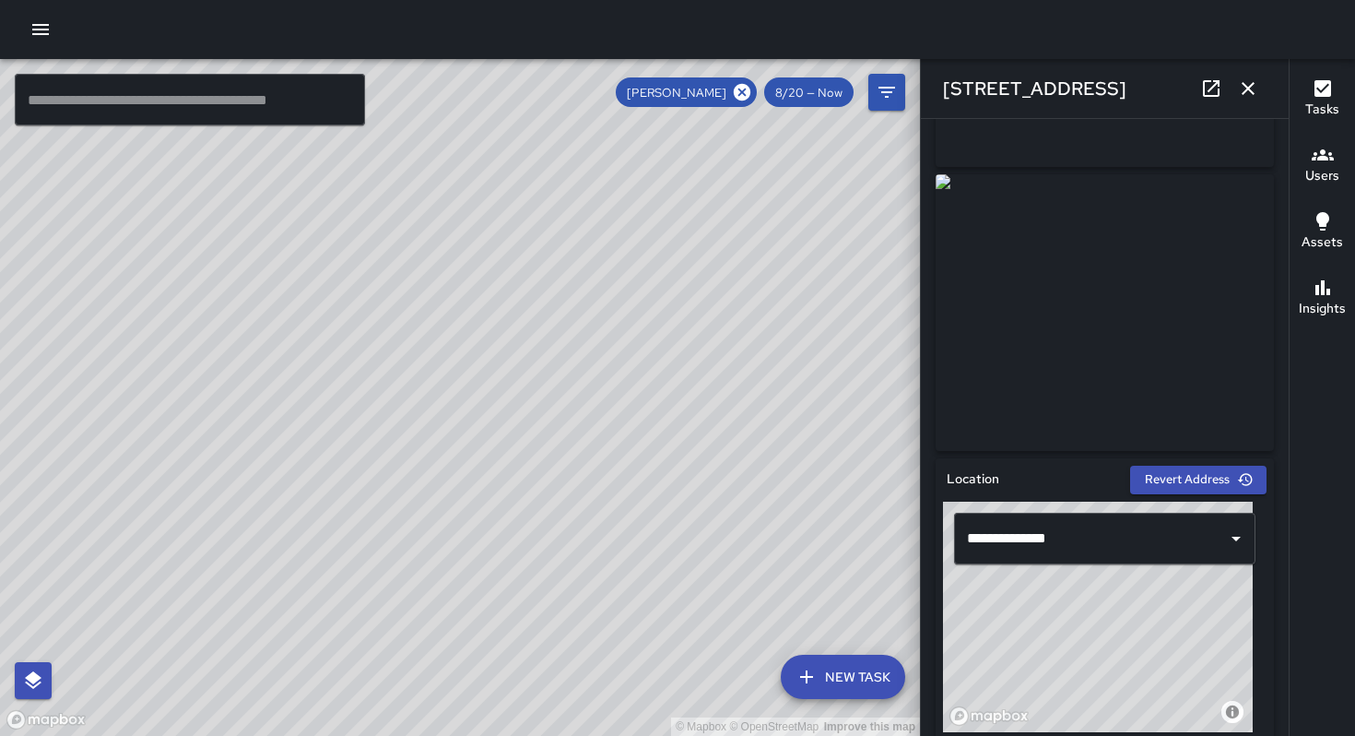
scroll to position [0, 0]
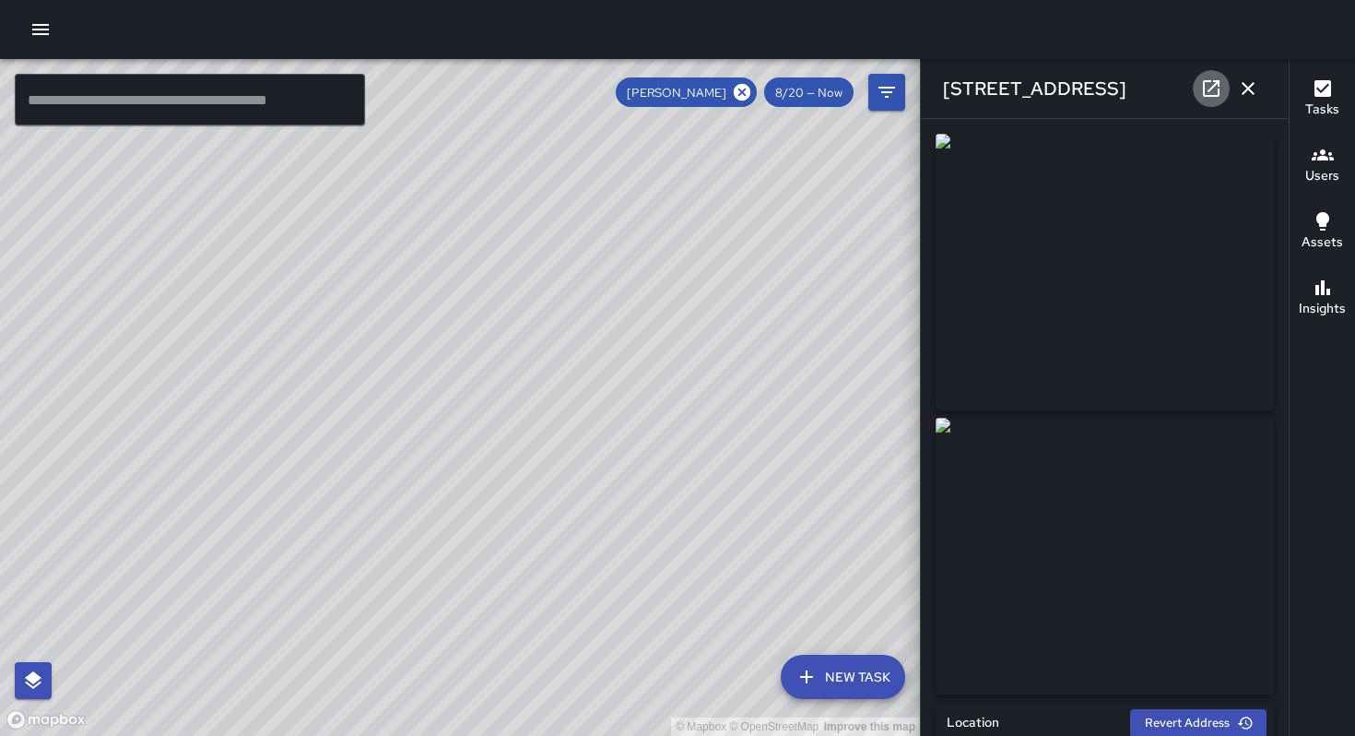
click at [1212, 94] on icon at bounding box center [1212, 88] width 22 height 22
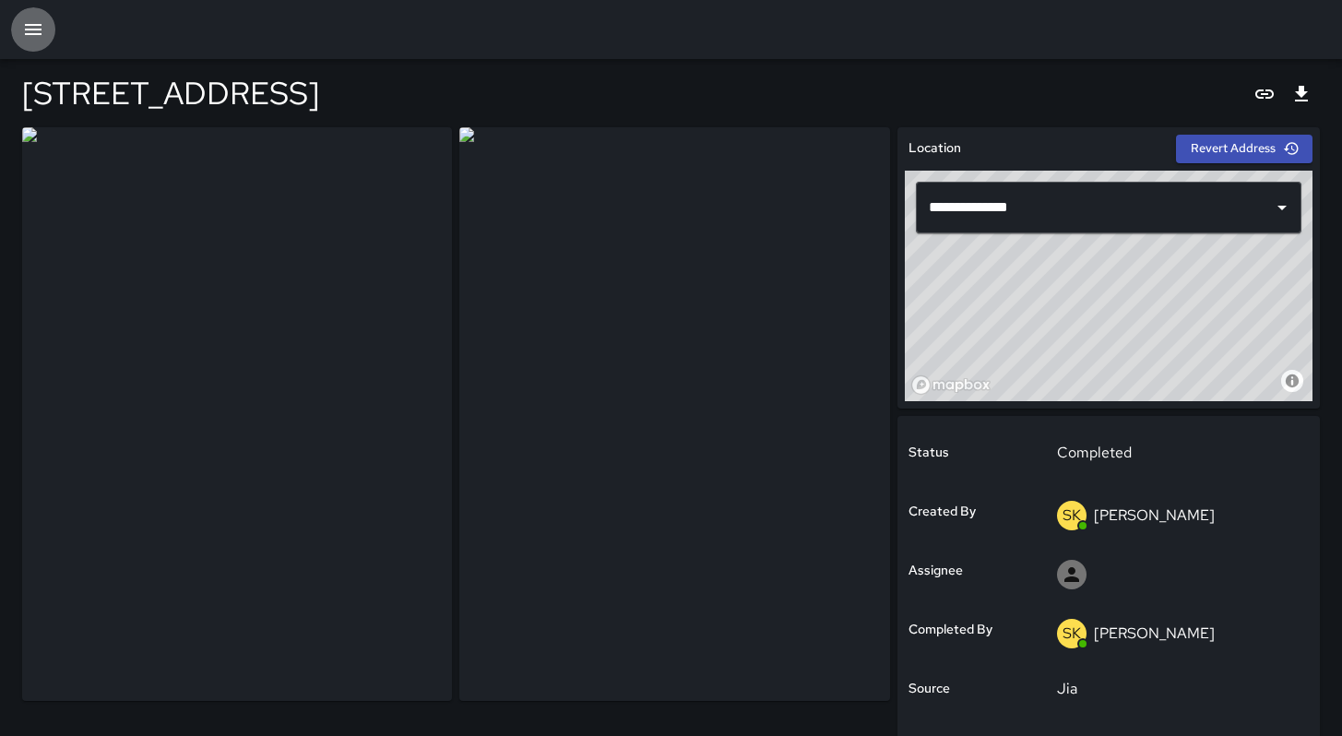
click at [51, 38] on button "button" at bounding box center [33, 29] width 44 height 44
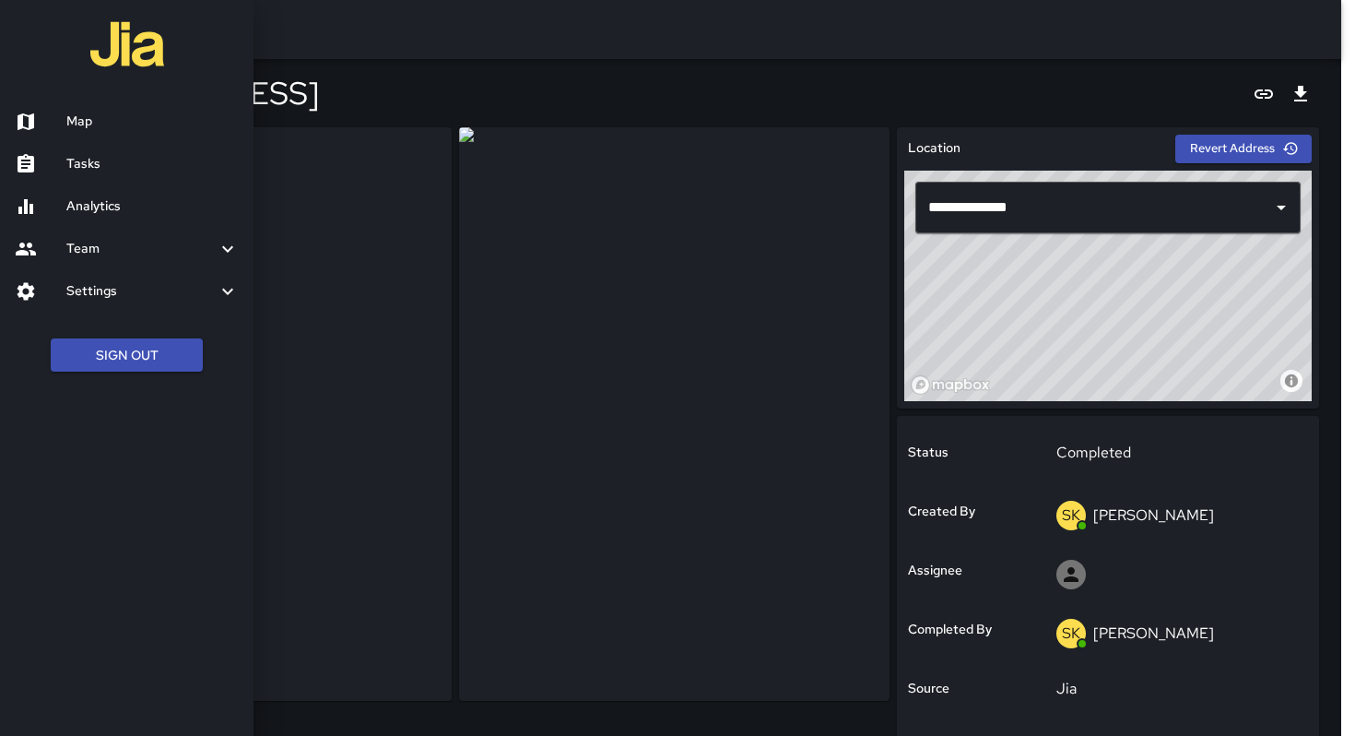
click at [53, 44] on div at bounding box center [127, 46] width 254 height 93
click at [357, 50] on div at bounding box center [677, 368] width 1355 height 736
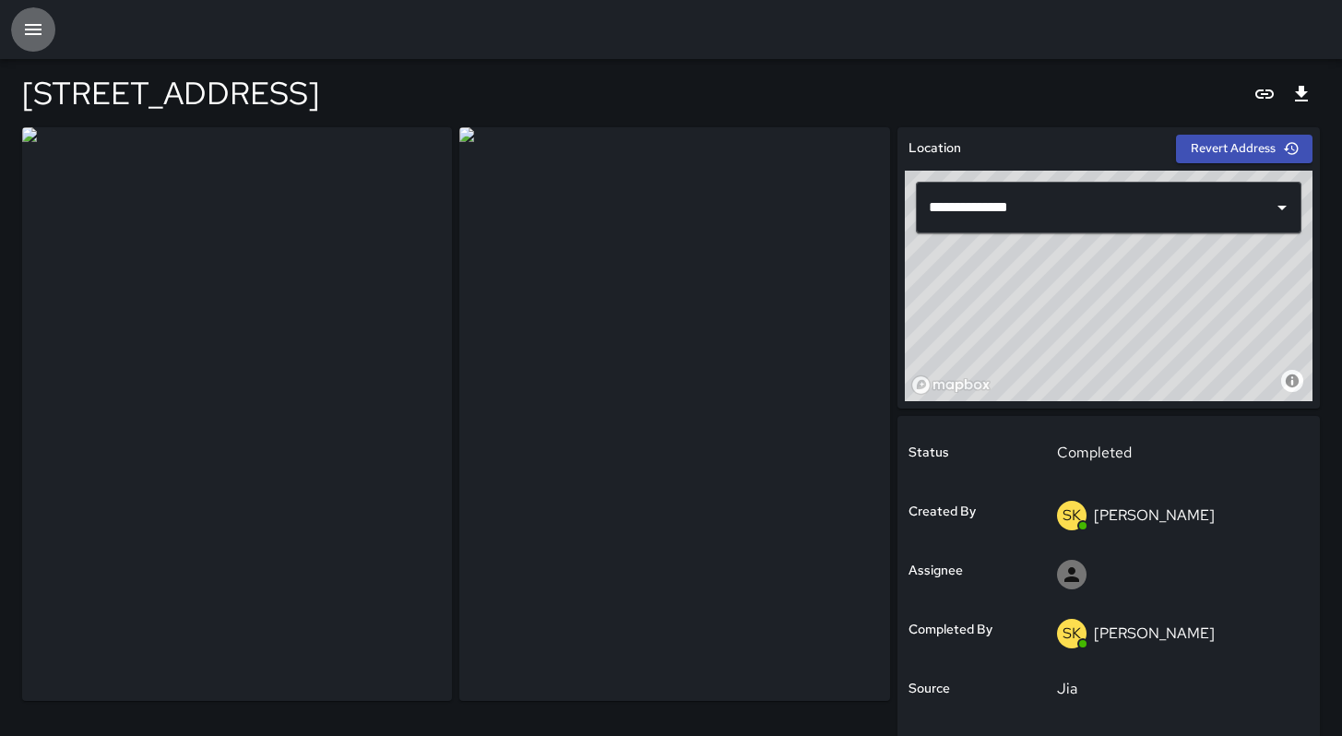
click at [26, 39] on icon "button" at bounding box center [33, 29] width 22 height 22
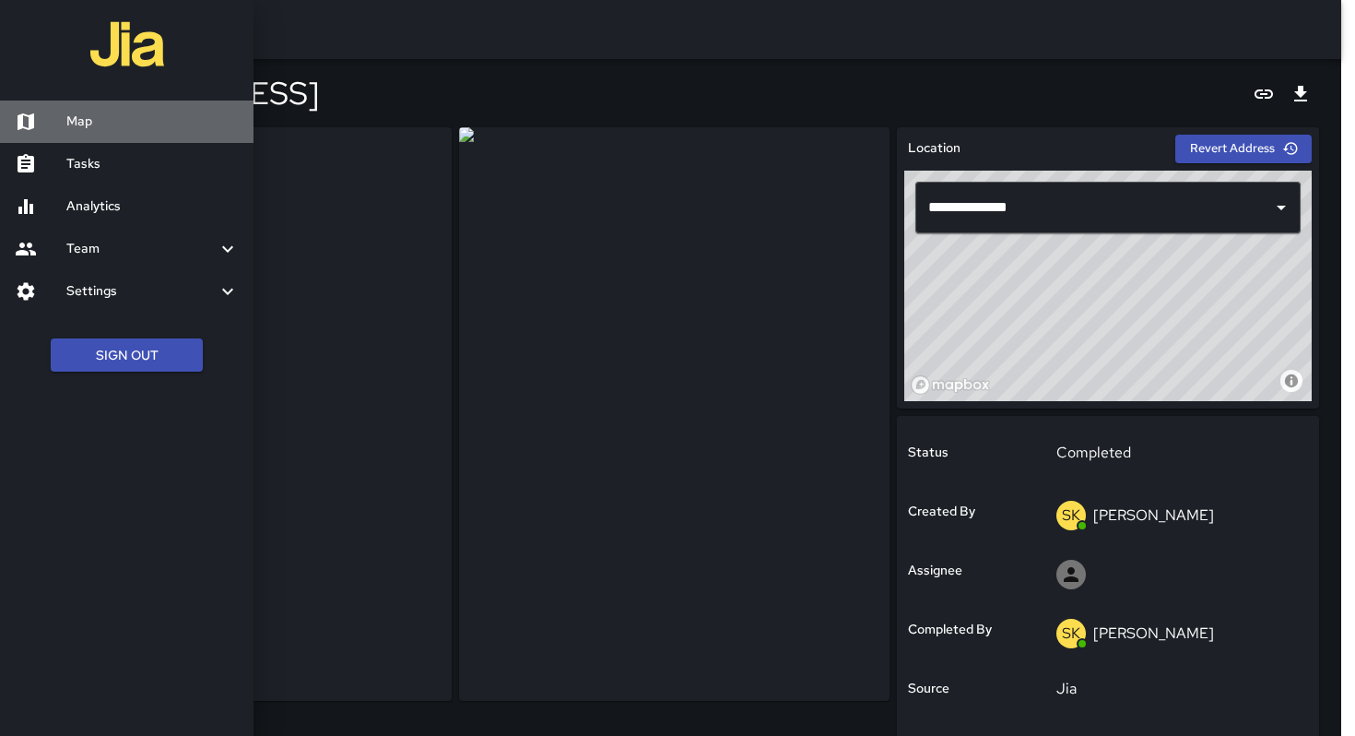
click at [59, 117] on div at bounding box center [41, 122] width 52 height 22
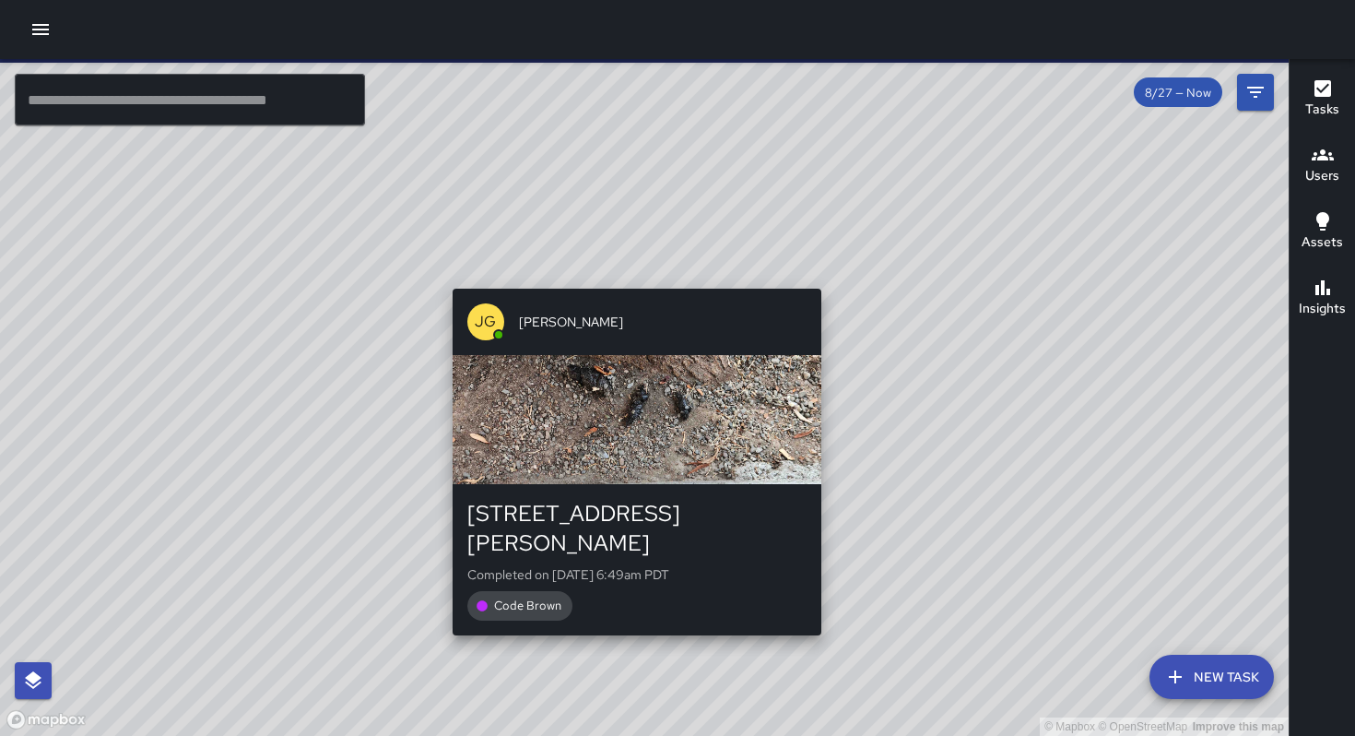
drag, startPoint x: 601, startPoint y: 275, endPoint x: 630, endPoint y: 274, distance: 28.6
click at [630, 274] on div "© Mapbox © OpenStreetMap Improve this map [PERSON_NAME] [STREET_ADDRESS][PERSON…" at bounding box center [644, 397] width 1289 height 677
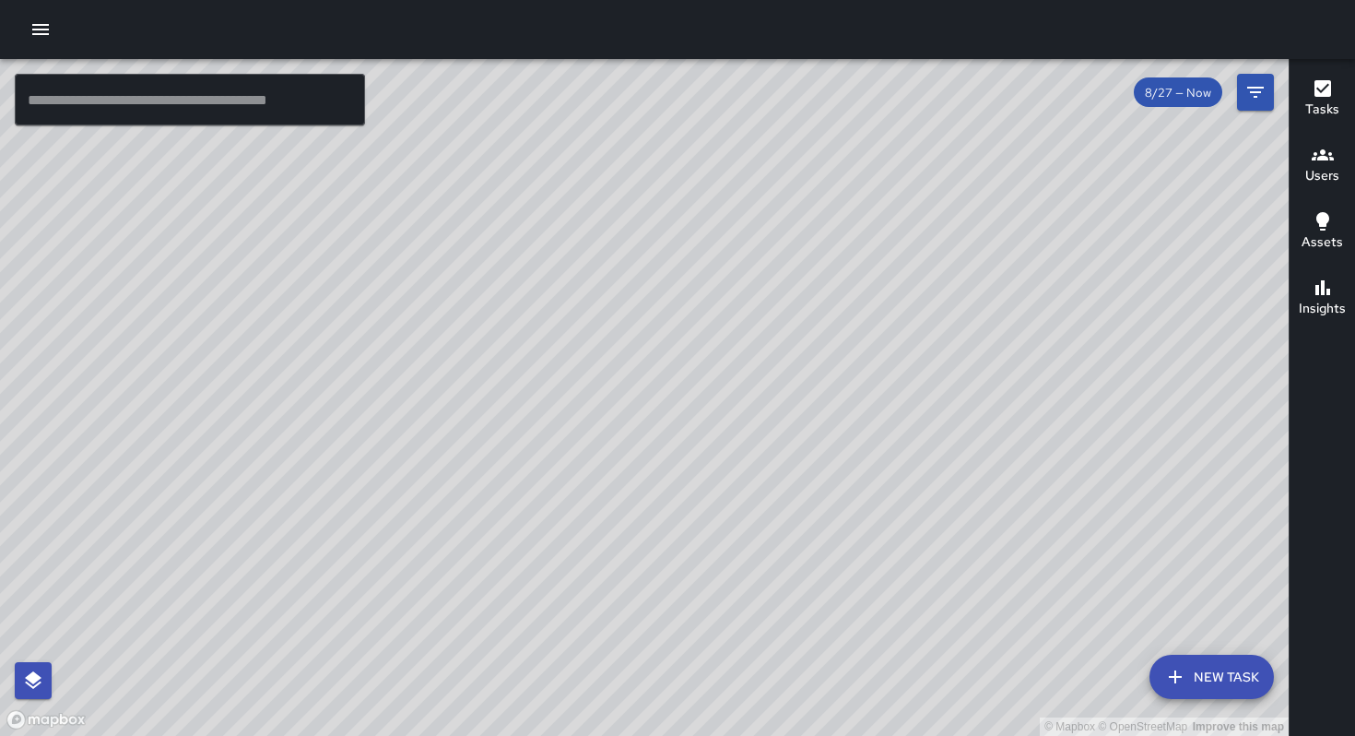
drag, startPoint x: 628, startPoint y: 358, endPoint x: 552, endPoint y: 370, distance: 76.6
click at [549, 368] on div "© Mapbox © OpenStreetMap Improve this map" at bounding box center [644, 397] width 1289 height 677
click at [122, 89] on input "text" at bounding box center [190, 100] width 350 height 52
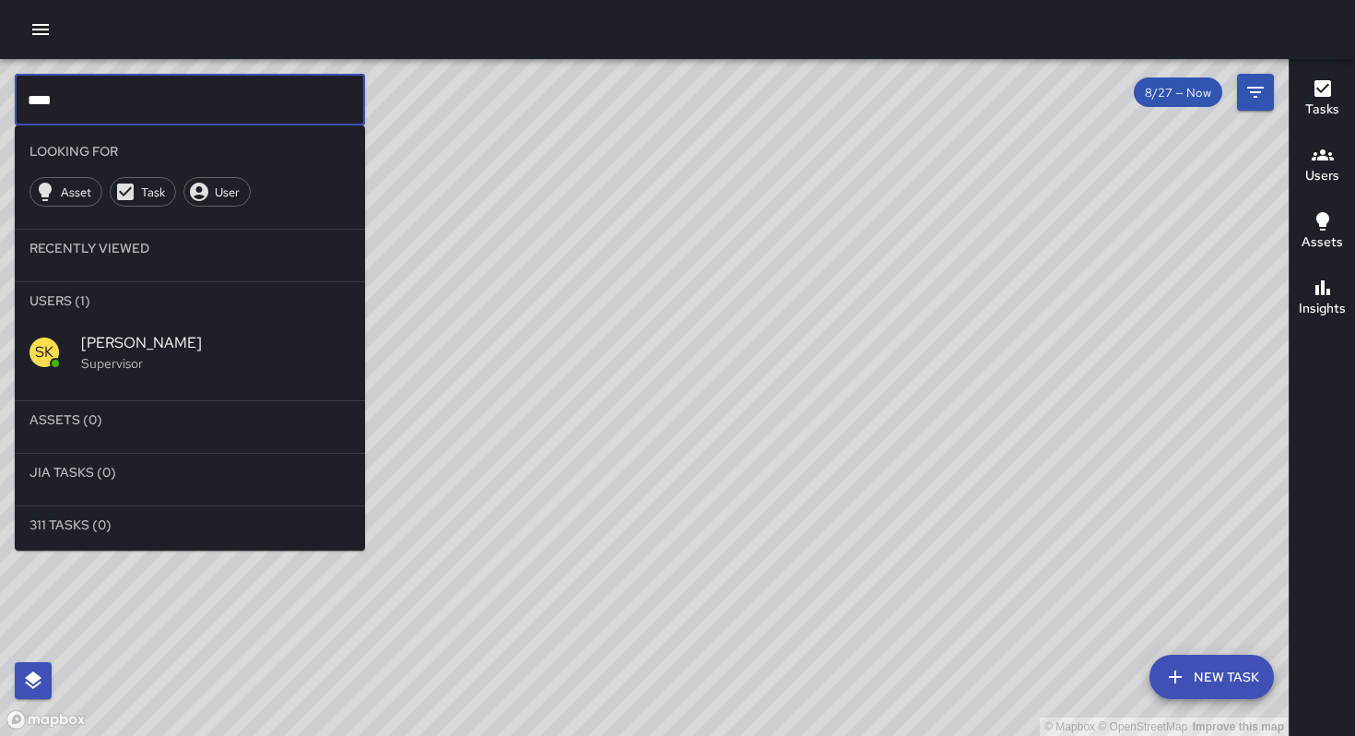
type input "****"
click at [169, 340] on span "[PERSON_NAME]" at bounding box center [215, 343] width 269 height 22
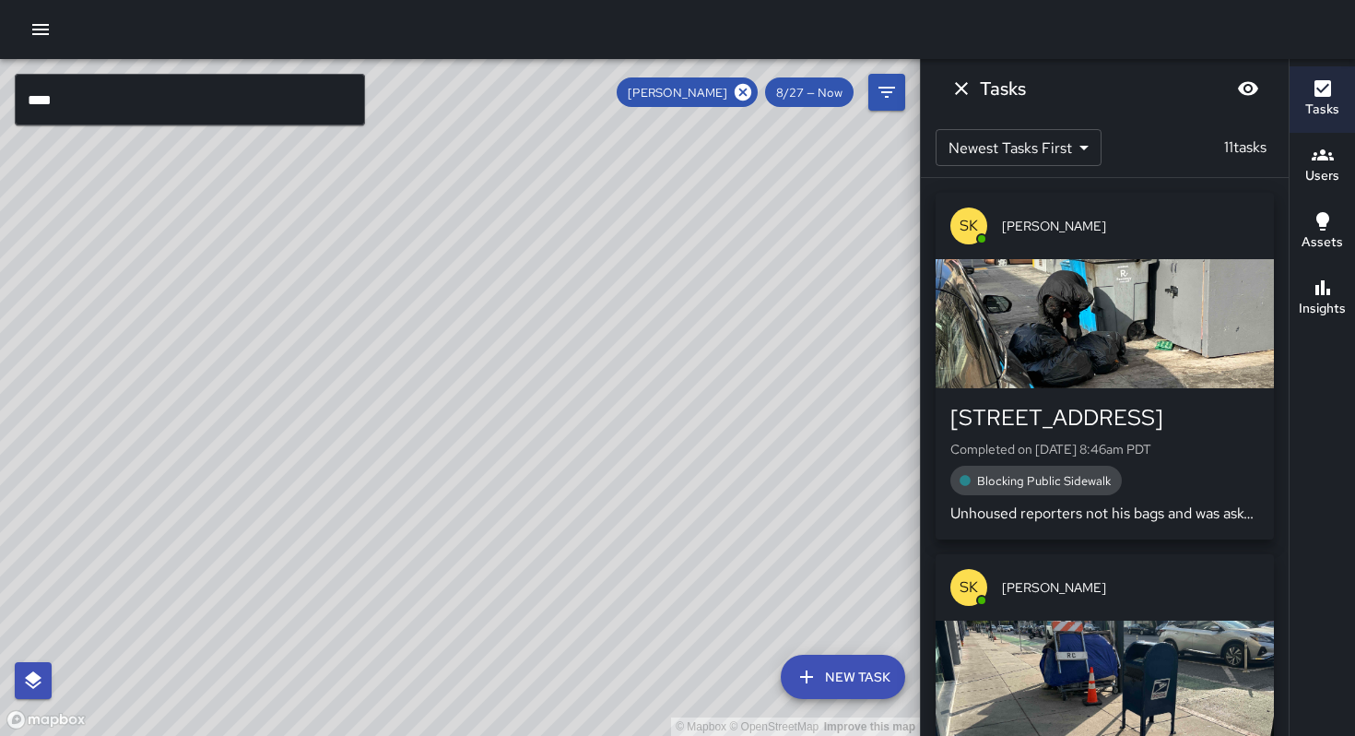
drag, startPoint x: 454, startPoint y: 419, endPoint x: 420, endPoint y: 499, distance: 86.8
click at [424, 485] on div "© Mapbox © OpenStreetMap Improve this map" at bounding box center [460, 397] width 920 height 677
drag, startPoint x: 436, startPoint y: 445, endPoint x: 375, endPoint y: 514, distance: 91.4
click at [373, 518] on div "© Mapbox © OpenStreetMap Improve this map" at bounding box center [460, 397] width 920 height 677
drag, startPoint x: 434, startPoint y: 459, endPoint x: 347, endPoint y: 412, distance: 99.4
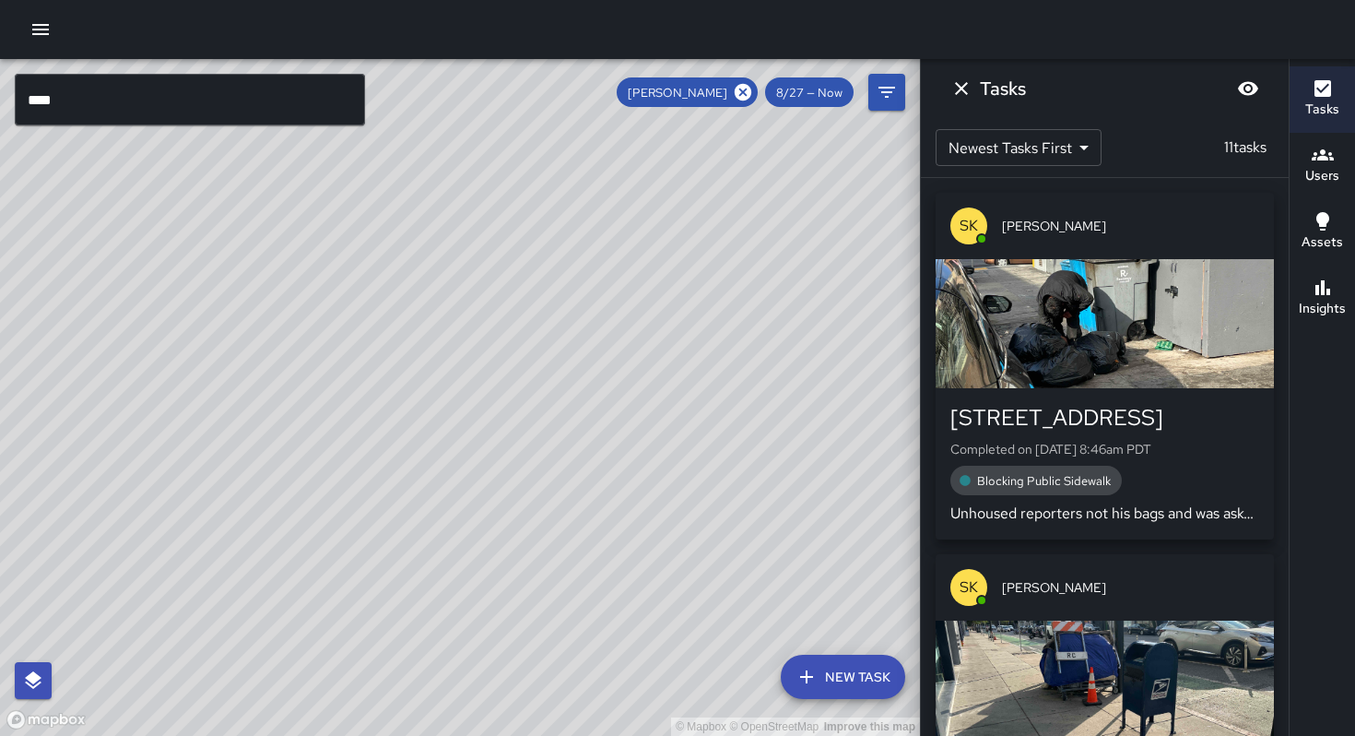
click at [347, 412] on div "© Mapbox © OpenStreetMap Improve this map" at bounding box center [460, 397] width 920 height 677
drag, startPoint x: 335, startPoint y: 456, endPoint x: 368, endPoint y: 366, distance: 96.3
click at [375, 354] on div "© Mapbox © OpenStreetMap Improve this map" at bounding box center [460, 397] width 920 height 677
drag, startPoint x: 317, startPoint y: 428, endPoint x: 346, endPoint y: 396, distance: 43.1
click at [346, 396] on div "© Mapbox © OpenStreetMap Improve this map" at bounding box center [460, 397] width 920 height 677
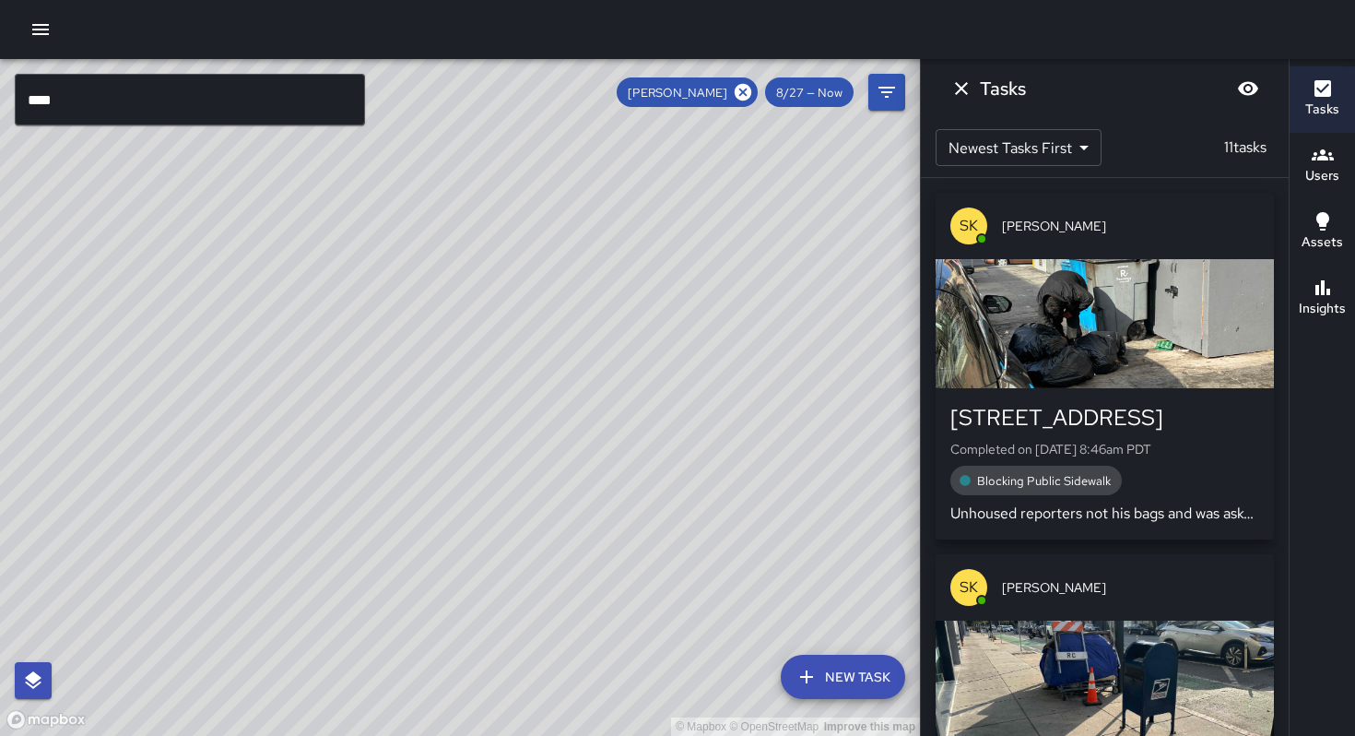
drag, startPoint x: 250, startPoint y: 439, endPoint x: 299, endPoint y: 428, distance: 50.1
click at [299, 428] on div "© Mapbox © OpenStreetMap Improve this map" at bounding box center [460, 397] width 920 height 677
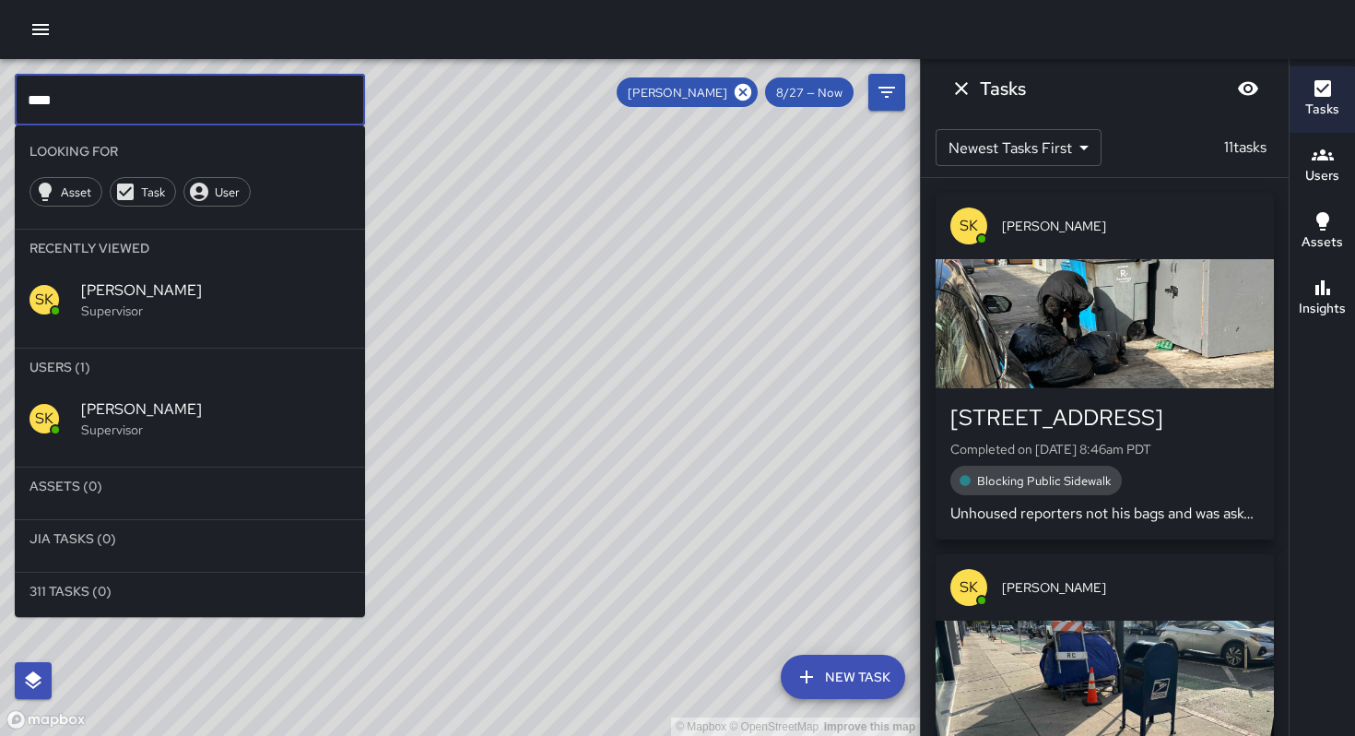
drag, startPoint x: 119, startPoint y: 104, endPoint x: 0, endPoint y: 97, distance: 119.2
click at [0, 97] on div "© Mapbox © OpenStreetMap Improve this map **** ​ Looking For Asset Task User Re…" at bounding box center [460, 397] width 920 height 677
